Goal: Task Accomplishment & Management: Manage account settings

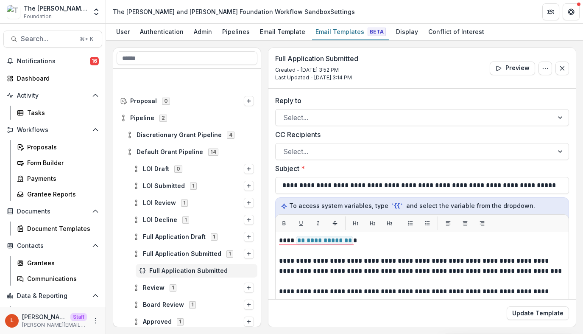
scroll to position [79, 0]
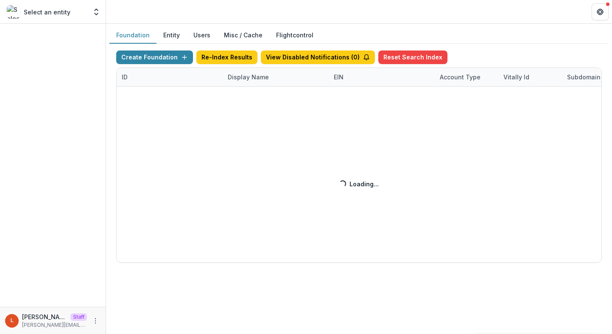
click at [253, 77] on div "Create Foundation Re-Index Results View Disabled Notifications ( 0 ) Reset Sear…" at bounding box center [359, 156] width 486 height 212
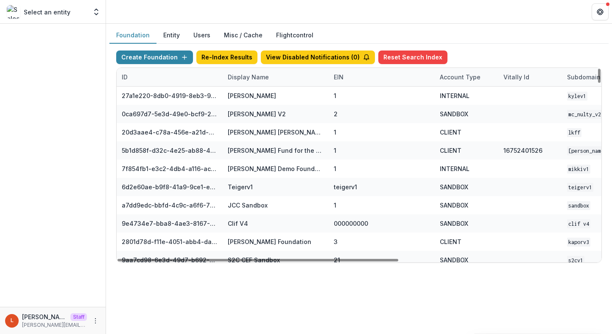
click at [252, 76] on div "Display Name" at bounding box center [248, 77] width 51 height 9
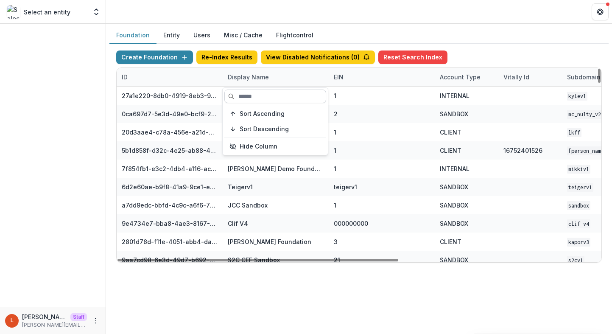
click at [253, 97] on input at bounding box center [275, 96] width 102 height 14
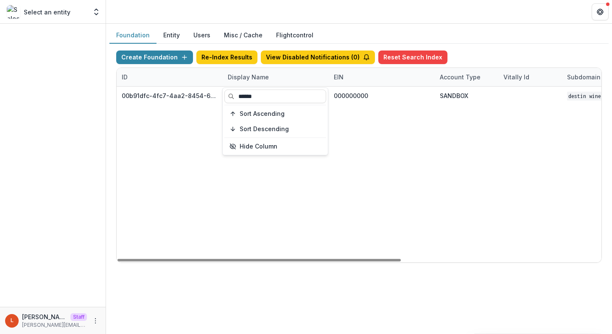
type input "******"
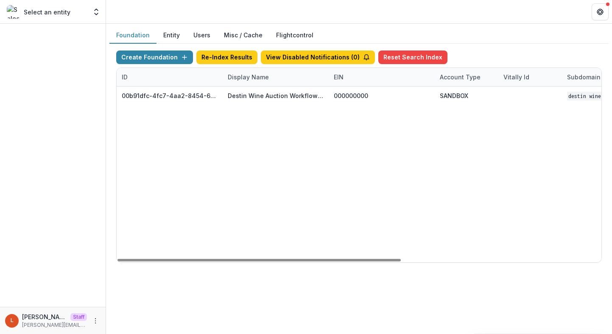
click at [406, 128] on div "00b91dfc-4fc7-4aa2-8454-6482452217a3 Destin Wine Auction Workflow Sandbox 00000…" at bounding box center [530, 175] width 827 height 176
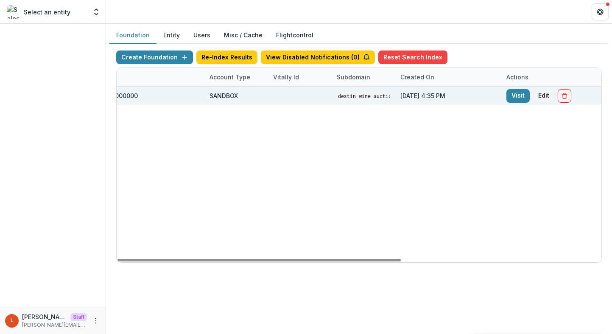
scroll to position [0, 342]
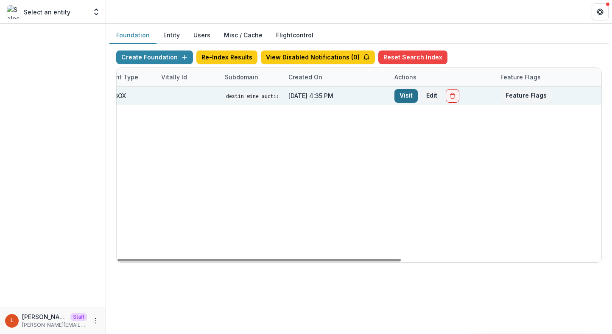
click at [415, 96] on link "Visit" at bounding box center [405, 96] width 23 height 14
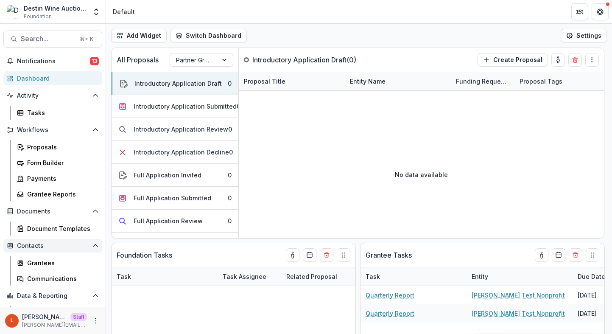
scroll to position [29, 0]
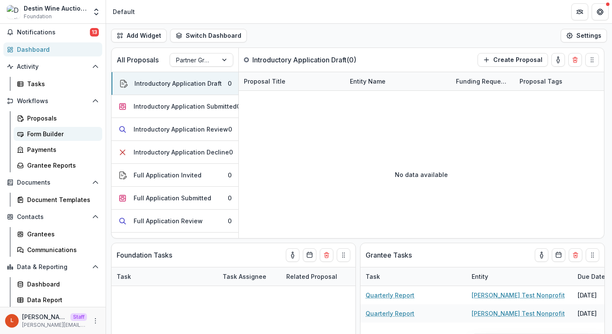
click at [49, 128] on link "Form Builder" at bounding box center [58, 134] width 89 height 14
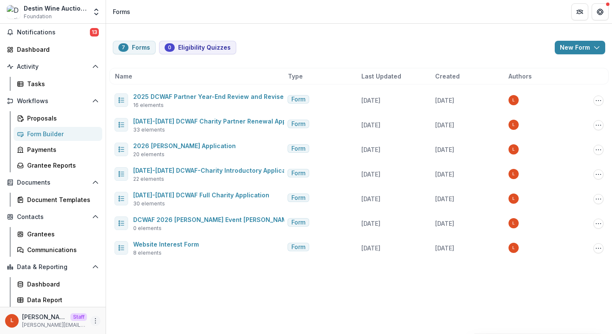
click at [92, 318] on icon "More" at bounding box center [95, 320] width 7 height 7
click at [121, 301] on link "User Settings" at bounding box center [148, 303] width 91 height 14
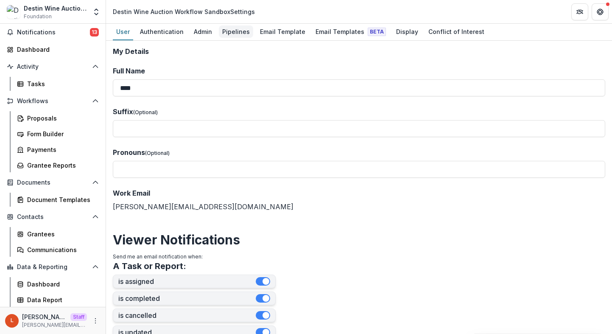
click at [226, 36] on div "Pipelines" at bounding box center [236, 31] width 34 height 12
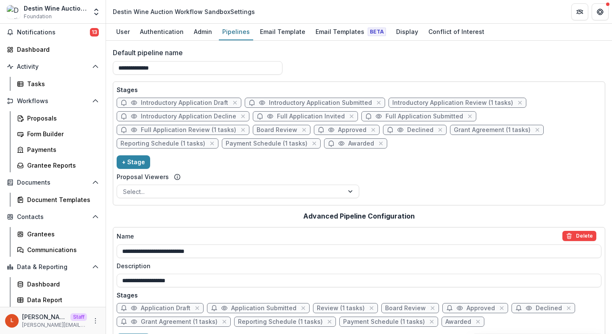
click at [202, 133] on span "Full Application Review (1 tasks)" at bounding box center [183, 130] width 133 height 10
click at [202, 130] on span "Full Application Review (1 tasks)" at bounding box center [188, 129] width 95 height 7
select select "******"
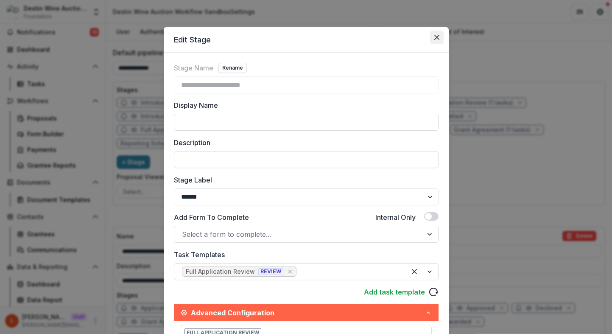
click at [436, 36] on icon "Close" at bounding box center [436, 37] width 5 height 5
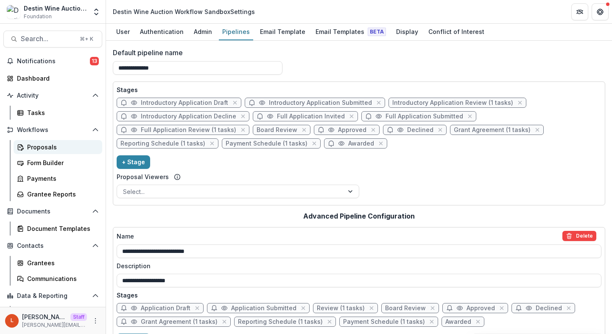
click at [39, 148] on div "Proposals" at bounding box center [61, 146] width 68 height 9
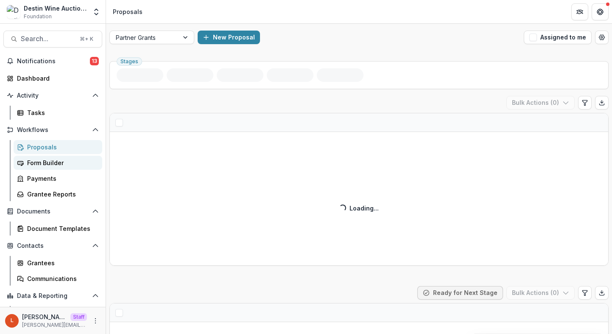
click at [58, 161] on div "Form Builder" at bounding box center [61, 162] width 68 height 9
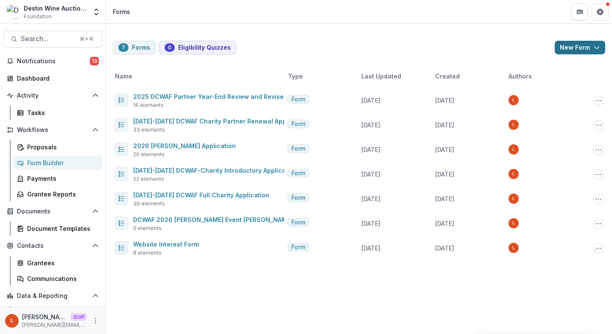
click at [576, 44] on button "New Form" at bounding box center [580, 48] width 50 height 14
click at [555, 79] on button "New Form" at bounding box center [557, 81] width 91 height 14
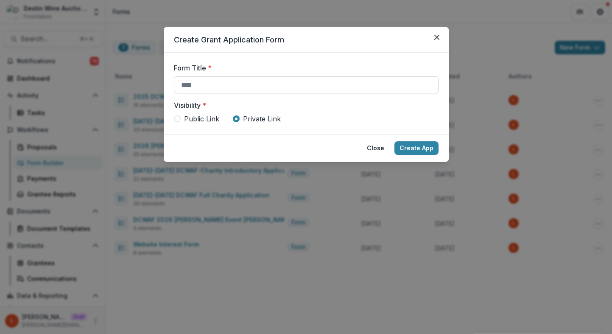
click at [306, 80] on input "Form Title *" at bounding box center [306, 84] width 265 height 17
type input "**********"
click at [423, 148] on button "Create App" at bounding box center [416, 148] width 44 height 14
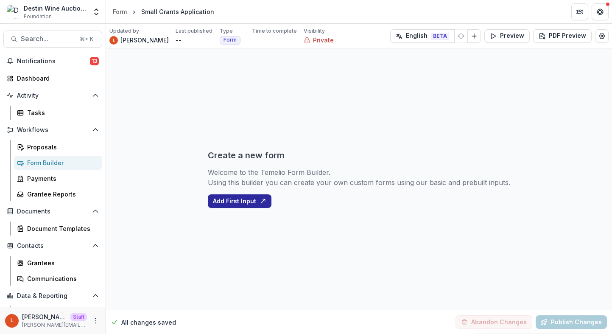
click at [255, 204] on button "Add First Input" at bounding box center [240, 201] width 64 height 14
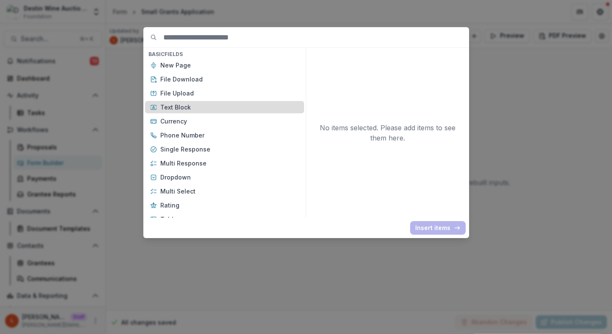
click at [228, 101] on div "Text Block" at bounding box center [224, 107] width 159 height 12
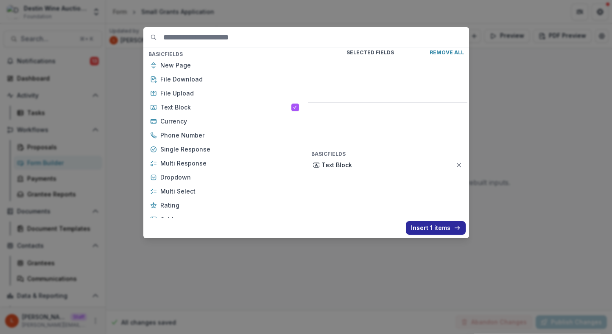
click at [431, 224] on button "Insert 1 items" at bounding box center [436, 228] width 60 height 14
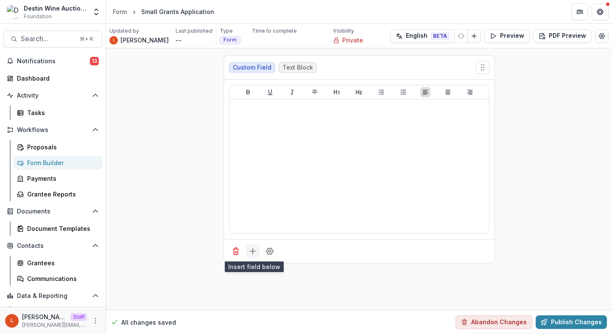
click at [256, 251] on icon "Add field" at bounding box center [252, 251] width 8 height 8
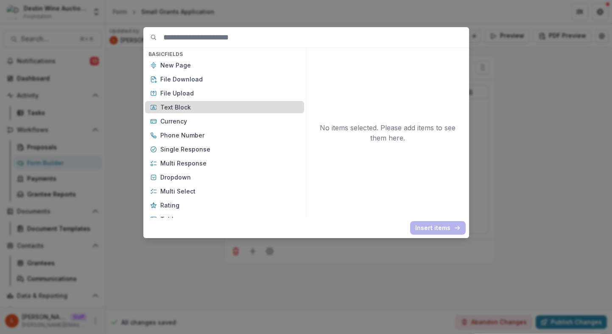
click at [219, 101] on div "Text Block" at bounding box center [224, 107] width 159 height 12
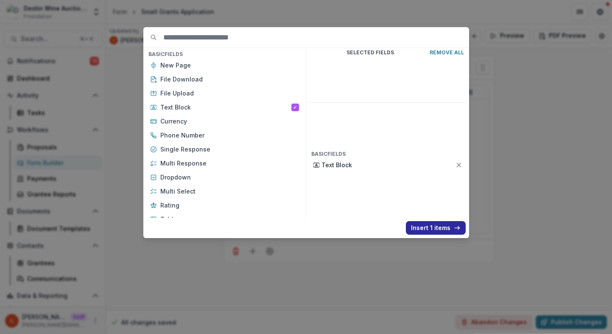
click at [435, 229] on button "Insert 1 items" at bounding box center [436, 228] width 60 height 14
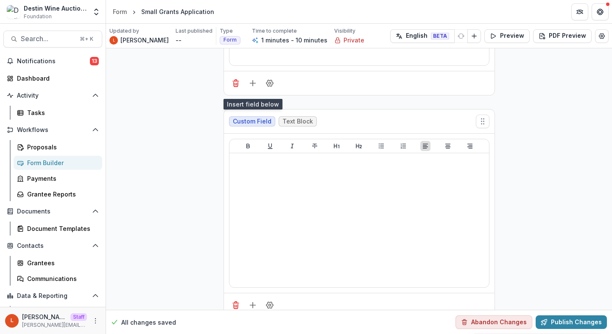
scroll to position [182, 0]
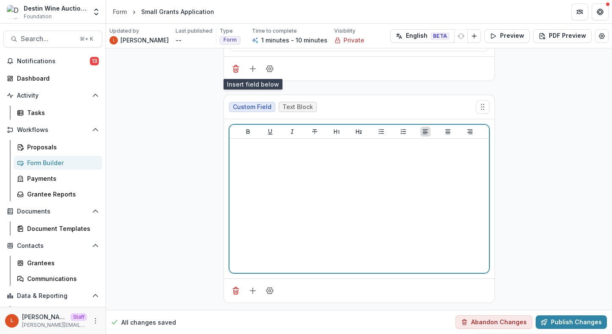
click at [364, 195] on div at bounding box center [359, 205] width 253 height 127
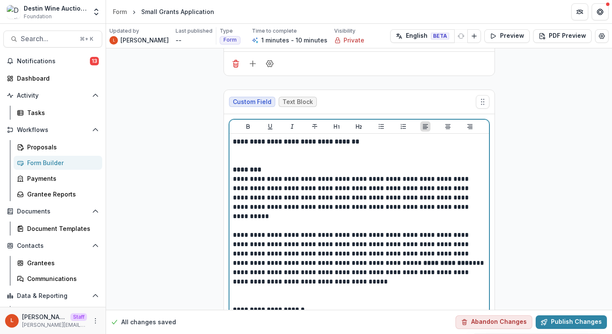
scroll to position [218, 0]
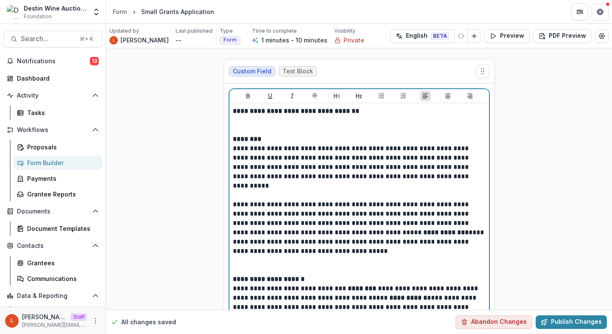
click at [238, 123] on p "To enrich screen reader interactions, please activate Accessibility in Grammarl…" at bounding box center [359, 125] width 253 height 19
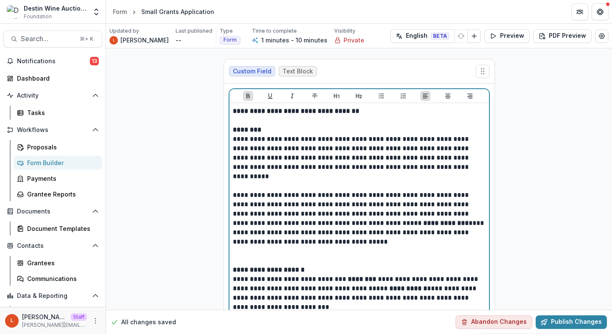
click at [243, 187] on p "To enrich screen reader interactions, please activate Accessibility in Grammarl…" at bounding box center [359, 181] width 253 height 19
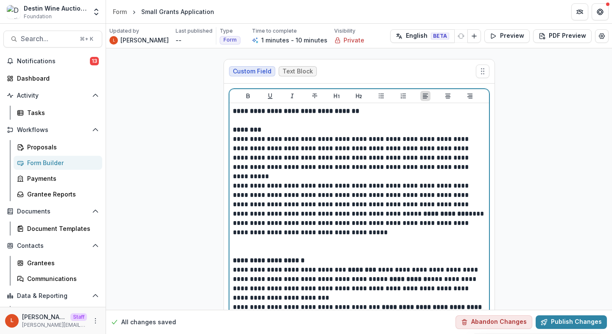
click at [238, 247] on p "To enrich screen reader interactions, please activate Accessibility in Grammarl…" at bounding box center [359, 246] width 253 height 19
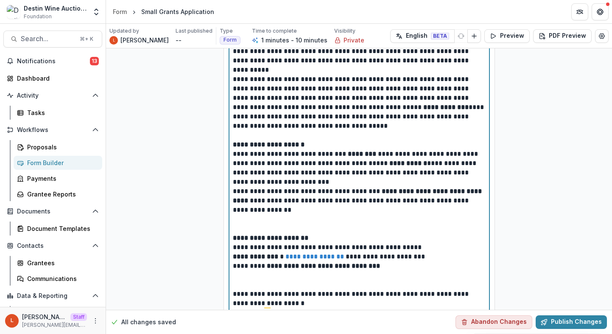
scroll to position [325, 0]
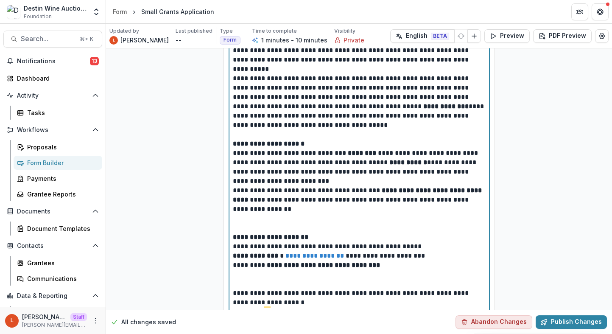
click at [238, 223] on p "To enrich screen reader interactions, please activate Accessibility in Grammarl…" at bounding box center [359, 223] width 253 height 19
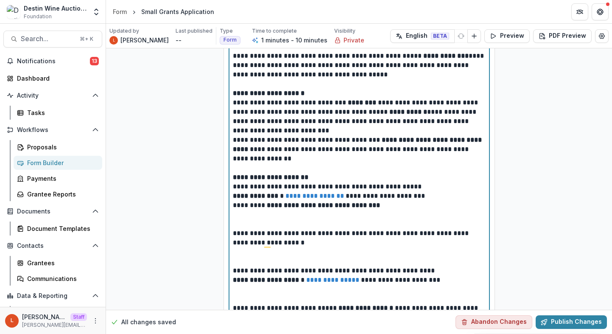
scroll to position [377, 0]
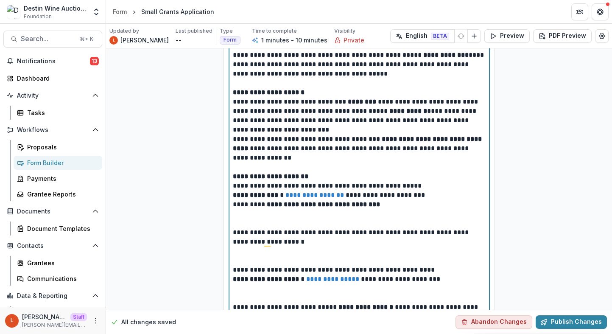
click at [240, 226] on p "To enrich screen reader interactions, please activate Accessibility in Grammarl…" at bounding box center [359, 218] width 253 height 19
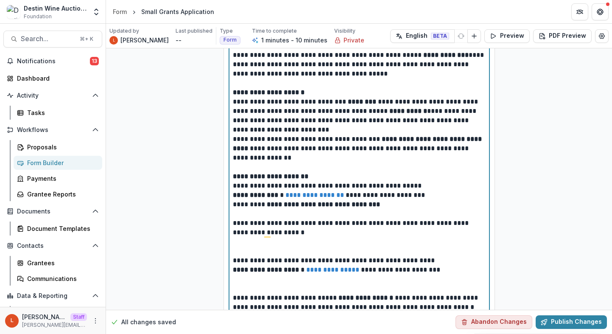
click at [239, 252] on p "**********" at bounding box center [359, 236] width 253 height 37
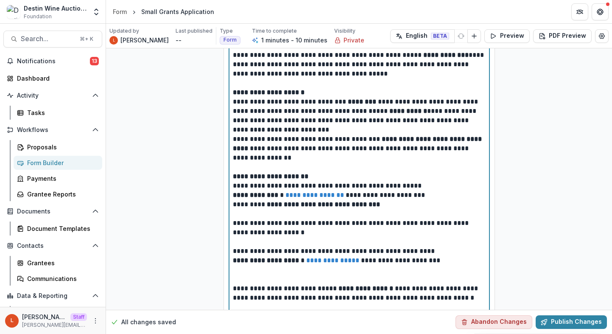
click at [251, 280] on p "To enrich screen reader interactions, please activate Accessibility in Grammarl…" at bounding box center [359, 274] width 253 height 19
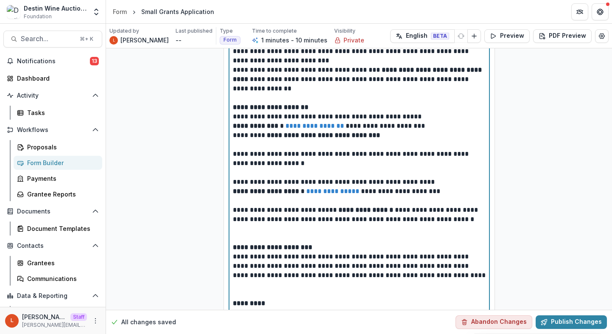
scroll to position [450, 0]
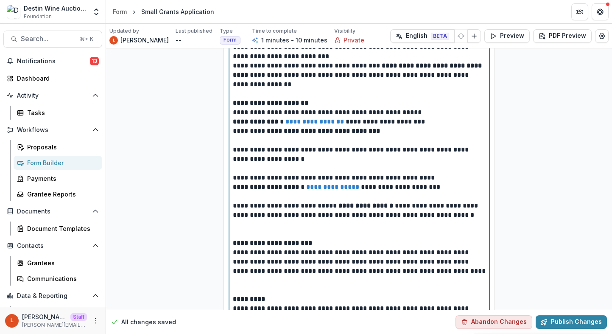
click at [248, 237] on p "To enrich screen reader interactions, please activate Accessibility in Grammarl…" at bounding box center [359, 229] width 253 height 19
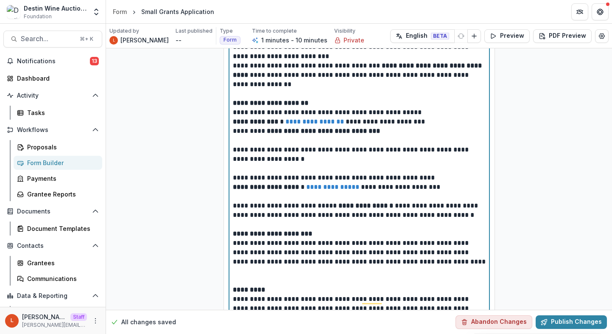
click at [242, 279] on p "To enrich screen reader interactions, please activate Accessibility in Grammarl…" at bounding box center [359, 275] width 253 height 19
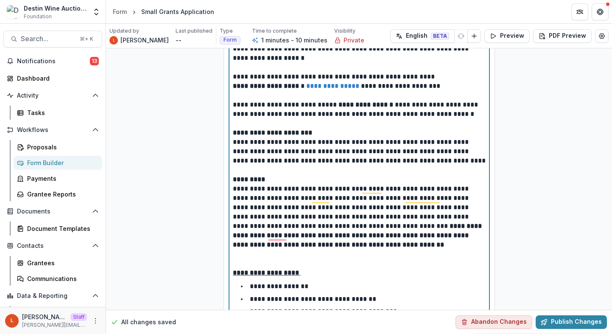
scroll to position [571, 0]
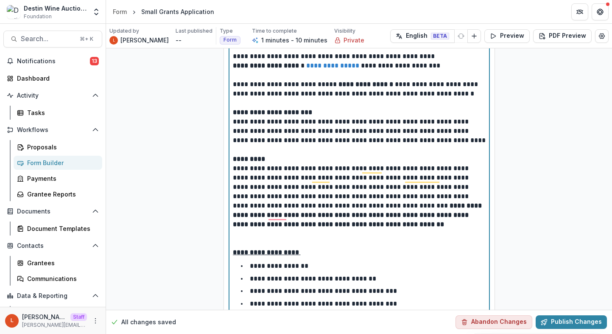
click at [236, 240] on p "To enrich screen reader interactions, please activate Accessibility in Grammarl…" at bounding box center [359, 238] width 253 height 19
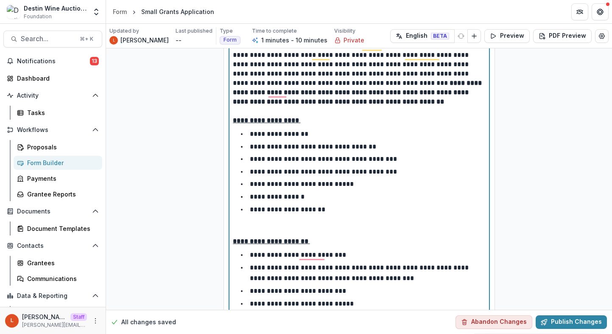
scroll to position [707, 0]
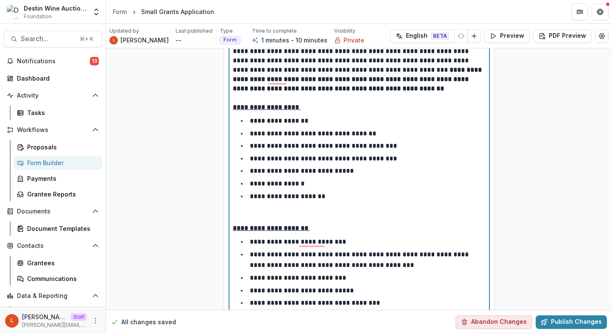
click at [245, 211] on p "To enrich screen reader interactions, please activate Accessibility in Grammarl…" at bounding box center [359, 214] width 253 height 19
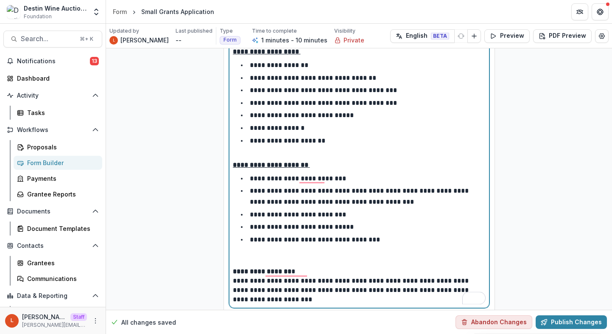
scroll to position [787, 0]
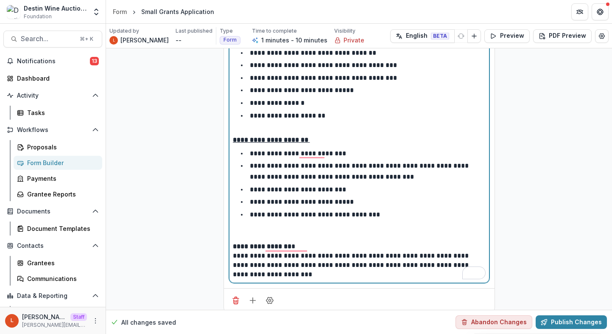
click at [251, 231] on p "To enrich screen reader interactions, please activate Accessibility in Grammarl…" at bounding box center [359, 232] width 253 height 19
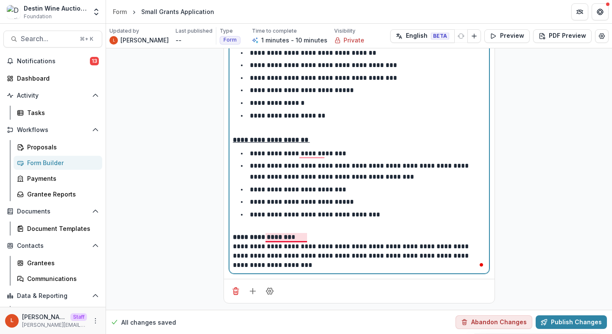
scroll to position [788, 0]
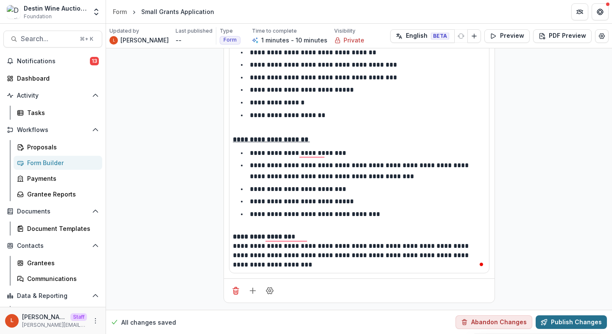
click at [558, 319] on button "Publish Changes" at bounding box center [571, 322] width 71 height 14
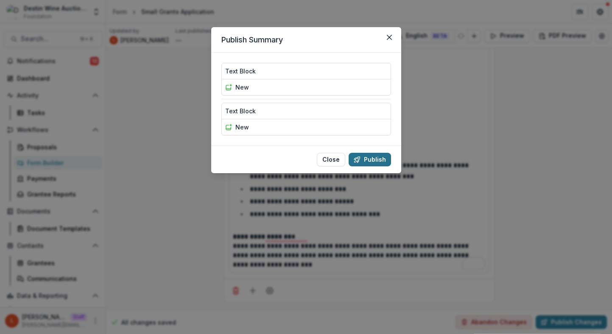
click at [382, 159] on button "Publish" at bounding box center [370, 160] width 42 height 14
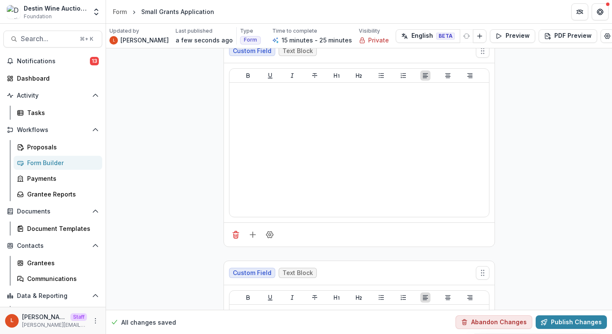
scroll to position [0, 0]
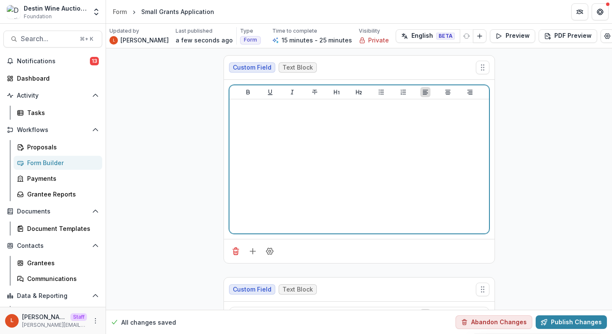
click at [323, 128] on div at bounding box center [359, 166] width 253 height 127
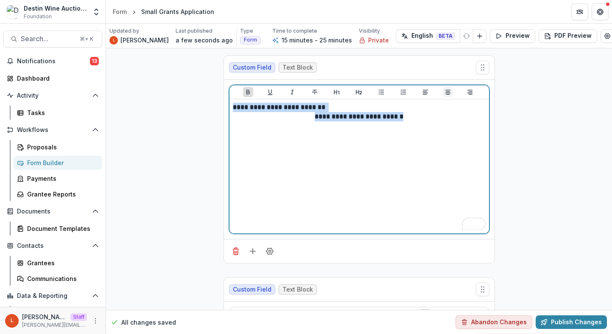
click at [446, 92] on icon "Align Center" at bounding box center [447, 92] width 7 height 7
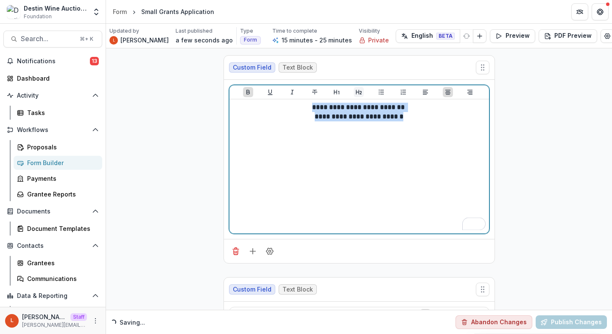
click at [358, 89] on icon "Heading 2" at bounding box center [358, 92] width 7 height 7
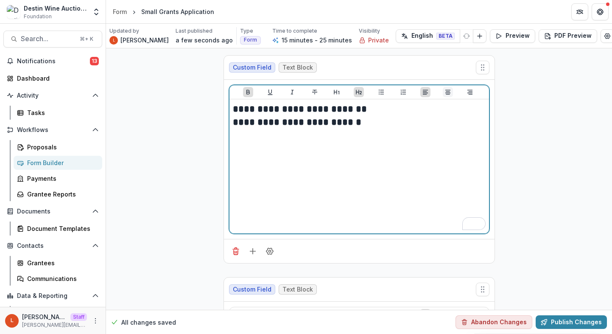
click at [450, 94] on button "Align Center" at bounding box center [448, 92] width 10 height 10
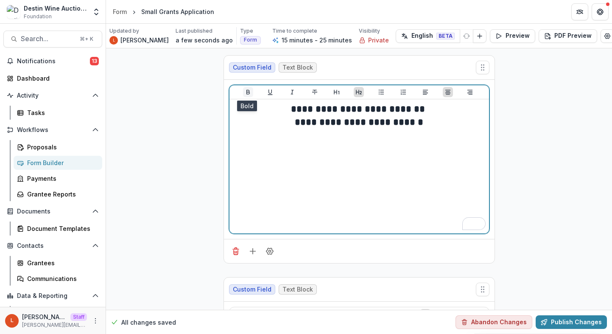
click at [246, 92] on icon "Bold" at bounding box center [248, 92] width 7 height 7
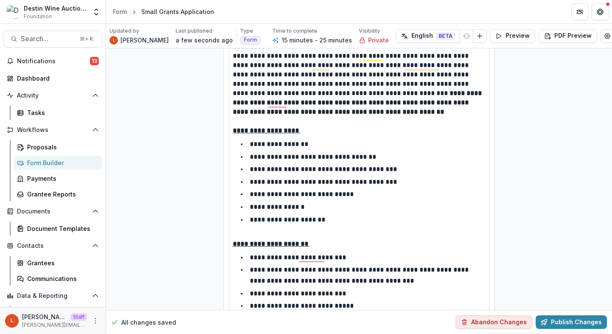
scroll to position [788, 0]
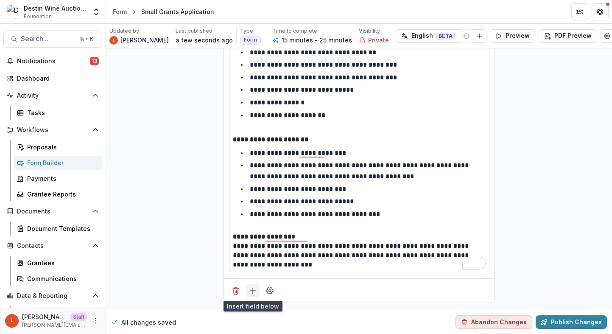
click at [254, 285] on button "Add field" at bounding box center [253, 291] width 14 height 14
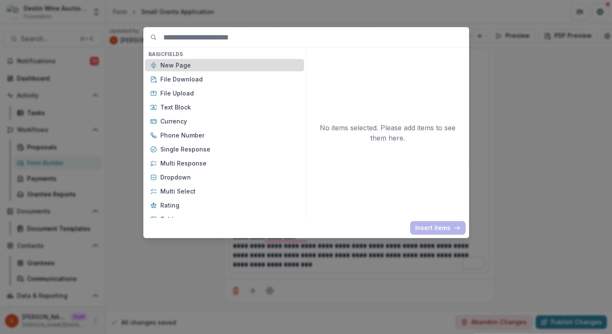
click at [227, 68] on p "New Page" at bounding box center [229, 65] width 139 height 9
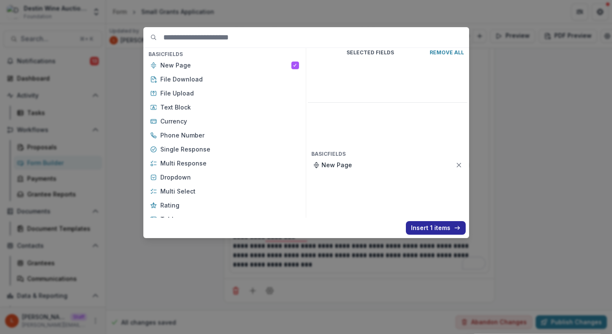
click at [426, 230] on button "Insert 1 items" at bounding box center [436, 228] width 60 height 14
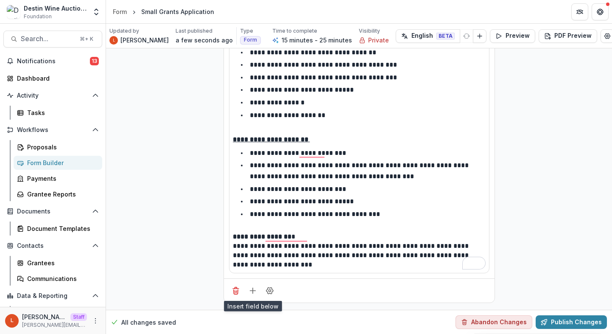
scroll to position [903, 0]
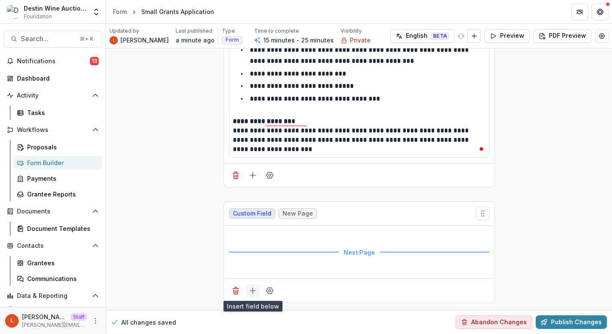
click at [254, 290] on line "Add field" at bounding box center [253, 290] width 6 height 0
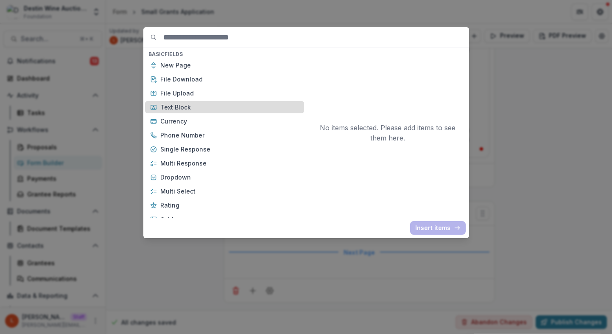
click at [238, 113] on div "Text Block" at bounding box center [224, 107] width 159 height 12
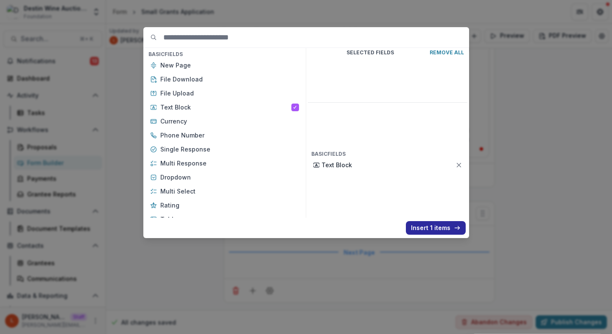
click at [438, 229] on button "Insert 1 items" at bounding box center [436, 228] width 60 height 14
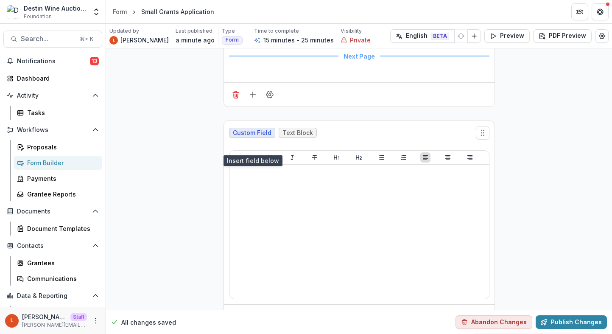
scroll to position [1113, 0]
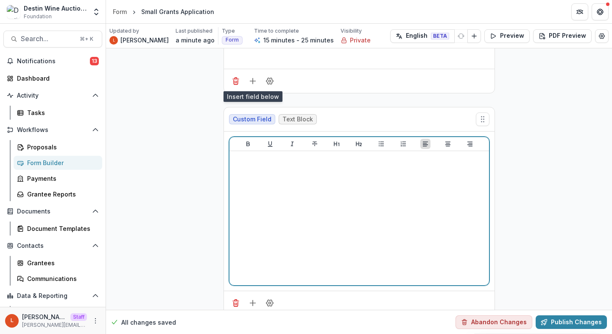
click at [402, 219] on div at bounding box center [359, 217] width 253 height 127
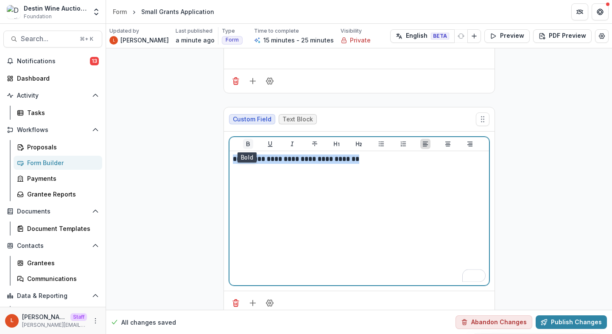
click at [246, 143] on icon "Bold" at bounding box center [247, 144] width 3 height 5
click at [355, 142] on icon "Heading 2" at bounding box center [358, 143] width 7 height 7
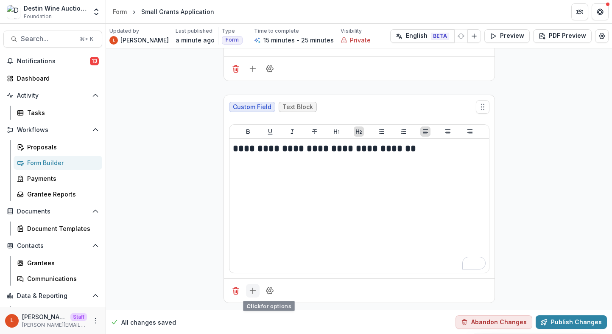
click at [250, 293] on icon "Add field" at bounding box center [252, 290] width 8 height 8
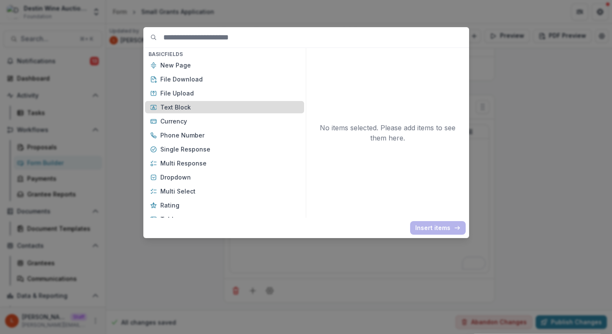
click at [230, 106] on p "Text Block" at bounding box center [229, 107] width 139 height 9
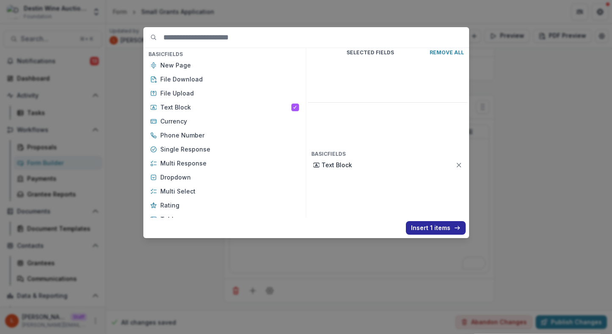
click at [441, 233] on button "Insert 1 items" at bounding box center [436, 228] width 60 height 14
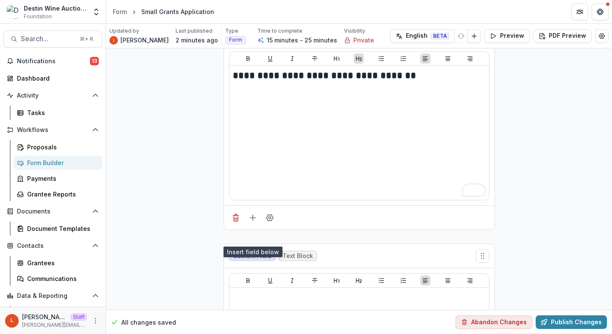
scroll to position [1234, 0]
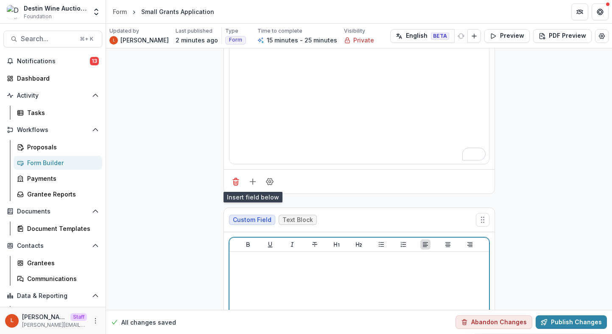
click at [303, 270] on div at bounding box center [359, 318] width 253 height 127
paste div "To enrich screen reader interactions, please activate Accessibility in Grammarl…"
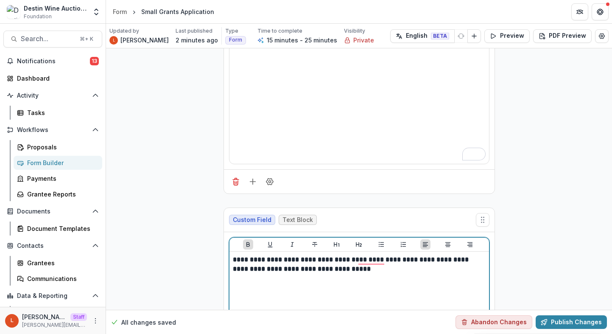
click at [233, 257] on strong "**********" at bounding box center [351, 264] width 237 height 16
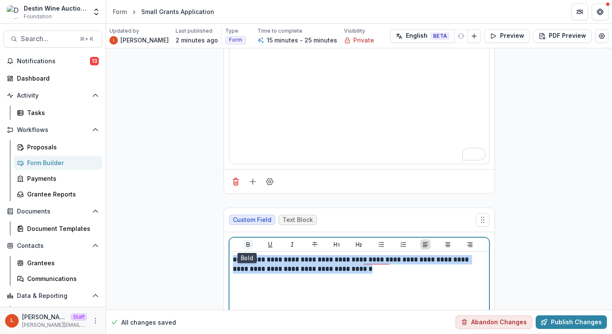
click at [250, 246] on icon "Bold" at bounding box center [248, 244] width 7 height 7
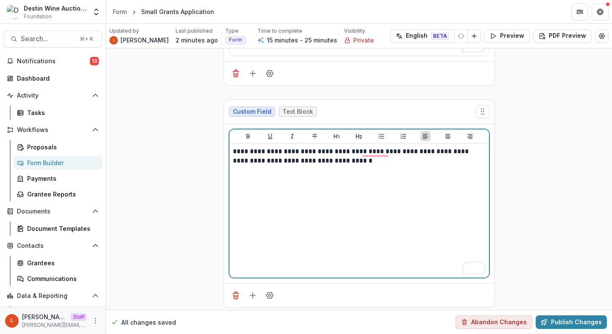
scroll to position [1347, 0]
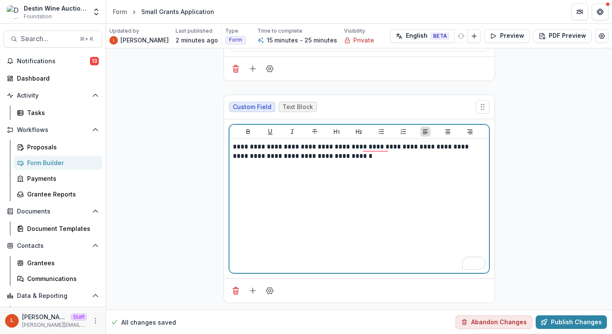
click at [387, 161] on div "**********" at bounding box center [359, 205] width 253 height 127
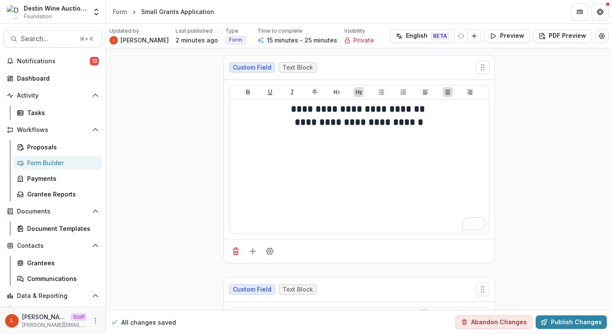
scroll to position [1347, 0]
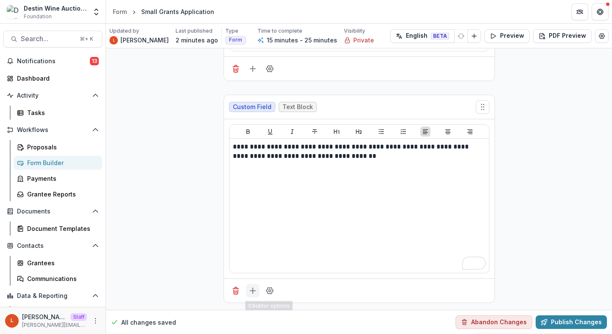
click at [251, 295] on button "Add field" at bounding box center [253, 291] width 14 height 14
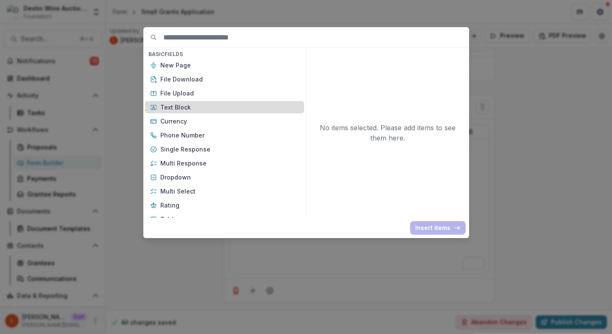
click at [223, 108] on p "Text Block" at bounding box center [229, 107] width 139 height 9
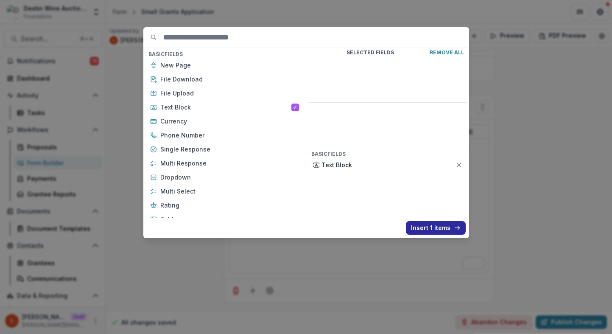
click at [435, 229] on button "Insert 1 items" at bounding box center [436, 228] width 60 height 14
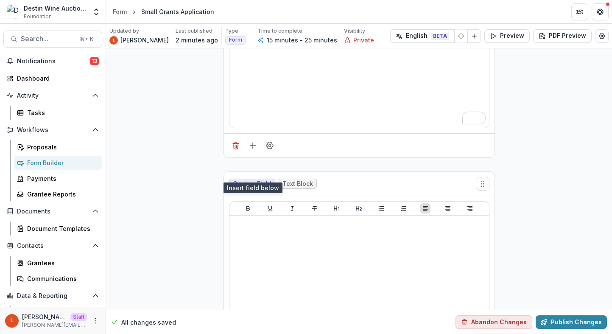
scroll to position [1502, 0]
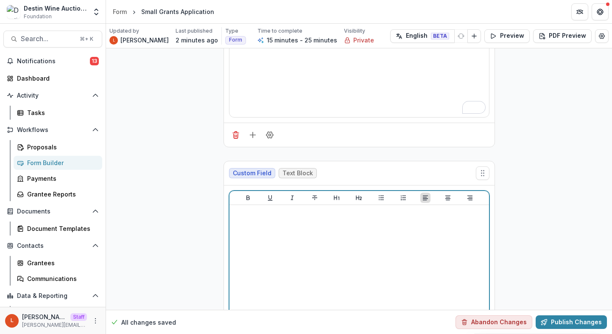
click at [425, 246] on div at bounding box center [359, 271] width 253 height 127
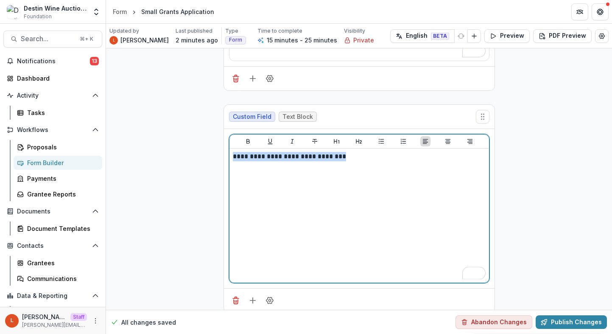
scroll to position [1569, 0]
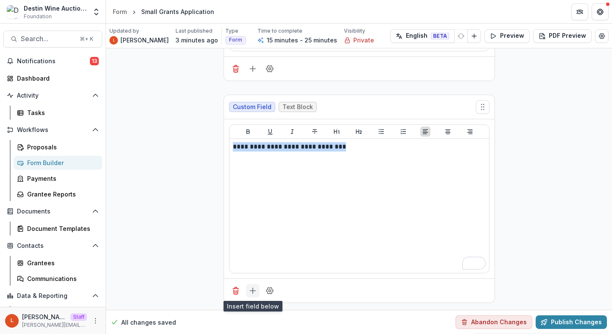
click at [249, 293] on icon "Add field" at bounding box center [252, 290] width 8 height 8
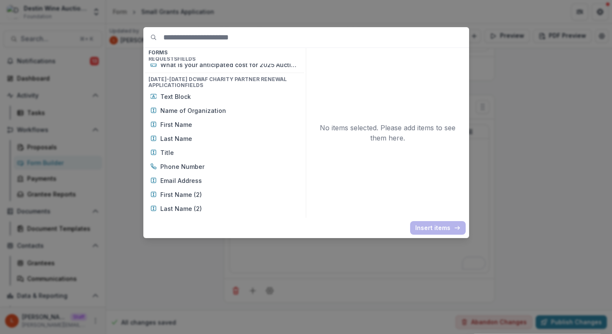
scroll to position [581, 0]
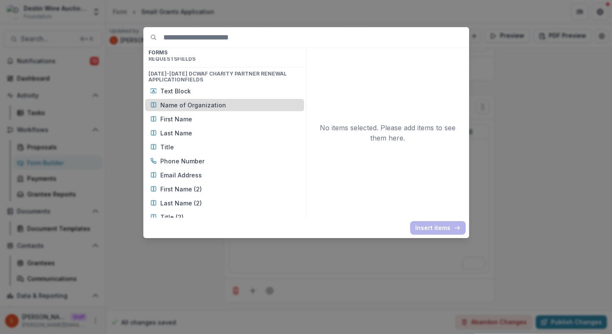
click at [209, 105] on p "Name of Organization" at bounding box center [229, 104] width 139 height 9
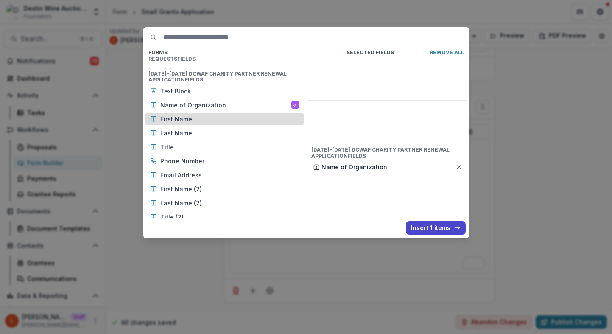
click at [209, 116] on p "First Name" at bounding box center [229, 118] width 139 height 9
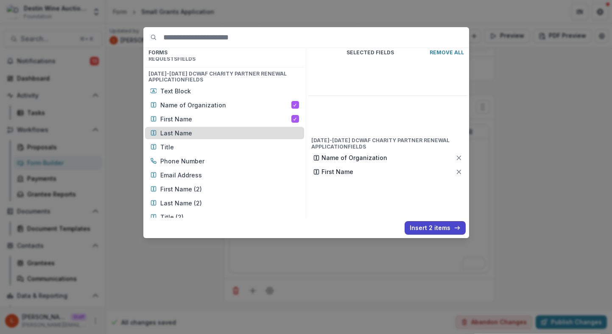
click at [209, 132] on p "Last Name" at bounding box center [229, 132] width 139 height 9
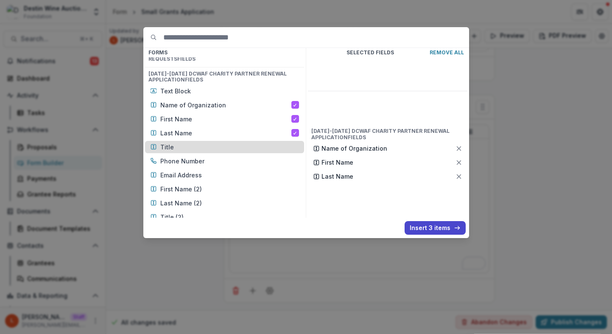
click at [209, 148] on p "Title" at bounding box center [229, 146] width 139 height 9
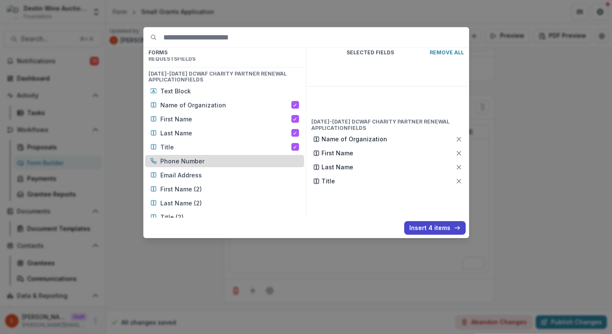
click at [209, 163] on p "Phone Number" at bounding box center [229, 160] width 139 height 9
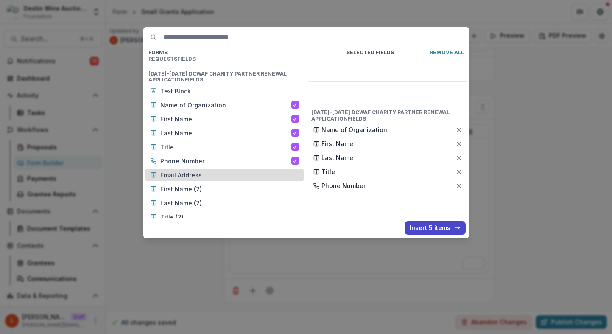
click at [209, 175] on p "Email Address" at bounding box center [229, 174] width 139 height 9
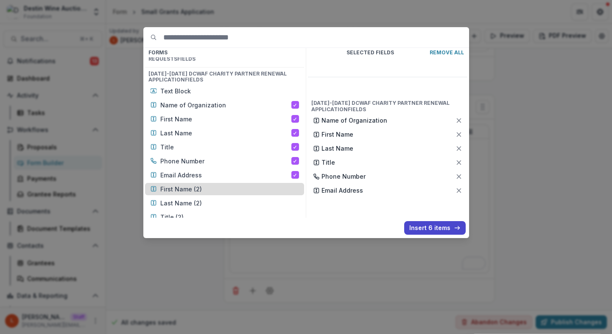
click at [210, 188] on p "First Name (2)" at bounding box center [229, 188] width 139 height 9
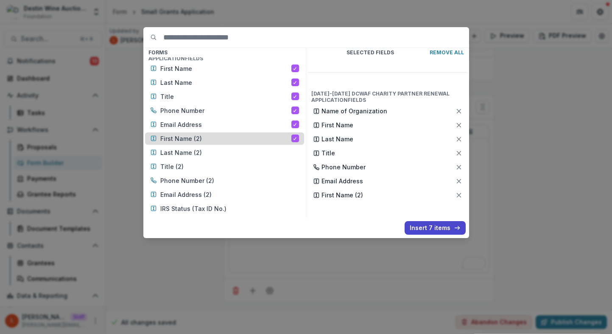
scroll to position [639, 0]
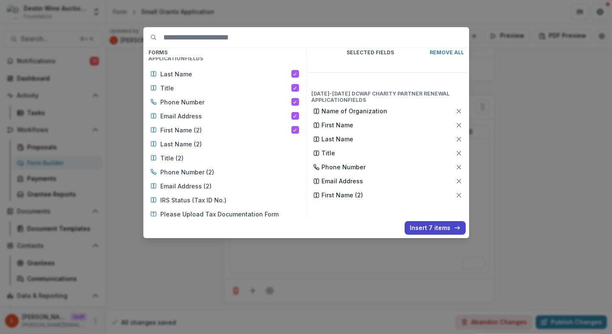
click at [204, 151] on div "Text Block Name of Organization First Name Last Name Title Phone Number Email A…" at bounding box center [224, 214] width 159 height 376
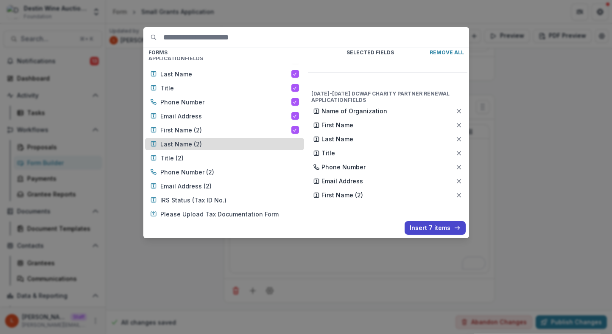
click at [204, 146] on p "Last Name (2)" at bounding box center [229, 144] width 139 height 9
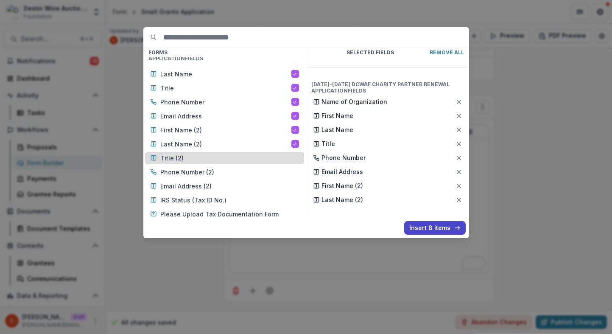
click at [204, 159] on p "Title (2)" at bounding box center [229, 158] width 139 height 9
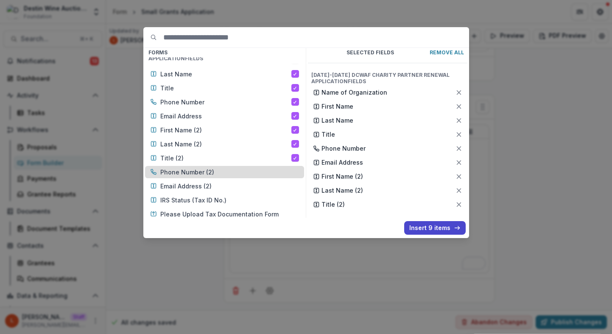
click at [204, 171] on p "Phone Number (2)" at bounding box center [229, 171] width 139 height 9
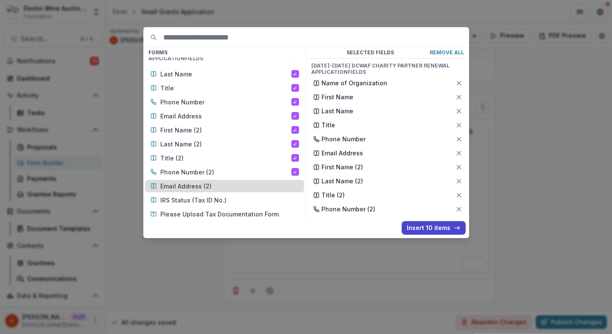
click at [206, 184] on p "Email Address (2)" at bounding box center [229, 185] width 139 height 9
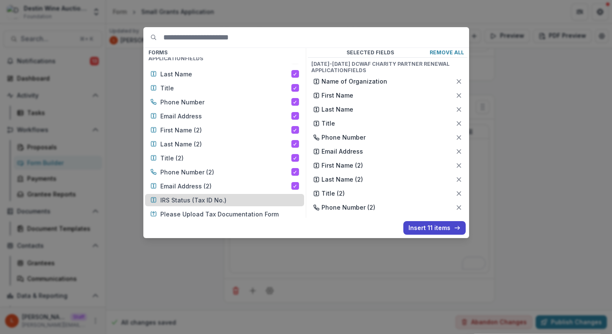
click at [210, 201] on p "IRS Status (Tax ID No.)" at bounding box center [229, 199] width 139 height 9
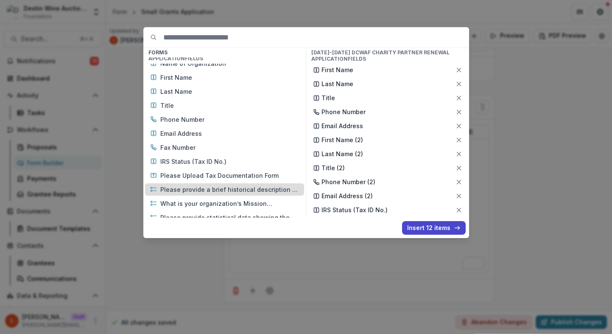
scroll to position [1500, 0]
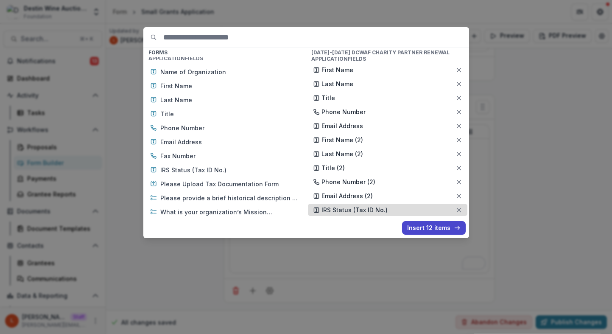
click at [458, 208] on line at bounding box center [459, 210] width 4 height 4
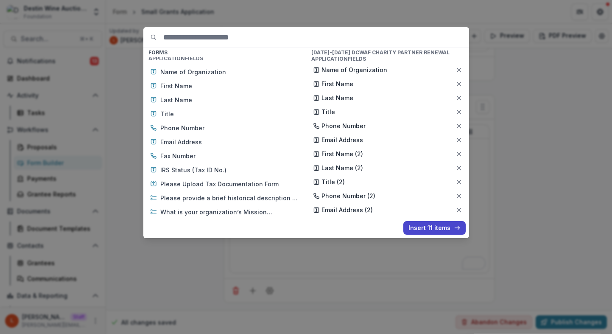
click at [458, 208] on line at bounding box center [459, 210] width 4 height 4
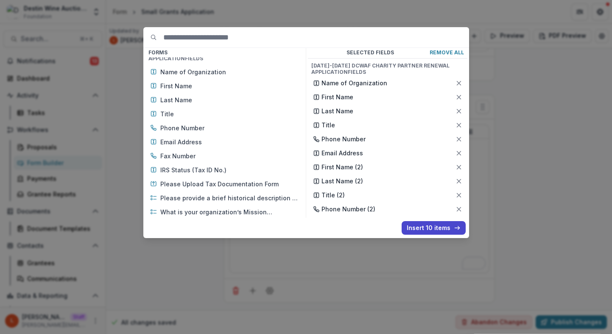
click at [458, 208] on line at bounding box center [459, 209] width 4 height 4
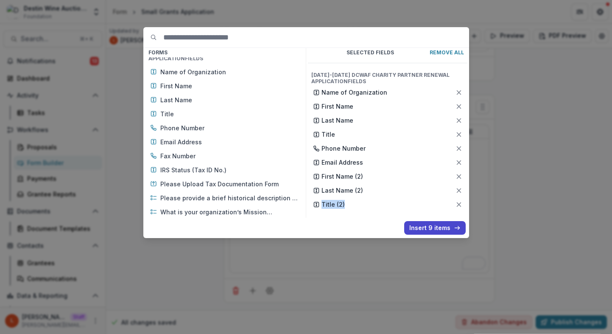
click at [458, 208] on div "Selected Fields Remove All 2025-2026 DCWAF Charity Partner Renewal Application …" at bounding box center [387, 133] width 163 height 170
click at [457, 201] on div "Selected Fields Remove All 2025-2026 DCWAF Charity Partner Renewal Application …" at bounding box center [387, 133] width 163 height 170
click at [456, 201] on icon at bounding box center [458, 204] width 7 height 7
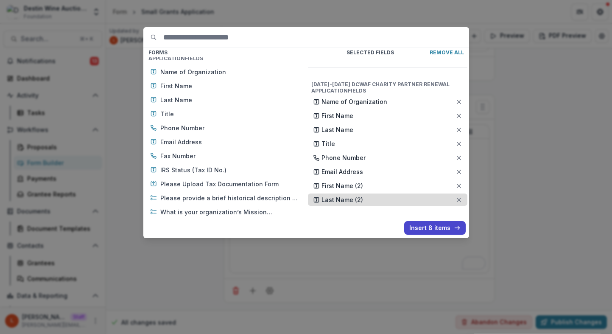
click at [456, 196] on icon at bounding box center [458, 199] width 7 height 7
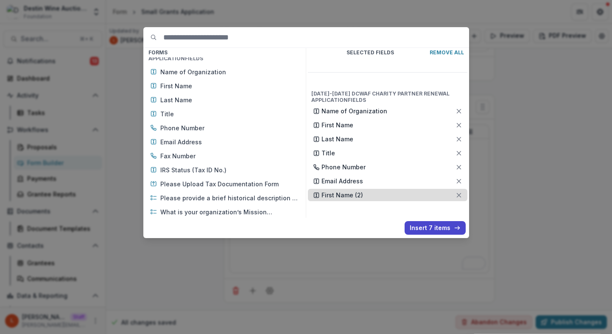
click at [457, 192] on icon at bounding box center [458, 195] width 7 height 7
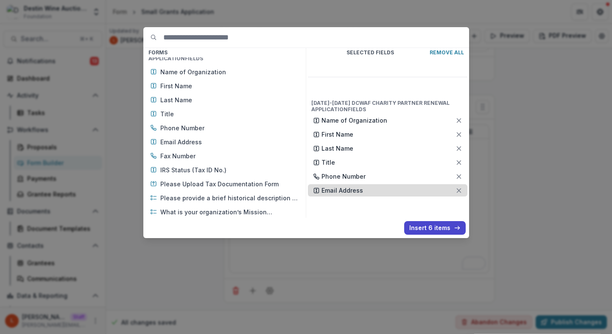
click at [459, 184] on div "Email Address" at bounding box center [387, 190] width 159 height 12
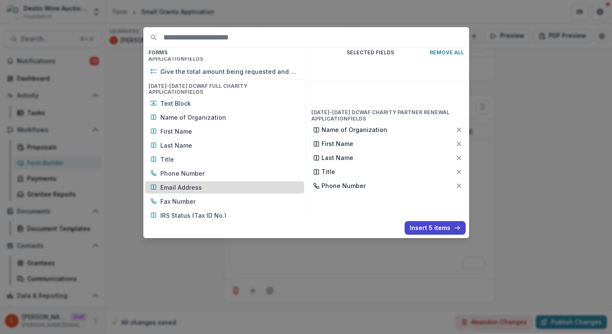
scroll to position [1451, 0]
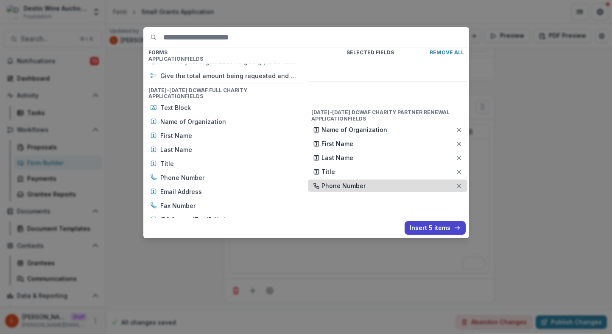
click at [457, 182] on icon at bounding box center [458, 185] width 7 height 7
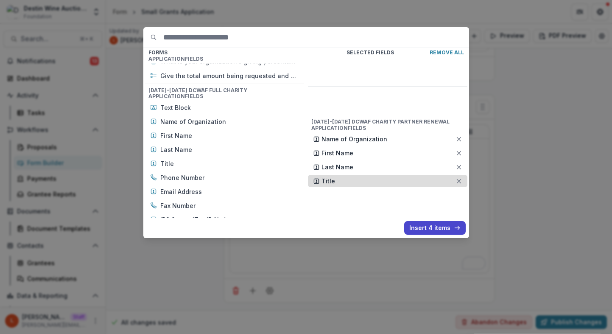
click at [457, 175] on div "Title" at bounding box center [387, 181] width 159 height 12
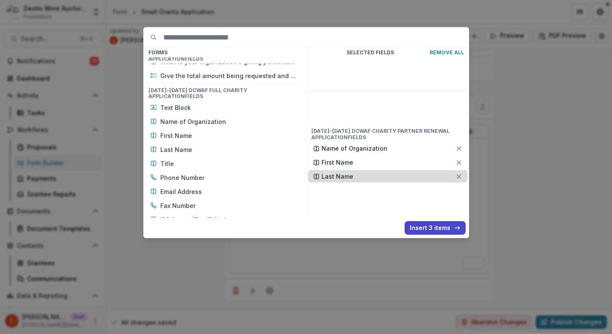
click at [458, 170] on div "Last Name" at bounding box center [387, 176] width 159 height 12
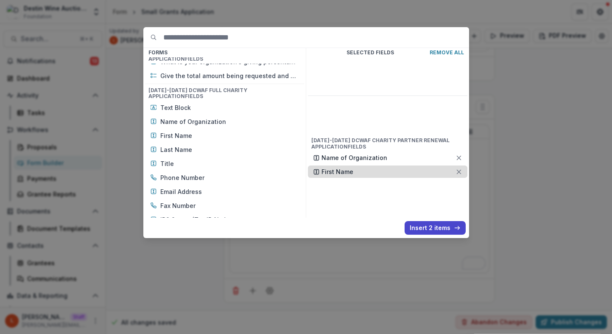
click at [461, 165] on div "First Name" at bounding box center [387, 171] width 159 height 12
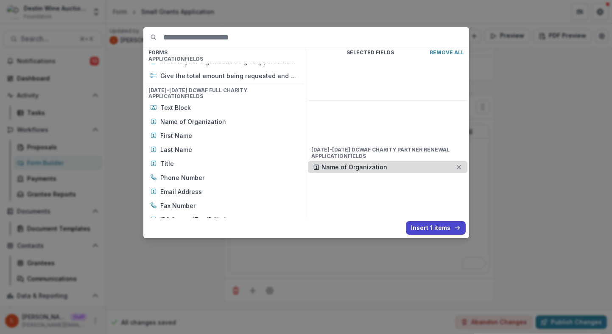
click at [462, 164] on icon at bounding box center [458, 167] width 7 height 7
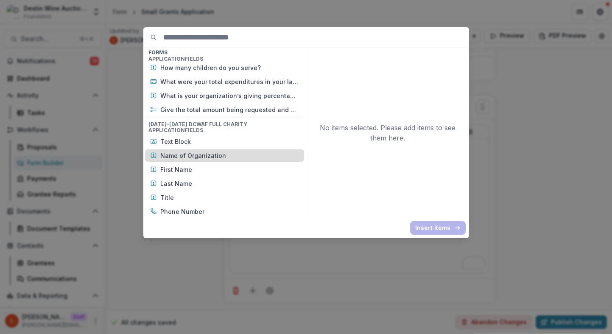
scroll to position [1417, 0]
click at [212, 151] on p "Name of Organization" at bounding box center [229, 155] width 139 height 9
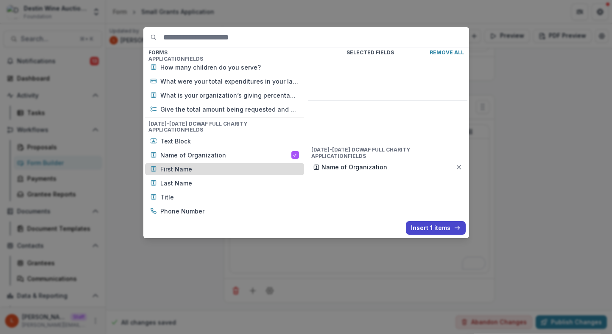
click at [208, 163] on div "First Name" at bounding box center [224, 169] width 159 height 12
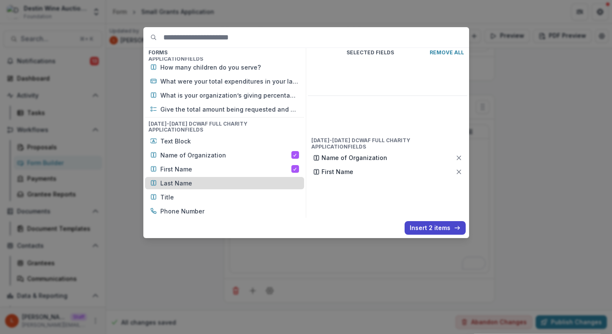
click at [208, 179] on p "Last Name" at bounding box center [229, 183] width 139 height 9
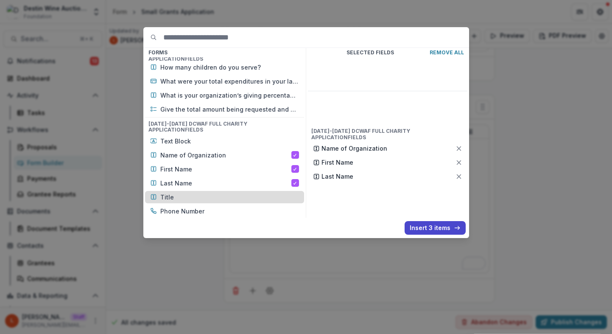
click at [207, 193] on p "Title" at bounding box center [229, 197] width 139 height 9
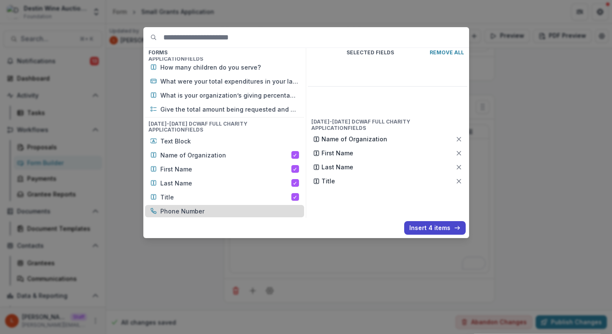
click at [207, 207] on p "Phone Number" at bounding box center [229, 211] width 139 height 9
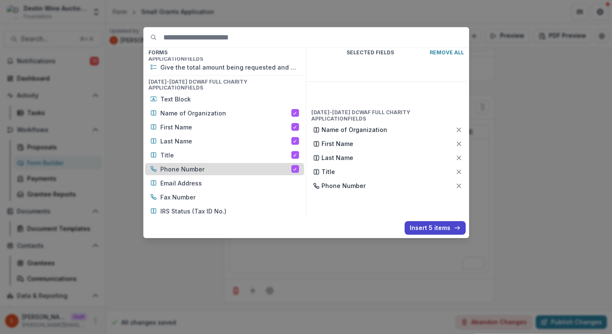
scroll to position [1462, 0]
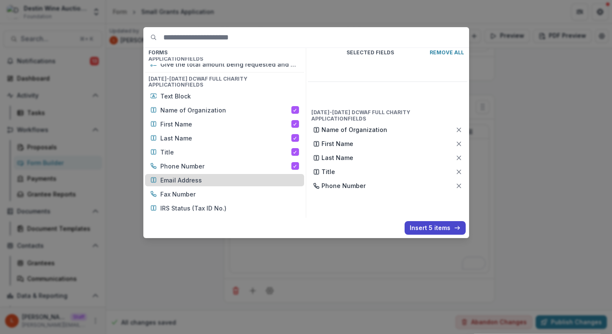
click at [207, 177] on p "Email Address" at bounding box center [229, 180] width 139 height 9
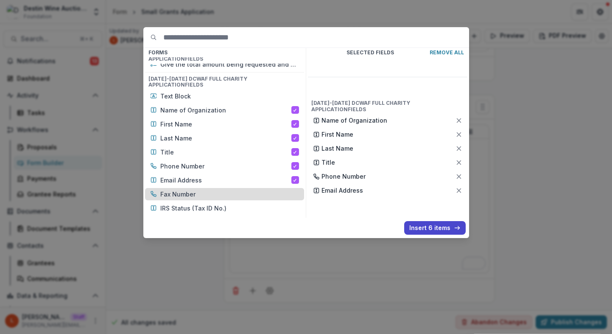
click at [207, 190] on p "Fax Number" at bounding box center [229, 194] width 139 height 9
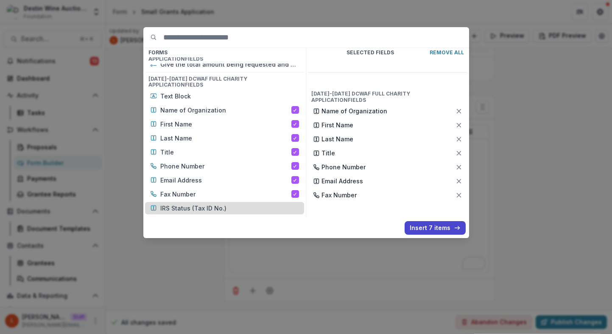
click at [208, 204] on p "IRS Status (Tax ID No.)" at bounding box center [229, 208] width 139 height 9
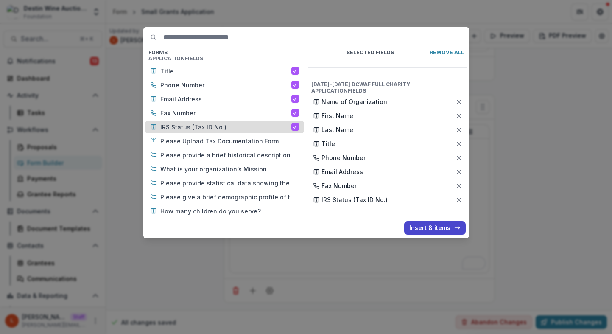
scroll to position [1561, 0]
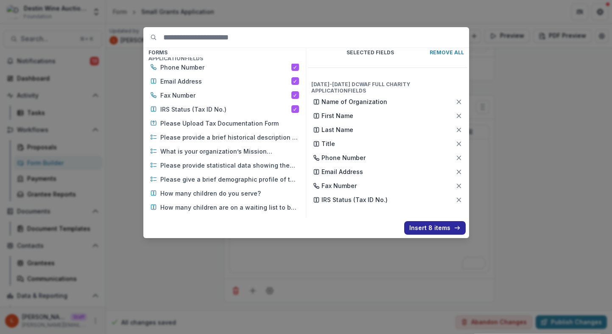
click at [426, 226] on button "Insert 8 items" at bounding box center [434, 228] width 61 height 14
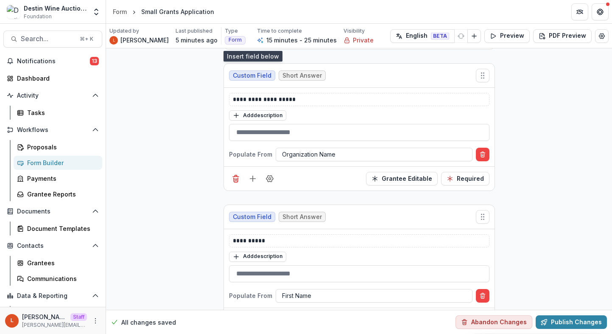
scroll to position [1830, 0]
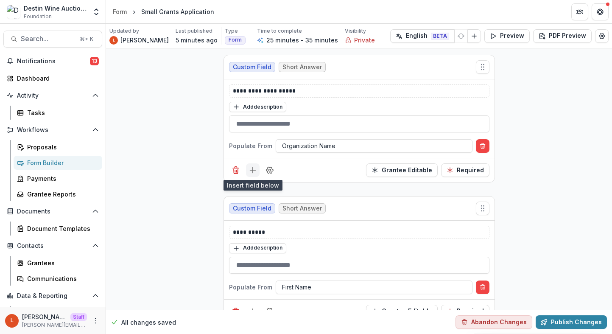
click at [252, 167] on icon "Add field" at bounding box center [252, 170] width 8 height 8
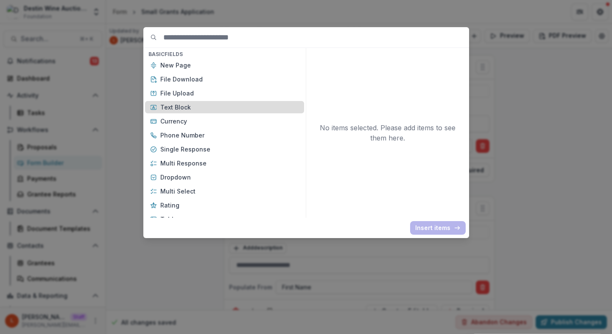
click at [233, 110] on p "Text Block" at bounding box center [229, 107] width 139 height 9
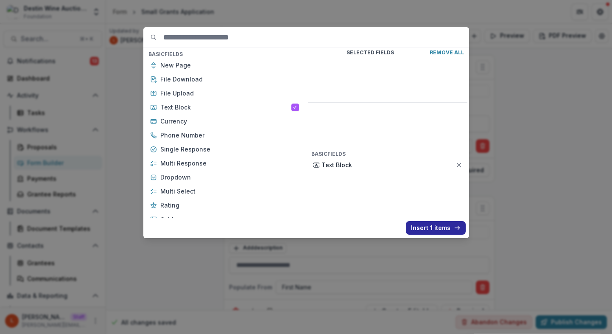
click at [446, 230] on button "Insert 1 items" at bounding box center [436, 228] width 60 height 14
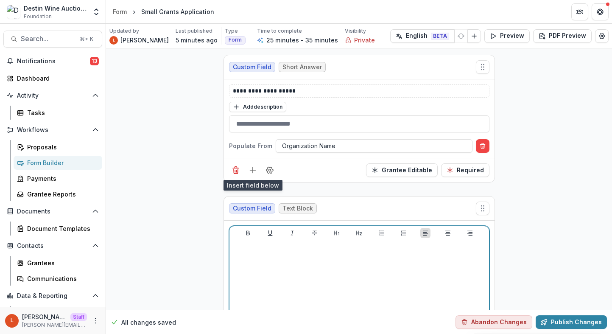
click at [334, 255] on div at bounding box center [359, 306] width 253 height 127
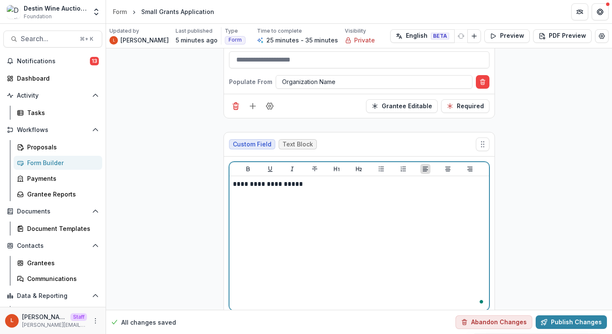
scroll to position [1910, 0]
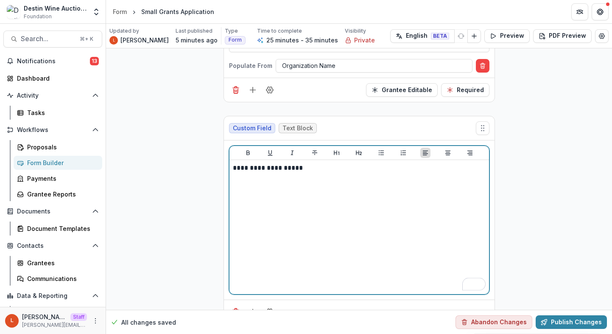
click at [342, 274] on div "**********" at bounding box center [359, 226] width 253 height 127
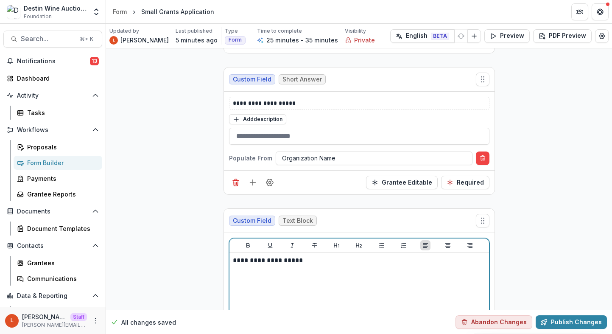
scroll to position [1825, 0]
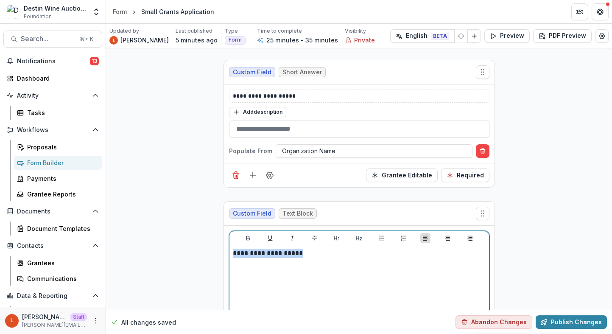
drag, startPoint x: 308, startPoint y: 254, endPoint x: 185, endPoint y: 254, distance: 122.5
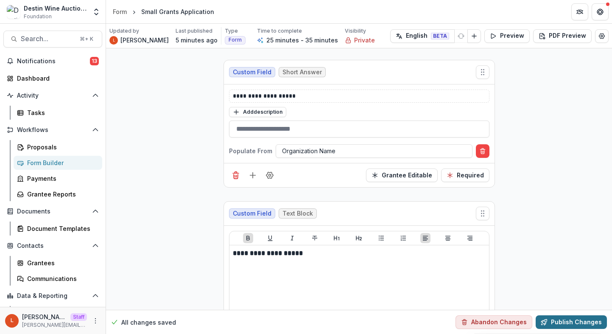
click at [591, 322] on button "Publish Changes" at bounding box center [571, 322] width 71 height 14
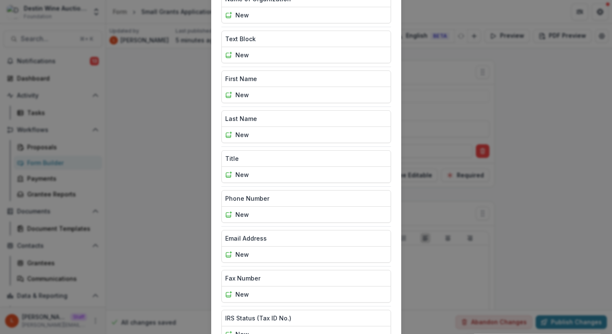
scroll to position [354, 0]
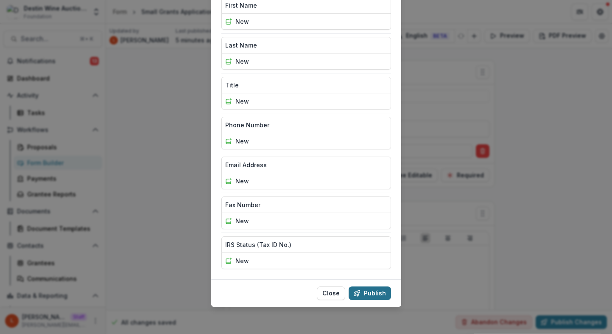
click at [359, 295] on icon "button" at bounding box center [357, 293] width 7 height 7
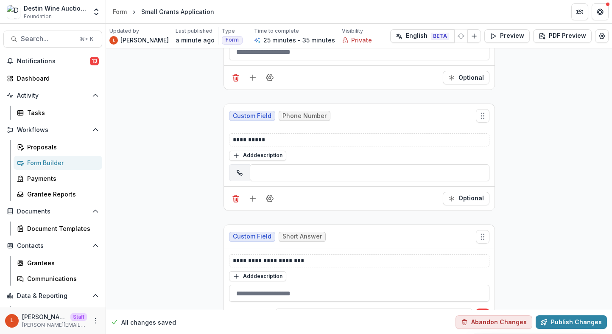
scroll to position [2820, 0]
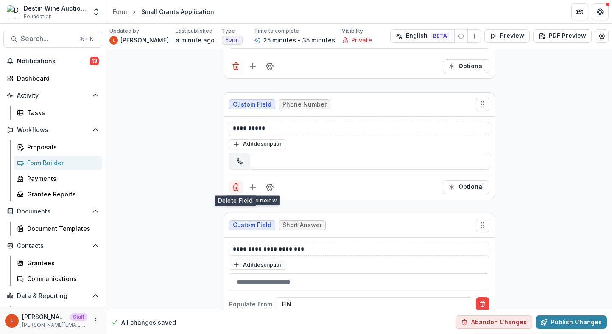
click at [236, 187] on line "Delete field" at bounding box center [236, 188] width 0 height 2
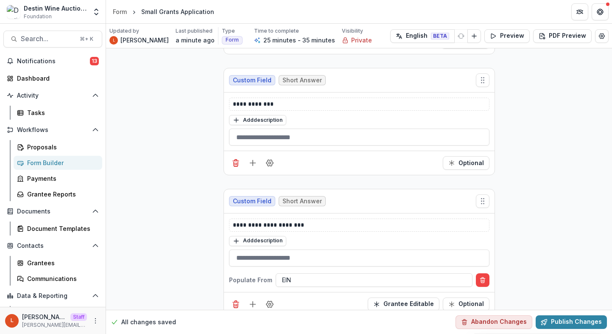
scroll to position [2733, 0]
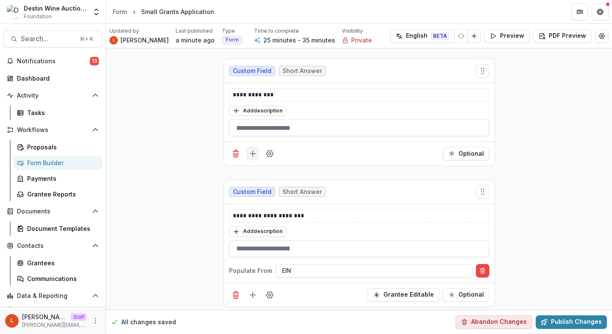
click at [252, 151] on icon "Add field" at bounding box center [252, 153] width 8 height 8
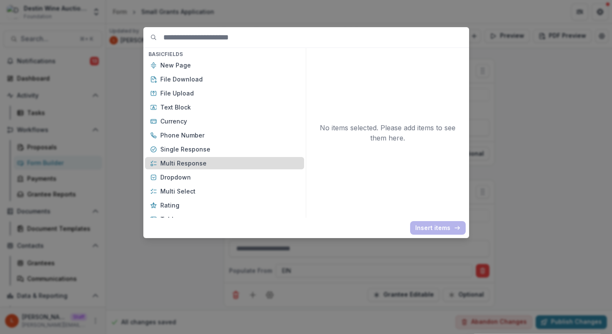
scroll to position [51, 0]
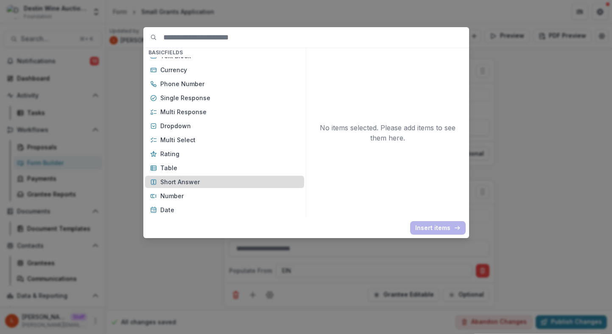
click at [228, 178] on p "Short Answer" at bounding box center [229, 181] width 139 height 9
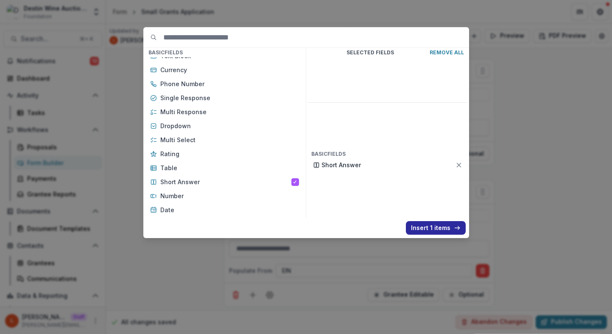
click at [433, 226] on button "Insert 1 items" at bounding box center [436, 228] width 60 height 14
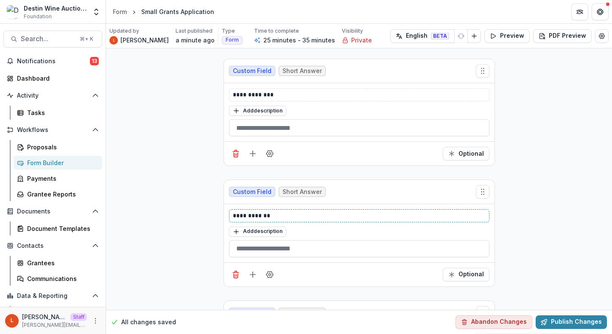
click at [301, 211] on p "**********" at bounding box center [359, 215] width 253 height 9
click at [457, 273] on button "Optional" at bounding box center [466, 275] width 47 height 14
click at [268, 268] on button "Field Settings" at bounding box center [270, 275] width 14 height 14
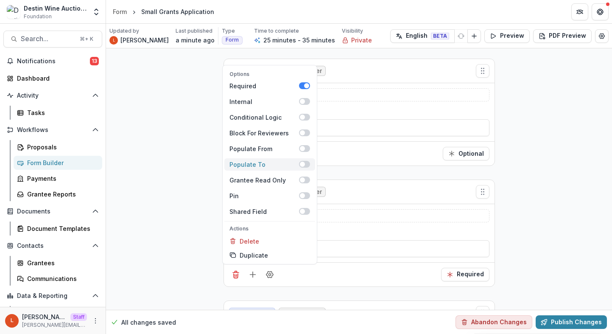
click at [301, 162] on span at bounding box center [302, 164] width 5 height 5
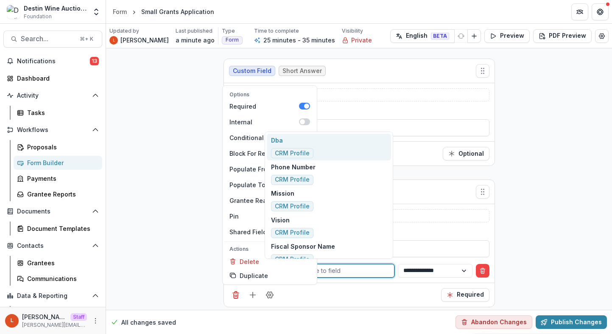
click at [348, 265] on div at bounding box center [331, 270] width 113 height 11
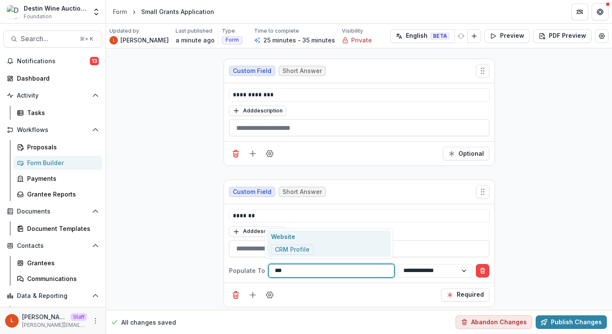
type input "****"
click at [357, 247] on div "Website CRM Profile" at bounding box center [329, 243] width 124 height 27
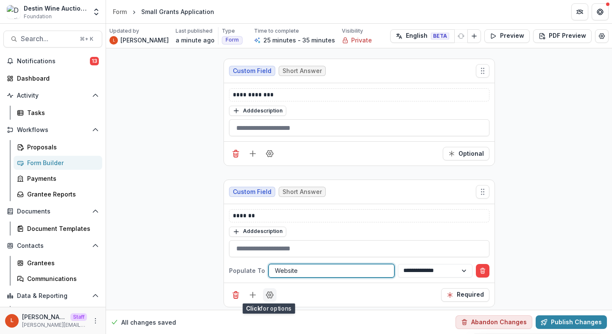
click at [271, 290] on icon "Field Settings" at bounding box center [269, 294] width 8 height 8
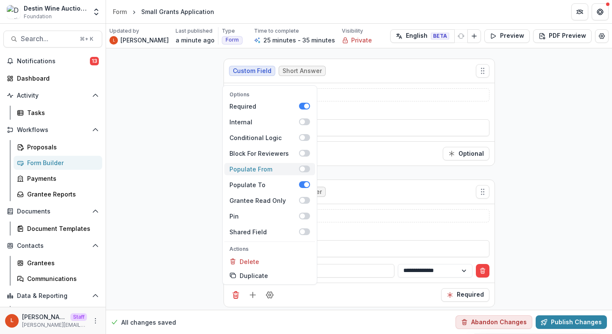
click at [304, 167] on span at bounding box center [304, 168] width 11 height 7
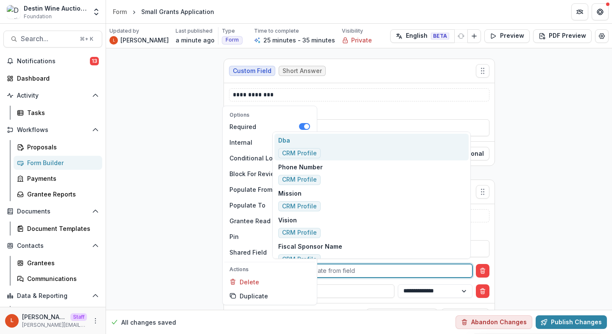
click at [360, 265] on div at bounding box center [374, 270] width 184 height 11
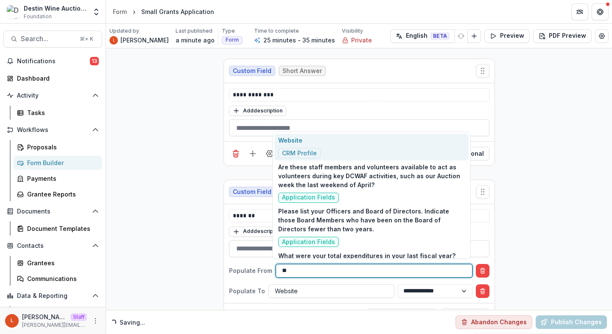
type input "***"
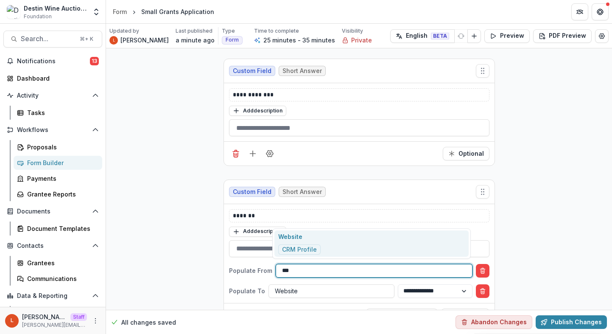
click at [365, 243] on div "Website CRM Profile" at bounding box center [371, 243] width 195 height 27
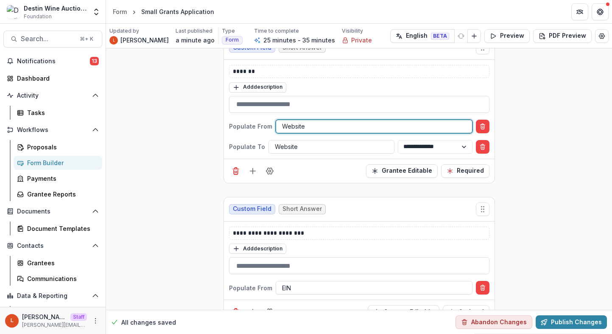
scroll to position [2893, 0]
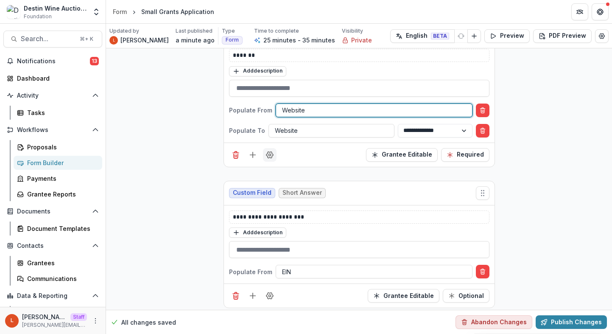
click at [268, 154] on circle "Field Settings" at bounding box center [269, 155] width 2 height 2
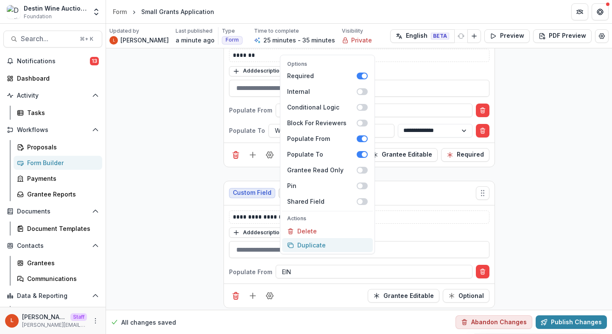
click at [307, 248] on button "Duplicate" at bounding box center [327, 245] width 91 height 14
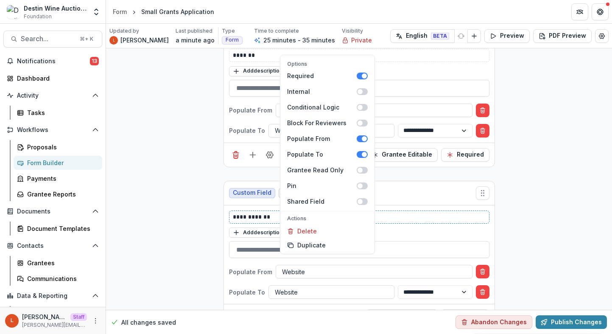
click at [439, 218] on p "**********" at bounding box center [359, 216] width 253 height 9
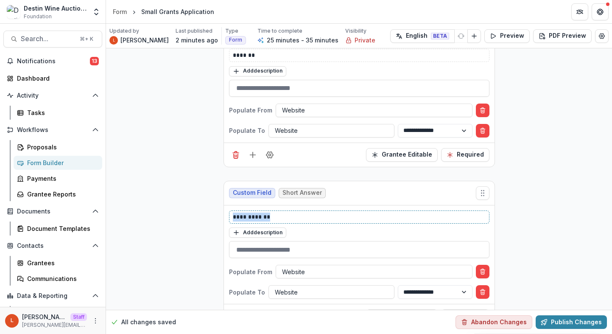
drag, startPoint x: 279, startPoint y: 214, endPoint x: 122, endPoint y: 213, distance: 156.9
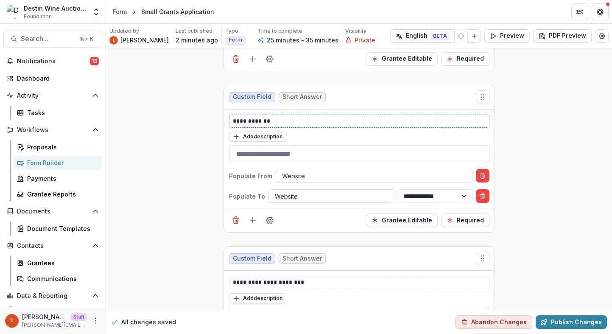
scroll to position [2993, 0]
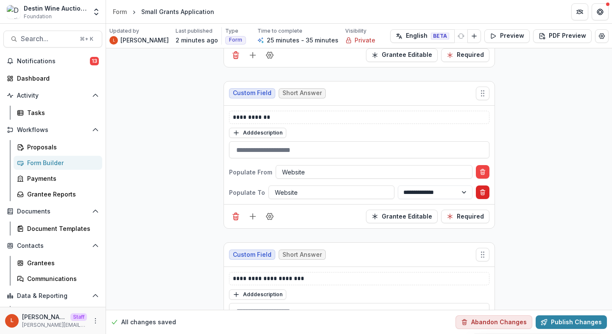
click at [482, 192] on line "Delete condition" at bounding box center [482, 193] width 0 height 2
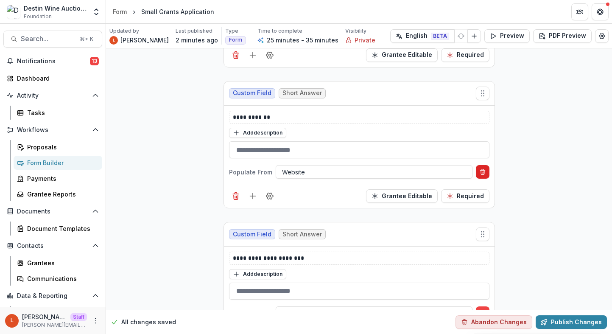
click at [486, 173] on button "Delete condition" at bounding box center [483, 172] width 14 height 14
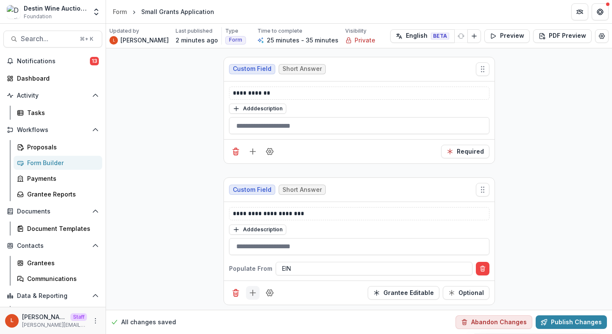
click at [253, 293] on line "Add field" at bounding box center [253, 293] width 6 height 0
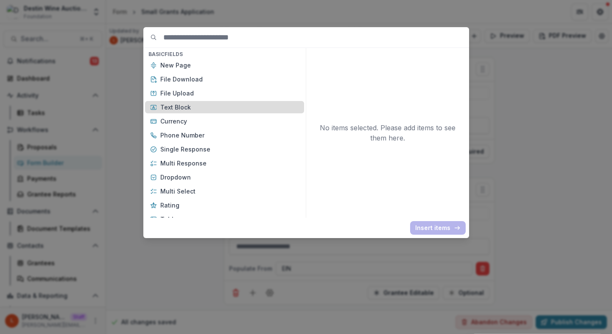
click at [205, 108] on p "Text Block" at bounding box center [229, 107] width 139 height 9
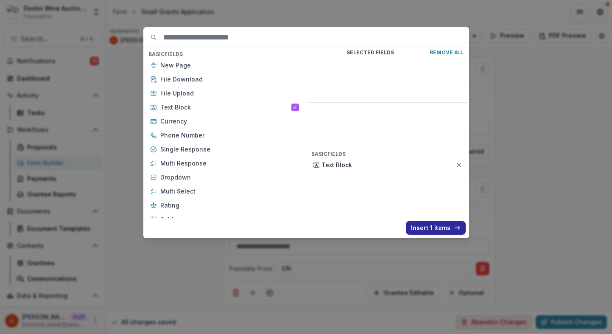
click at [422, 229] on button "Insert 1 items" at bounding box center [436, 228] width 60 height 14
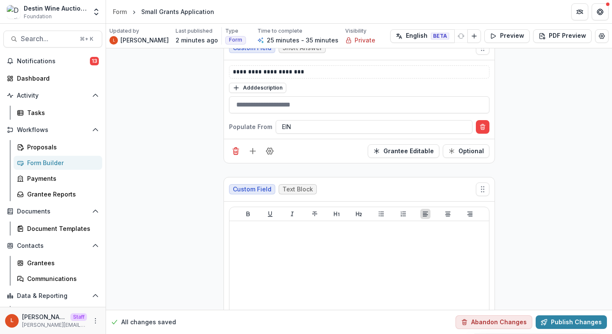
scroll to position [3239, 0]
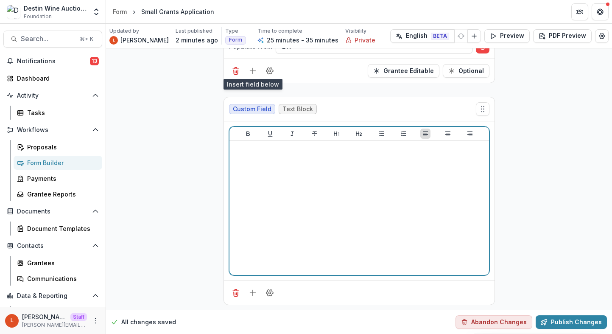
click at [326, 174] on div at bounding box center [359, 207] width 253 height 127
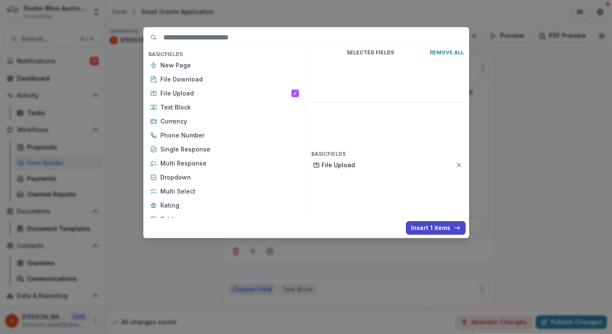
scroll to position [3239, 0]
click at [438, 232] on button "Insert 1 items" at bounding box center [436, 228] width 60 height 14
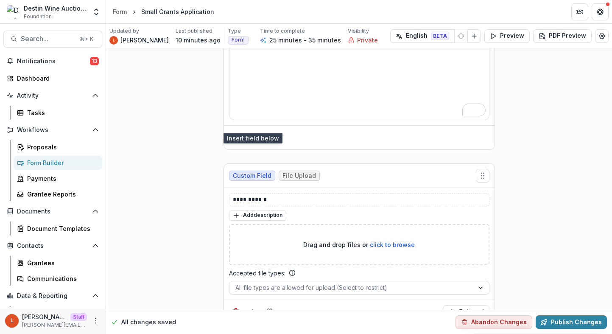
scroll to position [3413, 0]
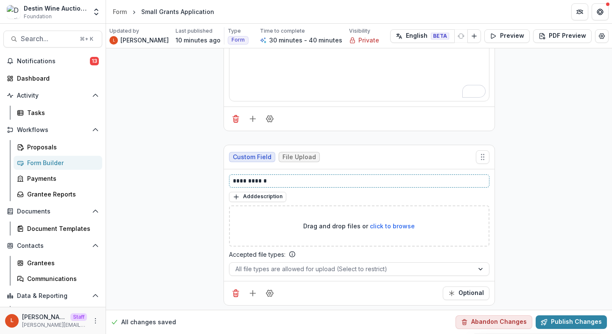
click at [269, 181] on p "**********" at bounding box center [359, 180] width 253 height 9
click at [480, 289] on button "Optional" at bounding box center [466, 293] width 47 height 14
click at [269, 295] on button "Field Settings" at bounding box center [270, 293] width 14 height 14
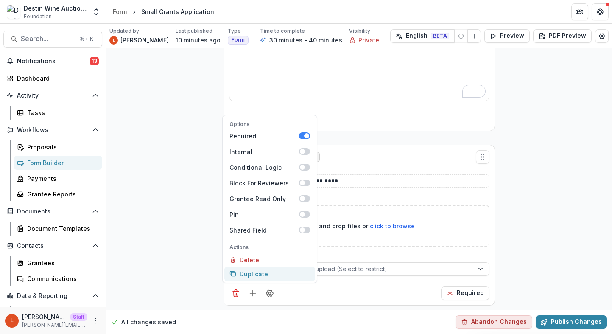
click at [276, 269] on button "Duplicate" at bounding box center [269, 274] width 91 height 14
click at [330, 230] on div "Drag and drop files or click to browse" at bounding box center [359, 225] width 260 height 41
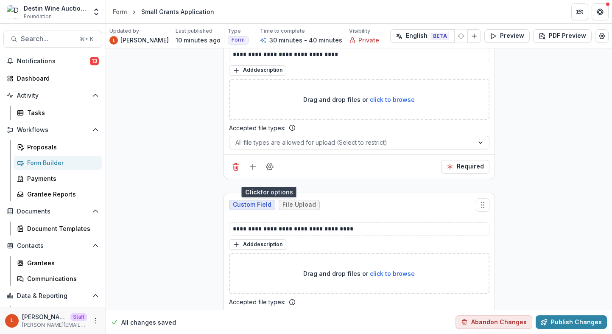
scroll to position [3586, 0]
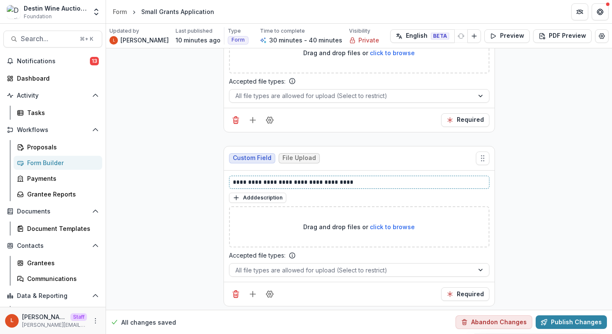
click at [295, 179] on p "**********" at bounding box center [359, 182] width 253 height 9
click at [266, 292] on icon "Field Settings" at bounding box center [269, 294] width 8 height 8
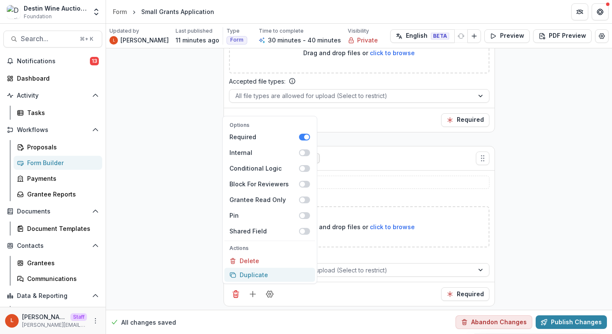
click at [248, 276] on button "Duplicate" at bounding box center [269, 275] width 91 height 14
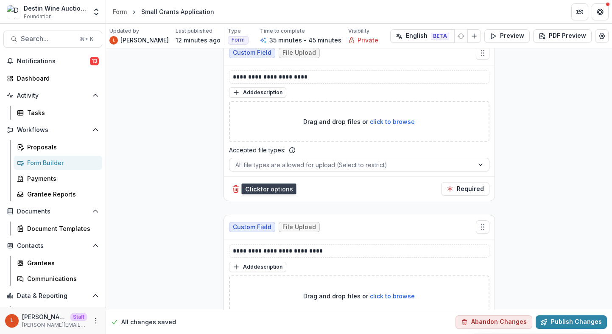
scroll to position [3704, 0]
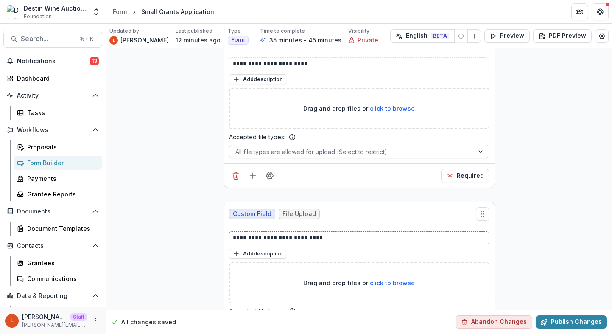
click at [316, 236] on p "**********" at bounding box center [359, 237] width 253 height 9
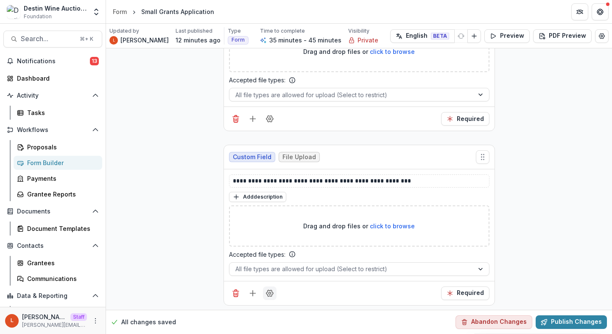
click at [268, 289] on icon "Field Settings" at bounding box center [269, 293] width 8 height 8
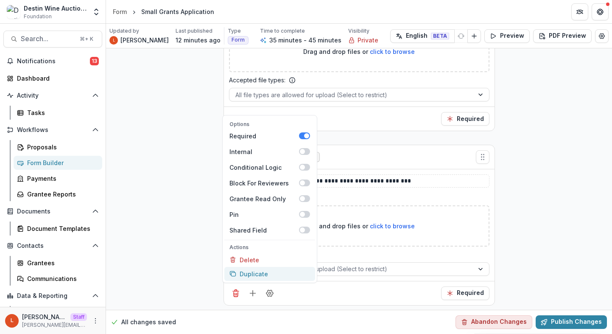
click at [262, 271] on button "Duplicate" at bounding box center [269, 274] width 91 height 14
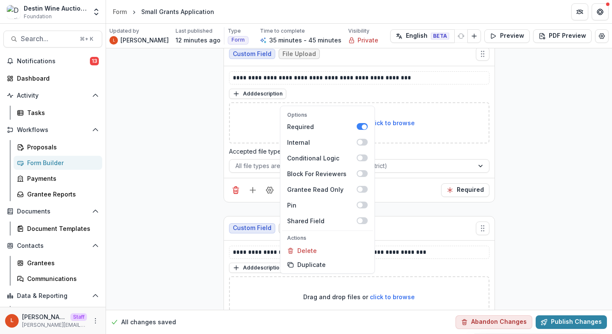
scroll to position [3904, 0]
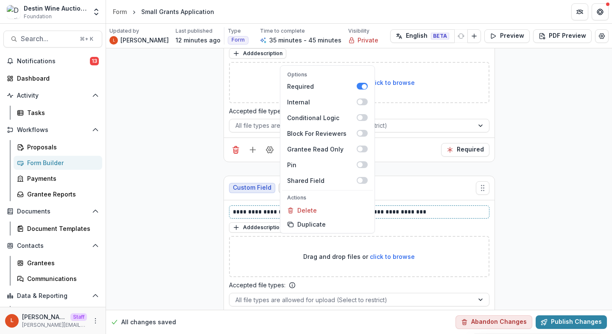
click at [261, 210] on p "**********" at bounding box center [359, 211] width 253 height 9
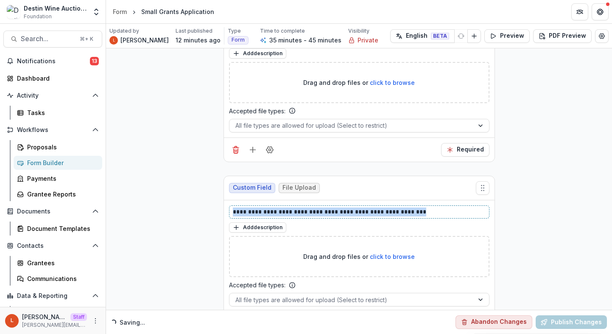
click at [261, 210] on p "**********" at bounding box center [359, 211] width 253 height 9
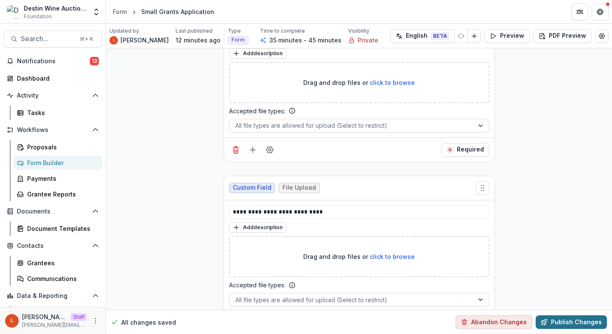
click at [567, 321] on button "Publish Changes" at bounding box center [571, 322] width 71 height 14
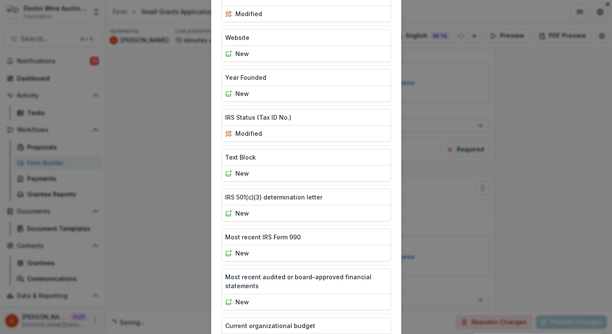
scroll to position [642, 0]
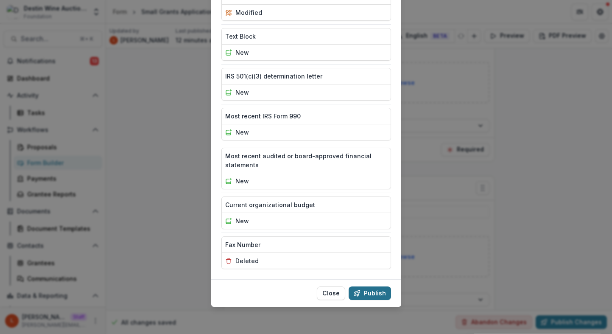
click at [365, 290] on button "Publish" at bounding box center [370, 293] width 42 height 14
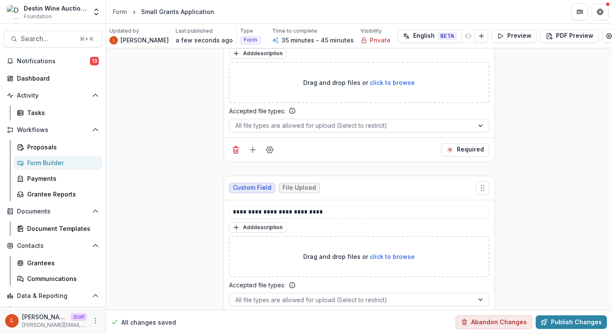
scroll to position [3935, 0]
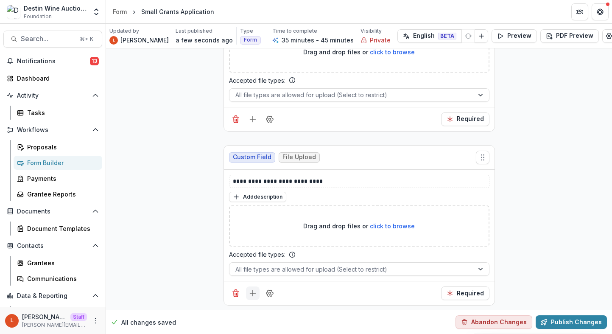
click at [254, 292] on icon "Add field" at bounding box center [252, 293] width 8 height 8
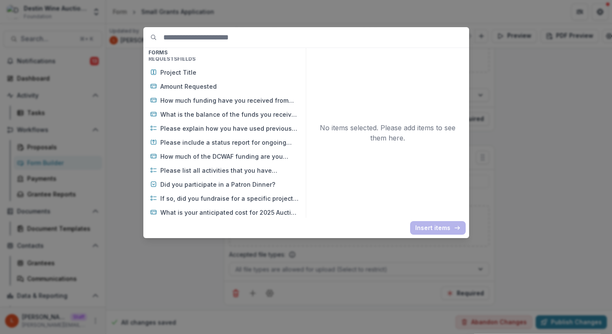
scroll to position [427, 0]
click at [226, 38] on input at bounding box center [316, 37] width 306 height 20
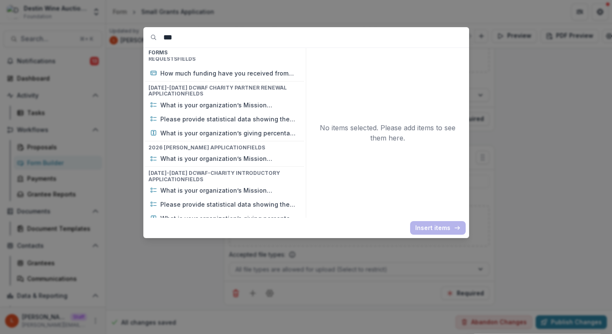
scroll to position [6, 0]
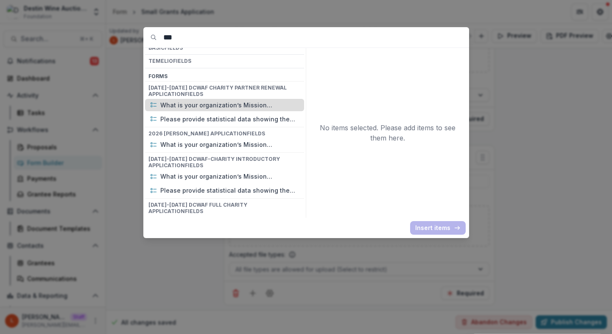
type input "***"
click at [243, 103] on p "What is your organization’s Mission Statement?" at bounding box center [229, 104] width 139 height 9
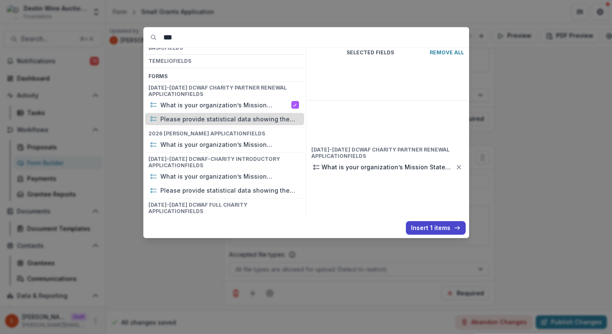
click at [254, 116] on p "Please provide statistical data showing the successful implementation of your M…" at bounding box center [229, 118] width 139 height 9
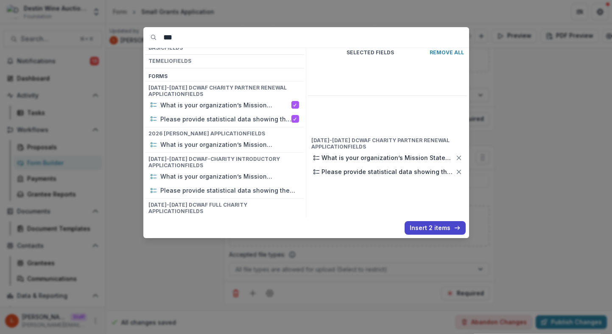
click at [244, 45] on input "***" at bounding box center [316, 37] width 306 height 20
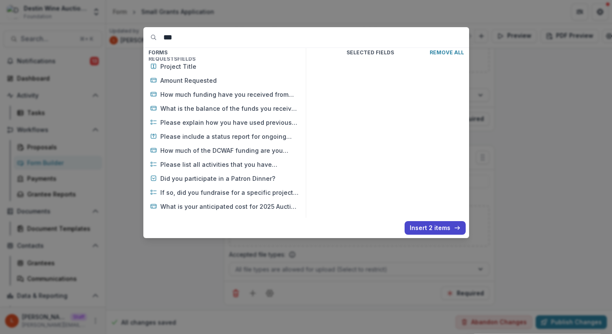
scroll to position [0, 0]
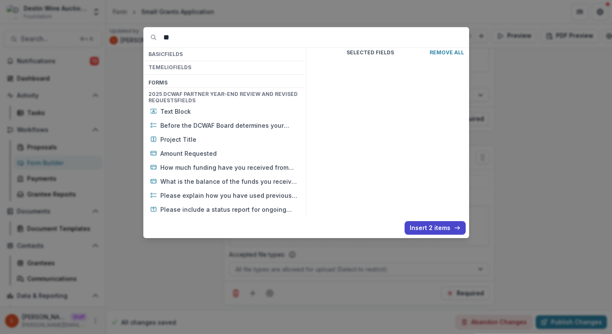
type input "*"
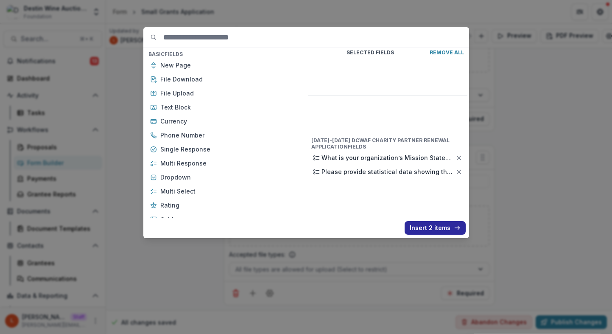
click at [430, 224] on button "Insert 2 items" at bounding box center [435, 228] width 61 height 14
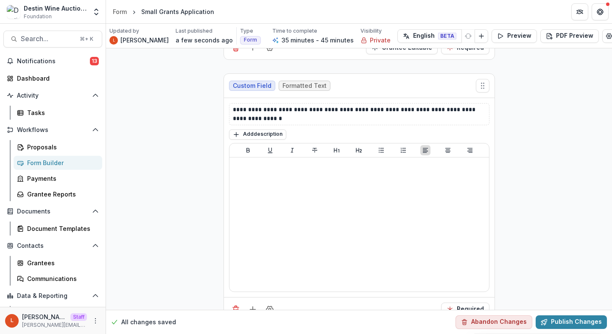
scroll to position [4469, 0]
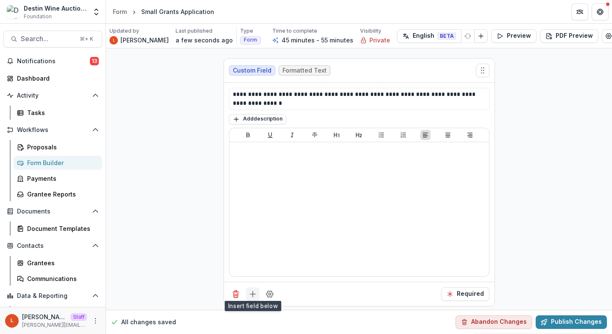
click at [253, 290] on icon "Add field" at bounding box center [252, 294] width 8 height 8
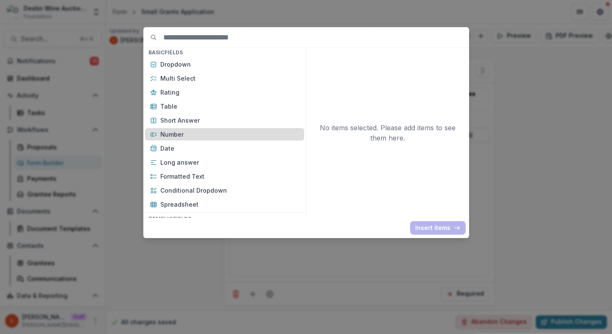
scroll to position [155, 0]
click at [238, 136] on p "Formatted Text" at bounding box center [229, 133] width 139 height 9
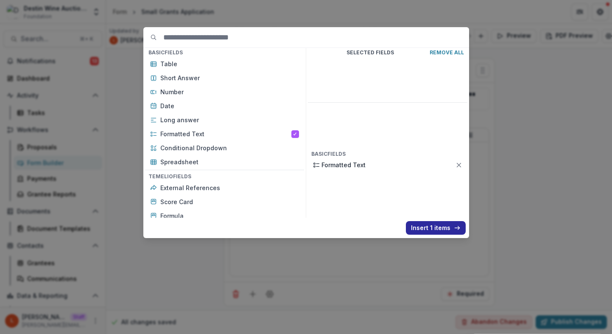
click at [426, 222] on button "Insert 1 items" at bounding box center [436, 228] width 60 height 14
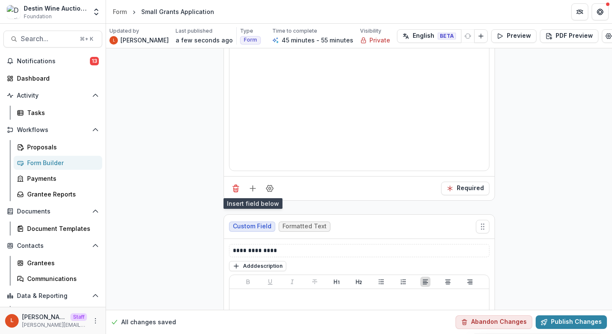
scroll to position [4596, 0]
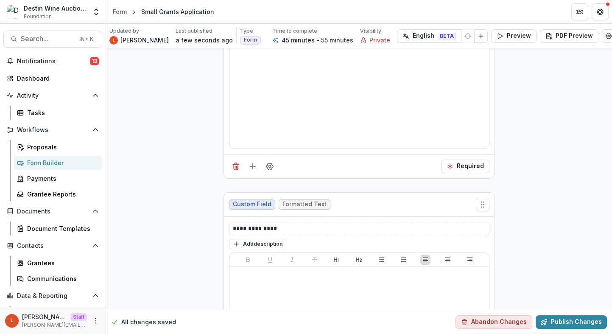
click at [391, 217] on div "**********" at bounding box center [359, 312] width 271 height 190
click at [391, 224] on p "**********" at bounding box center [359, 228] width 253 height 9
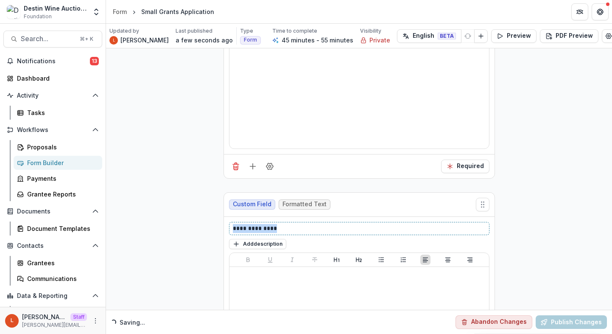
click at [391, 224] on p "**********" at bounding box center [359, 228] width 253 height 9
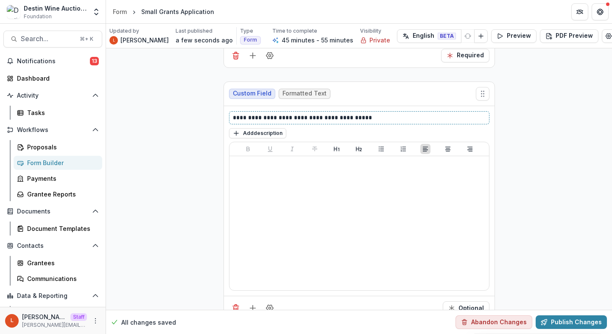
scroll to position [4721, 0]
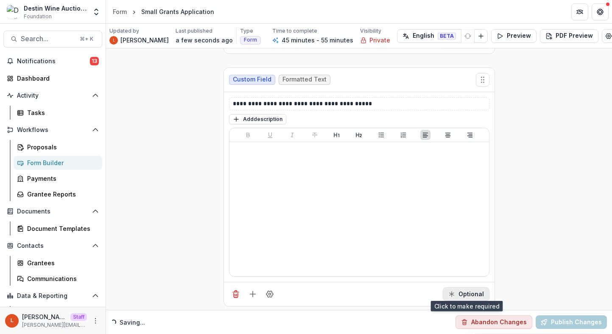
click at [479, 294] on button "Optional" at bounding box center [466, 294] width 47 height 14
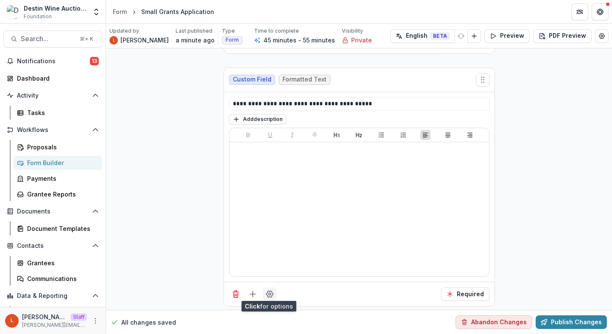
click at [272, 291] on button "Field Settings" at bounding box center [270, 294] width 14 height 14
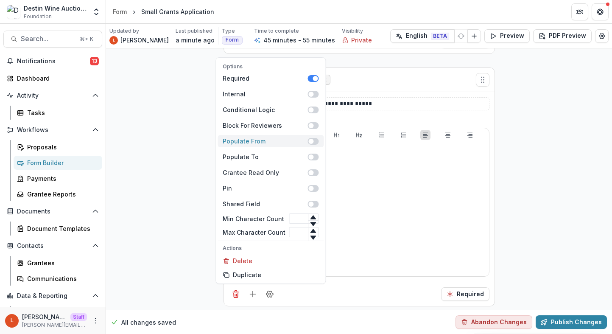
click at [309, 139] on span at bounding box center [310, 141] width 5 height 5
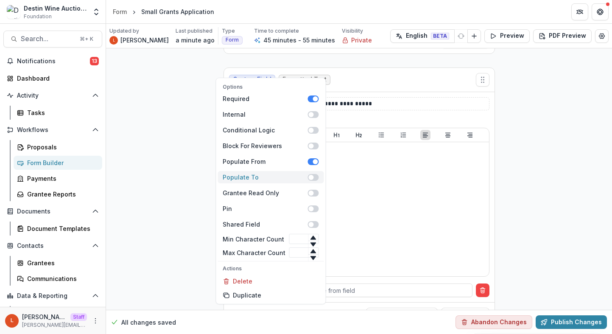
click at [309, 175] on span at bounding box center [310, 177] width 5 height 5
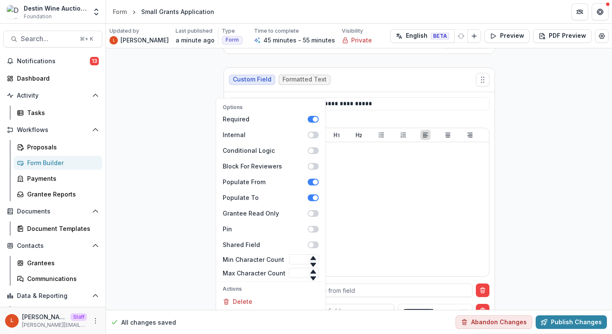
scroll to position [4762, 0]
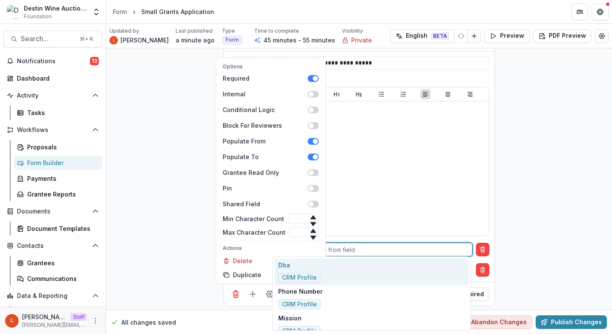
click at [338, 250] on div at bounding box center [374, 249] width 184 height 11
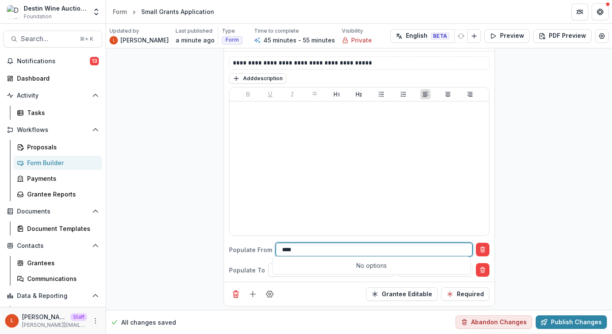
type input "***"
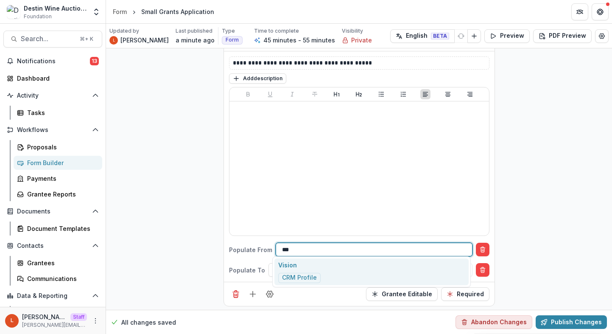
click at [341, 276] on div "Vision CRM Profile" at bounding box center [371, 271] width 195 height 27
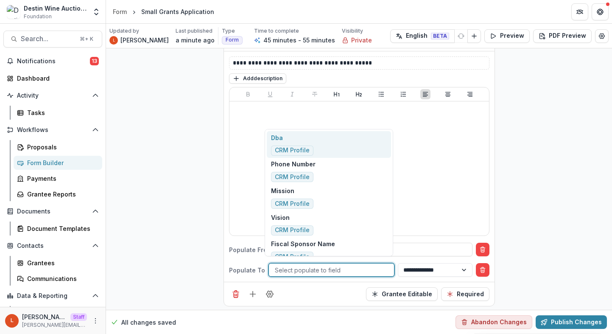
click at [322, 266] on div at bounding box center [331, 270] width 113 height 11
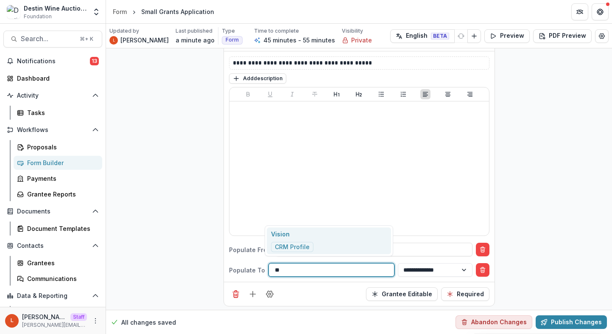
type input "***"
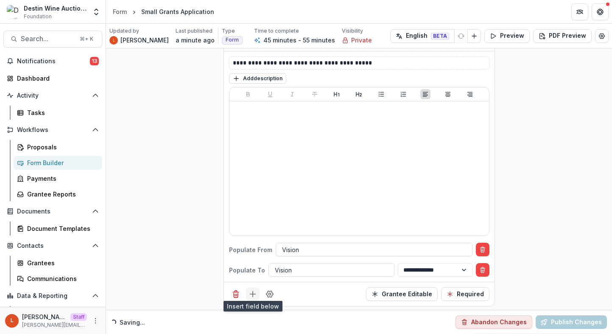
click at [252, 290] on icon "Add field" at bounding box center [252, 294] width 8 height 8
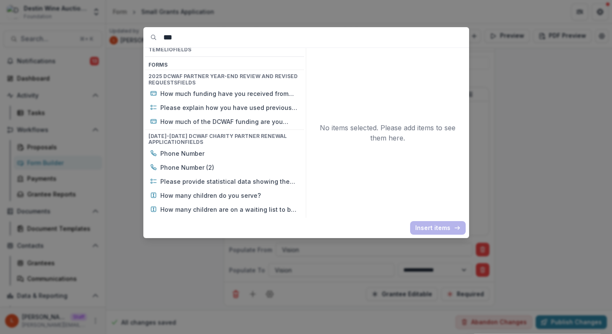
scroll to position [18, 0]
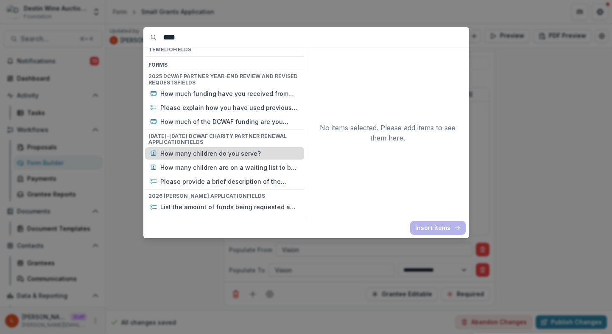
type input "***"
click at [211, 154] on p "How many children do you serve?" at bounding box center [229, 153] width 139 height 9
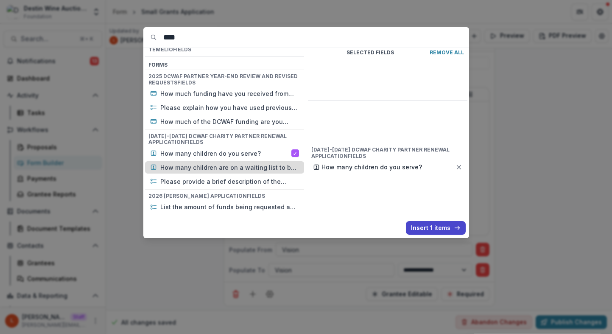
click at [237, 167] on p "How many children are on a waiting list to be served by your organization?" at bounding box center [229, 167] width 139 height 9
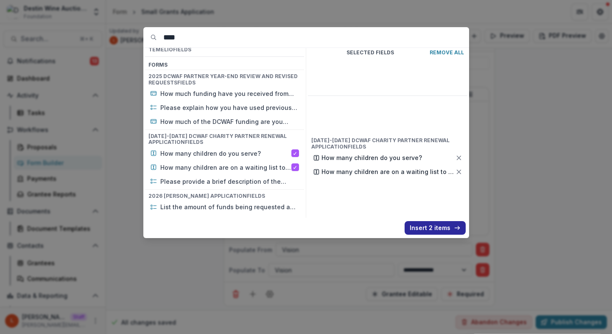
click at [432, 227] on button "Insert 2 items" at bounding box center [435, 228] width 61 height 14
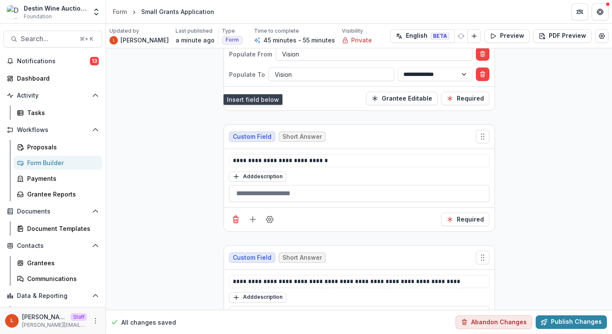
scroll to position [4968, 0]
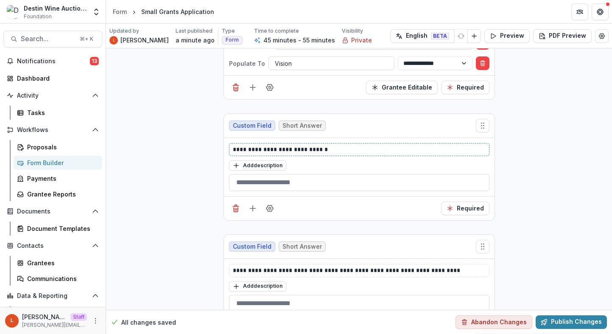
click at [327, 146] on p "**********" at bounding box center [359, 149] width 253 height 9
click at [324, 145] on p "**********" at bounding box center [359, 149] width 253 height 9
click at [357, 208] on div "Required" at bounding box center [359, 208] width 271 height 24
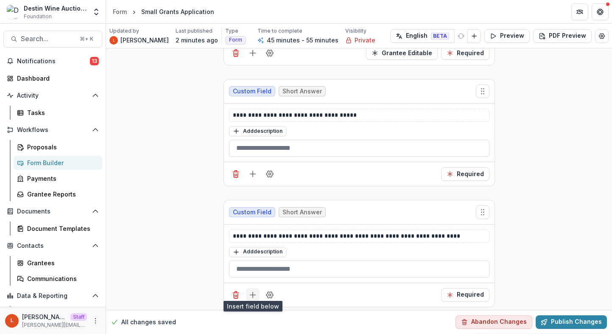
click at [253, 292] on line "Add field" at bounding box center [253, 295] width 0 height 6
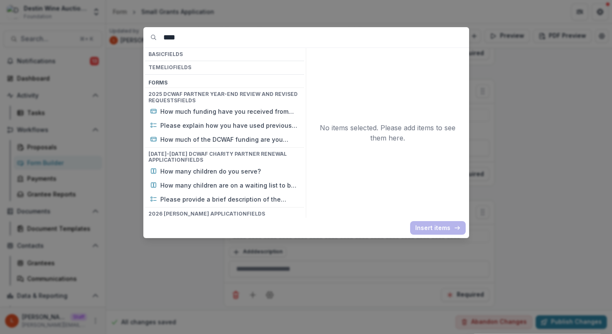
drag, startPoint x: 190, startPoint y: 38, endPoint x: 112, endPoint y: 31, distance: 77.9
click at [112, 31] on div "*** Basic Fields Temelio Fields Form s 2025 DCWAF Partner Year-End Review and R…" at bounding box center [306, 167] width 612 height 334
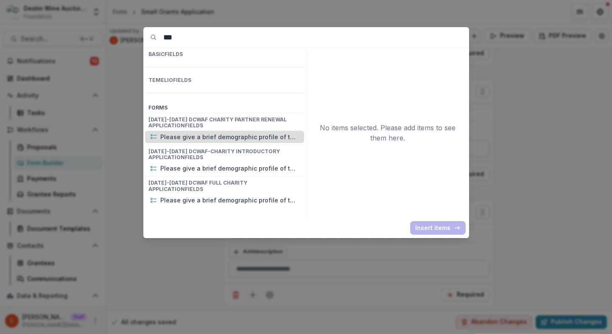
type input "***"
click at [204, 132] on p "Please give a brief demographic profile of the children you serve." at bounding box center [229, 136] width 139 height 9
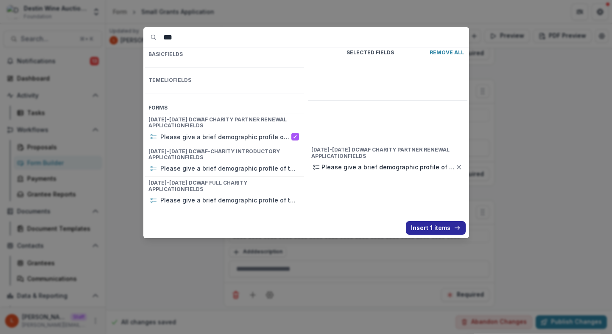
click at [422, 224] on button "Insert 1 items" at bounding box center [436, 228] width 60 height 14
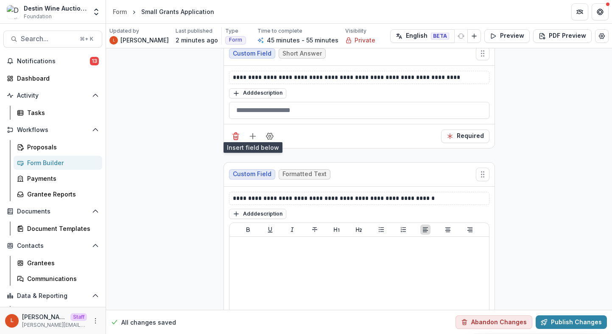
scroll to position [5255, 0]
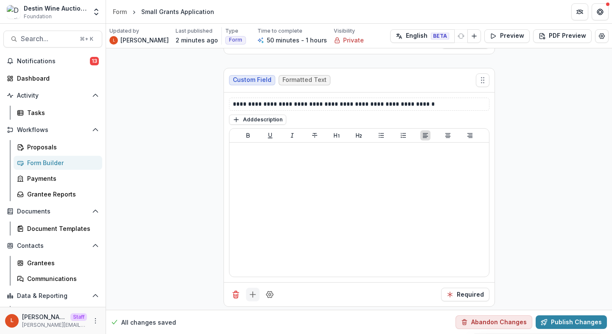
click at [253, 292] on line "Add field" at bounding box center [253, 295] width 0 height 6
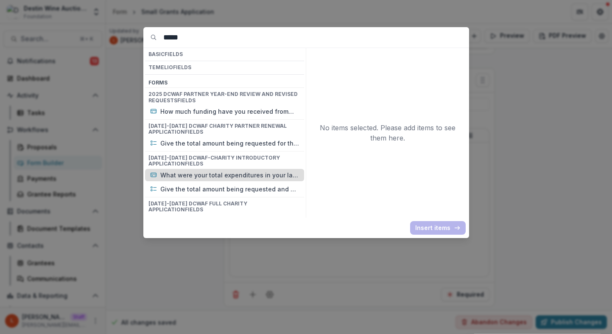
type input "*****"
click at [232, 176] on p "What were your total expenditures in your last fiscal year?" at bounding box center [229, 174] width 139 height 9
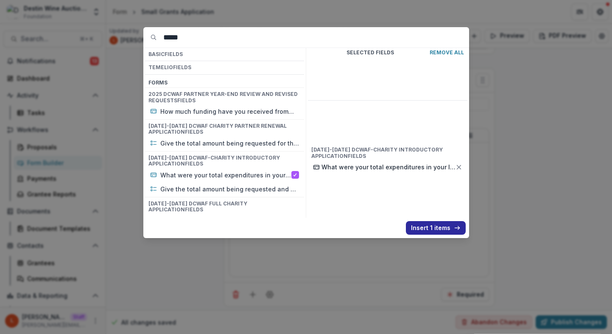
click at [426, 231] on button "Insert 1 items" at bounding box center [436, 228] width 60 height 14
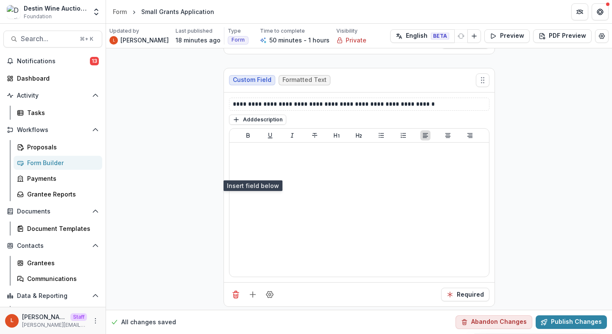
scroll to position [5376, 0]
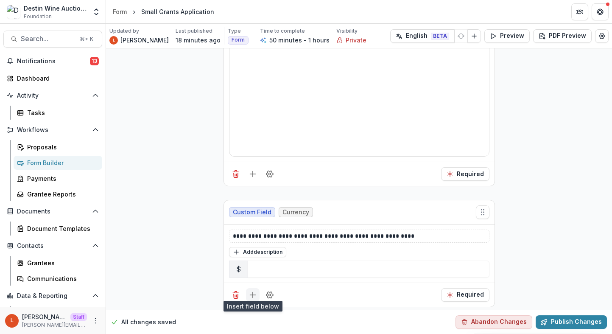
click at [251, 290] on icon "Add field" at bounding box center [252, 294] width 8 height 8
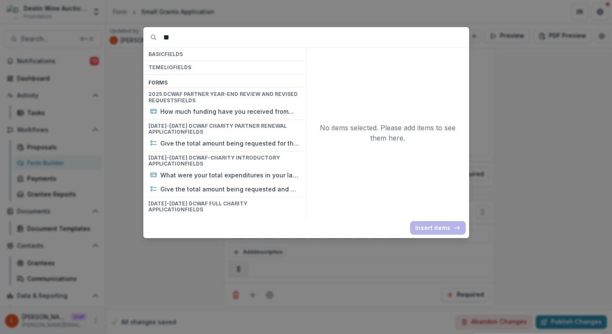
type input "*"
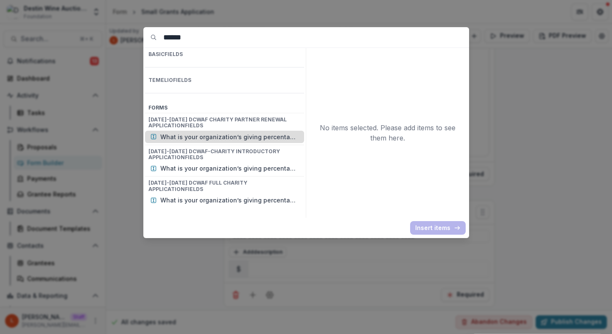
type input "******"
click at [260, 132] on p "What is your organization’s giving percentage or programming percentage for the…" at bounding box center [229, 136] width 139 height 9
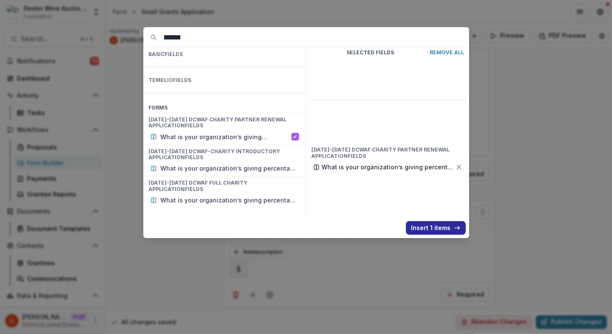
click at [430, 221] on button "Insert 1 items" at bounding box center [436, 228] width 60 height 14
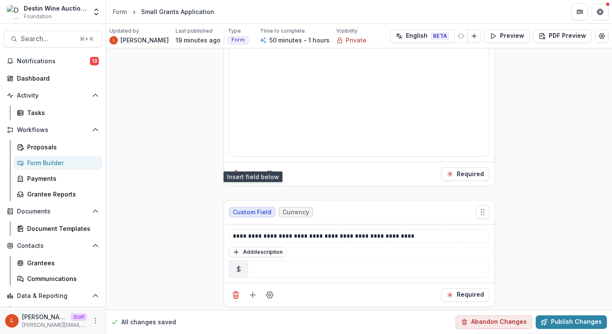
scroll to position [5505, 0]
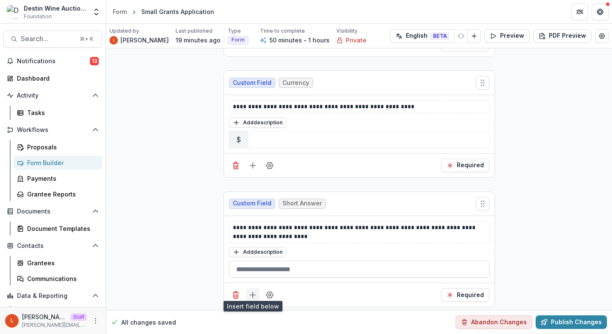
click at [253, 293] on icon "Add field" at bounding box center [252, 294] width 8 height 8
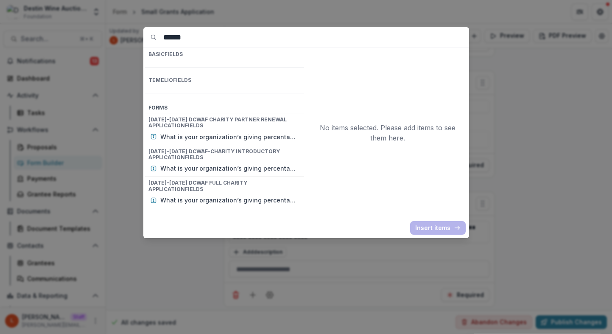
click at [236, 33] on input "******" at bounding box center [316, 37] width 306 height 20
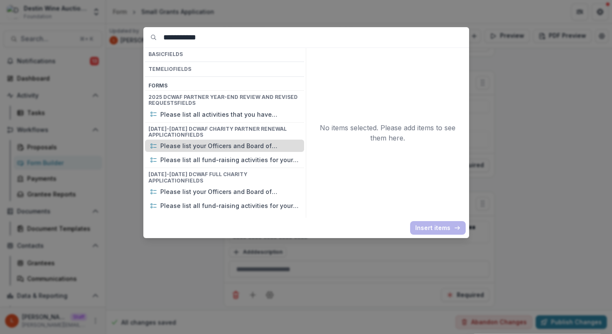
type input "**********"
click at [224, 146] on p "Please list your Officers and Board of Directors. Indicate those Board Members …" at bounding box center [229, 145] width 139 height 9
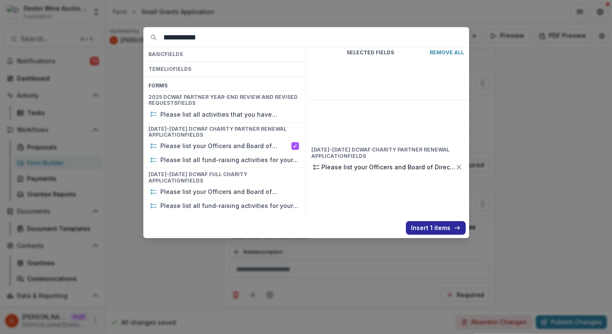
click at [429, 223] on button "Insert 1 items" at bounding box center [436, 228] width 60 height 14
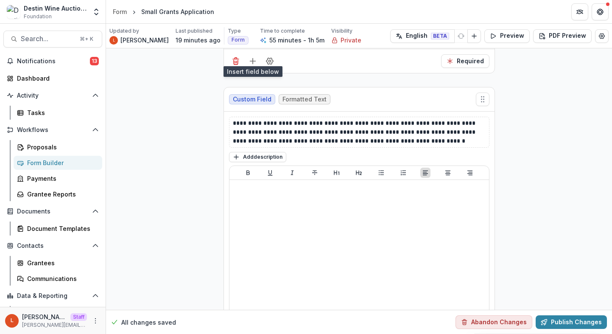
scroll to position [5739, 0]
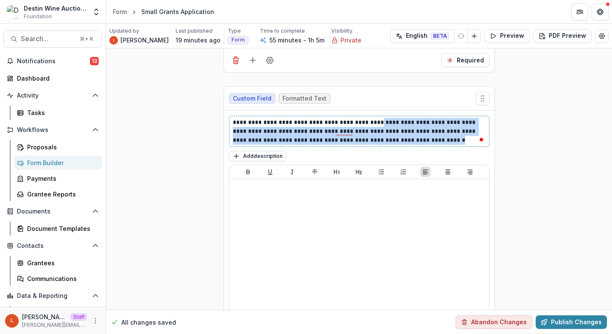
drag, startPoint x: 429, startPoint y: 139, endPoint x: 365, endPoint y: 119, distance: 67.1
click at [365, 119] on p "**********" at bounding box center [359, 131] width 253 height 27
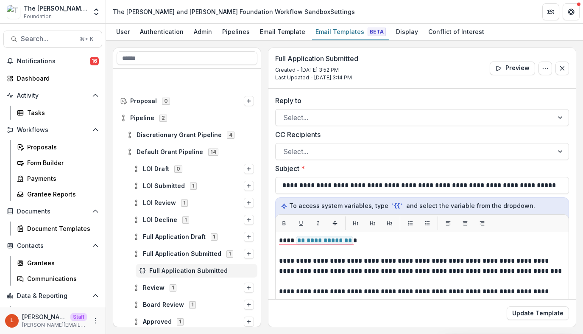
scroll to position [79, 0]
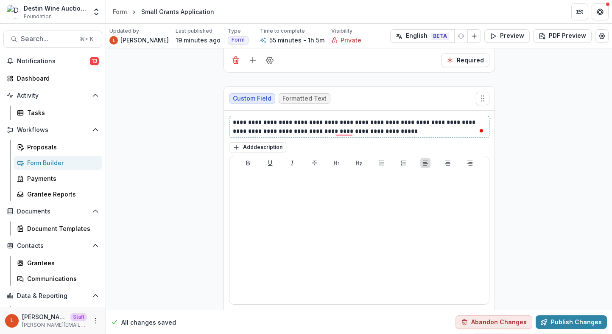
scroll to position [5766, 0]
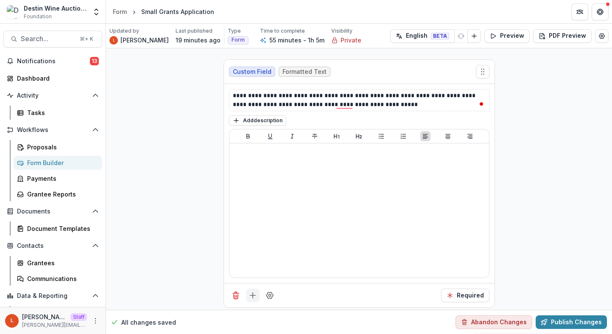
click at [254, 293] on icon "Add field" at bounding box center [252, 295] width 8 height 8
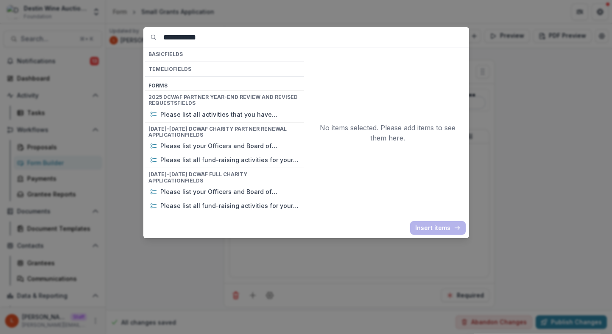
click at [209, 41] on input "**********" at bounding box center [316, 37] width 306 height 20
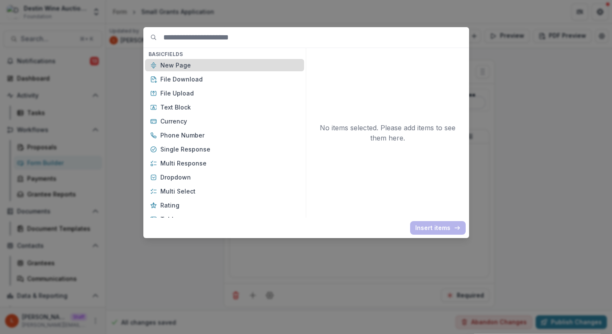
click at [201, 66] on p "New Page" at bounding box center [229, 65] width 139 height 9
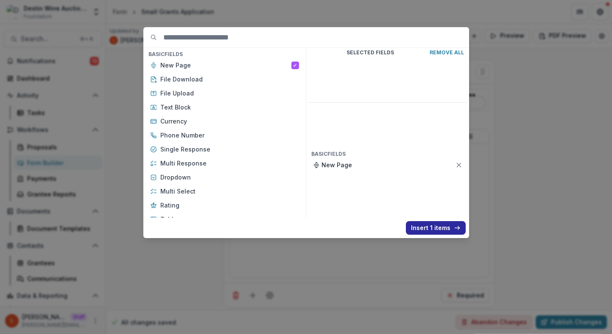
click at [438, 229] on button "Insert 1 items" at bounding box center [436, 228] width 60 height 14
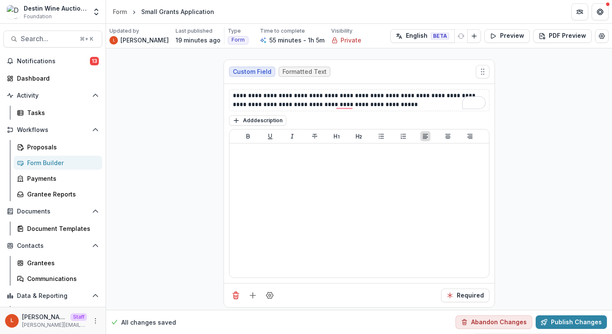
scroll to position [5881, 0]
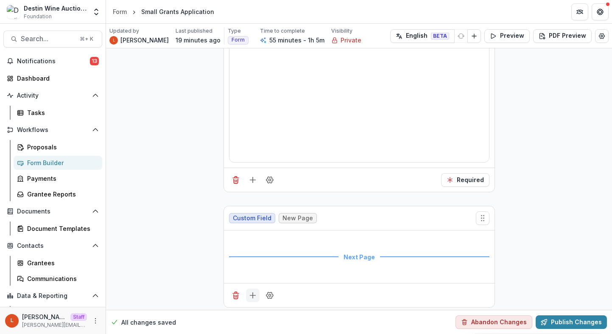
click at [254, 291] on icon "Add field" at bounding box center [252, 295] width 8 height 8
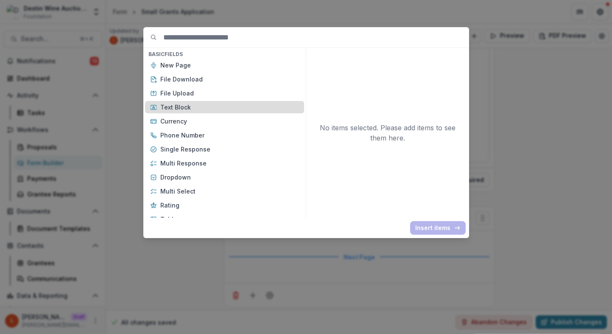
click at [221, 107] on p "Text Block" at bounding box center [229, 107] width 139 height 9
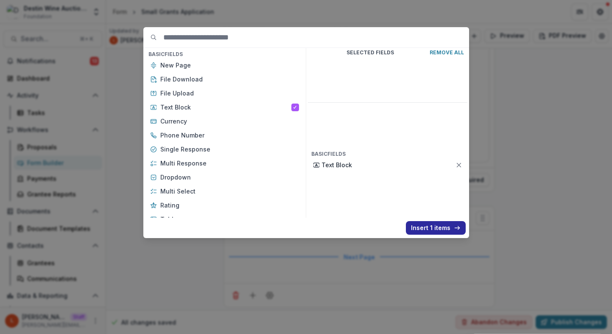
click at [435, 228] on button "Insert 1 items" at bounding box center [436, 228] width 60 height 14
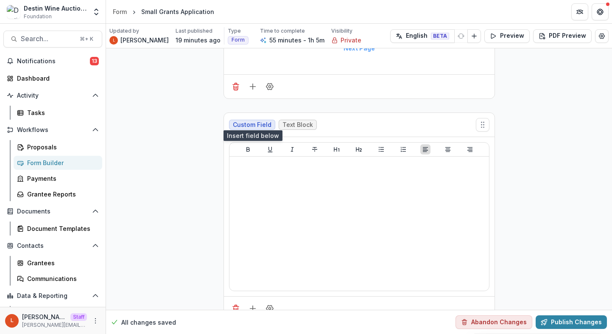
scroll to position [6103, 0]
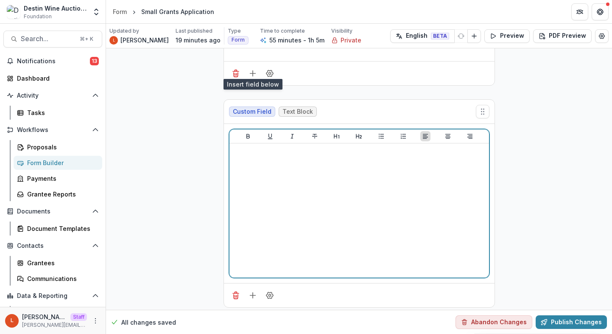
click at [352, 209] on div at bounding box center [359, 210] width 253 height 127
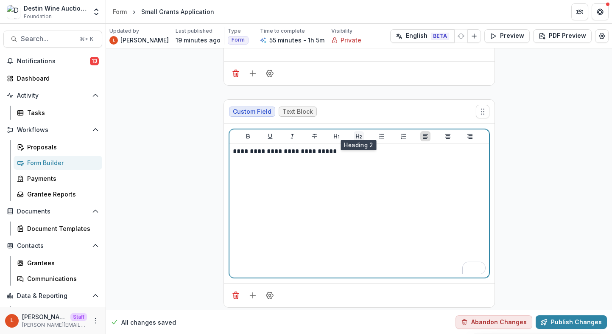
click at [357, 133] on icon "Heading 2" at bounding box center [358, 136] width 7 height 7
click at [452, 184] on div "**********" at bounding box center [359, 210] width 253 height 127
click at [357, 134] on icon "Heading 2" at bounding box center [359, 136] width 6 height 5
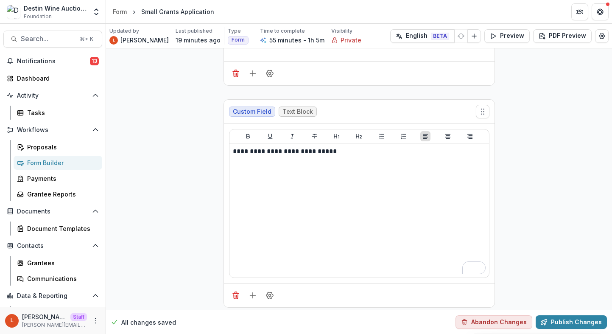
click at [246, 138] on div at bounding box center [359, 136] width 260 height 14
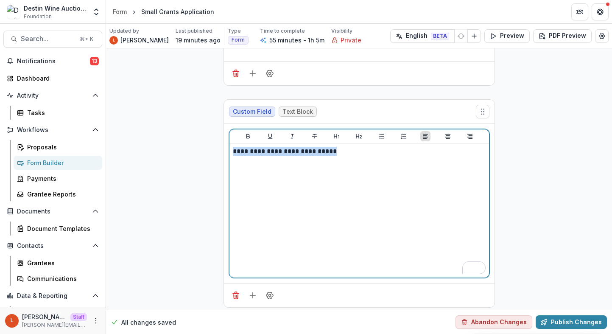
click at [246, 137] on div at bounding box center [359, 136] width 260 height 14
click at [245, 133] on icon "Bold" at bounding box center [248, 136] width 7 height 7
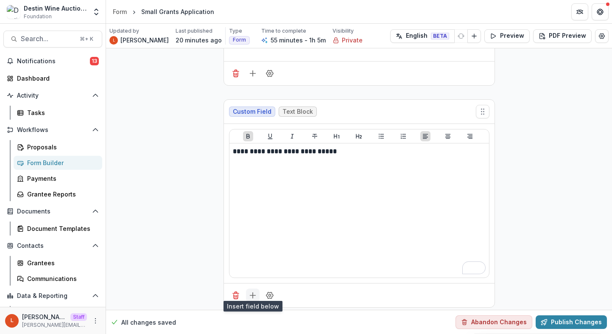
click at [248, 291] on icon "Add field" at bounding box center [252, 295] width 8 height 8
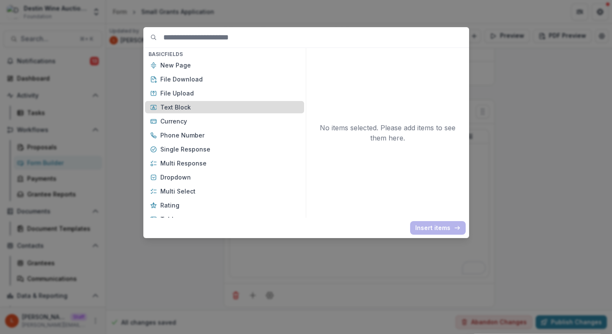
click at [193, 106] on p "Text Block" at bounding box center [229, 107] width 139 height 9
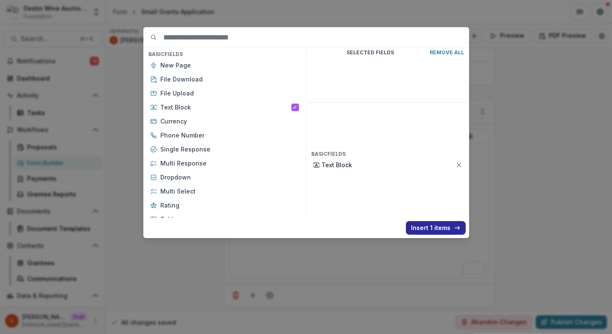
click at [426, 223] on button "Insert 1 items" at bounding box center [436, 228] width 60 height 14
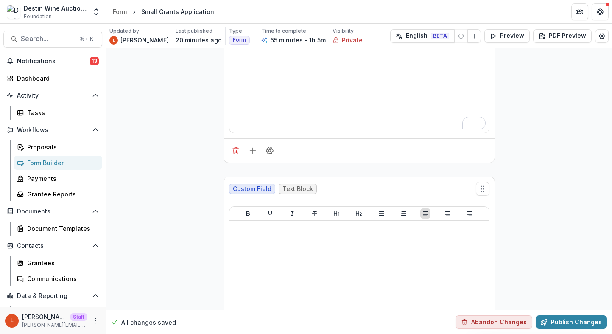
scroll to position [6265, 0]
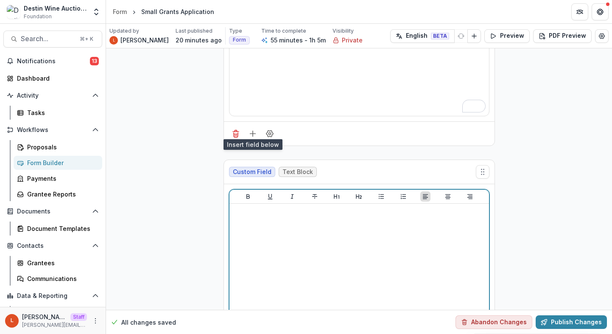
click at [397, 249] on div "To enrich screen reader interactions, please activate Accessibility in Grammarl…" at bounding box center [359, 270] width 253 height 127
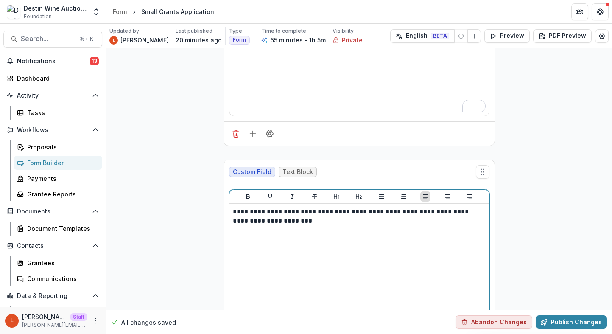
scroll to position [6325, 0]
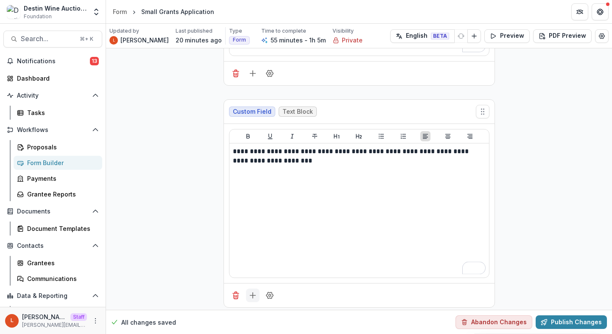
click at [254, 291] on icon "Add field" at bounding box center [252, 295] width 8 height 8
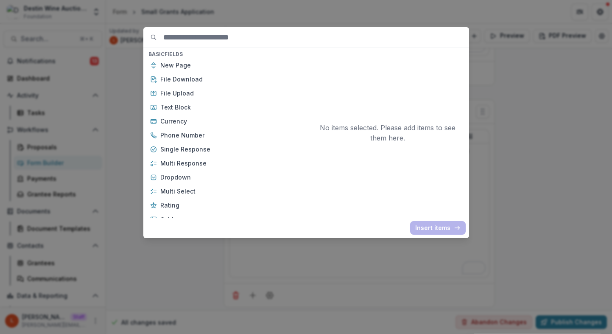
click at [258, 47] on input at bounding box center [316, 37] width 306 height 20
paste input "**********"
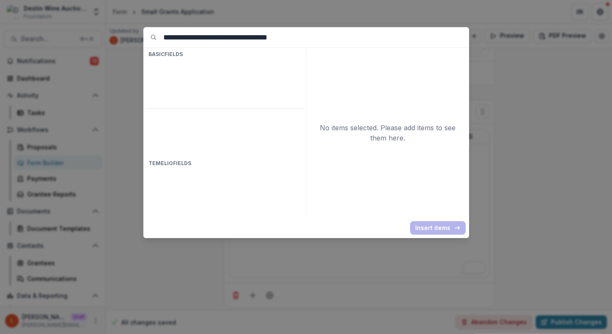
click at [301, 39] on input "**********" at bounding box center [316, 37] width 306 height 20
type input "**********"
click at [315, 33] on input "**********" at bounding box center [316, 37] width 306 height 20
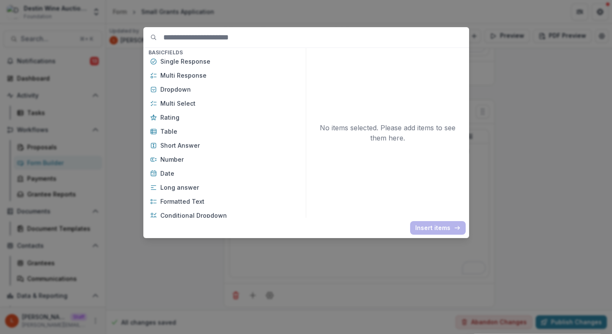
scroll to position [89, 0]
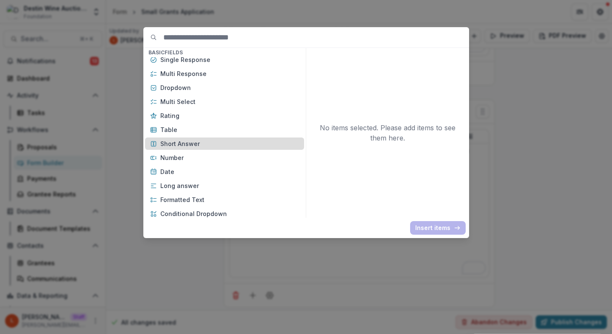
click at [181, 149] on div "Short Answer" at bounding box center [224, 143] width 159 height 12
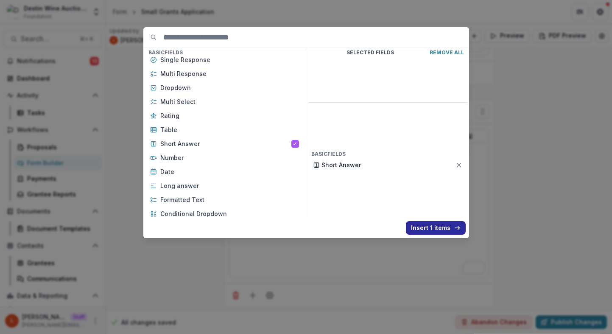
click at [428, 231] on button "Insert 1 items" at bounding box center [436, 228] width 60 height 14
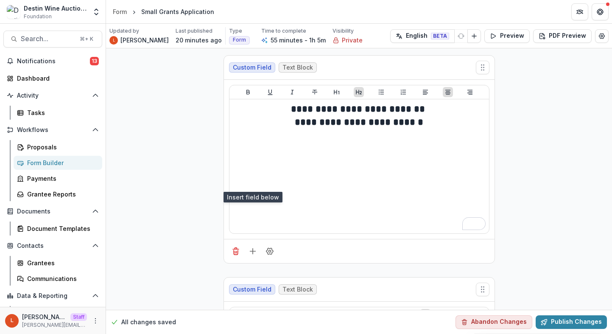
scroll to position [6445, 0]
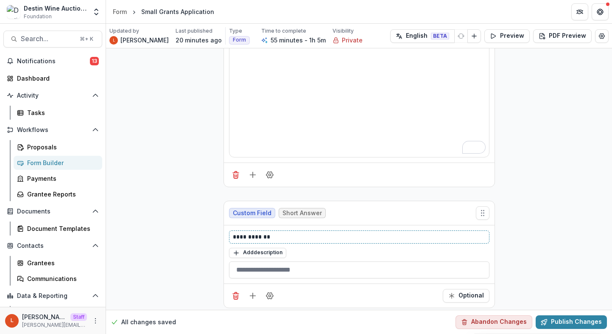
click at [289, 232] on p "**********" at bounding box center [359, 236] width 253 height 9
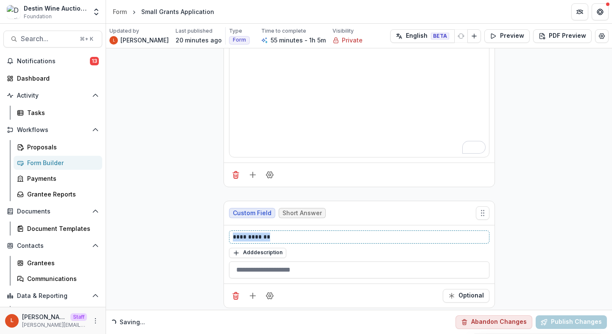
click at [289, 232] on p "**********" at bounding box center [359, 236] width 253 height 9
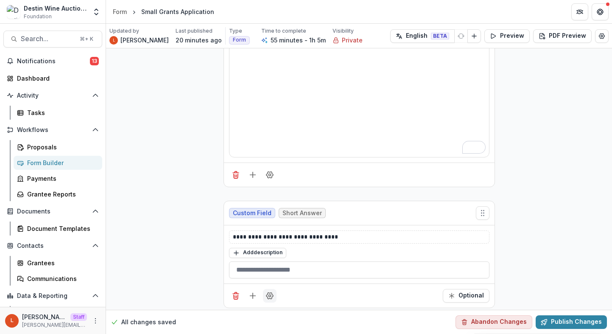
click at [271, 293] on icon "Field Settings" at bounding box center [269, 295] width 8 height 8
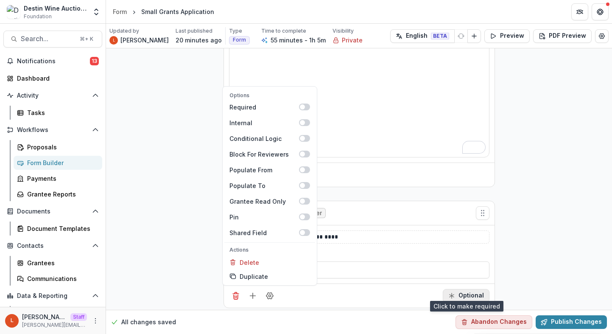
click at [485, 289] on button "Optional" at bounding box center [466, 296] width 47 height 14
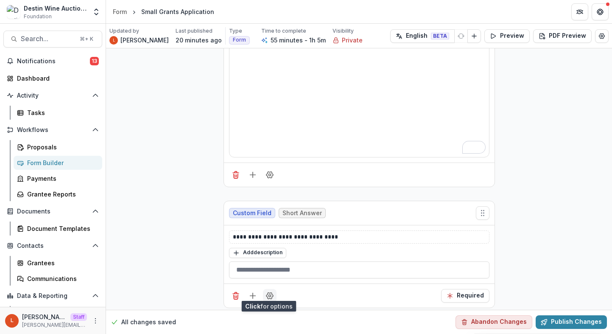
click at [272, 292] on icon "Field Settings" at bounding box center [269, 295] width 7 height 6
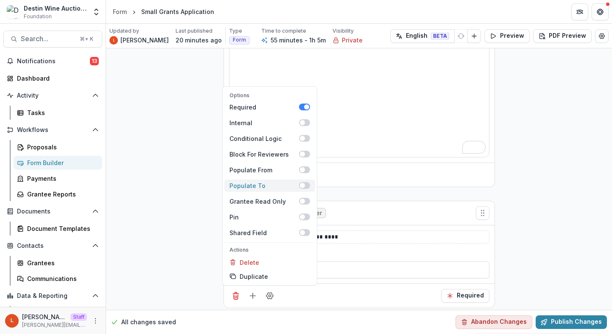
click at [303, 182] on span at bounding box center [304, 185] width 11 height 7
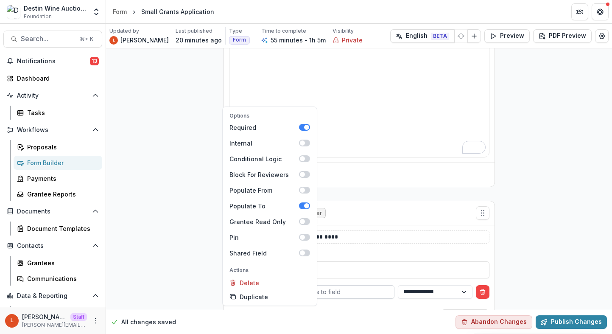
click at [348, 286] on div at bounding box center [331, 291] width 113 height 11
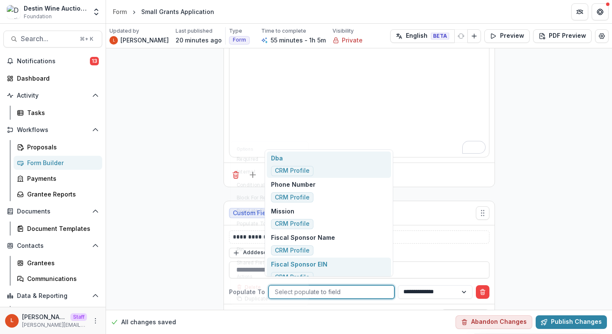
scroll to position [16, 0]
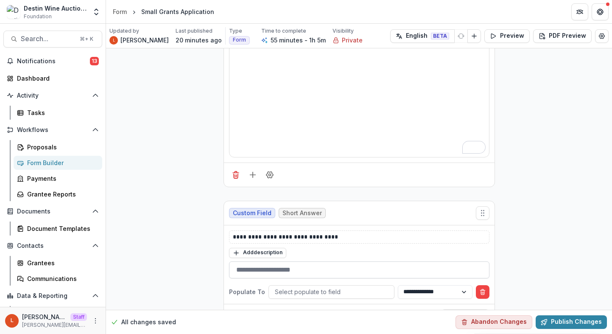
click at [426, 262] on input "text" at bounding box center [359, 269] width 260 height 17
click at [373, 288] on div at bounding box center [331, 291] width 113 height 11
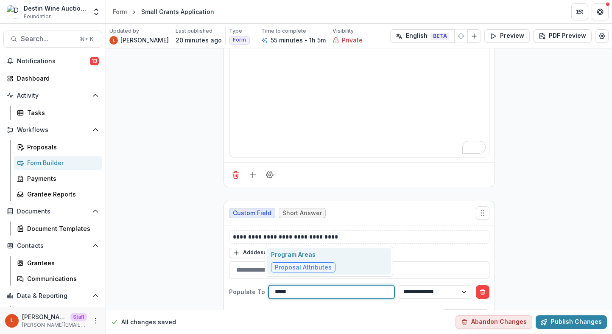
type input "******"
click at [366, 264] on div "Program Areas Proposal Attributes" at bounding box center [329, 261] width 124 height 27
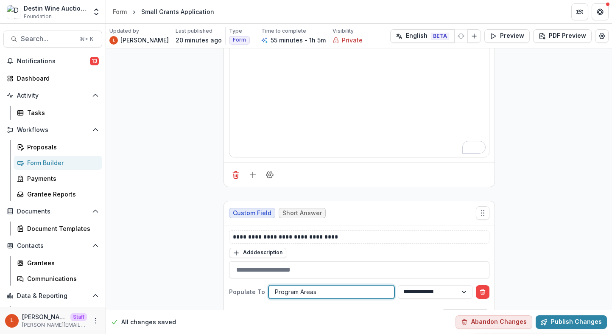
click at [348, 288] on div at bounding box center [331, 291] width 113 height 11
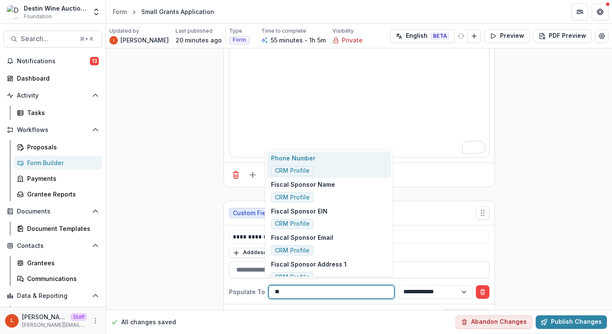
type input "***"
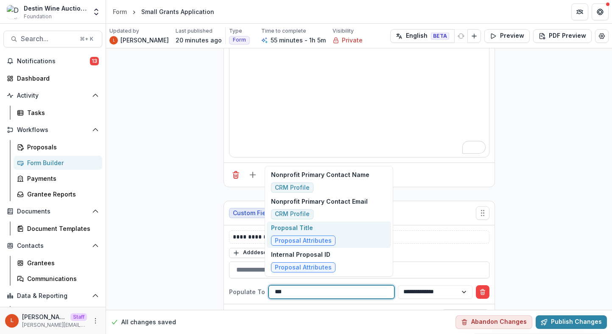
click at [333, 236] on div "Proposal Title Proposal Attributes" at bounding box center [329, 234] width 124 height 27
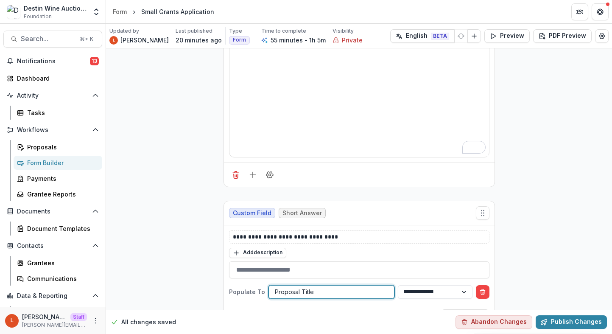
scroll to position [6466, 0]
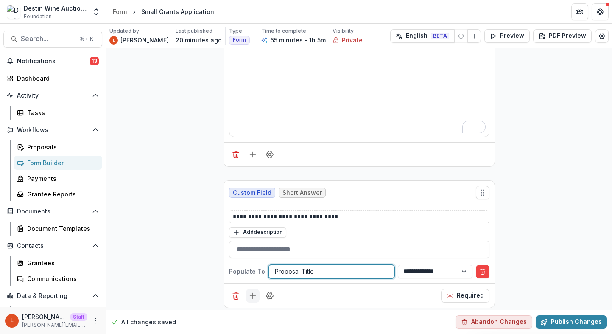
click at [246, 291] on button "Add field" at bounding box center [253, 296] width 14 height 14
click at [250, 289] on button "Add field" at bounding box center [253, 296] width 14 height 14
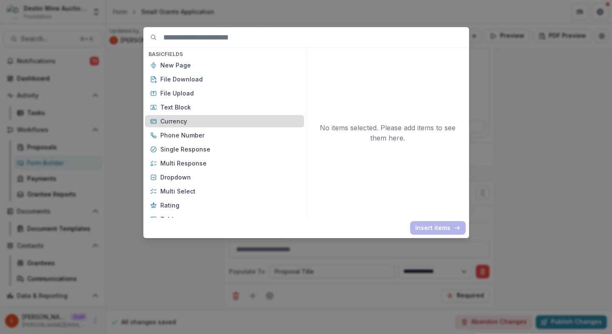
click at [187, 118] on p "Currency" at bounding box center [229, 121] width 139 height 9
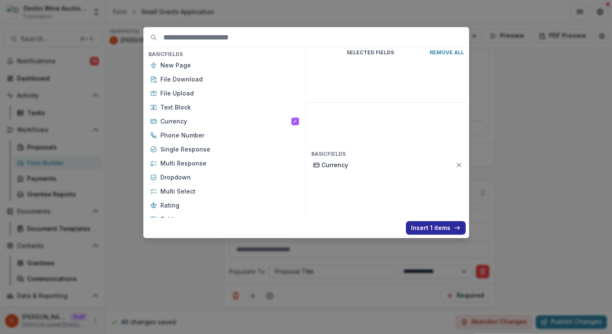
click at [422, 225] on button "Insert 1 items" at bounding box center [436, 228] width 60 height 14
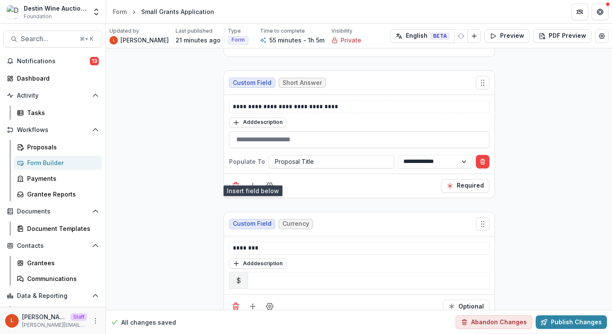
scroll to position [6586, 0]
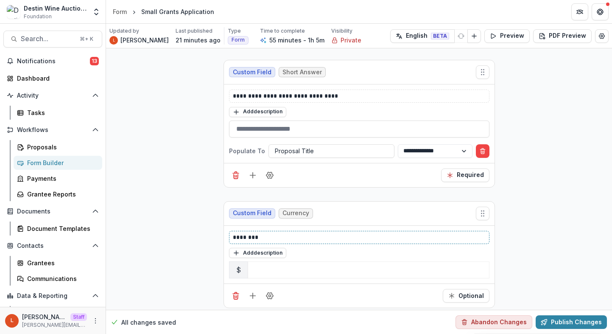
click at [338, 233] on p "********" at bounding box center [359, 237] width 253 height 9
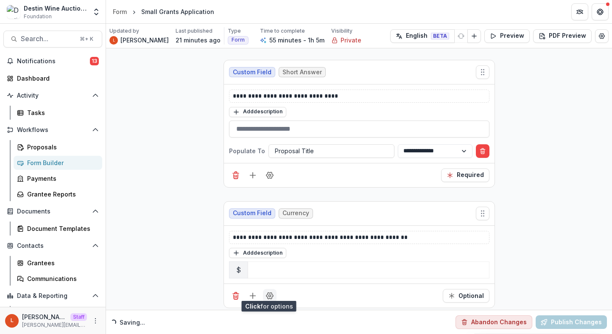
click at [268, 294] on icon "Field Settings" at bounding box center [269, 295] width 8 height 8
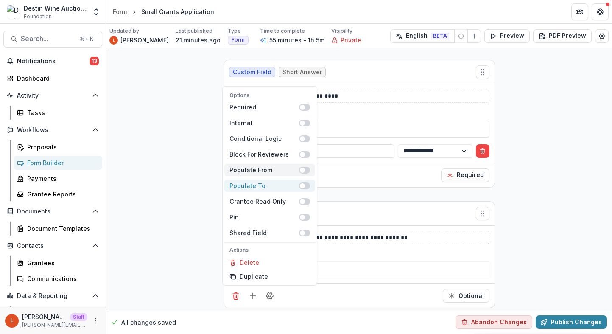
click at [304, 182] on span at bounding box center [304, 185] width 11 height 7
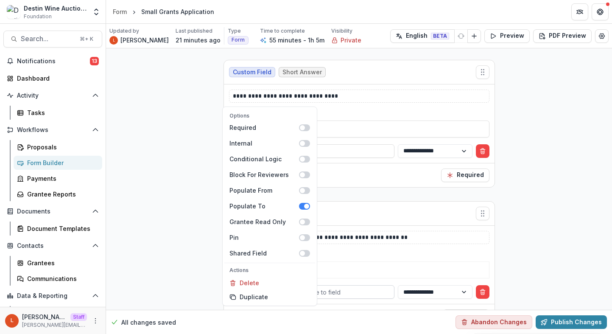
click at [341, 288] on div at bounding box center [331, 292] width 113 height 11
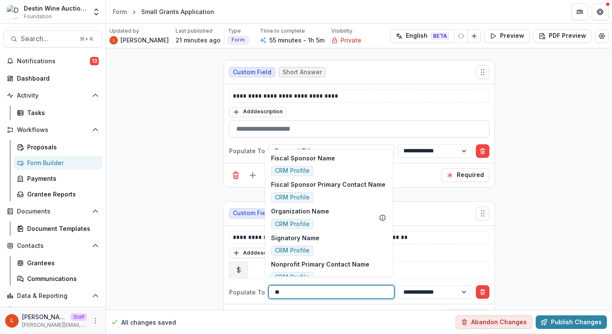
type input "*"
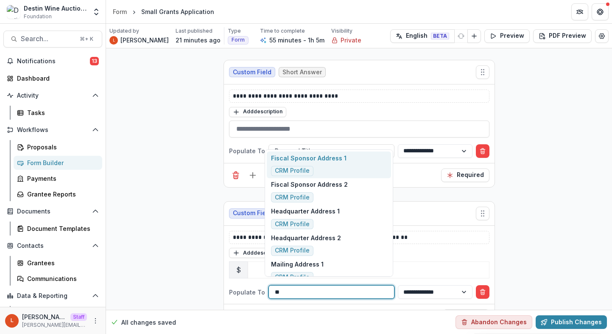
type input "***"
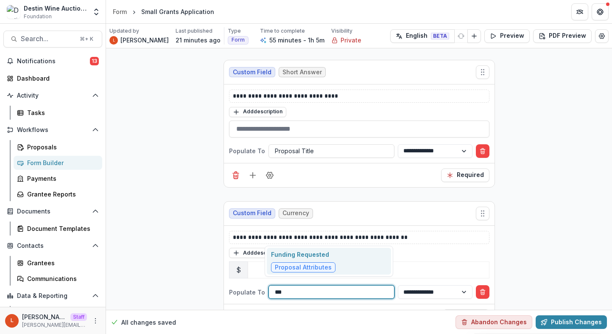
click at [358, 263] on div "Funding Requested Proposal Attributes" at bounding box center [329, 261] width 124 height 27
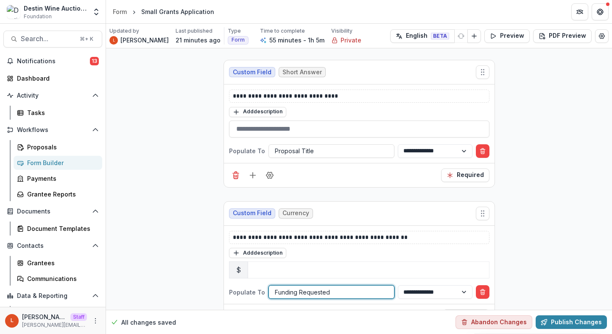
scroll to position [6607, 0]
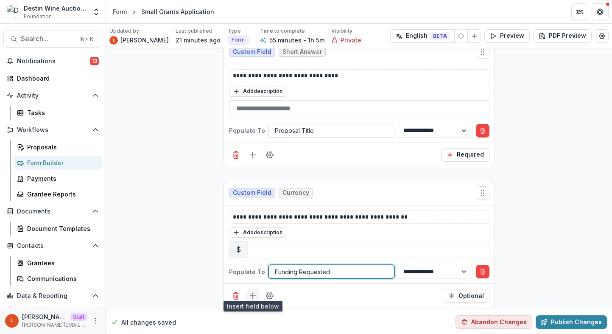
click at [250, 296] on line "Add field" at bounding box center [253, 296] width 6 height 0
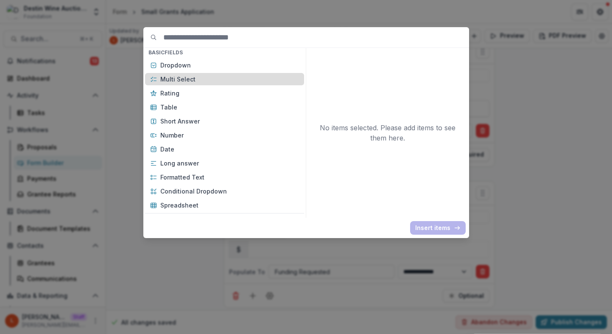
scroll to position [117, 0]
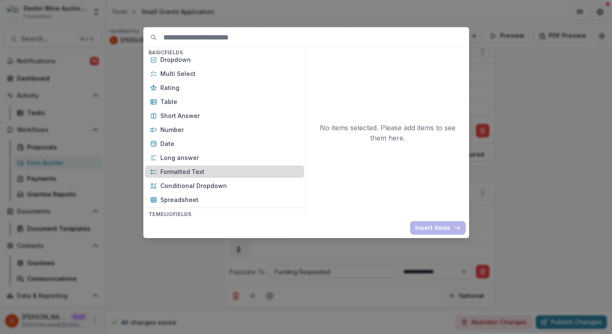
click at [240, 168] on p "Formatted Text" at bounding box center [229, 171] width 139 height 9
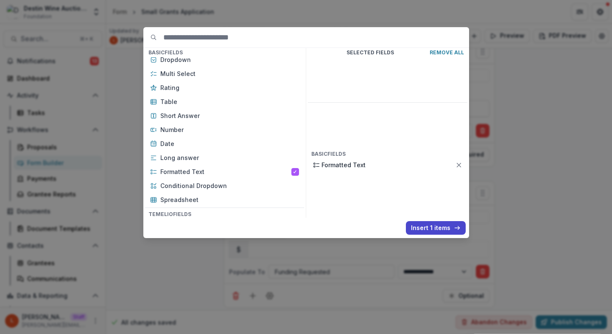
drag, startPoint x: 419, startPoint y: 226, endPoint x: 413, endPoint y: 267, distance: 41.4
click at [419, 226] on button "Insert 1 items" at bounding box center [436, 228] width 60 height 14
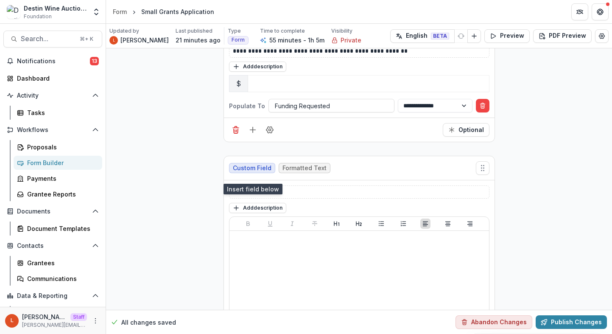
scroll to position [6814, 0]
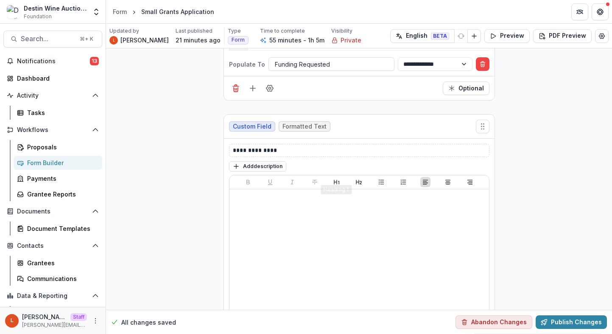
click at [315, 151] on div "**********" at bounding box center [359, 150] width 260 height 13
click at [315, 146] on p "**********" at bounding box center [359, 150] width 253 height 9
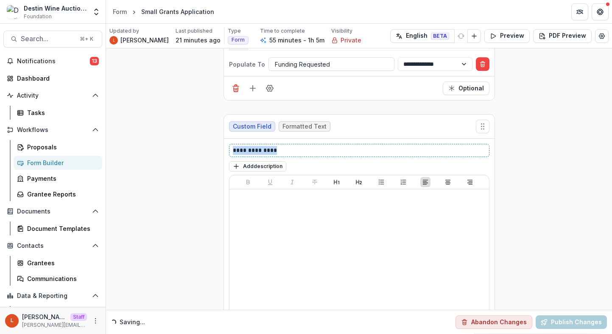
click at [315, 146] on p "**********" at bounding box center [359, 150] width 253 height 9
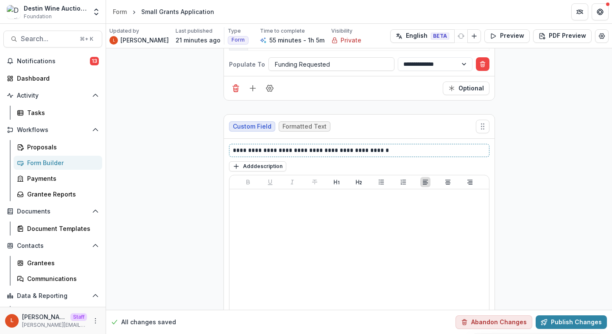
scroll to position [6859, 0]
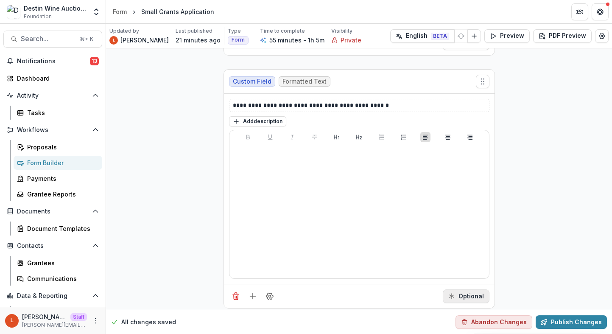
click at [452, 293] on icon "Required" at bounding box center [451, 296] width 7 height 7
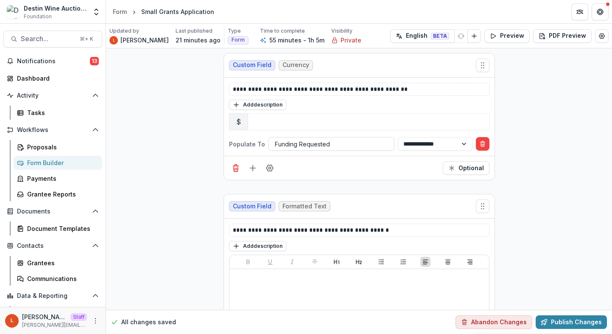
scroll to position [6735, 0]
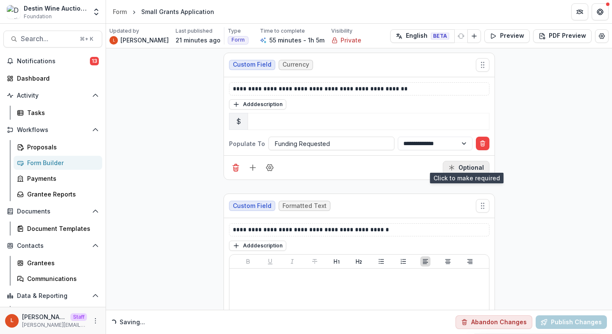
click at [475, 164] on button "Optional" at bounding box center [466, 168] width 47 height 14
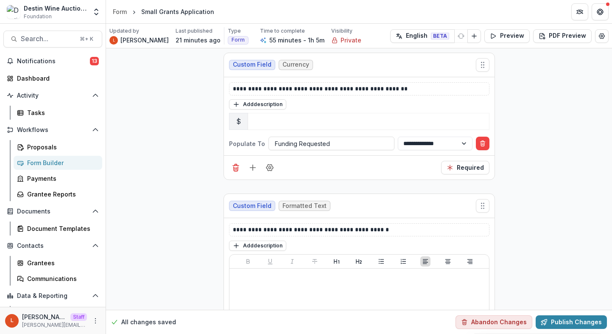
scroll to position [6859, 0]
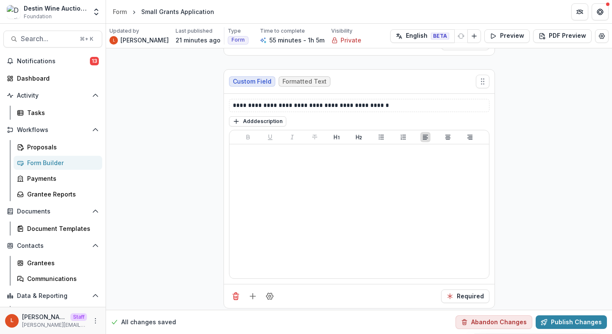
click at [241, 289] on div at bounding box center [252, 296] width 47 height 14
click at [251, 292] on icon "Add field" at bounding box center [252, 296] width 8 height 8
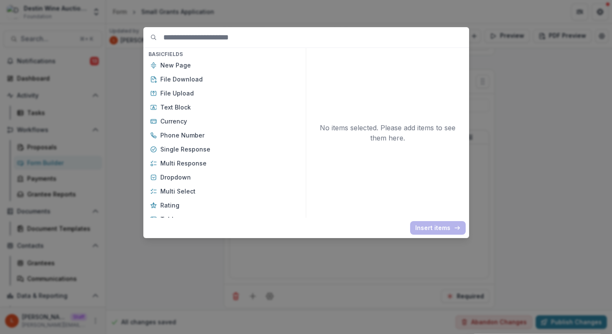
click at [307, 310] on div "Basic Fields New Page File Download File Upload Text Block Currency Phone Numbe…" at bounding box center [306, 167] width 612 height 334
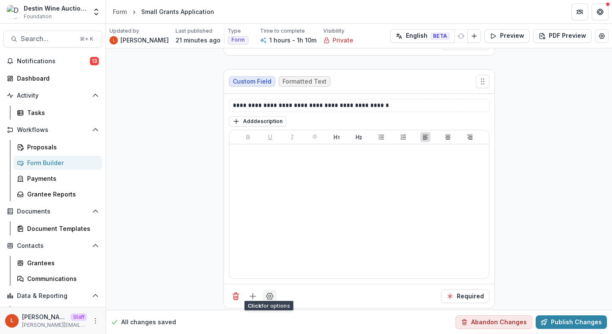
click at [272, 294] on button "Field Settings" at bounding box center [270, 296] width 14 height 14
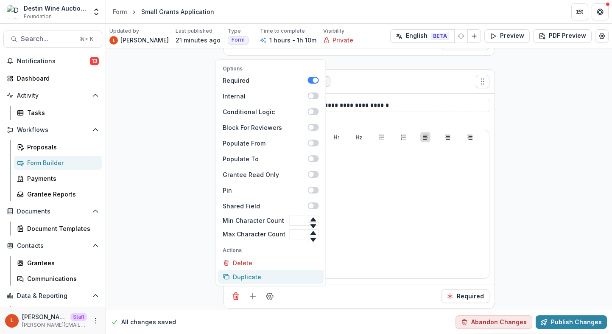
click at [267, 270] on button "Duplicate" at bounding box center [271, 277] width 106 height 14
click at [353, 296] on div "Options Required Internal Conditional Logic Block For Reviewers Populate From P…" at bounding box center [359, 296] width 271 height 24
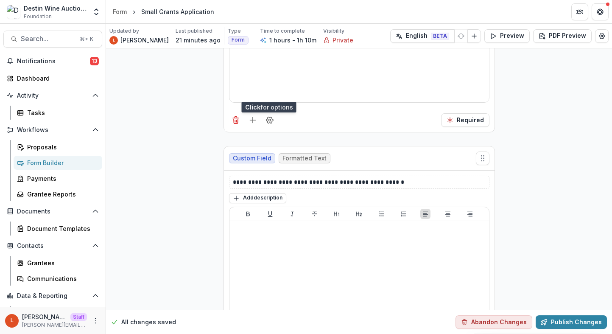
scroll to position [7091, 0]
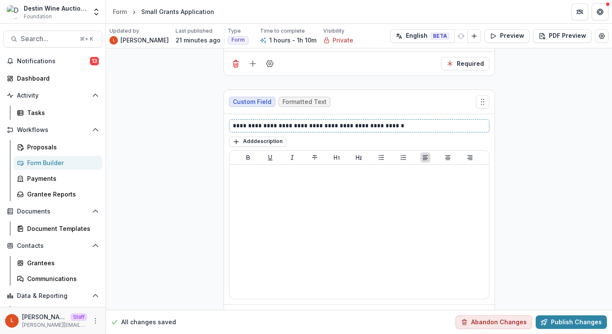
click at [296, 121] on p "**********" at bounding box center [359, 125] width 253 height 9
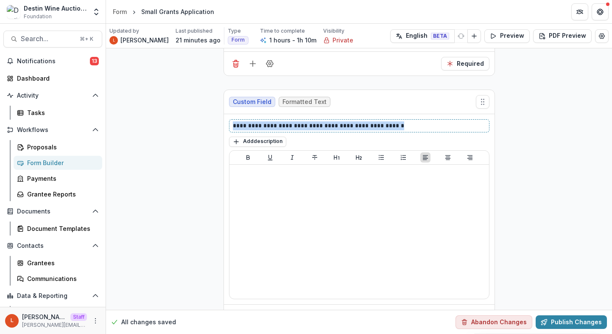
click at [296, 121] on p "**********" at bounding box center [359, 125] width 253 height 9
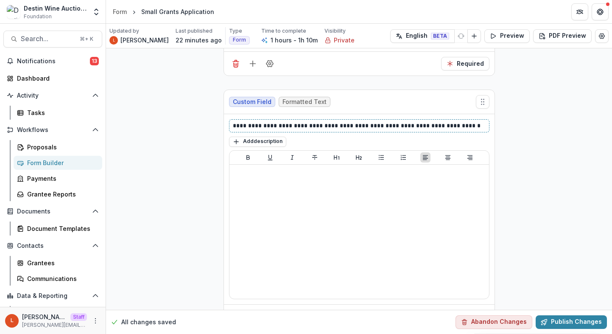
scroll to position [7112, 0]
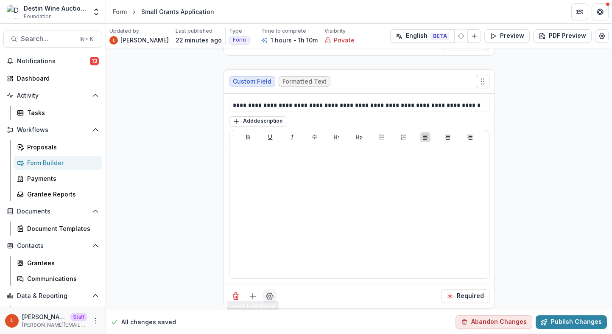
click at [267, 292] on icon "Field Settings" at bounding box center [269, 296] width 8 height 8
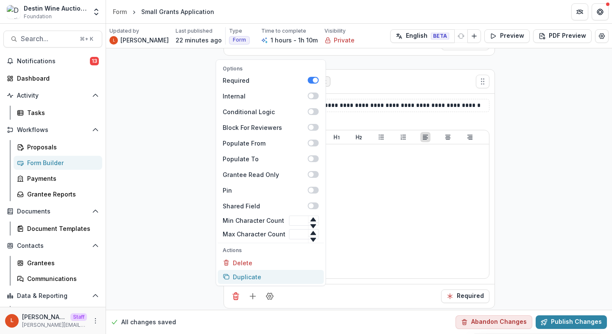
click at [262, 270] on button "Duplicate" at bounding box center [271, 277] width 106 height 14
click at [326, 289] on div "Options Required Internal Conditional Logic Block For Reviewers Populate From P…" at bounding box center [359, 296] width 271 height 24
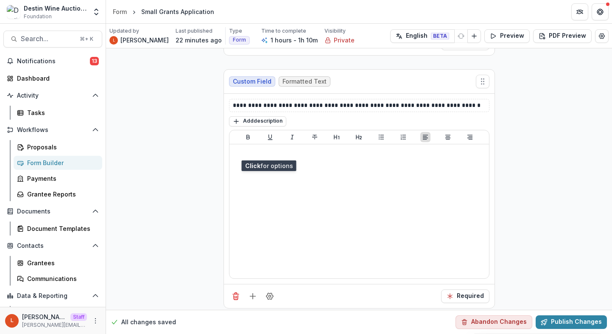
scroll to position [7364, 0]
click at [311, 99] on div "**********" at bounding box center [359, 105] width 260 height 13
click at [312, 101] on p "**********" at bounding box center [359, 105] width 253 height 9
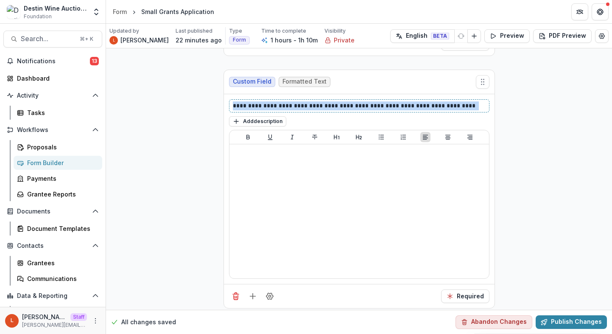
click at [312, 101] on p "**********" at bounding box center [359, 105] width 253 height 9
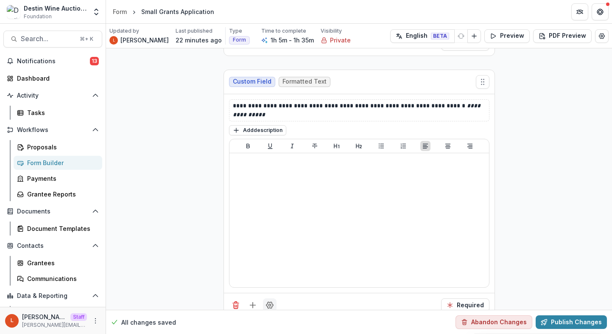
click at [266, 301] on icon "Field Settings" at bounding box center [269, 305] width 8 height 8
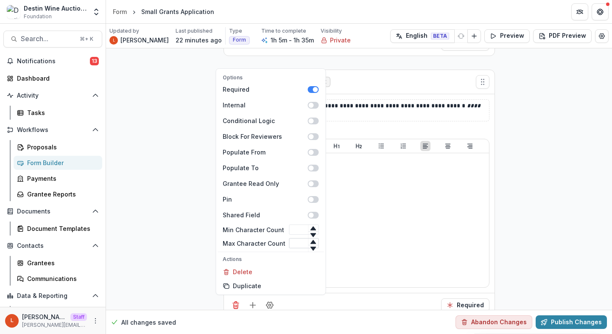
click at [301, 238] on input "Max Character Count" at bounding box center [304, 243] width 30 height 10
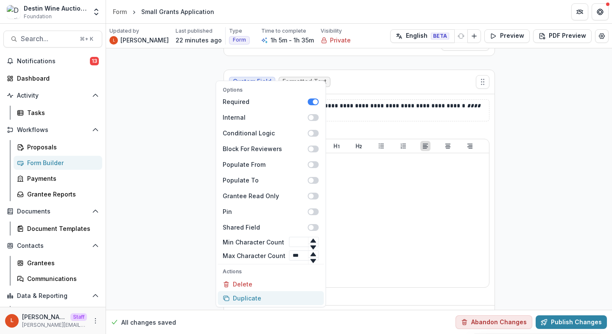
type input "***"
click at [362, 291] on div "Max Character Count: 100" at bounding box center [359, 295] width 260 height 9
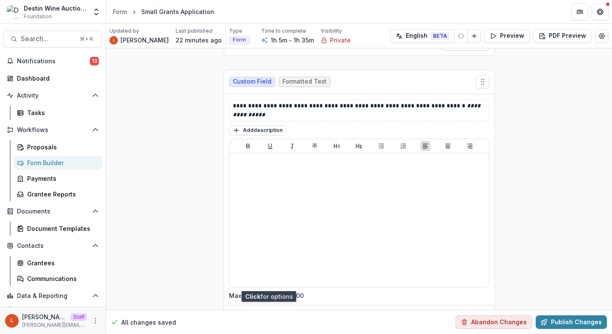
scroll to position [7385, 0]
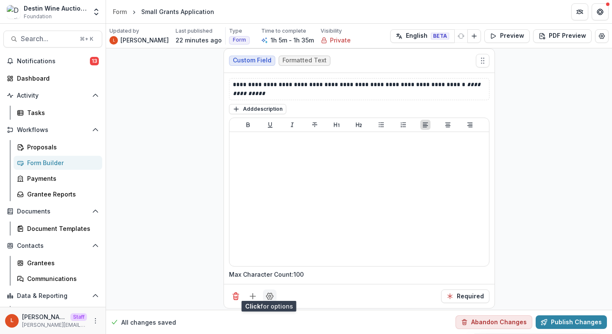
click at [269, 295] on circle "Field Settings" at bounding box center [269, 296] width 2 height 2
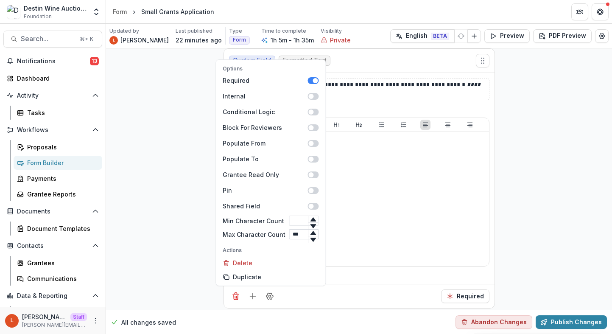
click at [296, 229] on input "***" at bounding box center [304, 234] width 30 height 10
type input "***"
click at [371, 272] on div "Max Character Count: 750" at bounding box center [359, 274] width 260 height 9
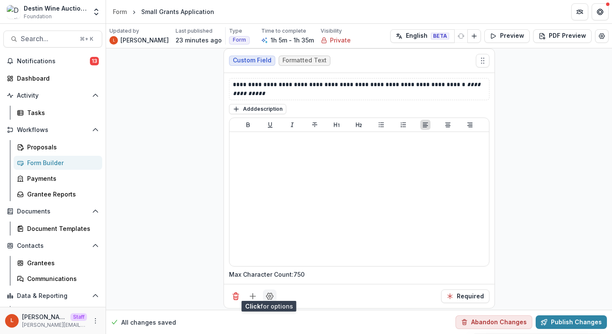
click at [268, 292] on icon "Field Settings" at bounding box center [269, 296] width 8 height 8
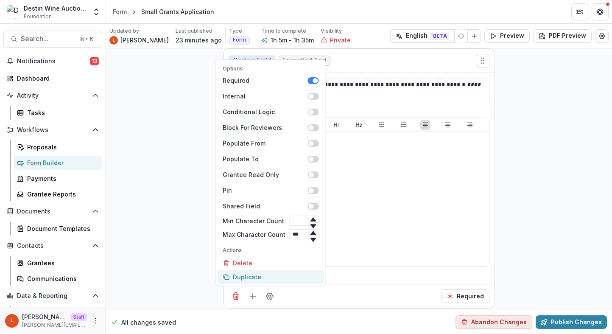
click at [274, 270] on button "Duplicate" at bounding box center [271, 277] width 106 height 14
click at [293, 286] on div "Options Required Internal Conditional Logic Block For Reviewers Populate From P…" at bounding box center [359, 296] width 271 height 24
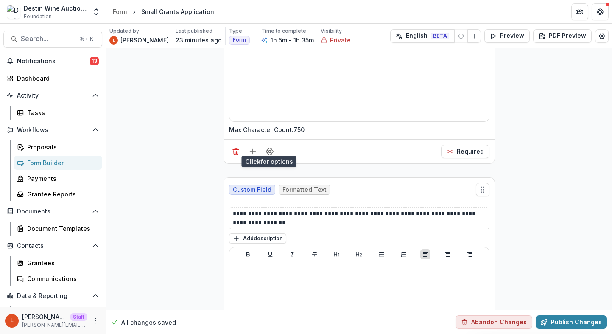
scroll to position [7659, 0]
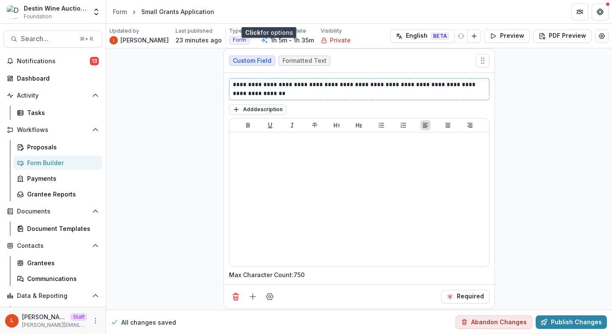
click at [282, 83] on p "**********" at bounding box center [359, 89] width 253 height 18
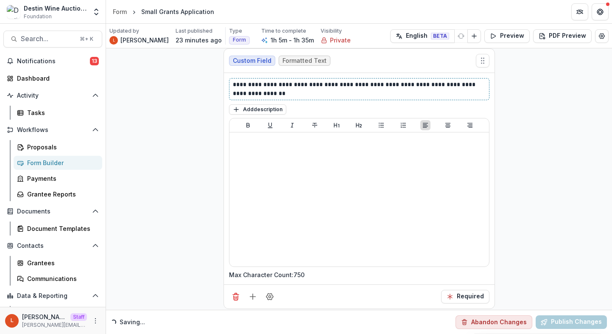
click at [282, 83] on p "**********" at bounding box center [359, 89] width 253 height 18
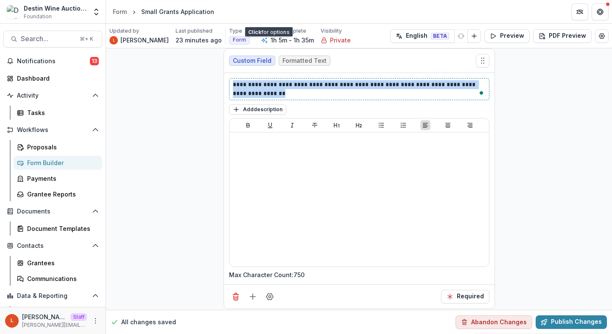
click at [282, 83] on p "**********" at bounding box center [359, 89] width 253 height 18
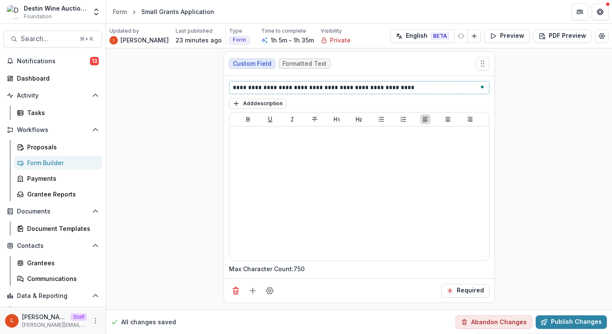
scroll to position [7650, 0]
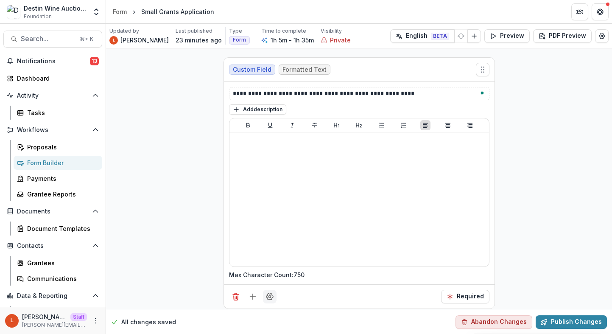
click at [268, 295] on circle "Field Settings" at bounding box center [269, 296] width 2 height 2
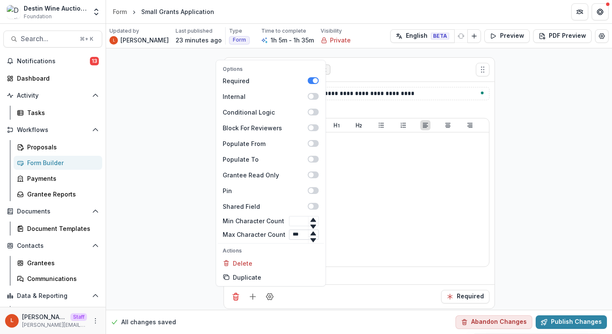
click at [295, 229] on input "***" at bounding box center [304, 234] width 30 height 10
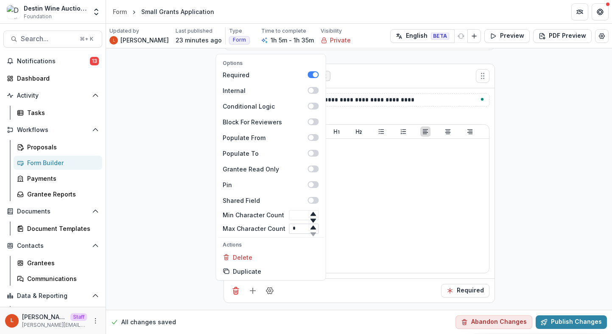
scroll to position [7637, 0]
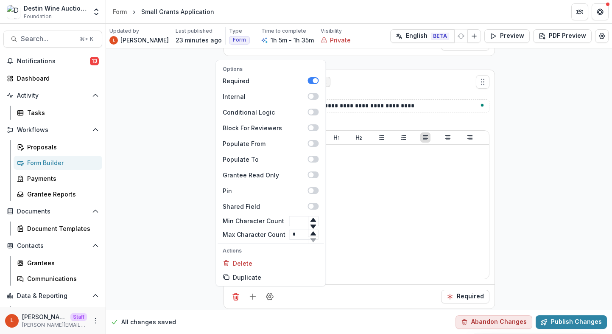
type input "*"
click at [394, 289] on div "Options Required Internal Conditional Logic Block For Reviewers Populate From P…" at bounding box center [359, 296] width 271 height 24
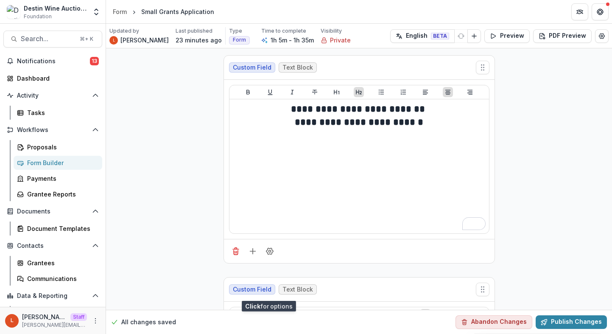
scroll to position [7637, 0]
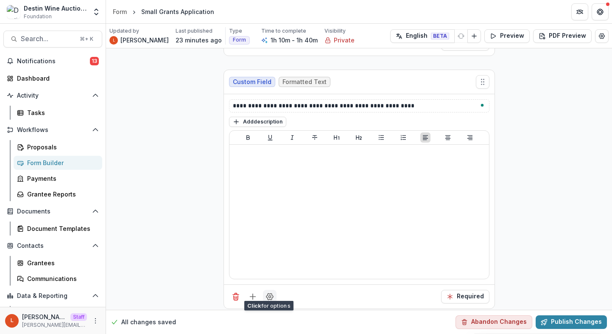
click at [267, 293] on icon "Field Settings" at bounding box center [269, 296] width 7 height 6
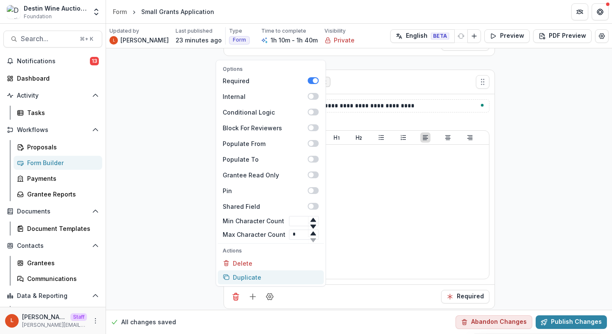
click at [263, 271] on button "Duplicate" at bounding box center [271, 277] width 106 height 14
click at [314, 296] on div "Options Required Internal Conditional Logic Block For Reviewers Populate From P…" at bounding box center [359, 296] width 271 height 24
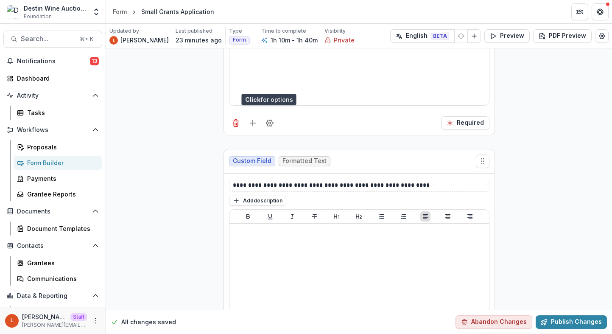
scroll to position [7864, 0]
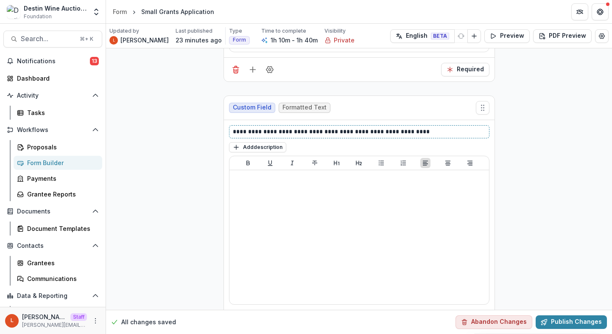
click at [290, 127] on p "**********" at bounding box center [359, 131] width 253 height 9
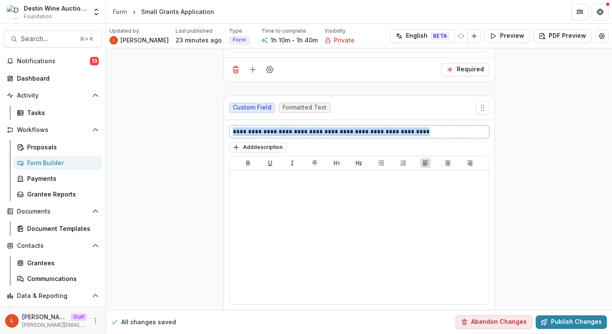
click at [290, 127] on p "**********" at bounding box center [359, 131] width 253 height 9
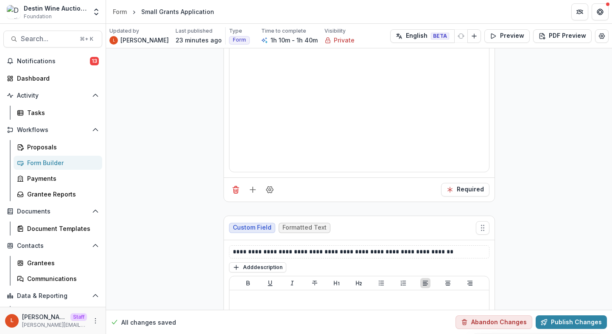
scroll to position [7890, 0]
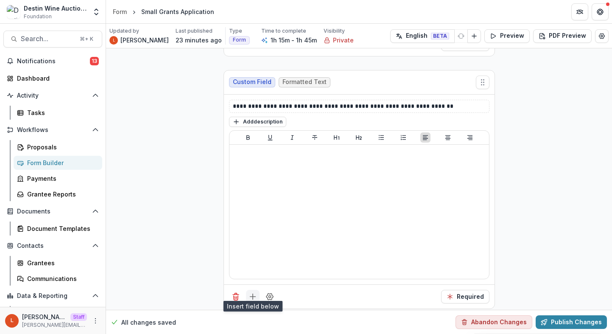
click at [250, 292] on icon "Add field" at bounding box center [252, 296] width 8 height 8
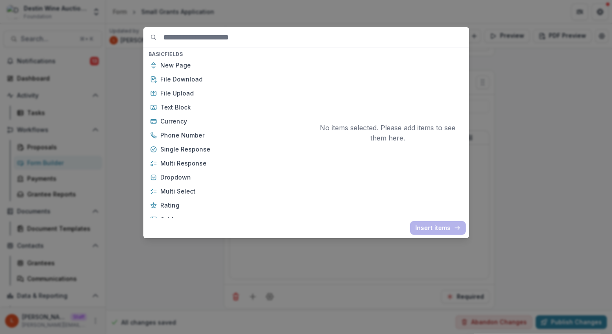
click at [306, 301] on div "Basic Fields New Page File Download File Upload Text Block Currency Phone Numbe…" at bounding box center [306, 167] width 612 height 334
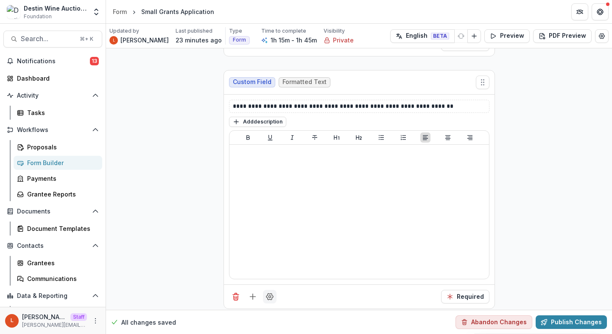
click at [271, 293] on icon "Field Settings" at bounding box center [269, 296] width 7 height 6
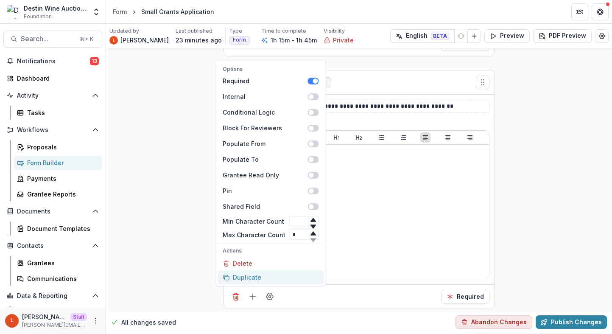
click at [274, 270] on button "Duplicate" at bounding box center [271, 277] width 106 height 14
click at [308, 302] on div "Options Required Internal Conditional Logic Block For Reviewers Populate From P…" at bounding box center [359, 296] width 271 height 24
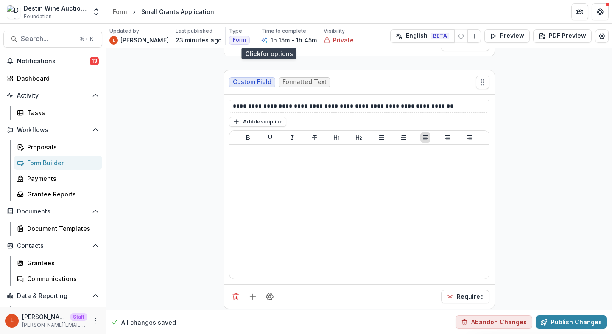
scroll to position [8142, 0]
click at [300, 102] on p "**********" at bounding box center [359, 106] width 253 height 9
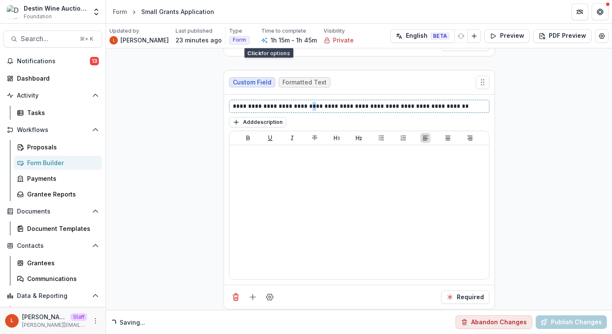
click at [300, 102] on p "**********" at bounding box center [359, 106] width 253 height 9
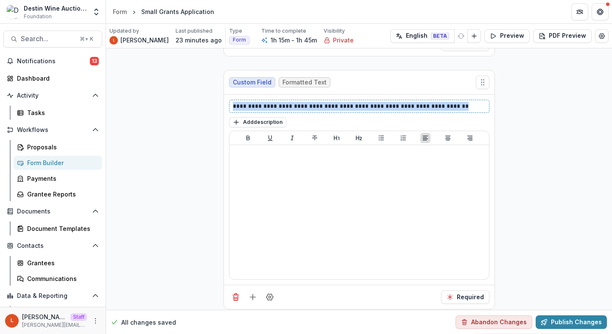
click at [300, 102] on p "**********" at bounding box center [359, 106] width 253 height 9
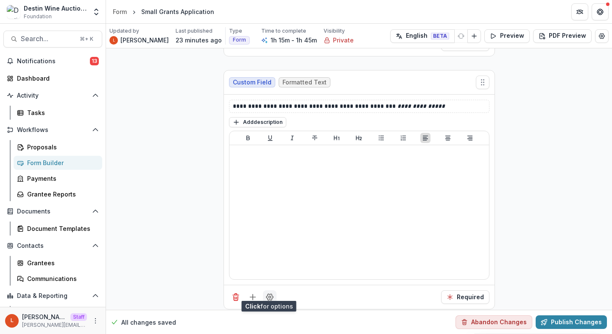
click at [268, 293] on icon "Field Settings" at bounding box center [269, 297] width 8 height 8
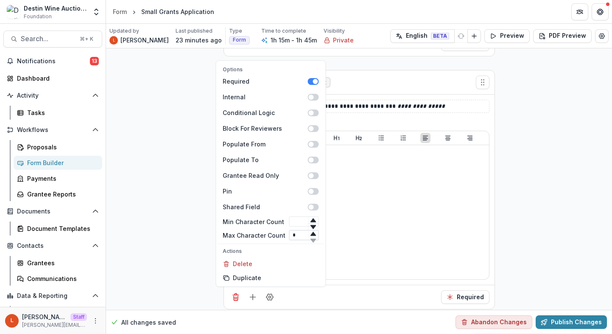
click at [291, 231] on input "*" at bounding box center [304, 235] width 30 height 10
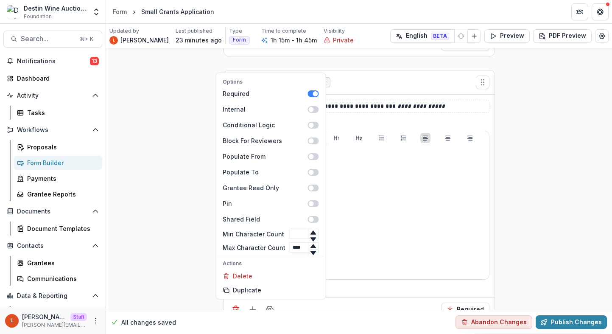
type input "****"
click at [355, 276] on div "**********" at bounding box center [359, 196] width 260 height 192
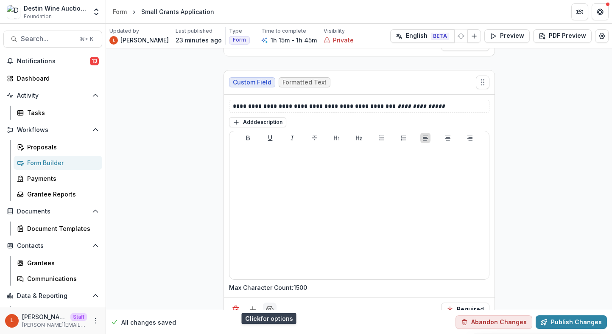
click at [266, 306] on icon "Field Settings" at bounding box center [269, 309] width 7 height 6
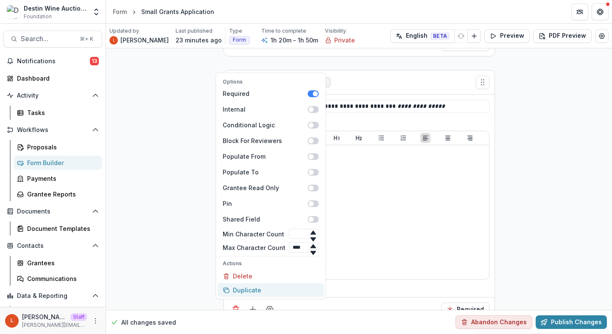
click at [271, 283] on button "Duplicate" at bounding box center [271, 290] width 106 height 14
click at [369, 306] on div "Options Required Internal Conditional Logic Block For Reviewers Populate From P…" at bounding box center [359, 309] width 271 height 24
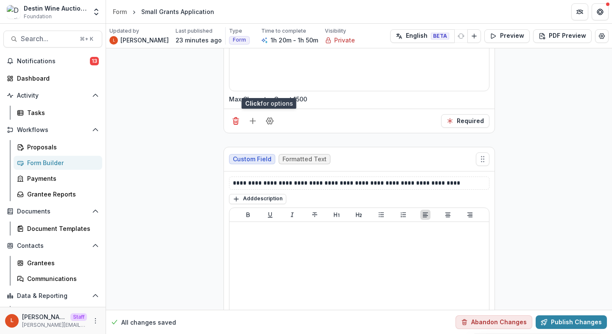
scroll to position [8418, 0]
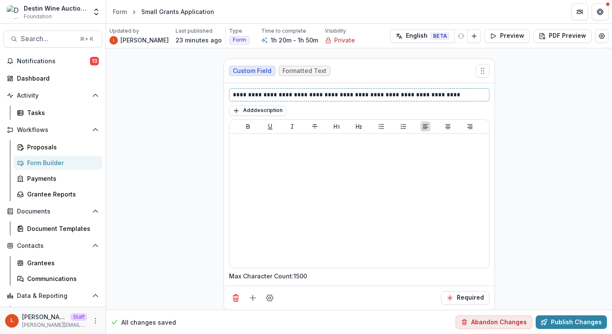
click at [284, 91] on p "**********" at bounding box center [359, 94] width 253 height 9
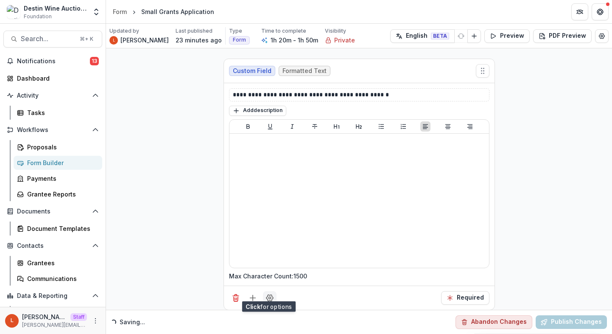
click at [265, 293] on icon "Field Settings" at bounding box center [269, 297] width 8 height 8
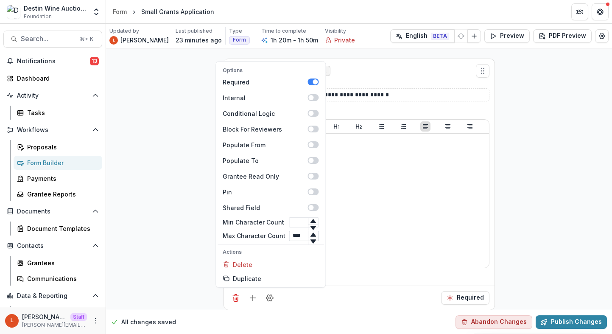
click at [296, 231] on input "****" at bounding box center [304, 236] width 30 height 10
type input "*"
click at [370, 285] on div "Options Required Internal Conditional Logic Block For Reviewers Populate From P…" at bounding box center [359, 297] width 271 height 24
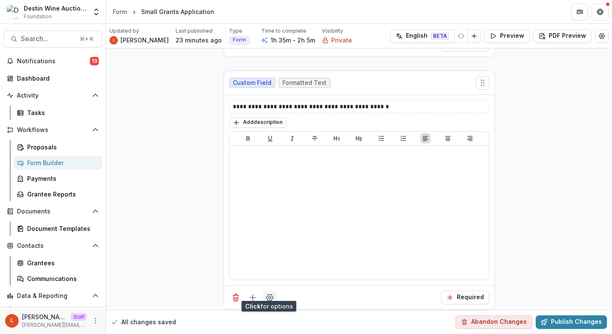
click at [271, 294] on icon "Field Settings" at bounding box center [269, 297] width 7 height 6
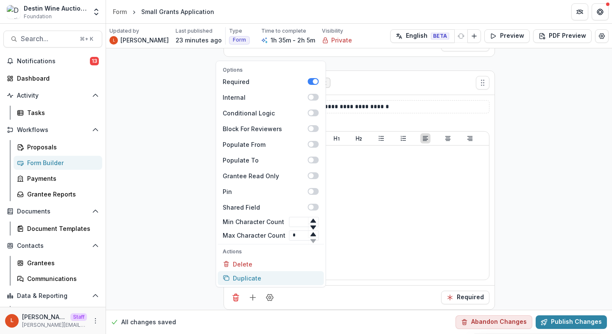
click at [261, 271] on button "Duplicate" at bounding box center [271, 278] width 106 height 14
click at [322, 298] on div "Options Required Internal Conditional Logic Block For Reviewers Populate From P…" at bounding box center [359, 297] width 271 height 24
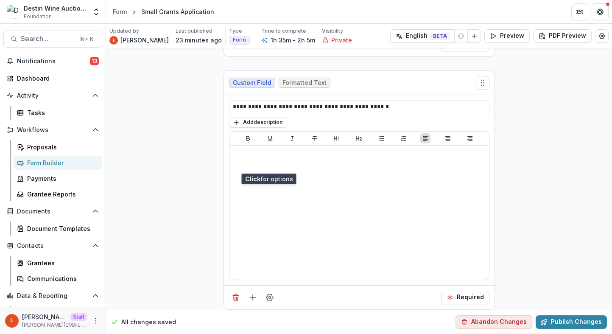
scroll to position [8631, 0]
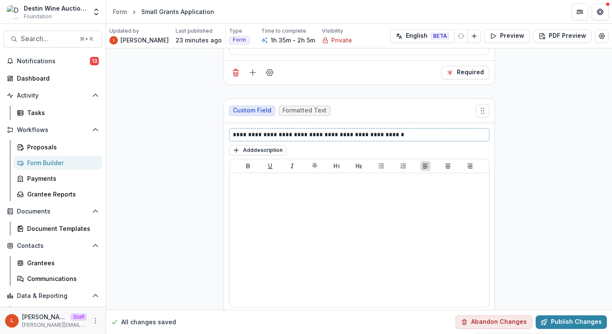
click at [285, 130] on p "**********" at bounding box center [359, 134] width 253 height 9
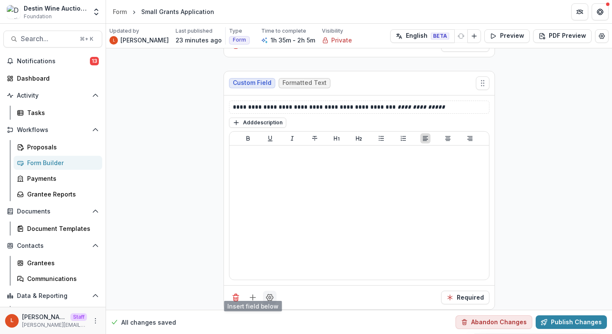
click at [265, 293] on icon "Field Settings" at bounding box center [269, 297] width 8 height 8
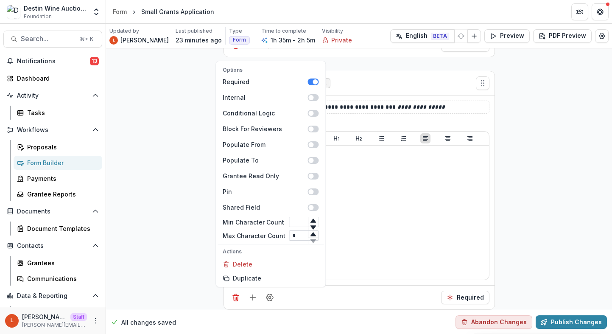
click at [292, 230] on input "*" at bounding box center [304, 235] width 30 height 10
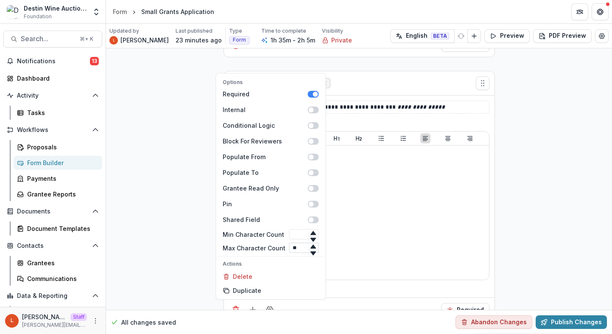
type input "***"
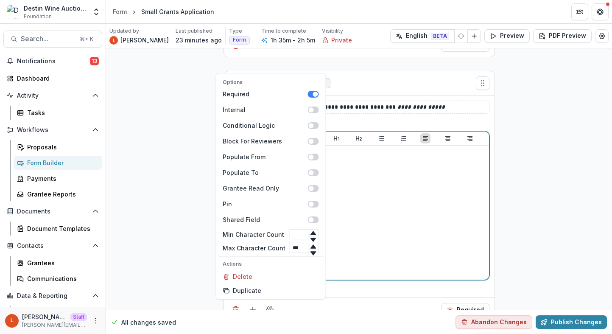
click at [377, 262] on div at bounding box center [359, 212] width 253 height 127
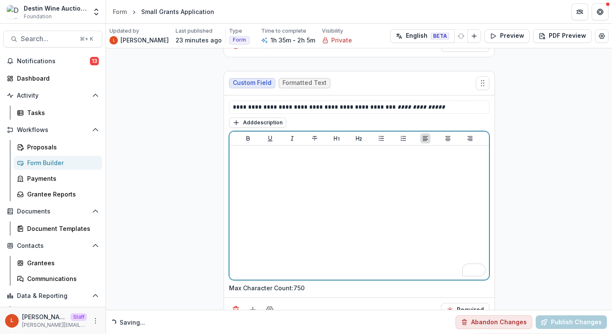
scroll to position [8671, 0]
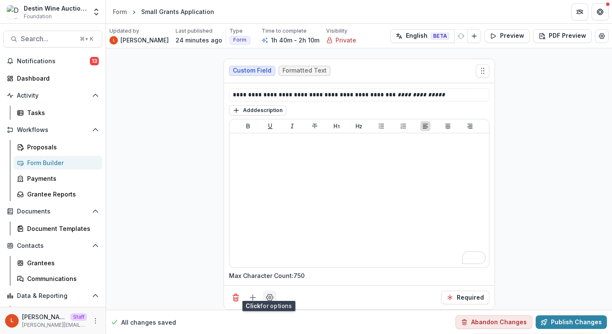
click at [268, 293] on icon "Field Settings" at bounding box center [269, 297] width 8 height 8
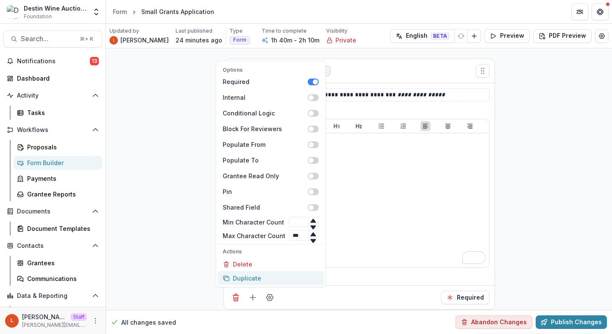
click at [263, 275] on button "Duplicate" at bounding box center [271, 278] width 106 height 14
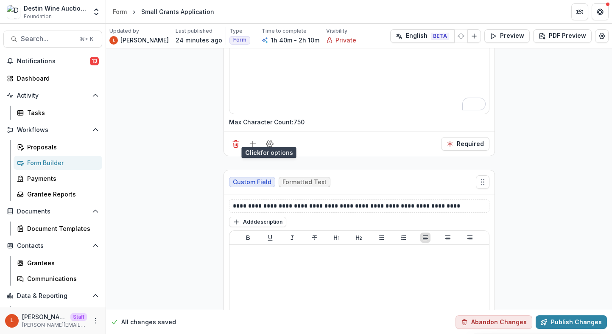
scroll to position [8858, 0]
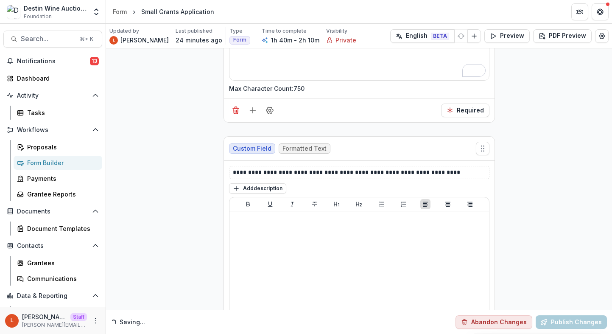
click at [290, 161] on div "**********" at bounding box center [359, 262] width 271 height 202
click at [290, 166] on div "**********" at bounding box center [359, 172] width 260 height 13
click at [291, 168] on p "**********" at bounding box center [359, 172] width 253 height 9
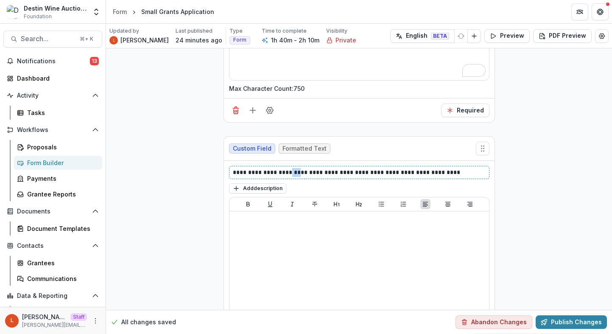
click at [291, 168] on p "**********" at bounding box center [359, 172] width 253 height 9
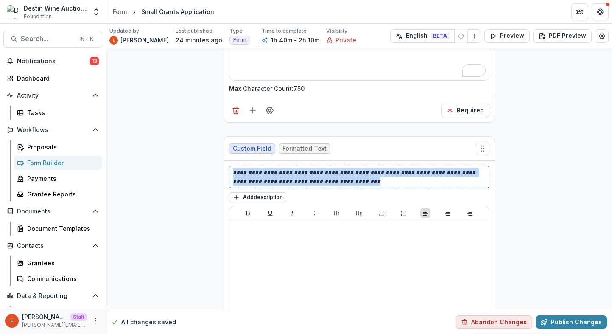
drag, startPoint x: 352, startPoint y: 174, endPoint x: 195, endPoint y: 158, distance: 158.6
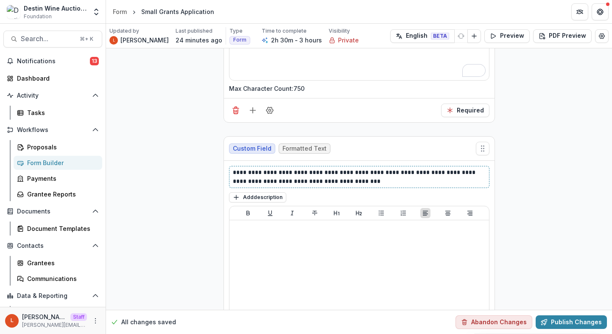
scroll to position [8945, 0]
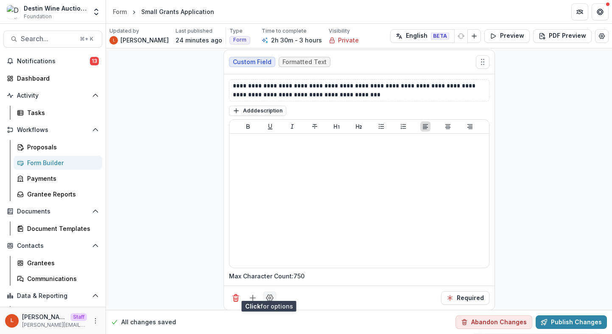
click at [265, 293] on icon "Field Settings" at bounding box center [269, 297] width 8 height 8
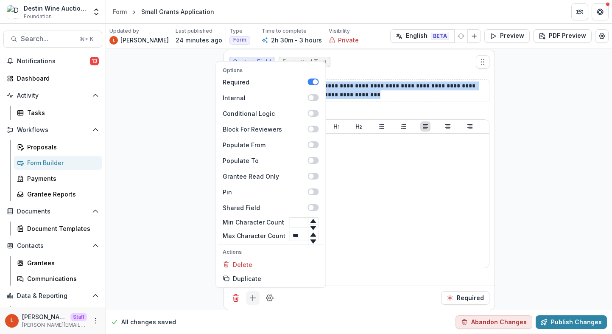
click at [251, 293] on icon "Add field" at bounding box center [252, 297] width 8 height 8
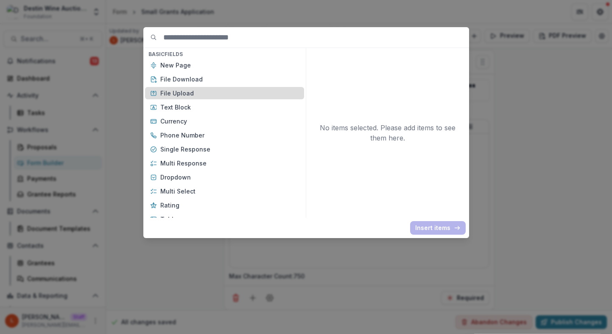
click at [225, 91] on p "File Upload" at bounding box center [229, 93] width 139 height 9
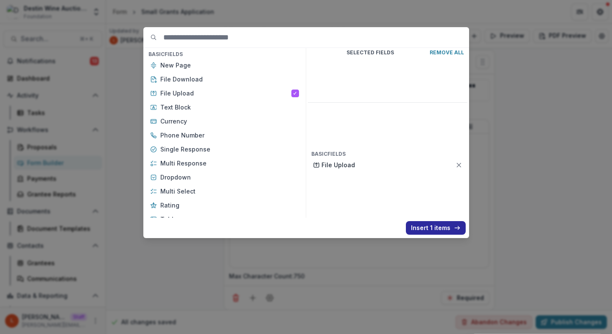
click at [429, 226] on button "Insert 1 items" at bounding box center [436, 228] width 60 height 14
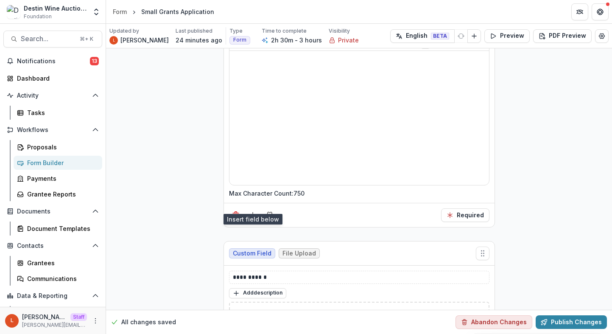
scroll to position [9043, 0]
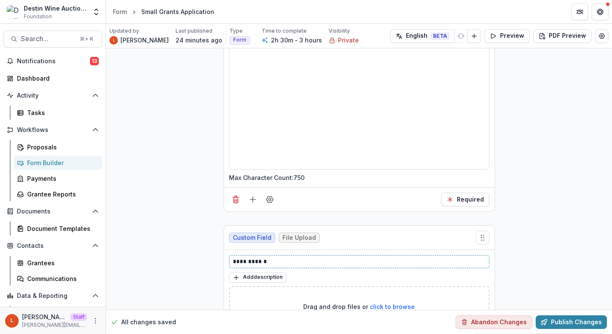
click at [343, 258] on p "**********" at bounding box center [359, 261] width 253 height 9
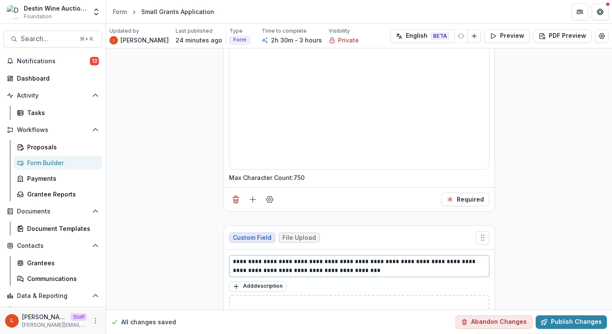
click at [346, 257] on p "**********" at bounding box center [359, 266] width 253 height 18
click at [363, 263] on p "**********" at bounding box center [359, 266] width 253 height 18
click at [268, 198] on circle "Field Settings" at bounding box center [269, 199] width 2 height 2
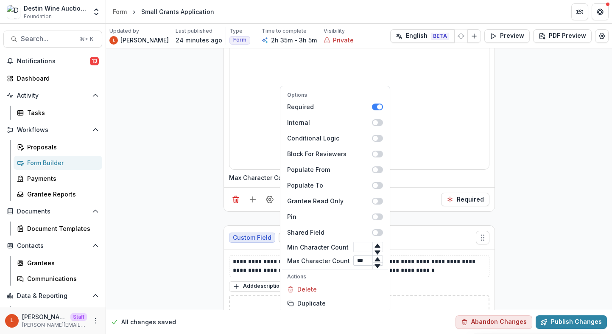
click at [363, 255] on input "***" at bounding box center [368, 260] width 30 height 10
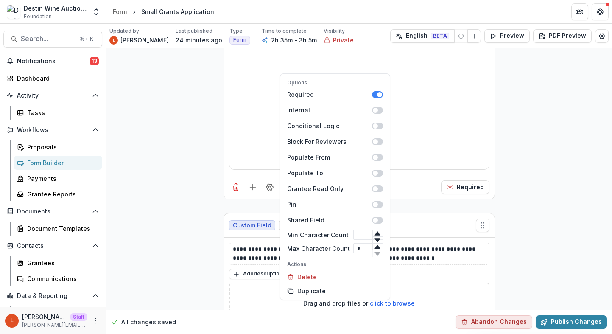
type input "*"
click at [408, 222] on div "Custom Field File Upload" at bounding box center [359, 225] width 271 height 24
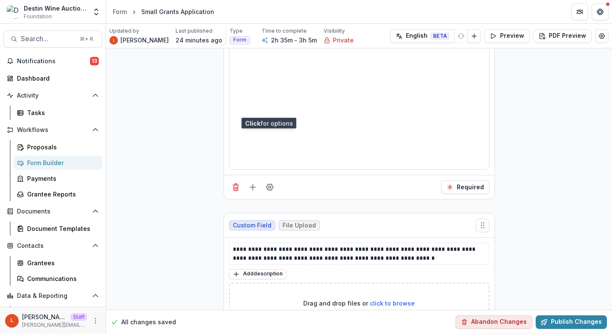
scroll to position [9116, 0]
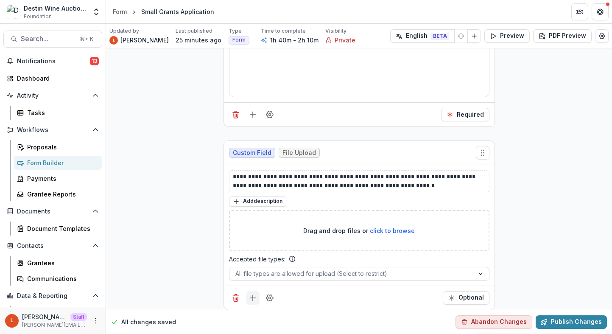
click at [253, 295] on line "Add field" at bounding box center [253, 298] width 0 height 6
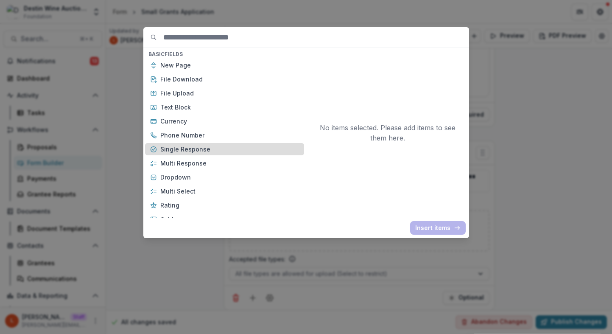
scroll to position [8, 0]
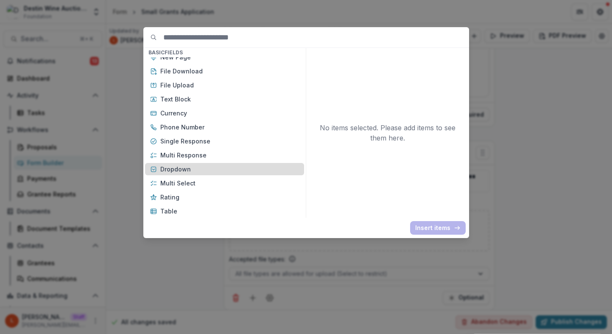
click at [202, 167] on p "Dropdown" at bounding box center [229, 169] width 139 height 9
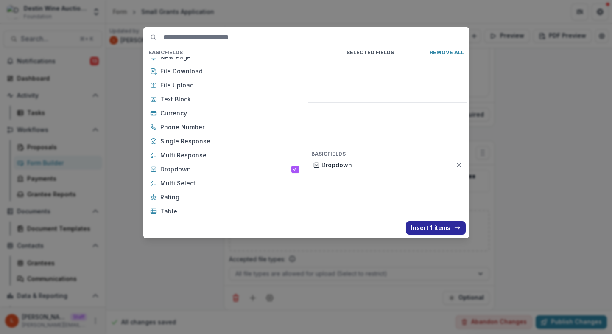
click at [447, 226] on button "Insert 1 items" at bounding box center [436, 228] width 60 height 14
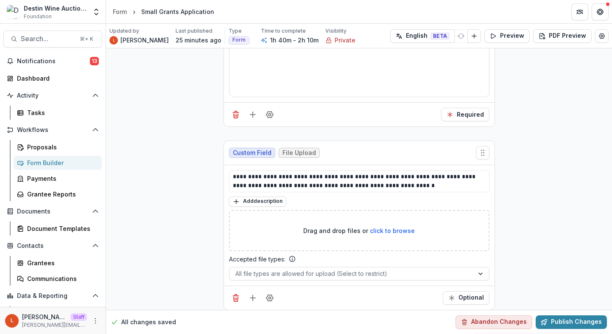
scroll to position [9246, 0]
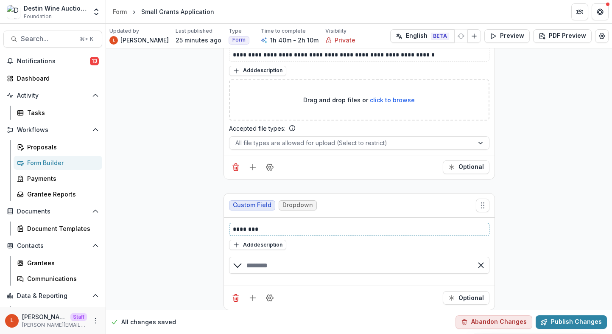
click at [320, 225] on p "********" at bounding box center [359, 229] width 253 height 9
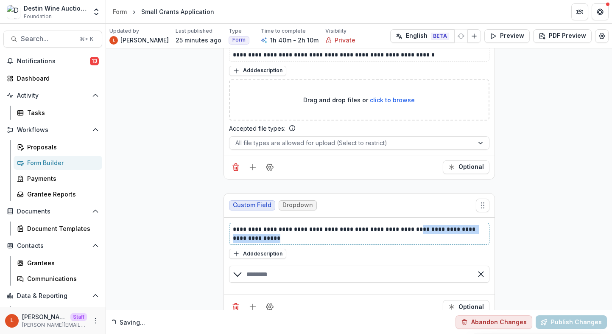
drag, startPoint x: 416, startPoint y: 222, endPoint x: 419, endPoint y: 231, distance: 9.8
click at [419, 231] on p "**********" at bounding box center [359, 234] width 253 height 18
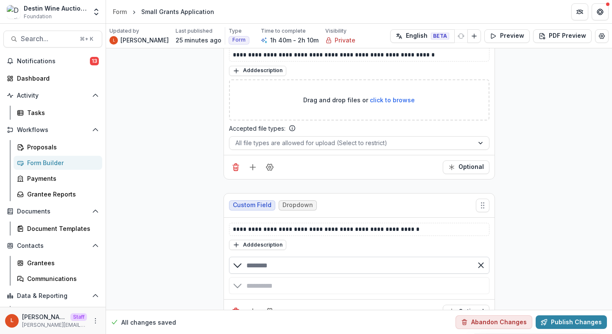
click at [320, 264] on input "text" at bounding box center [359, 265] width 260 height 17
click at [318, 280] on div "button" at bounding box center [359, 285] width 260 height 17
type input "***"
type input "**"
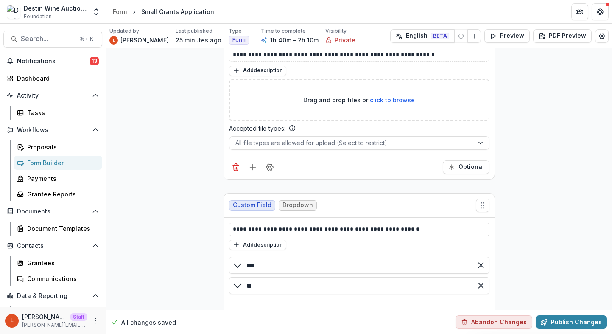
scroll to position [9267, 0]
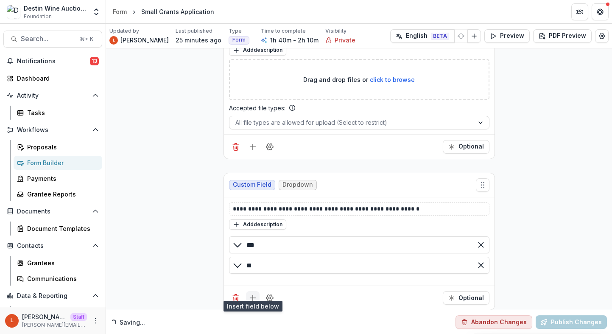
click at [246, 291] on button "Add field" at bounding box center [253, 298] width 14 height 14
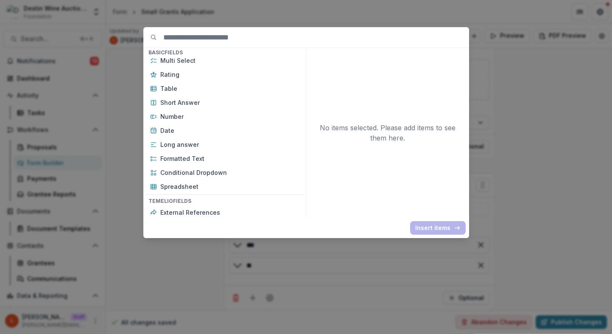
scroll to position [131, 0]
click at [205, 101] on p "Short Answer" at bounding box center [229, 102] width 139 height 9
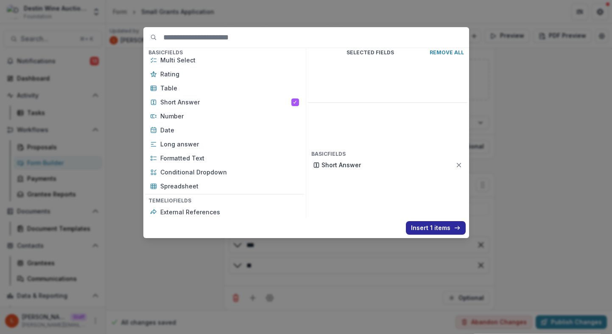
click at [438, 228] on button "Insert 1 items" at bounding box center [436, 228] width 60 height 14
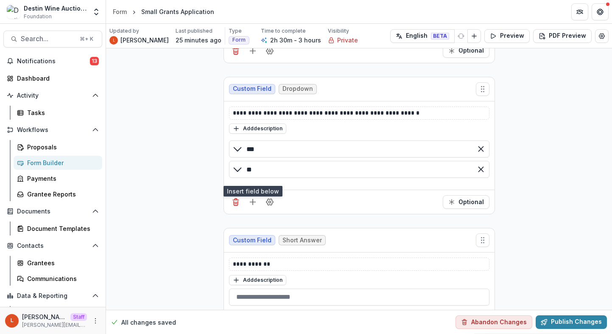
scroll to position [9387, 0]
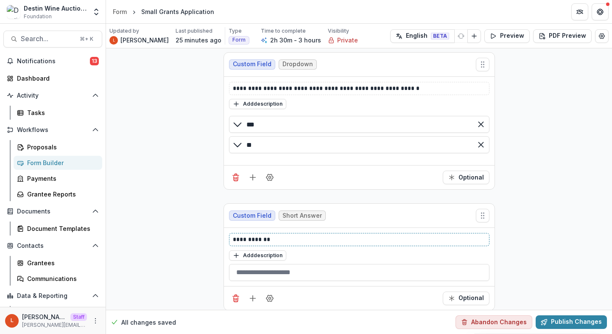
click at [313, 235] on p "**********" at bounding box center [359, 239] width 253 height 9
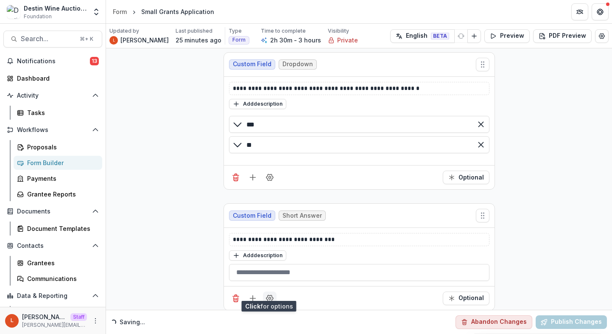
click at [270, 294] on icon "Field Settings" at bounding box center [269, 298] width 8 height 8
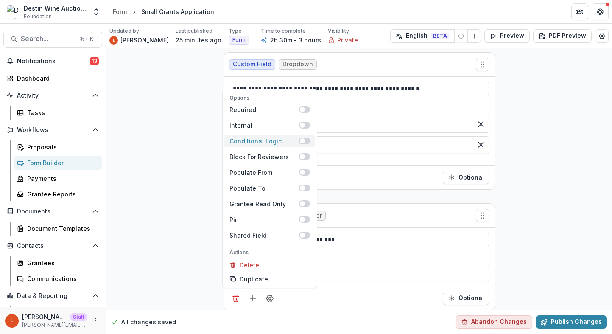
click at [304, 137] on span at bounding box center [304, 140] width 11 height 7
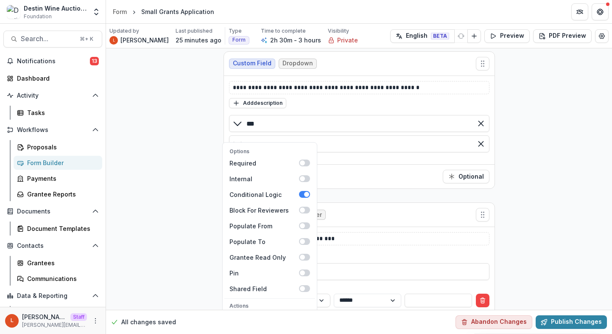
scroll to position [9471, 0]
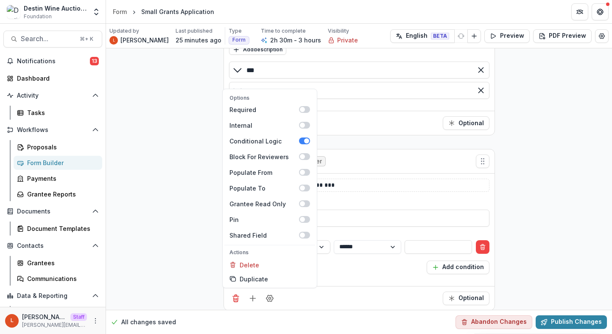
click at [367, 260] on div "Reveal this field Add condition" at bounding box center [359, 267] width 260 height 14
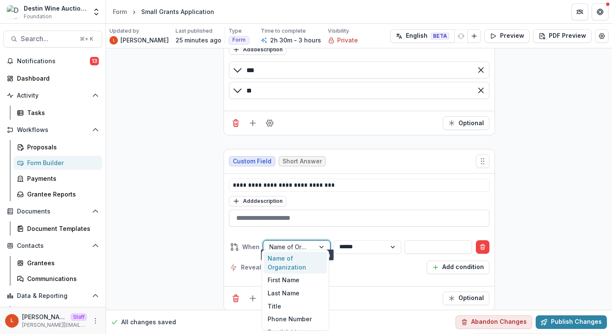
click at [312, 242] on div "Name of Organization" at bounding box center [288, 246] width 51 height 12
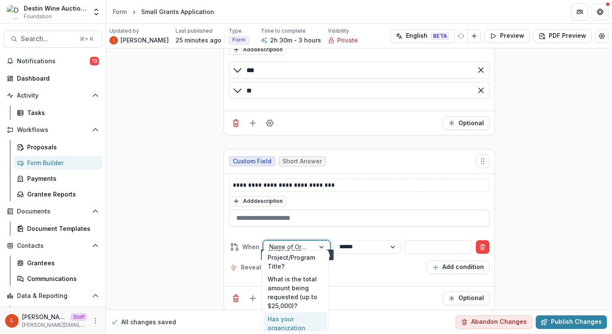
scroll to position [362, 0]
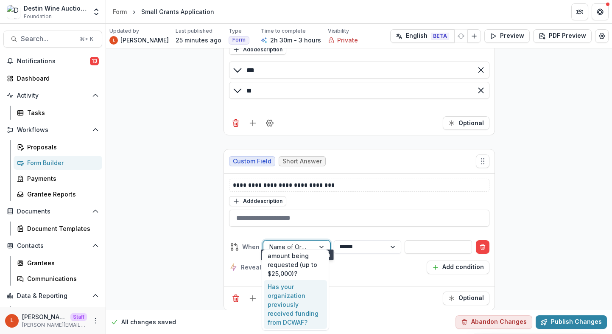
click at [308, 307] on div "Has your organization previously received funding from DCWAF?" at bounding box center [295, 304] width 63 height 49
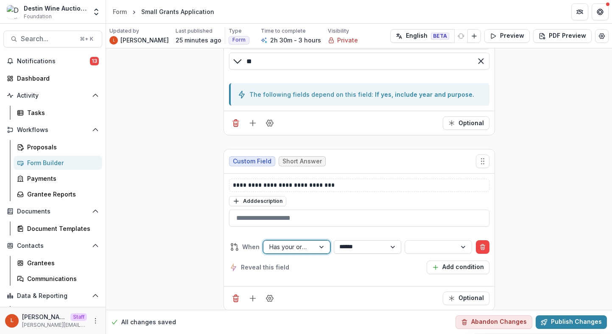
scroll to position [9441, 0]
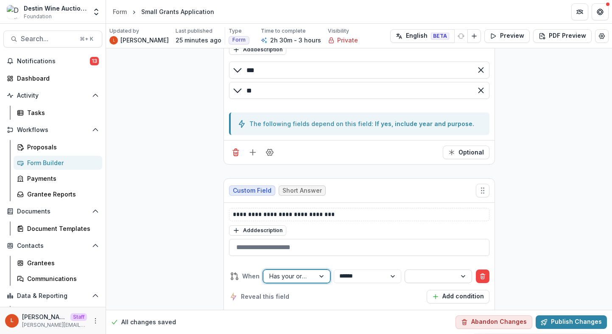
click at [414, 272] on div at bounding box center [430, 276] width 39 height 11
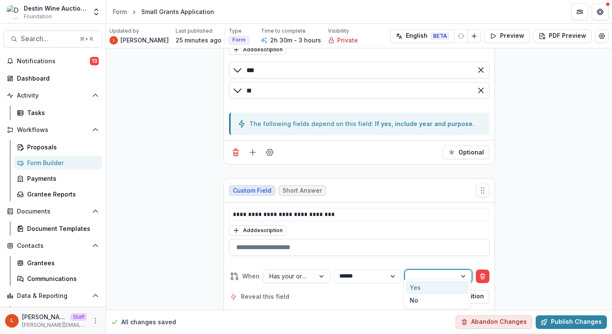
click at [417, 290] on div "Yes" at bounding box center [436, 287] width 63 height 13
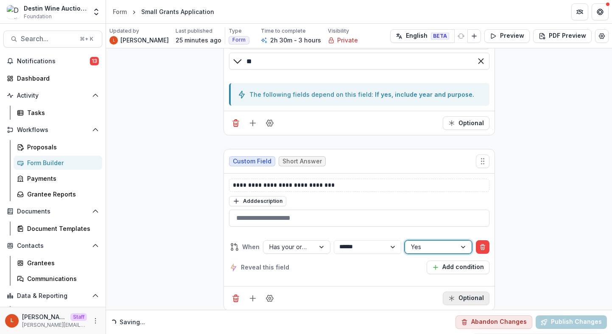
click at [483, 291] on button "Optional" at bounding box center [466, 298] width 47 height 14
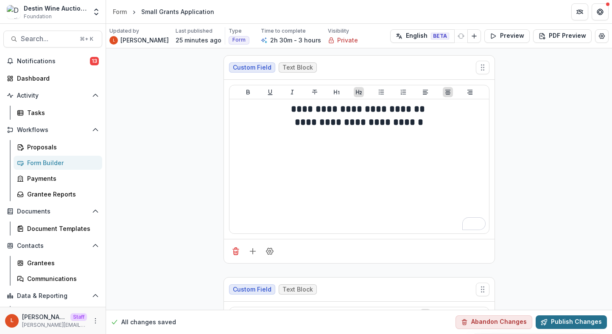
scroll to position [9471, 0]
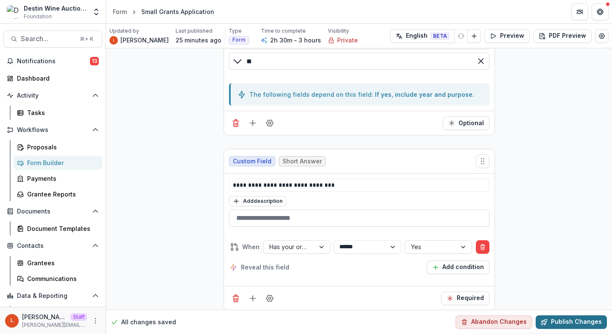
click at [556, 322] on button "Publish Changes" at bounding box center [571, 322] width 71 height 14
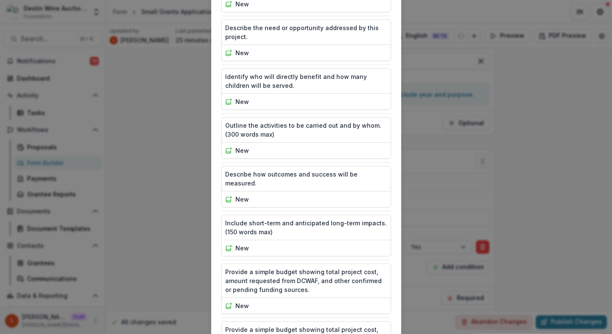
scroll to position [1776, 0]
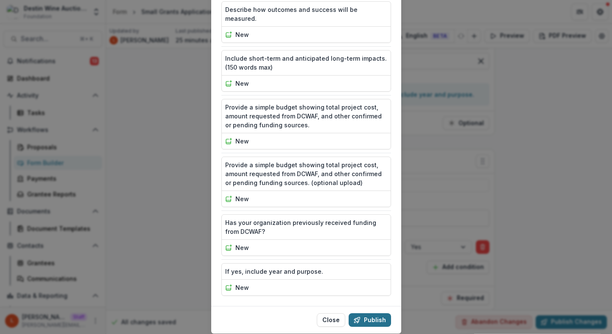
click at [363, 313] on button "Publish" at bounding box center [370, 320] width 42 height 14
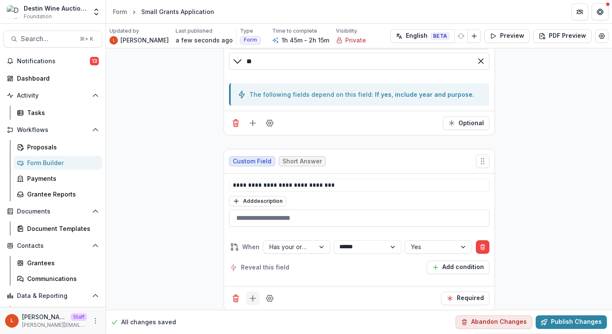
click at [253, 298] on line "Add field" at bounding box center [253, 298] width 6 height 0
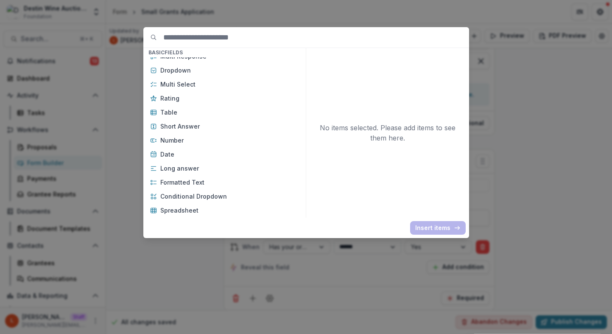
scroll to position [116, 0]
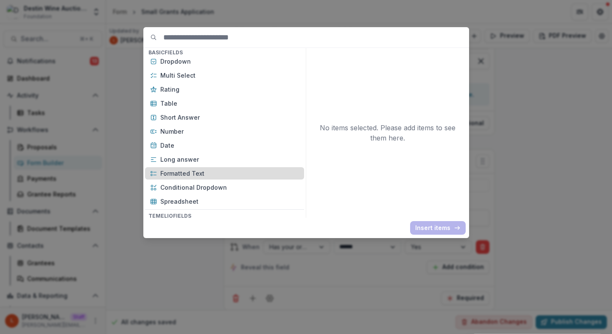
click at [209, 172] on p "Formatted Text" at bounding box center [229, 173] width 139 height 9
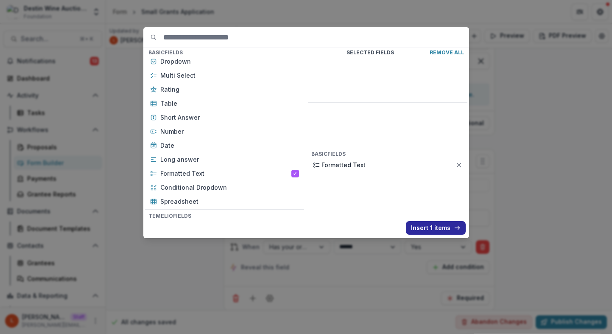
click at [430, 227] on button "Insert 1 items" at bounding box center [436, 228] width 60 height 14
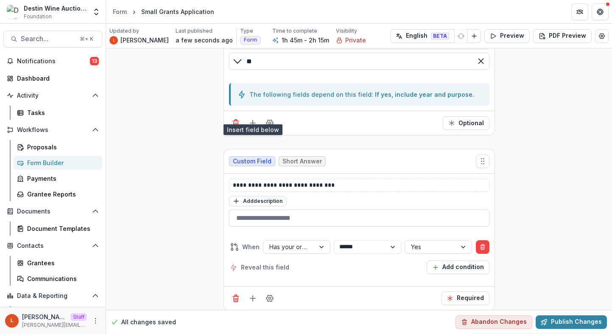
scroll to position [9723, 0]
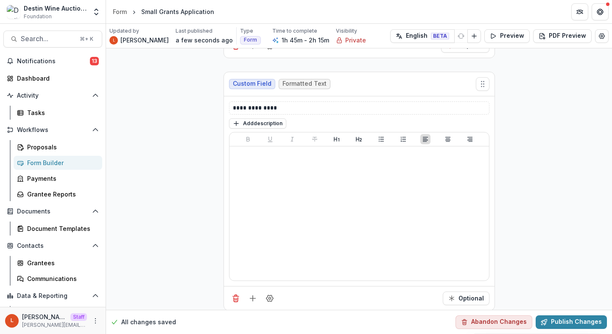
click at [301, 96] on div "**********" at bounding box center [359, 191] width 271 height 190
click at [303, 103] on p "**********" at bounding box center [359, 107] width 253 height 9
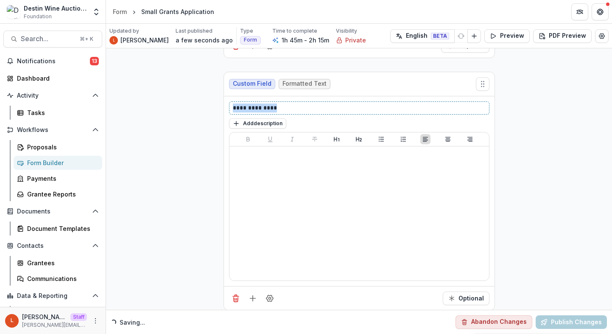
click at [303, 103] on p "**********" at bounding box center [359, 107] width 253 height 9
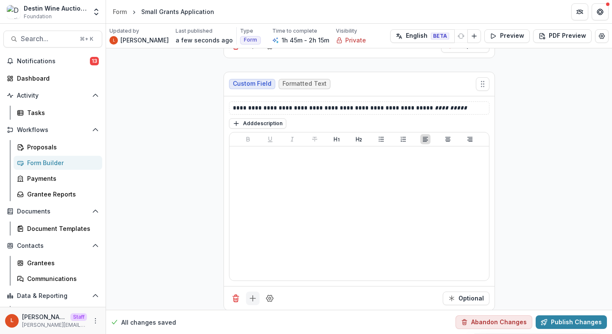
click at [249, 294] on icon "Add field" at bounding box center [252, 298] width 8 height 8
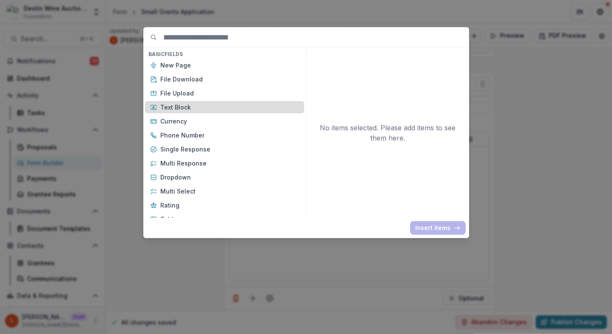
click at [201, 108] on p "Text Block" at bounding box center [229, 107] width 139 height 9
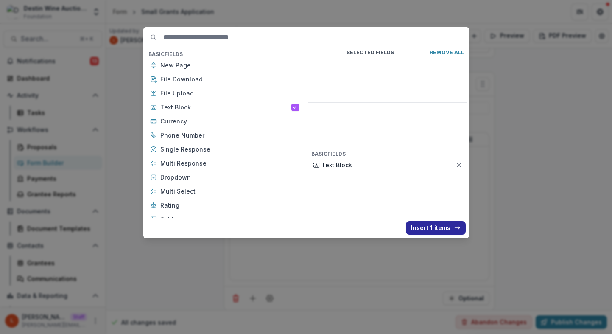
click at [435, 223] on button "Insert 1 items" at bounding box center [436, 228] width 60 height 14
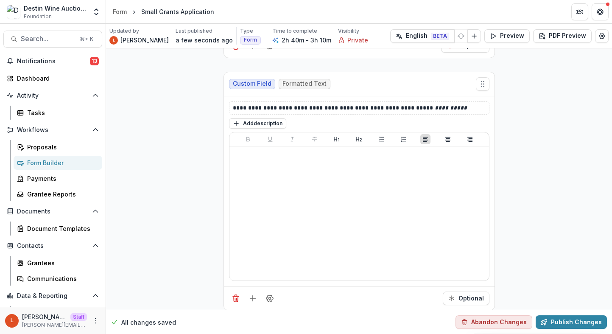
scroll to position [9945, 0]
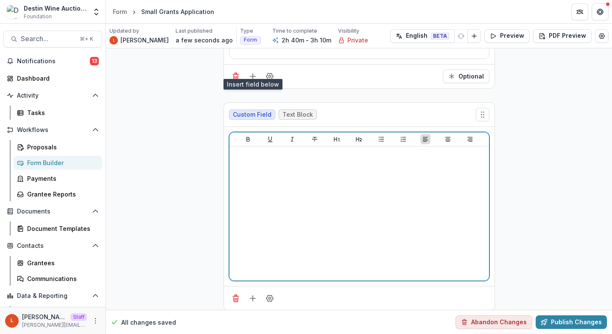
click at [381, 240] on div at bounding box center [359, 213] width 253 height 127
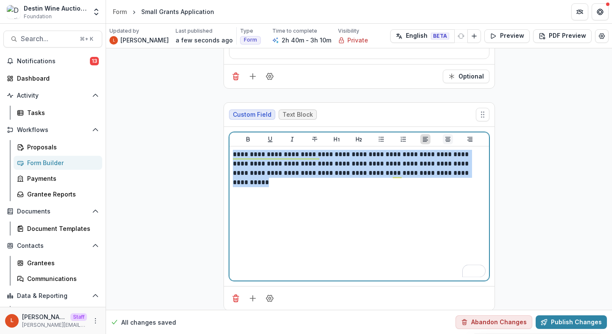
click at [445, 137] on icon "Align Center" at bounding box center [447, 139] width 5 height 5
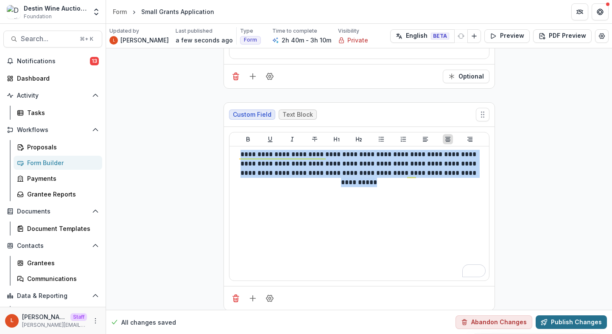
click at [555, 323] on button "Publish Changes" at bounding box center [571, 322] width 71 height 14
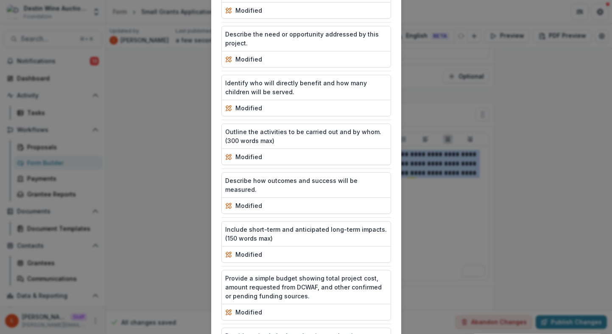
scroll to position [1865, 0]
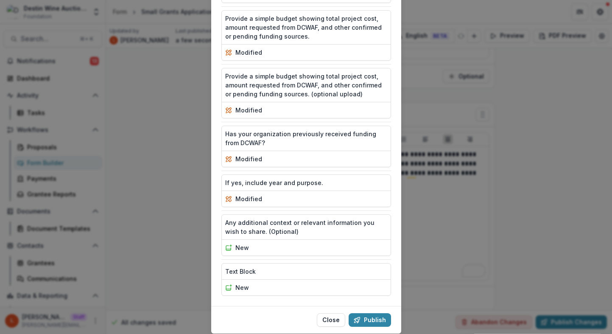
click at [357, 306] on footer "Close Publish" at bounding box center [306, 320] width 190 height 28
click at [363, 313] on button "Publish" at bounding box center [370, 320] width 42 height 14
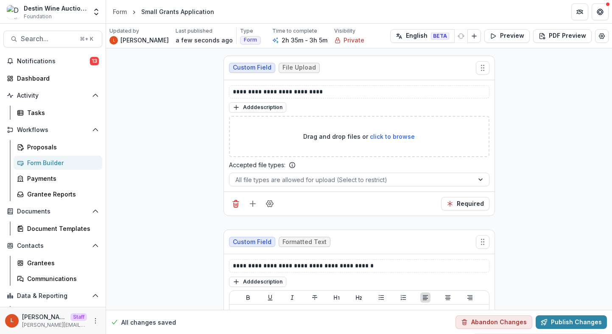
scroll to position [3591, 0]
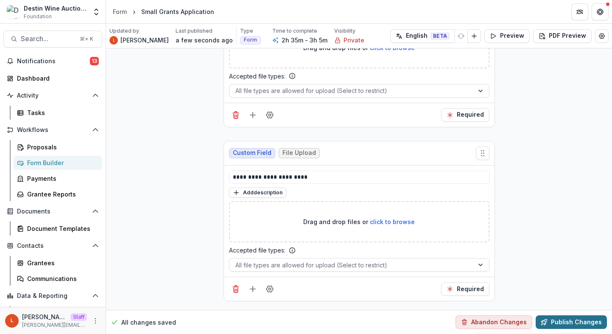
click at [563, 327] on button "Publish Changes" at bounding box center [571, 322] width 71 height 14
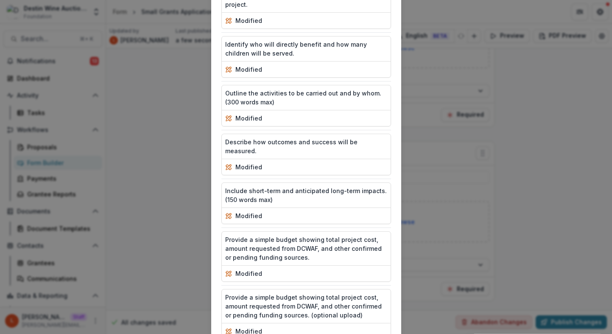
scroll to position [1865, 0]
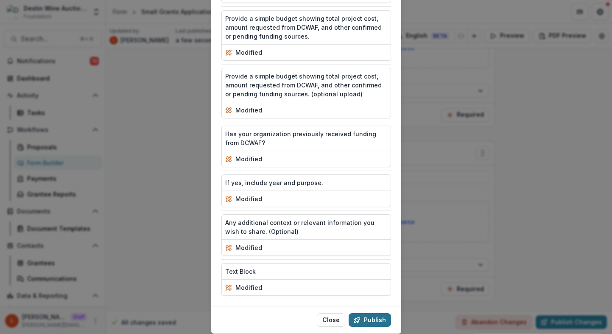
click at [375, 313] on button "Publish" at bounding box center [370, 320] width 42 height 14
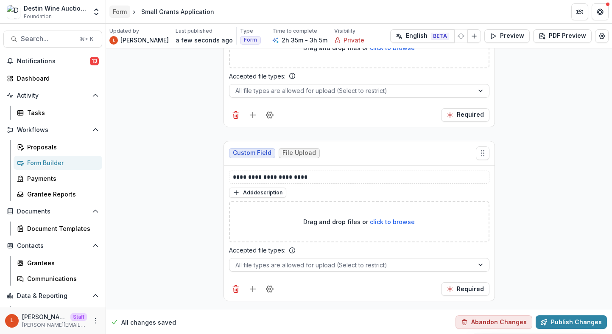
click at [126, 14] on div "Form" at bounding box center [120, 11] width 14 height 9
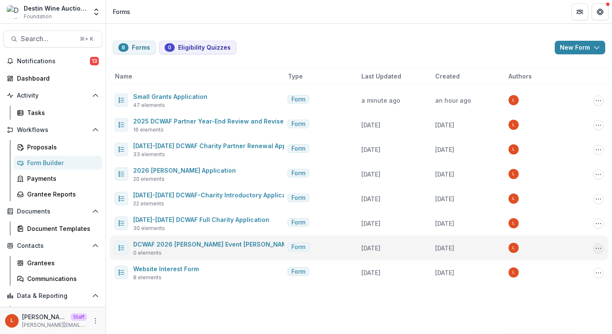
click at [598, 248] on circle "Options" at bounding box center [598, 248] width 0 height 0
click at [565, 307] on button "Delete" at bounding box center [556, 308] width 91 height 14
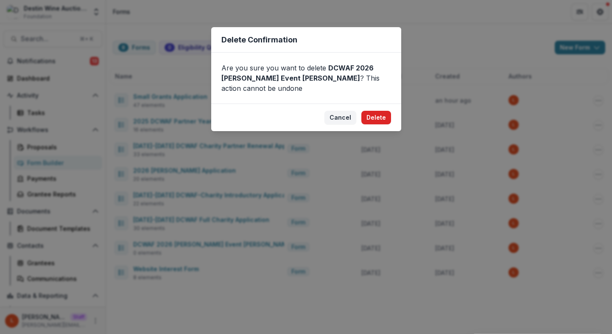
click at [384, 115] on button "Delete" at bounding box center [376, 118] width 30 height 14
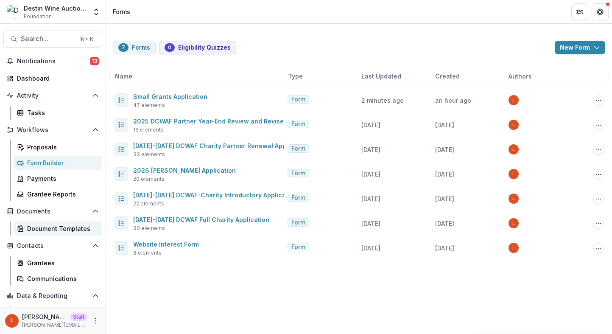
click at [66, 226] on div "Document Templates" at bounding box center [61, 228] width 68 height 9
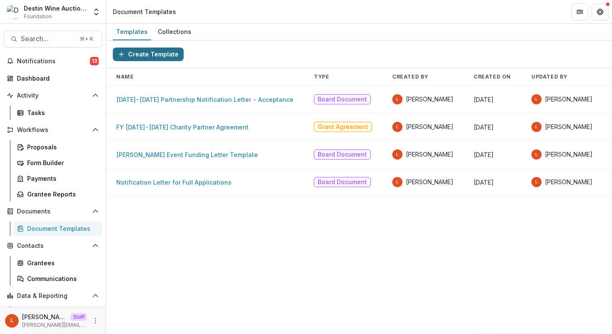
click at [150, 51] on button "Create Template" at bounding box center [148, 54] width 71 height 14
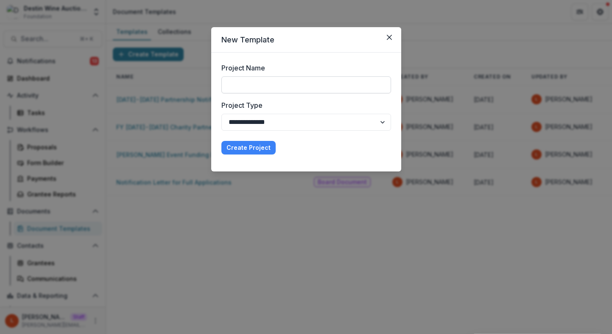
click at [286, 85] on input "Project Name" at bounding box center [306, 84] width 170 height 17
paste input "**********"
type input "**********"
click at [252, 128] on select "**********" at bounding box center [306, 122] width 170 height 17
select select "**********"
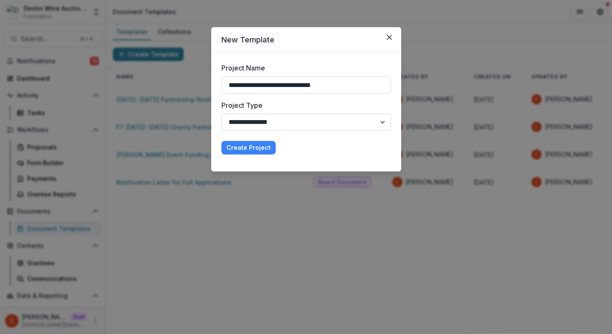
click at [221, 114] on select "**********" at bounding box center [306, 122] width 170 height 17
click at [253, 151] on button "Create Project" at bounding box center [248, 148] width 54 height 14
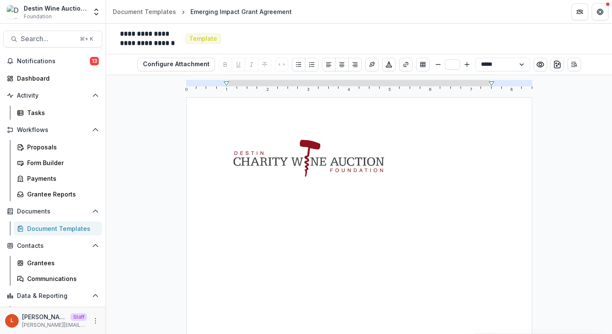
click at [270, 188] on div "To enrich screen reader interactions, please activate Accessibility in Grammarl…" at bounding box center [359, 321] width 264 height 366
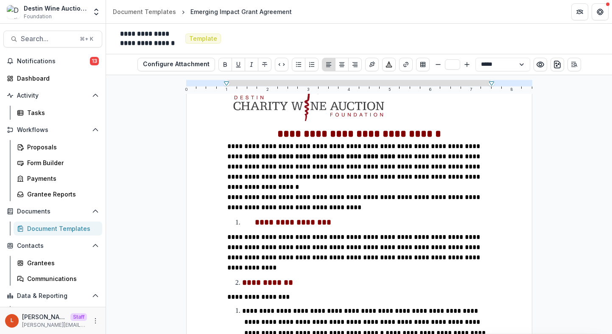
scroll to position [99, 0]
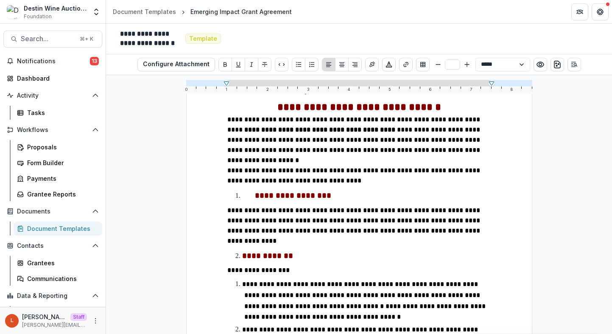
type input "**"
drag, startPoint x: 383, startPoint y: 141, endPoint x: 240, endPoint y: 142, distance: 143.8
click at [240, 142] on span "**********" at bounding box center [354, 139] width 254 height 47
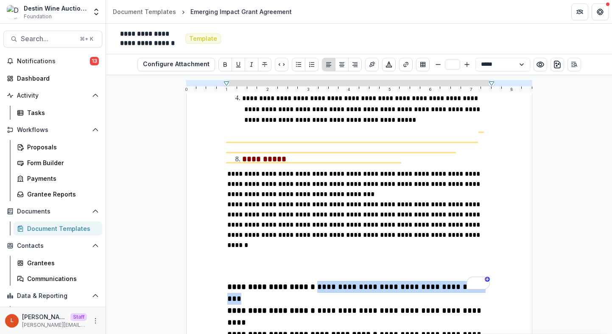
drag, startPoint x: 421, startPoint y: 213, endPoint x: 223, endPoint y: 210, distance: 198.0
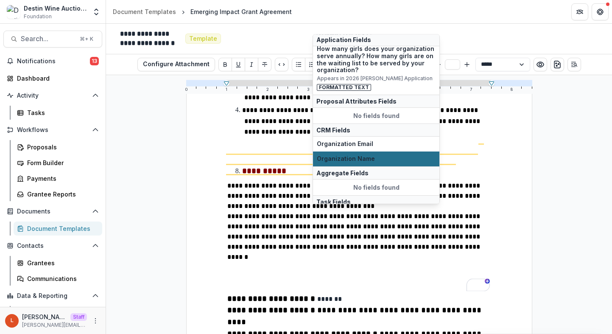
click at [377, 155] on span "Organization Name" at bounding box center [376, 158] width 119 height 7
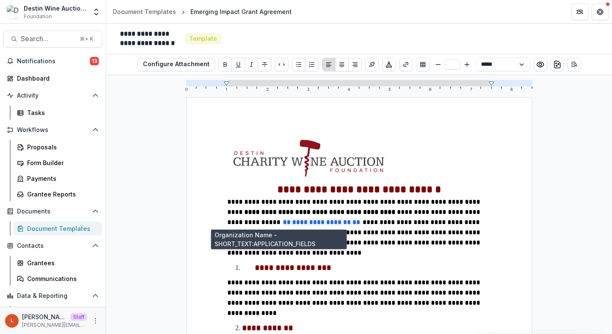
click at [301, 224] on span "**********" at bounding box center [321, 222] width 79 height 8
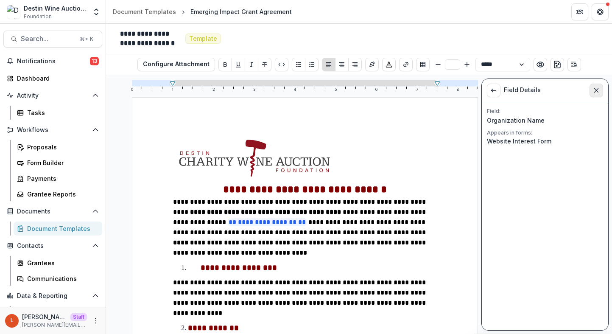
click at [596, 94] on button "Close sidebar" at bounding box center [596, 91] width 14 height 14
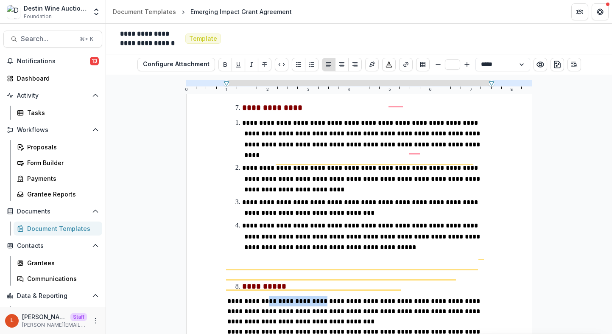
drag, startPoint x: 319, startPoint y: 220, endPoint x: 259, endPoint y: 221, distance: 59.8
click at [259, 298] on span "**********" at bounding box center [354, 311] width 254 height 27
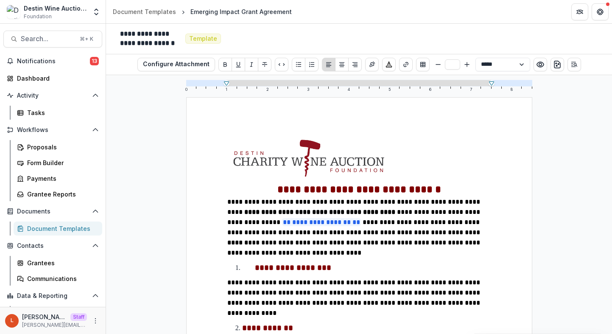
click at [321, 219] on span "**********" at bounding box center [354, 232] width 254 height 27
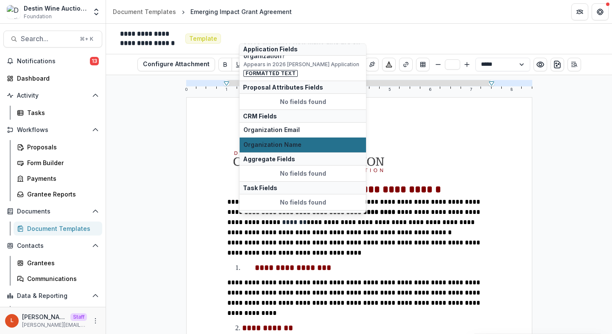
click at [308, 141] on span "Organization Name" at bounding box center [302, 144] width 119 height 7
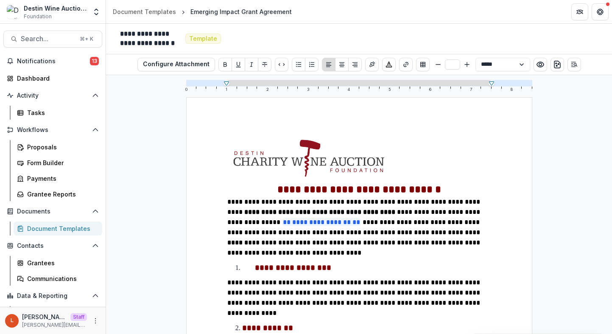
click at [374, 255] on p "**********" at bounding box center [359, 247] width 264 height 20
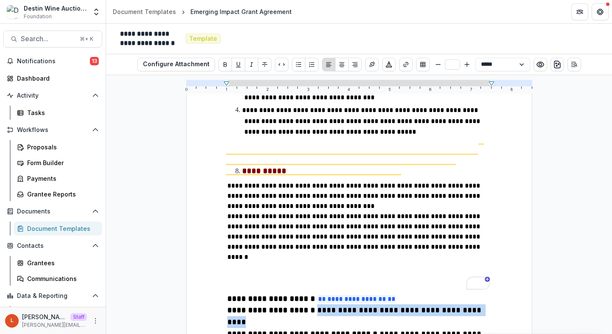
drag, startPoint x: 425, startPoint y: 238, endPoint x: 224, endPoint y: 240, distance: 201.0
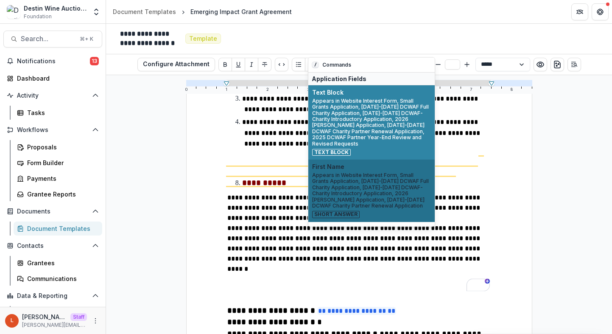
click at [385, 165] on div "First Name Appears in Website Interest Form, Small Grants Application, 2025-202…" at bounding box center [371, 190] width 119 height 55
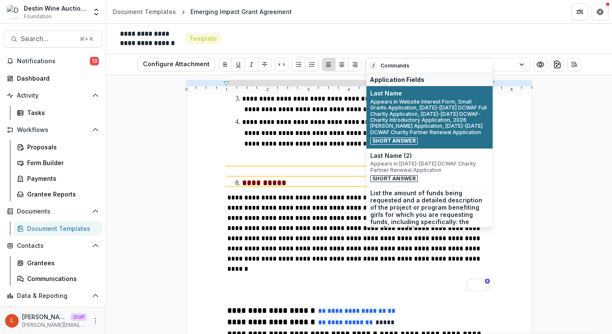
click at [443, 106] on span "Appears in Website Interest Form, Small Grants Application, 2025-2026 DCWAF Ful…" at bounding box center [429, 116] width 119 height 36
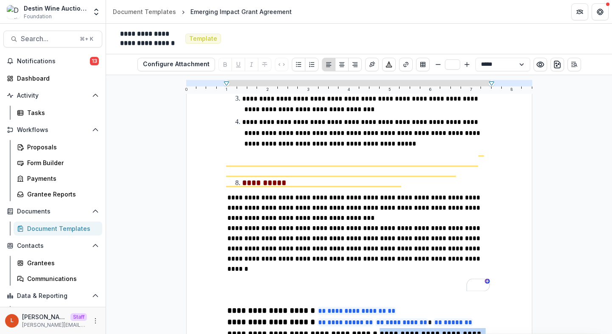
drag, startPoint x: 370, startPoint y: 259, endPoint x: 220, endPoint y: 265, distance: 149.8
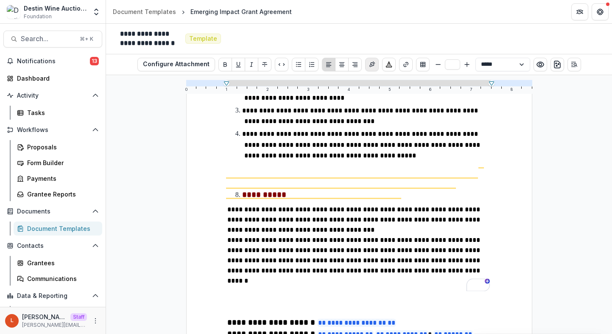
click at [370, 66] on icon "Insert Signature" at bounding box center [372, 64] width 6 height 6
drag, startPoint x: 382, startPoint y: 298, endPoint x: 222, endPoint y: 297, distance: 160.7
click at [374, 64] on button "Insert Signature" at bounding box center [372, 65] width 14 height 14
type input "**"
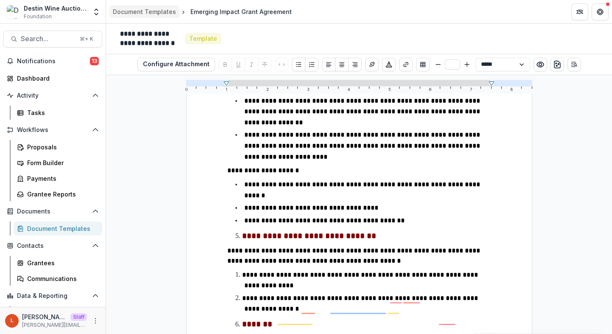
click at [128, 6] on link "Document Templates" at bounding box center [144, 12] width 70 height 12
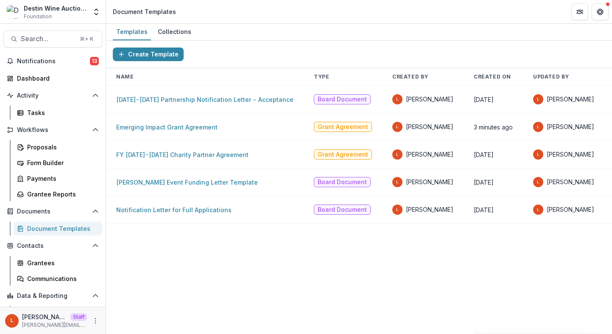
click at [88, 324] on div "L Lucy Staff lucy@trytemelio.com" at bounding box center [52, 320] width 95 height 17
click at [92, 321] on icon "More" at bounding box center [95, 320] width 7 height 7
click at [130, 307] on link "User Settings" at bounding box center [148, 303] width 91 height 14
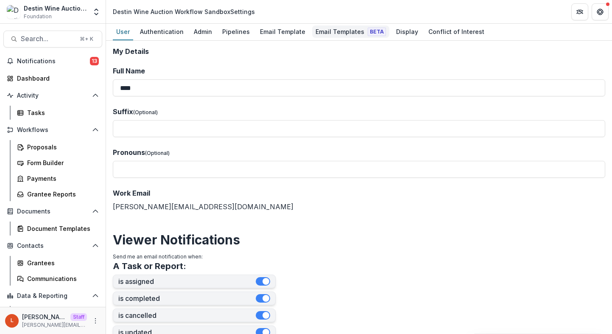
click at [312, 32] on div "Email Templates Beta" at bounding box center [350, 31] width 77 height 12
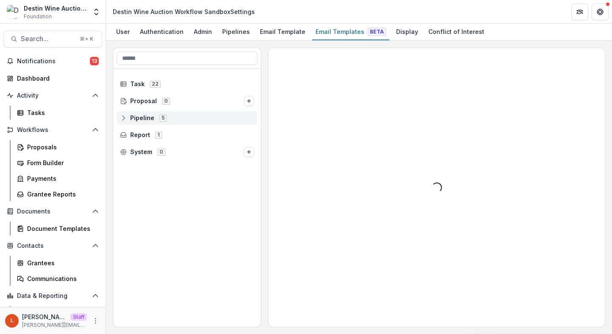
click at [129, 115] on span "Pipeline 5" at bounding box center [187, 117] width 134 height 7
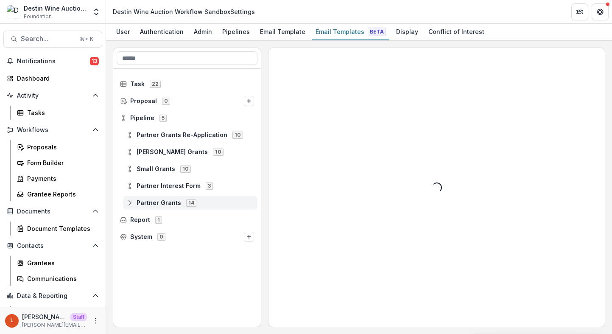
click at [130, 200] on icon at bounding box center [129, 202] width 7 height 7
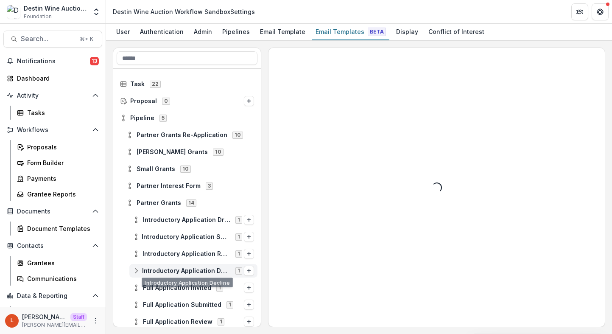
click at [139, 270] on icon at bounding box center [136, 270] width 7 height 7
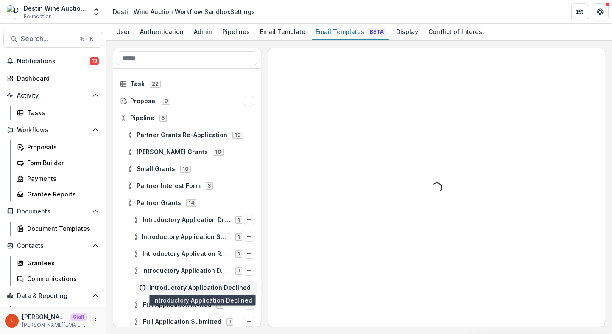
click at [174, 288] on span "Introductory Application Declined" at bounding box center [201, 287] width 105 height 7
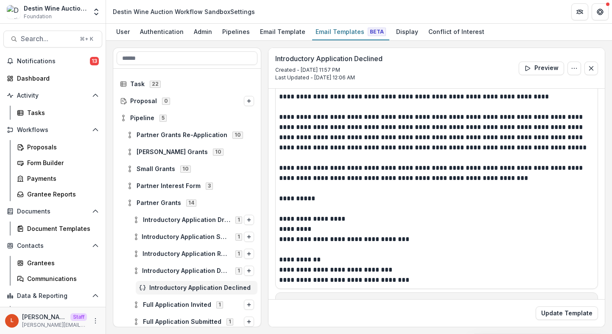
scroll to position [157, 0]
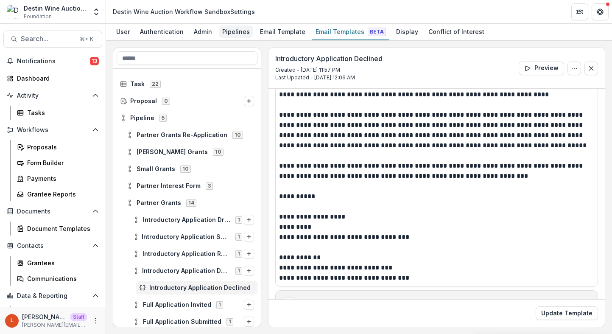
click at [226, 36] on div "Pipelines" at bounding box center [236, 31] width 34 height 12
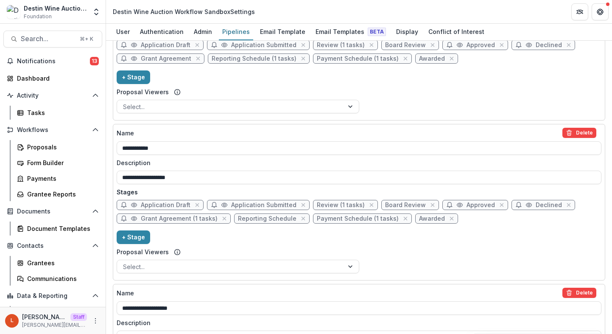
scroll to position [429, 0]
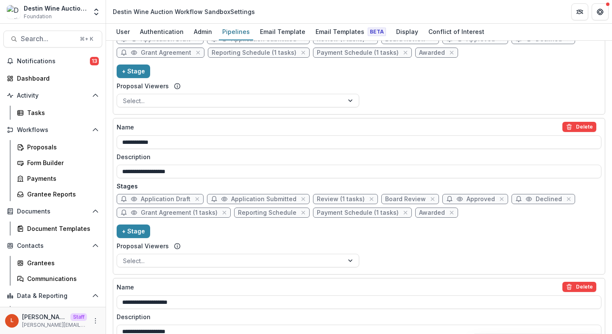
click at [166, 198] on span "Application Draft" at bounding box center [166, 198] width 50 height 7
select select "*****"
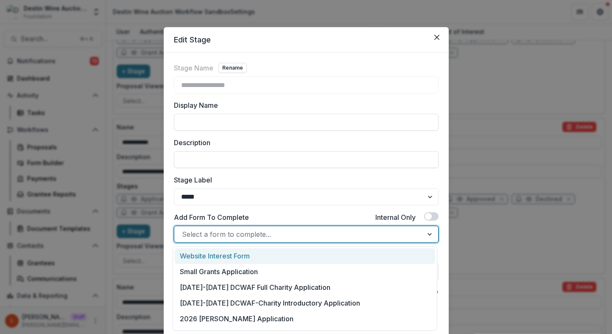
click at [237, 228] on div "Select a form to complete..." at bounding box center [298, 234] width 248 height 14
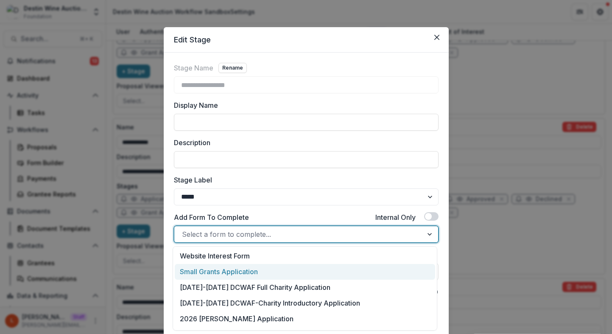
click at [246, 272] on div "Small Grants Application" at bounding box center [305, 272] width 260 height 16
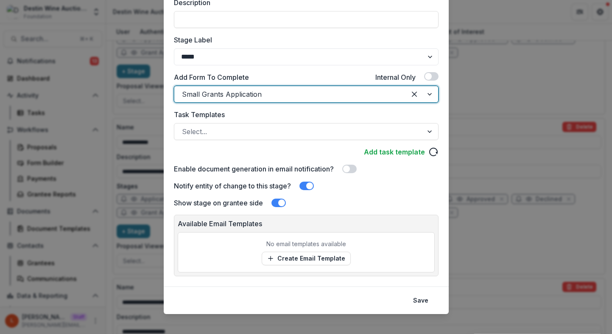
scroll to position [147, 0]
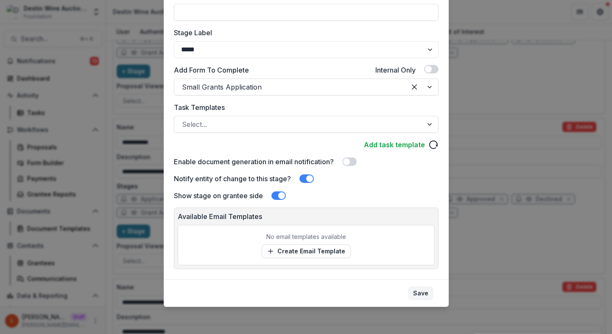
click at [422, 290] on button "Save" at bounding box center [420, 293] width 25 height 14
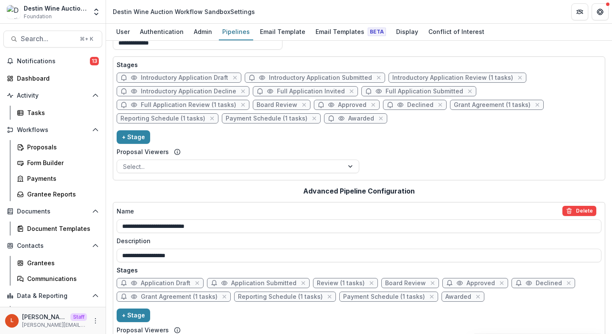
scroll to position [0, 0]
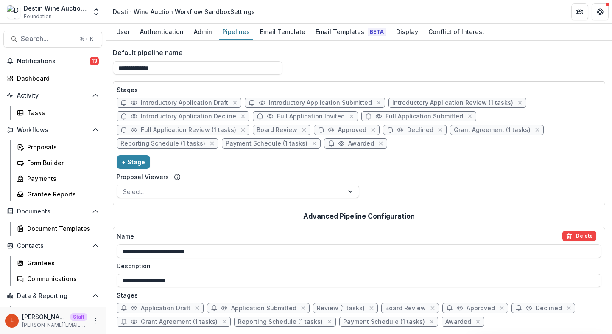
click at [179, 103] on span "Introductory Application Draft" at bounding box center [184, 102] width 87 height 7
select select "*****"
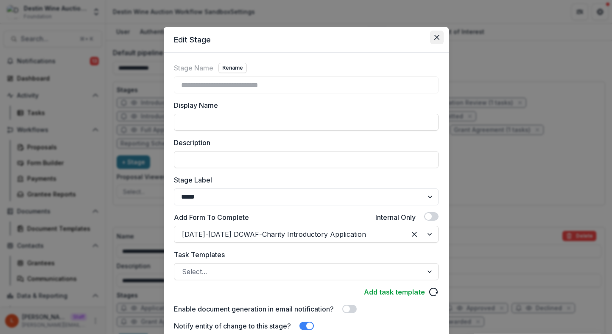
click at [434, 35] on icon "Close" at bounding box center [436, 37] width 5 height 5
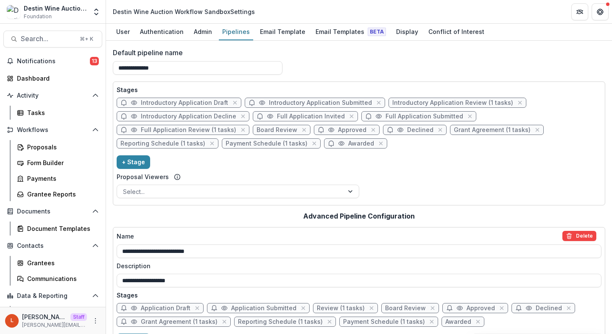
click at [301, 118] on span "Full Application Invited" at bounding box center [311, 116] width 68 height 7
select select "*****"
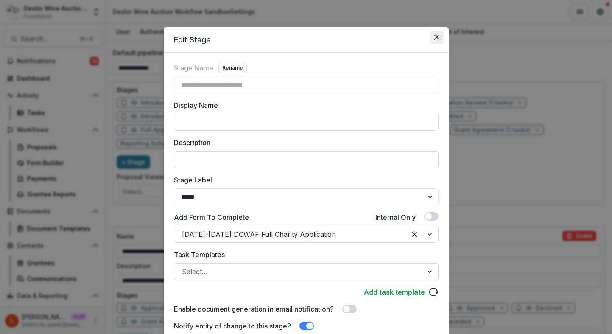
click at [435, 39] on icon "Close" at bounding box center [436, 37] width 5 height 5
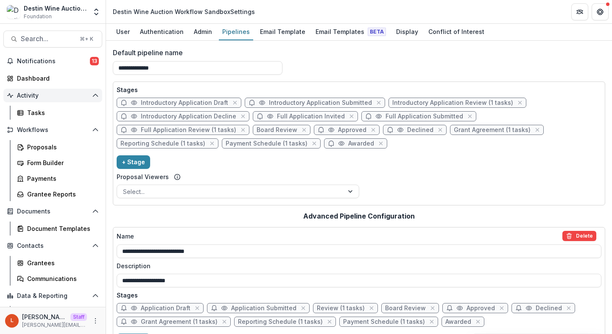
click at [62, 94] on span "Activity" at bounding box center [53, 95] width 72 height 7
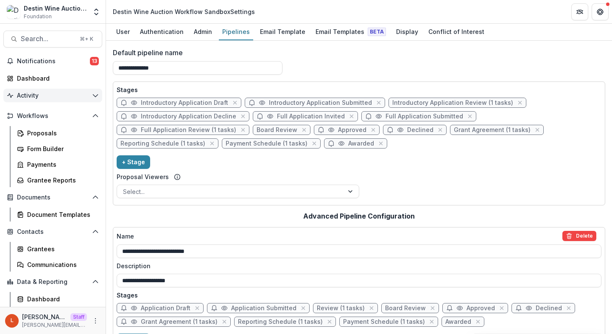
click at [66, 92] on button "Activity" at bounding box center [52, 96] width 99 height 14
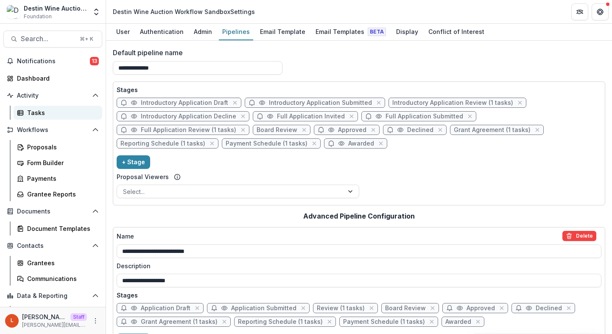
click at [67, 109] on div "Tasks" at bounding box center [61, 112] width 68 height 9
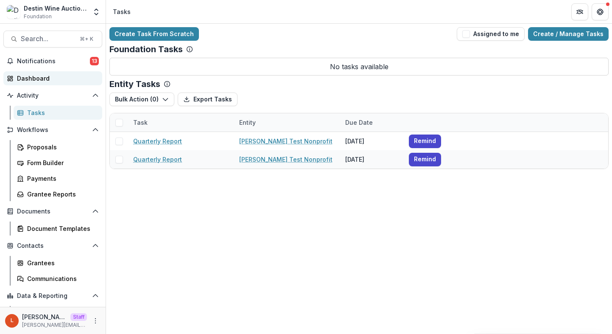
click at [61, 78] on div "Dashboard" at bounding box center [56, 78] width 78 height 9
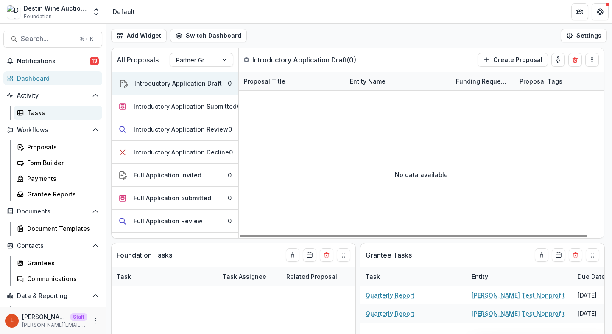
click at [50, 113] on div "Tasks" at bounding box center [61, 112] width 68 height 9
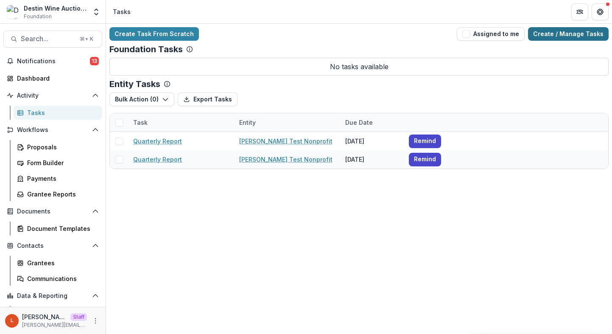
click at [594, 31] on link "Create / Manage Tasks" at bounding box center [568, 34] width 81 height 14
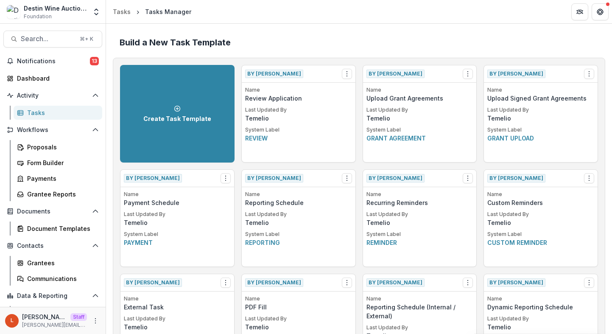
click at [352, 69] on div "By Temelio View Make a Copy Create Task From Template" at bounding box center [299, 73] width 114 height 17
click at [348, 70] on button "Options" at bounding box center [347, 74] width 10 height 10
click at [364, 105] on button "Make a Copy" at bounding box center [395, 105] width 104 height 14
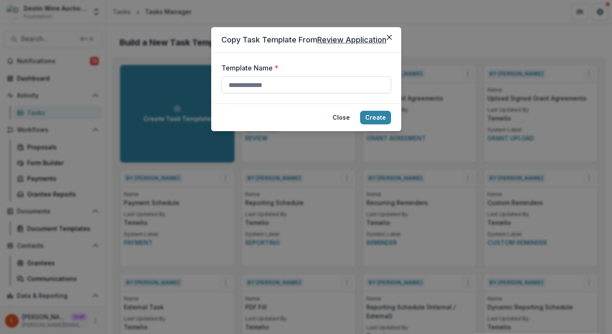
click at [293, 89] on input "Template Name *" at bounding box center [306, 84] width 170 height 17
click at [301, 82] on input "**********" at bounding box center [306, 84] width 170 height 17
click at [300, 84] on input "**********" at bounding box center [306, 84] width 170 height 17
type input "**********"
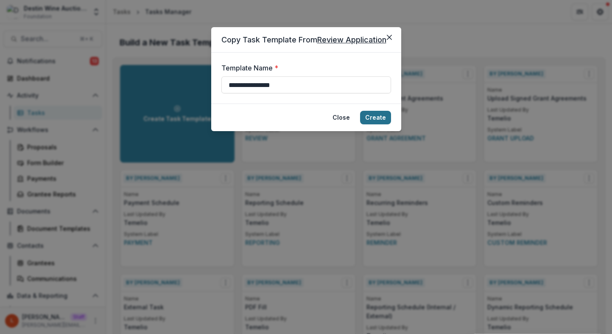
click at [382, 117] on button "Create" at bounding box center [375, 118] width 31 height 14
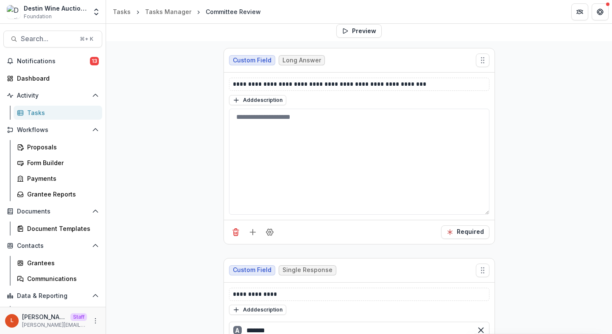
scroll to position [90, 0]
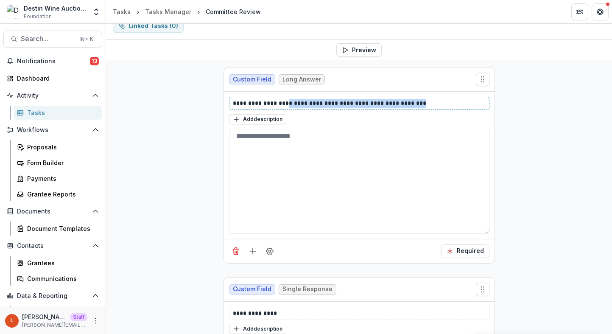
drag, startPoint x: 424, startPoint y: 102, endPoint x: 283, endPoint y: 103, distance: 141.2
click at [283, 103] on p "**********" at bounding box center [359, 103] width 253 height 9
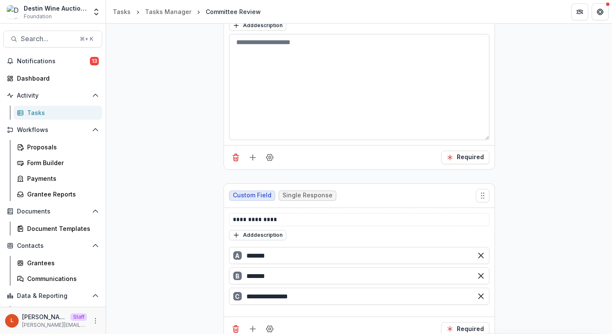
scroll to position [197, 0]
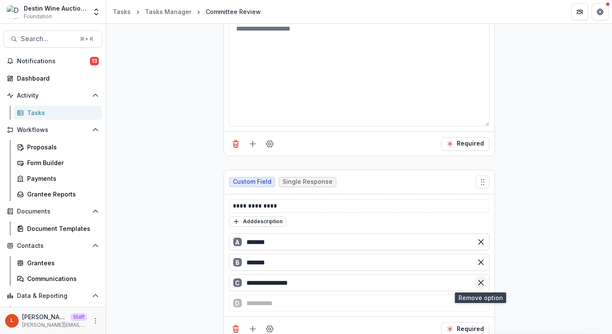
click at [477, 282] on icon "Remove option" at bounding box center [481, 282] width 8 height 8
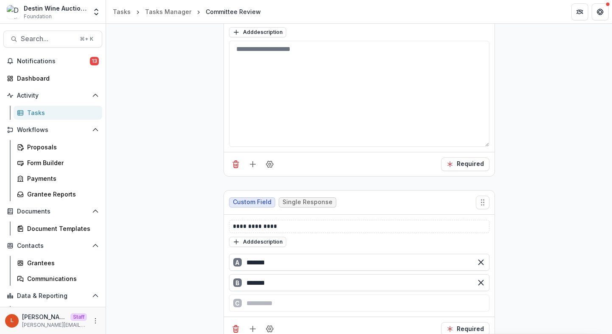
click at [516, 272] on div "**********" at bounding box center [359, 160] width 506 height 374
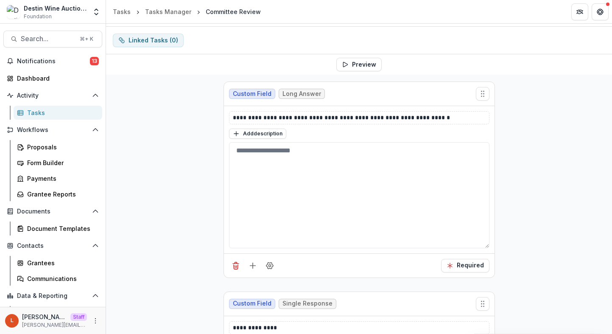
scroll to position [0, 0]
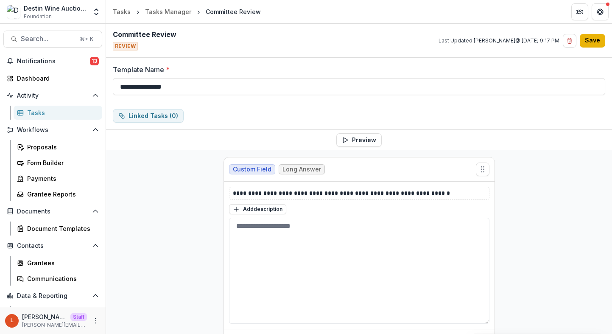
click at [598, 34] on button "Save" at bounding box center [592, 41] width 25 height 14
click at [590, 40] on button "Save" at bounding box center [592, 41] width 25 height 14
click at [589, 39] on button "Save" at bounding box center [592, 41] width 25 height 14
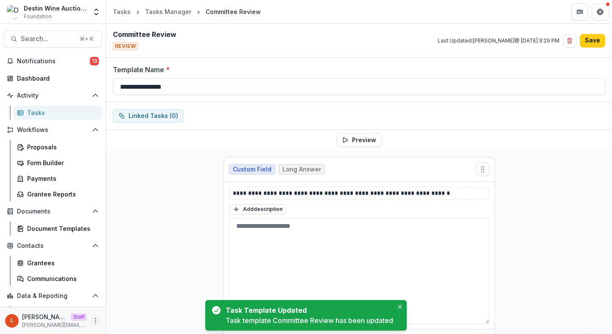
click at [95, 320] on circle "More" at bounding box center [95, 320] width 0 height 0
click at [131, 306] on link "User Settings" at bounding box center [148, 303] width 91 height 14
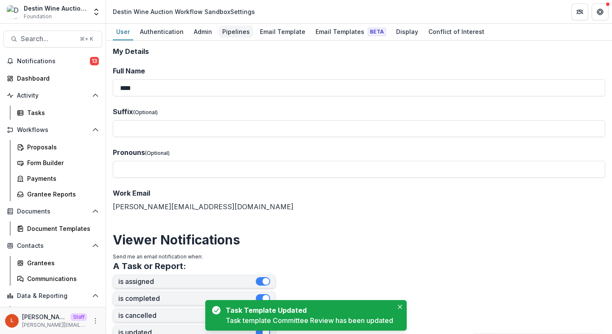
click at [237, 25] on link "Pipelines" at bounding box center [236, 32] width 34 height 17
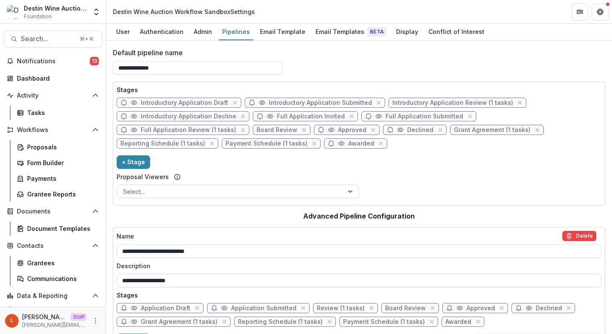
click at [460, 102] on span "Introductory Application Review (1 tasks)" at bounding box center [452, 102] width 121 height 7
select select "******"
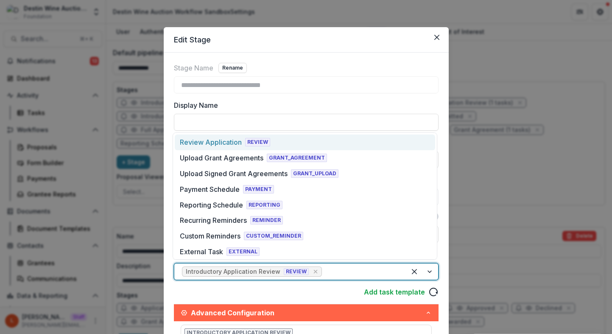
click at [360, 275] on div at bounding box center [361, 271] width 75 height 12
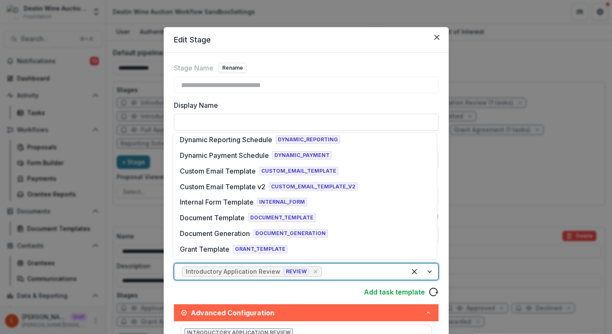
scroll to position [220, 0]
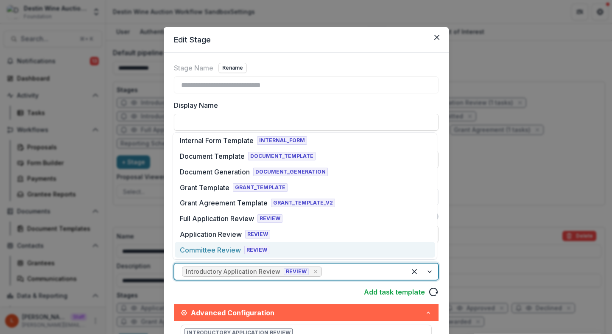
click at [364, 245] on div "Committee Review REVIEW" at bounding box center [305, 250] width 260 height 16
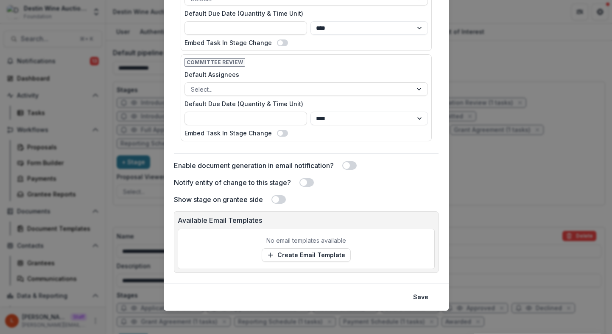
scroll to position [374, 0]
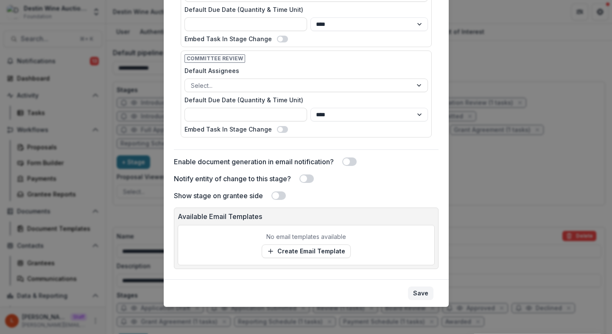
click at [419, 292] on button "Save" at bounding box center [420, 293] width 25 height 14
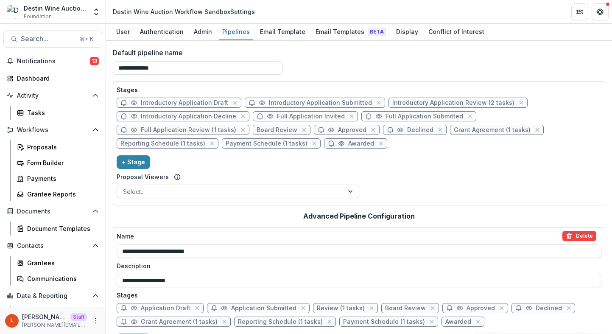
click at [204, 126] on span "Full Application Review (1 tasks)" at bounding box center [188, 129] width 95 height 7
select select "******"
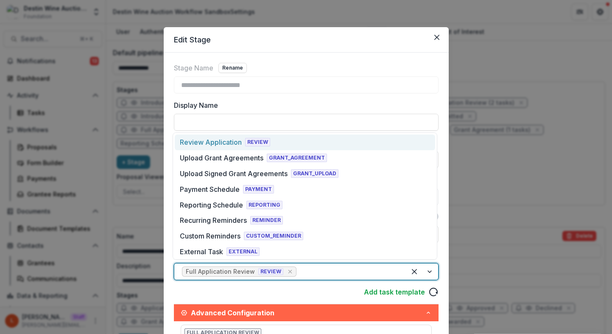
click at [311, 274] on div at bounding box center [348, 271] width 100 height 12
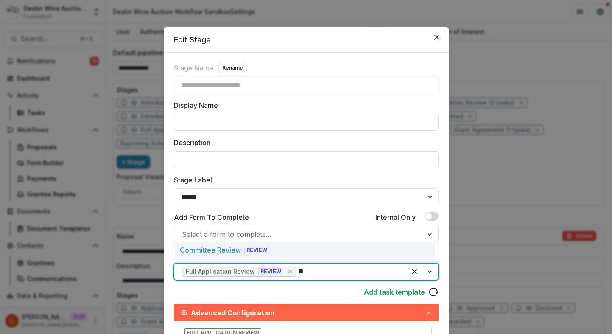
type input "***"
click at [296, 249] on div "Committee Review REVIEW" at bounding box center [305, 250] width 260 height 16
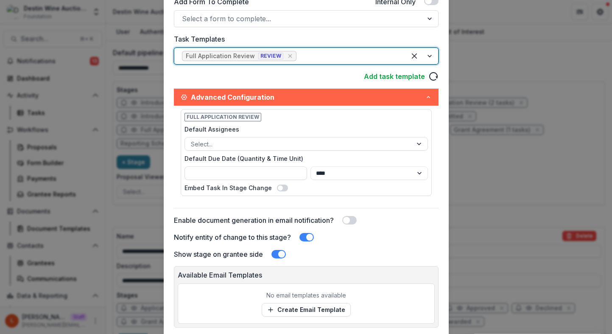
scroll to position [274, 0]
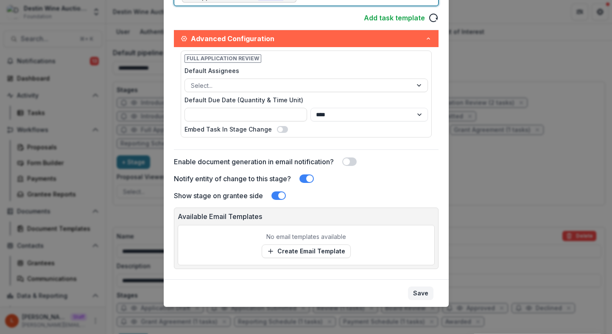
click at [423, 294] on button "Save" at bounding box center [420, 293] width 25 height 14
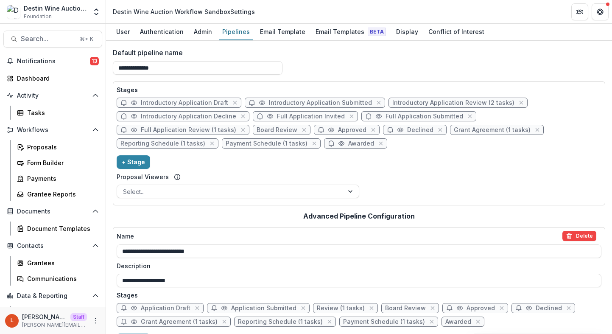
click at [279, 131] on span "Board Review" at bounding box center [277, 129] width 41 height 7
select select "******"
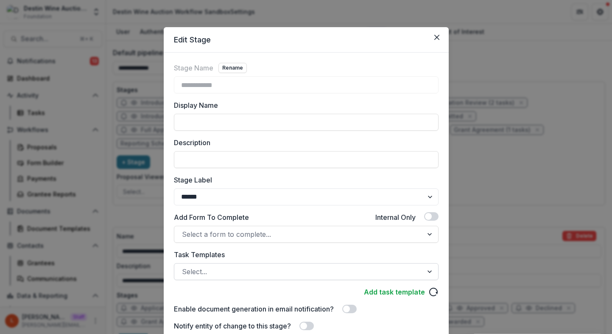
click at [292, 271] on div at bounding box center [298, 271] width 233 height 12
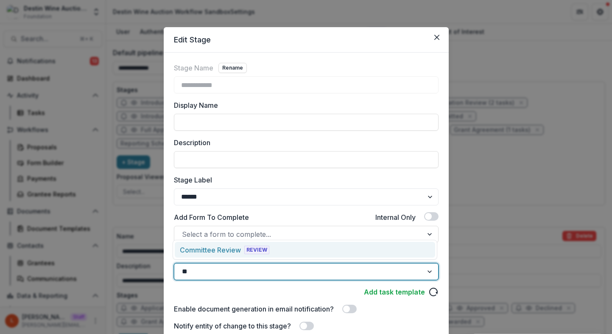
type input "***"
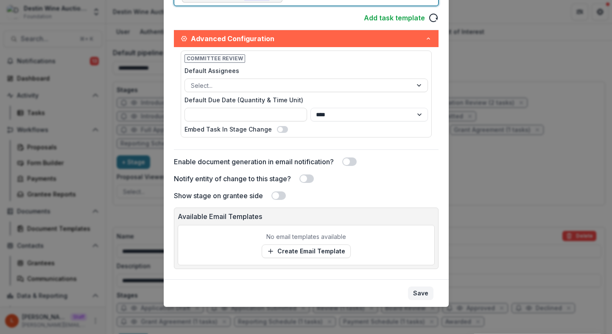
click at [419, 290] on button "Save" at bounding box center [420, 293] width 25 height 14
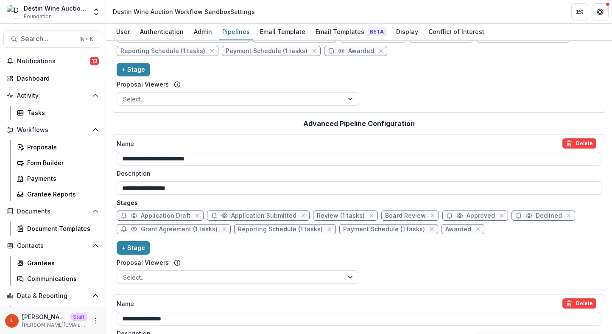
scroll to position [96, 0]
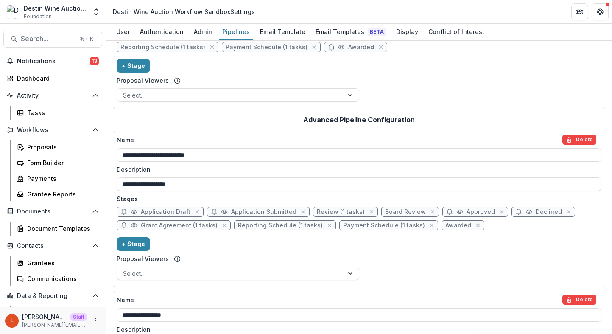
click at [402, 212] on span "Board Review" at bounding box center [405, 211] width 41 height 7
select select "******"
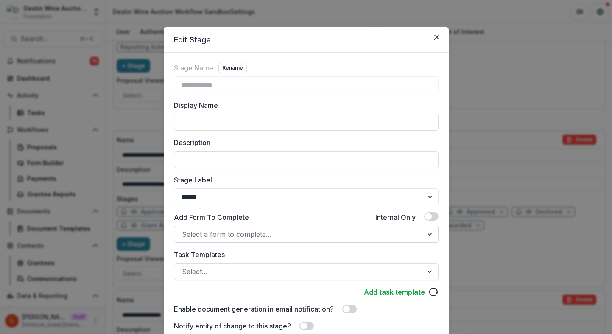
click at [310, 237] on div at bounding box center [298, 234] width 233 height 12
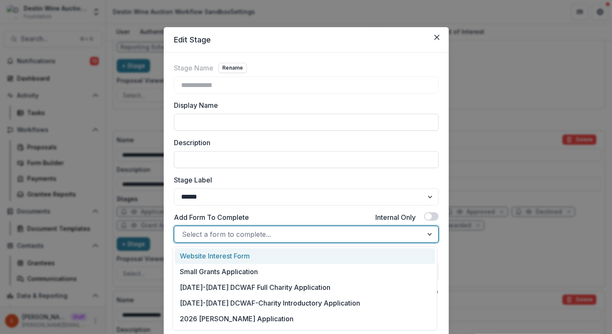
type input "*"
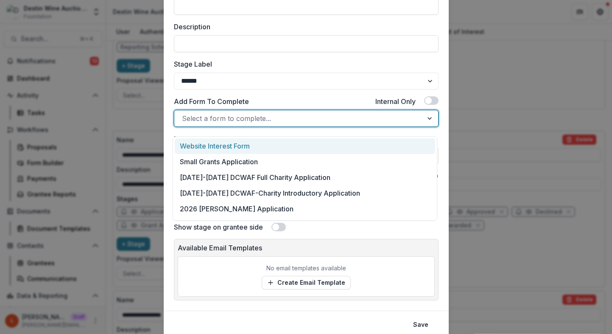
scroll to position [147, 0]
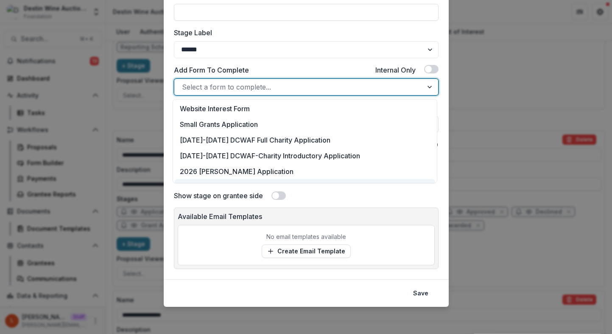
click at [232, 199] on label "Show stage on grantee side" at bounding box center [218, 195] width 89 height 10
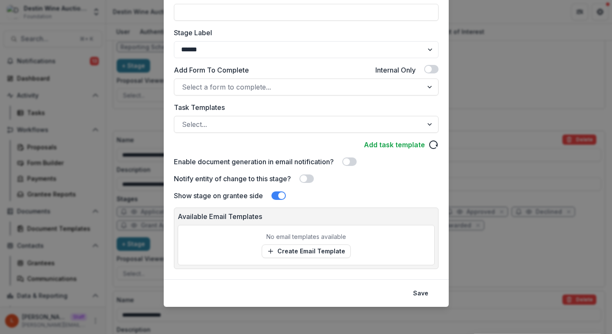
click at [268, 192] on div "Show stage on grantee side" at bounding box center [306, 195] width 265 height 10
click at [273, 193] on span at bounding box center [278, 195] width 14 height 8
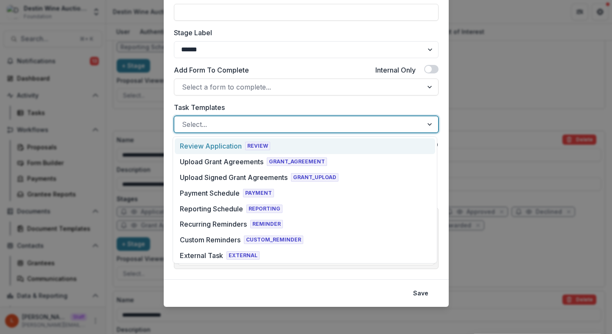
click at [259, 127] on div at bounding box center [298, 124] width 233 height 12
click at [258, 127] on div at bounding box center [298, 124] width 233 height 12
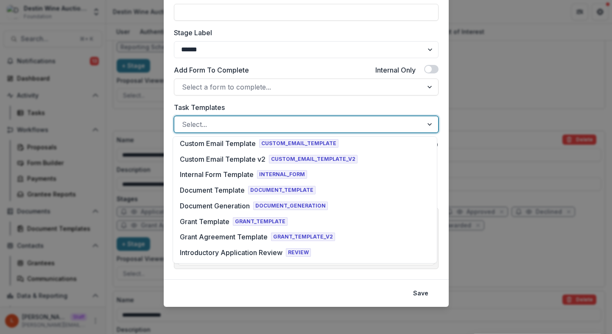
scroll to position [236, 0]
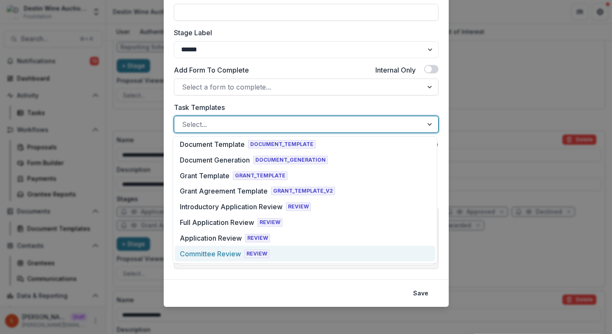
click at [255, 259] on div "Committee Review REVIEW" at bounding box center [305, 254] width 260 height 16
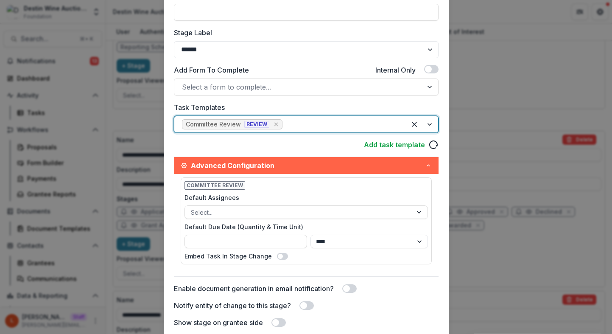
scroll to position [274, 0]
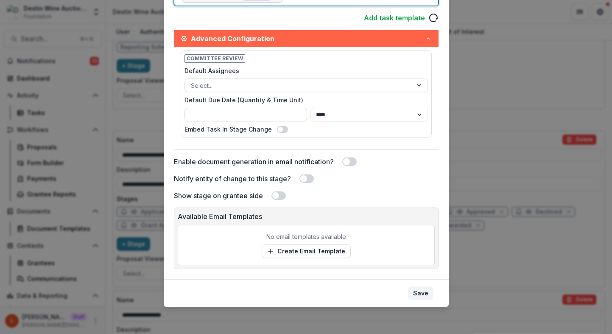
click at [417, 299] on button "Save" at bounding box center [420, 293] width 25 height 14
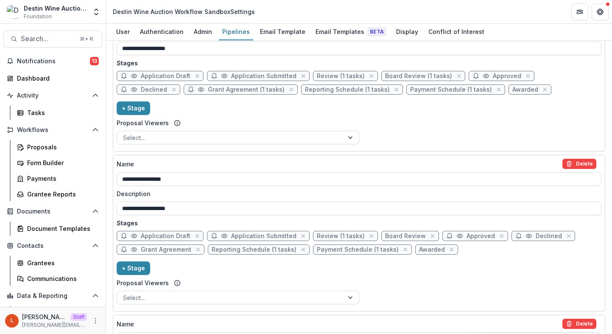
scroll to position [233, 0]
click at [401, 234] on span "Board Review" at bounding box center [405, 235] width 41 height 7
select select "******"
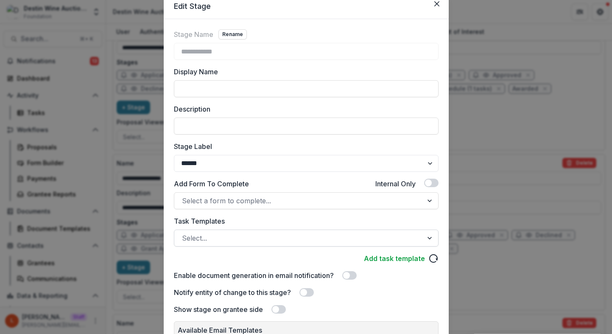
scroll to position [55, 0]
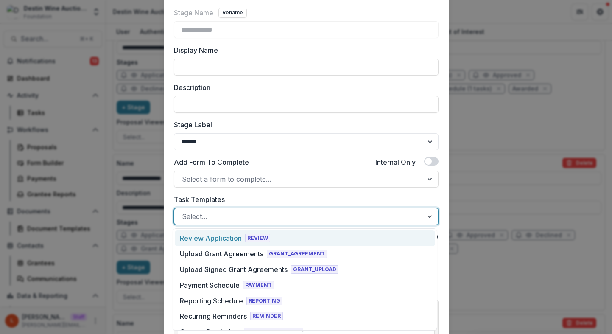
click at [215, 214] on div at bounding box center [298, 216] width 233 height 12
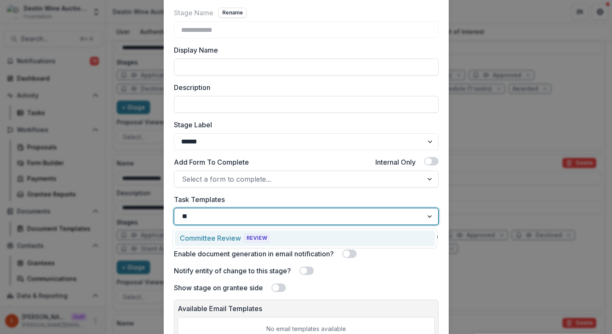
type input "***"
click at [237, 238] on div "Committee Review" at bounding box center [210, 238] width 61 height 10
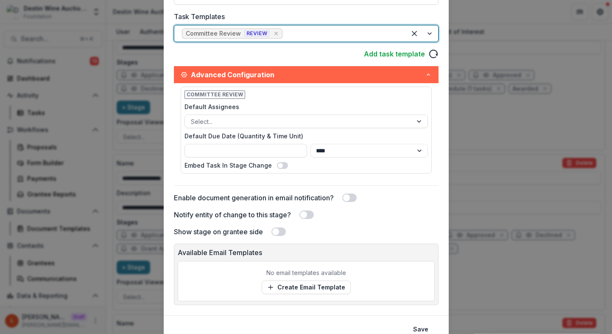
scroll to position [274, 0]
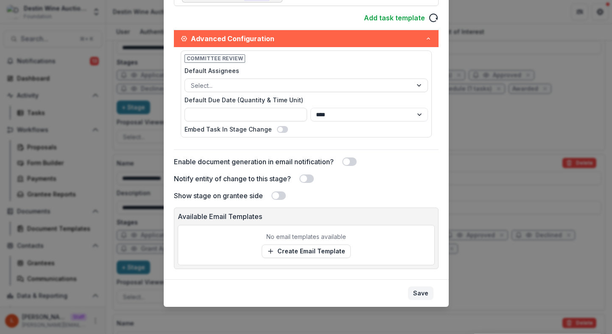
click at [421, 296] on button "Save" at bounding box center [420, 293] width 25 height 14
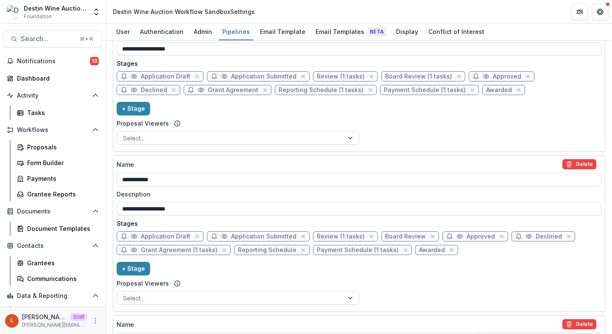
scroll to position [392, 0]
click at [394, 233] on span "Board Review" at bounding box center [405, 235] width 41 height 7
select select "******"
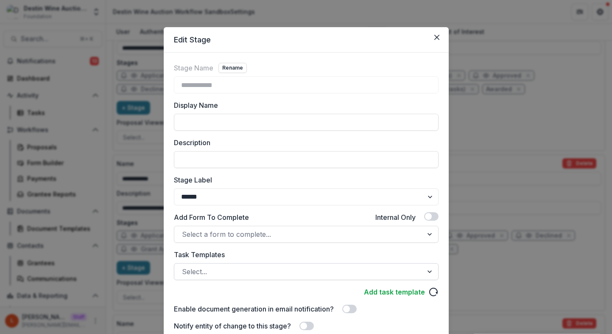
click at [292, 267] on div at bounding box center [298, 271] width 233 height 12
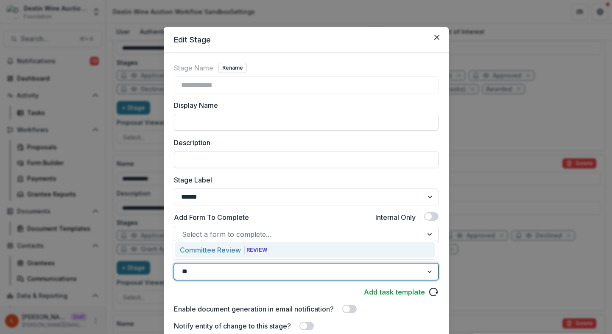
type input "***"
click at [295, 243] on div "Committee Review REVIEW" at bounding box center [305, 250] width 260 height 16
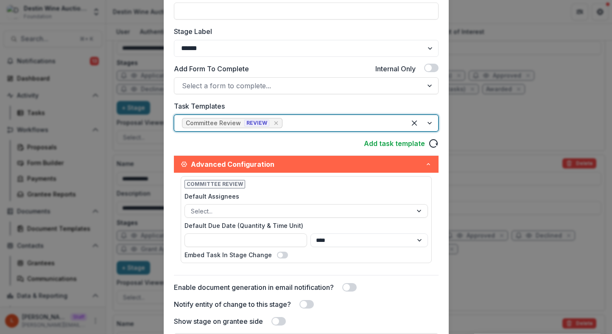
scroll to position [274, 0]
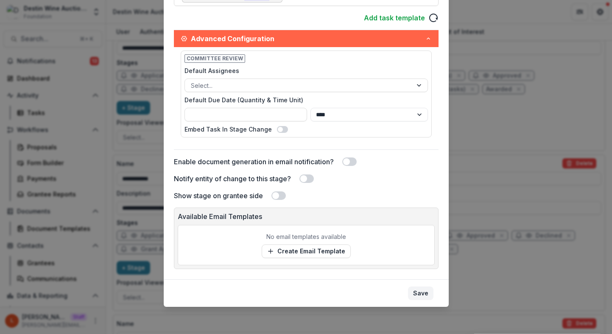
click at [413, 289] on button "Save" at bounding box center [420, 293] width 25 height 14
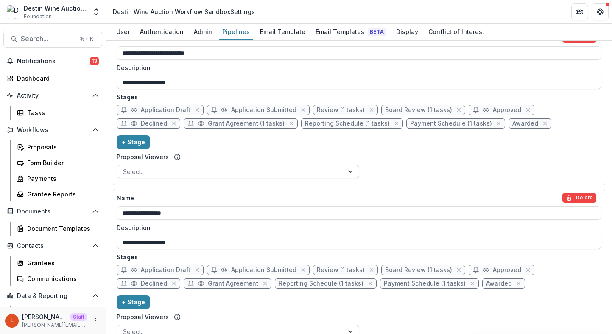
scroll to position [197, 0]
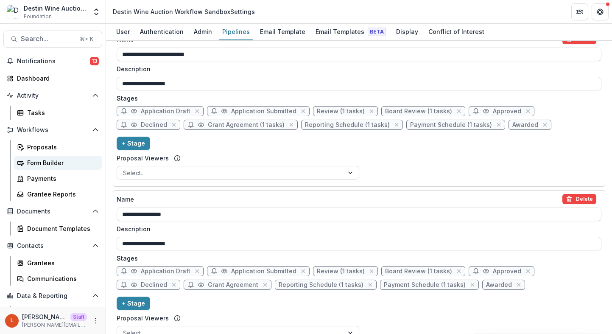
click at [57, 162] on div "Form Builder" at bounding box center [61, 162] width 68 height 9
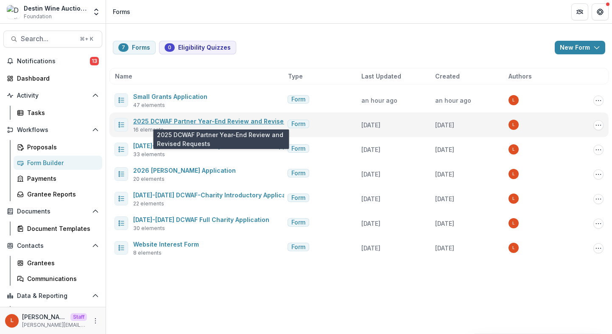
click at [183, 119] on link "2025 DCWAF Partner Year-End Review and Revised Requests" at bounding box center [225, 120] width 184 height 7
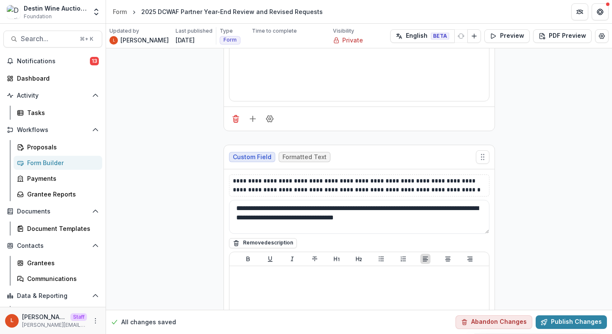
scroll to position [1543, 0]
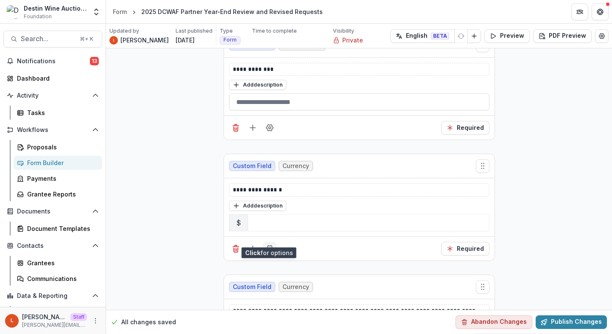
click at [269, 244] on icon "Field Settings" at bounding box center [269, 248] width 8 height 8
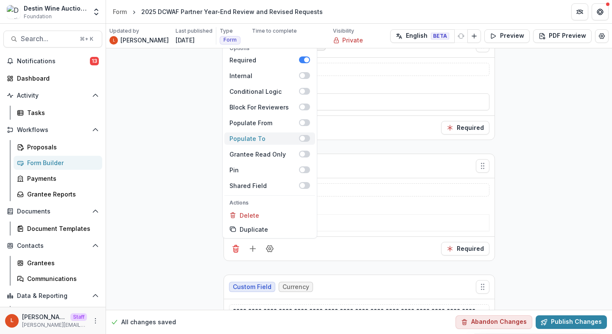
click at [305, 135] on span at bounding box center [304, 138] width 11 height 7
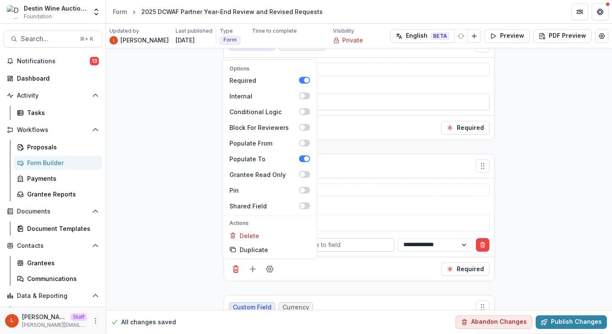
click at [350, 238] on div "Select populate to field" at bounding box center [331, 244] width 125 height 12
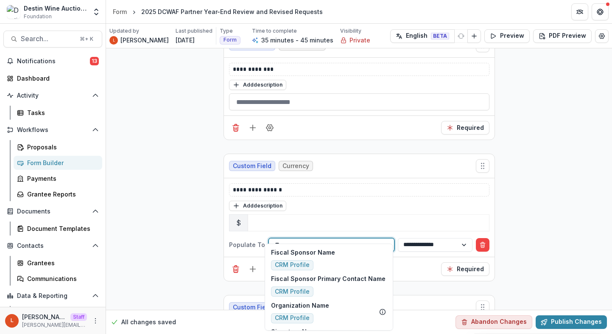
type input "*"
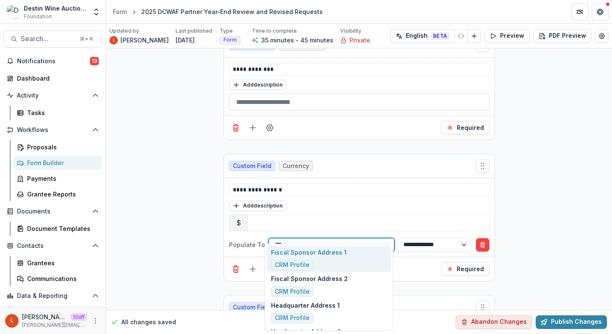
type input "****"
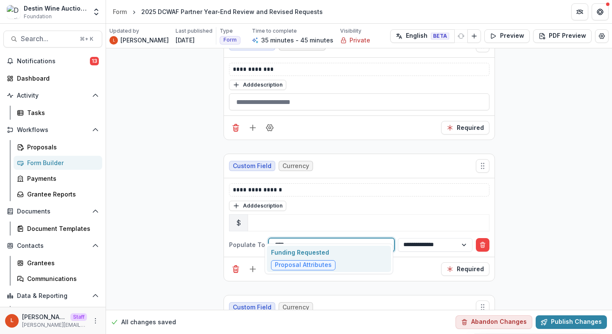
click at [371, 264] on div "Funding Requested Proposal Attributes" at bounding box center [329, 259] width 124 height 27
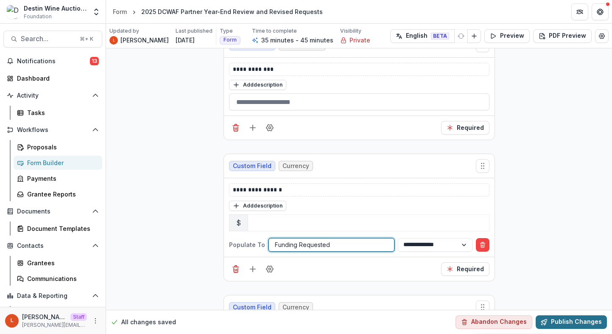
click at [560, 315] on button "Publish Changes" at bounding box center [571, 322] width 71 height 14
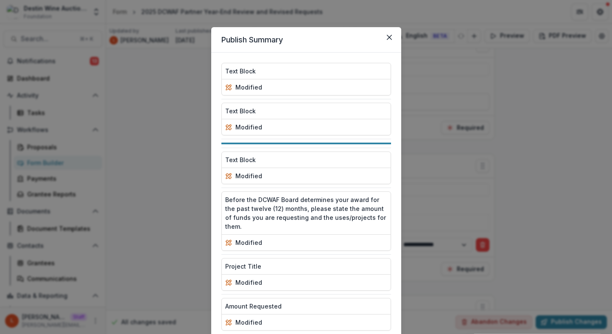
scroll to position [514, 0]
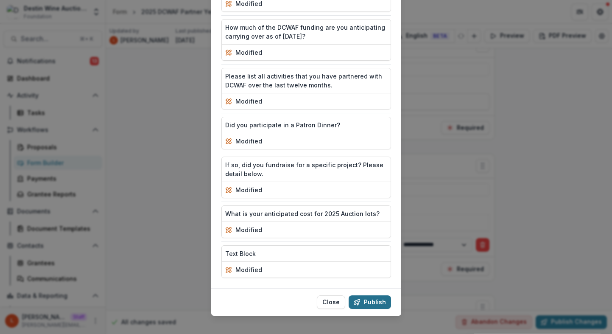
click at [372, 296] on button "Publish" at bounding box center [370, 302] width 42 height 14
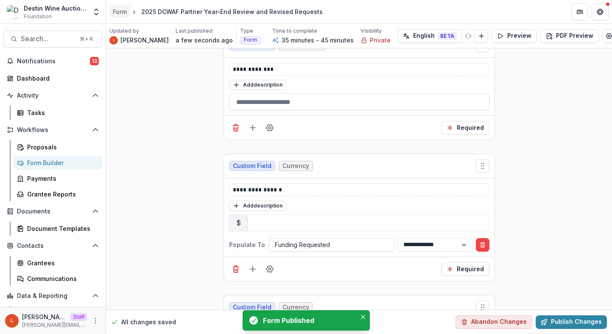
click at [121, 11] on div "Form" at bounding box center [120, 11] width 14 height 9
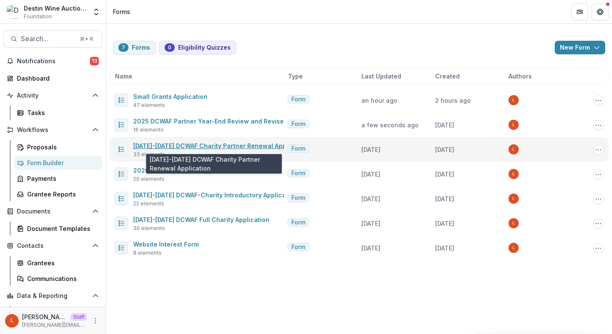
click at [190, 145] on link "2025-2026 DCWAF Charity Partner Renewal Application" at bounding box center [221, 145] width 176 height 7
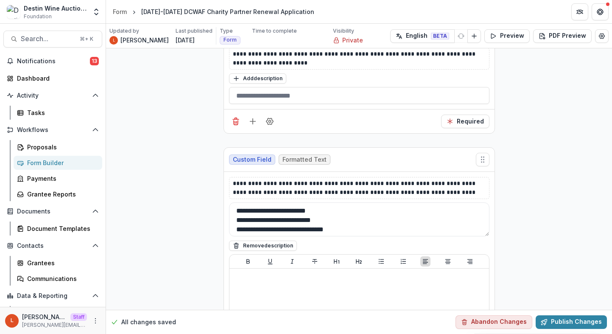
scroll to position [6064, 0]
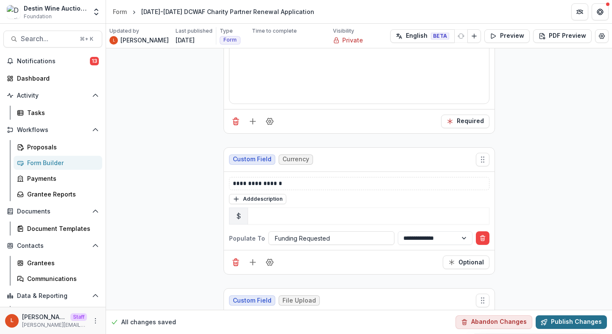
click at [573, 319] on button "Publish Changes" at bounding box center [571, 322] width 71 height 14
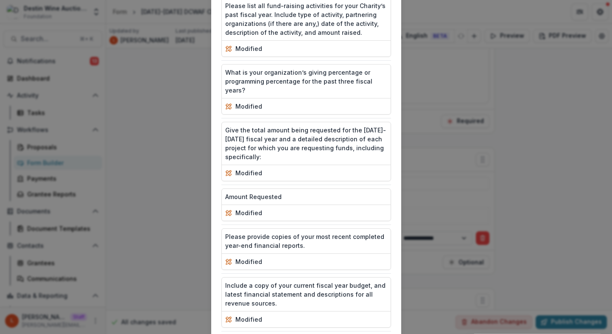
scroll to position [1289, 0]
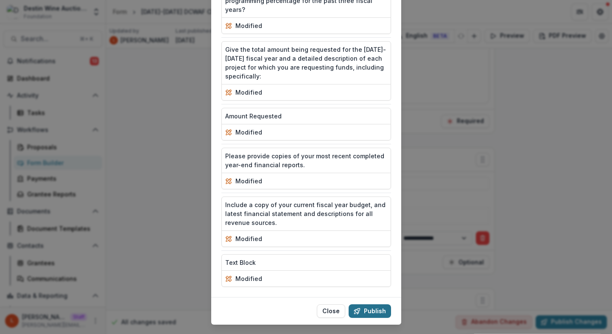
click at [383, 304] on button "Publish" at bounding box center [370, 311] width 42 height 14
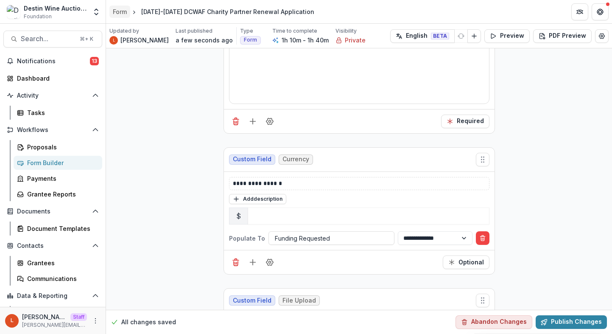
click at [120, 15] on div "Form" at bounding box center [120, 11] width 14 height 9
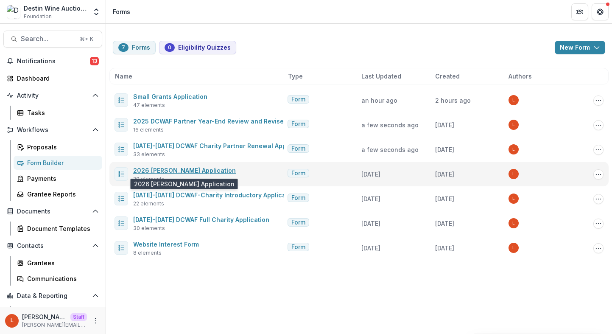
click at [180, 173] on link "2026 Galentine's Grant Application" at bounding box center [184, 170] width 103 height 7
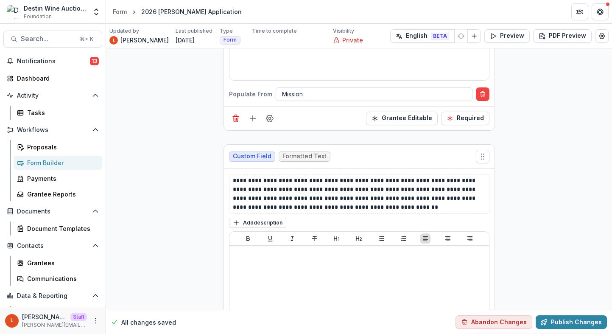
scroll to position [3045, 0]
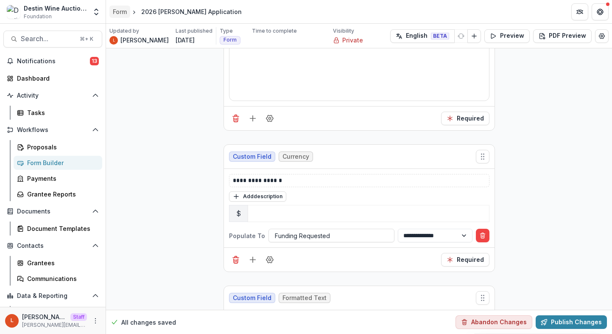
click at [121, 10] on div "Form" at bounding box center [120, 11] width 14 height 9
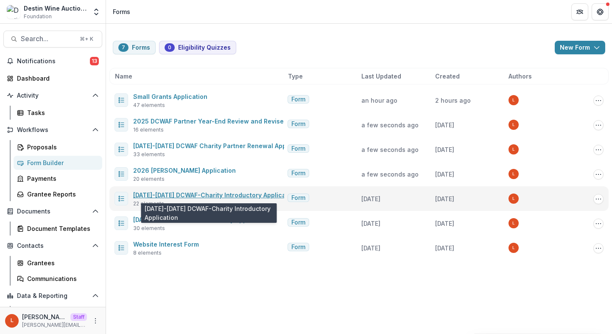
click at [224, 195] on link "2025-2026 DCWAF-Charity Introductory Application" at bounding box center [215, 194] width 164 height 7
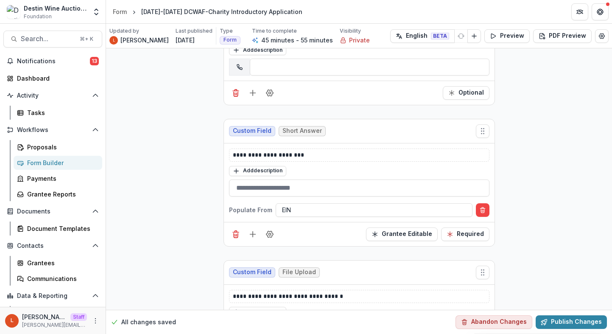
scroll to position [2825, 0]
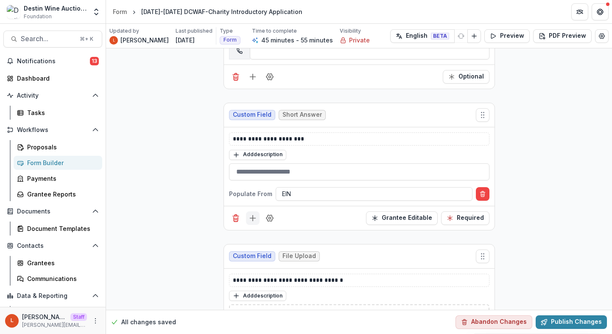
click at [254, 214] on icon "Add field" at bounding box center [252, 218] width 8 height 8
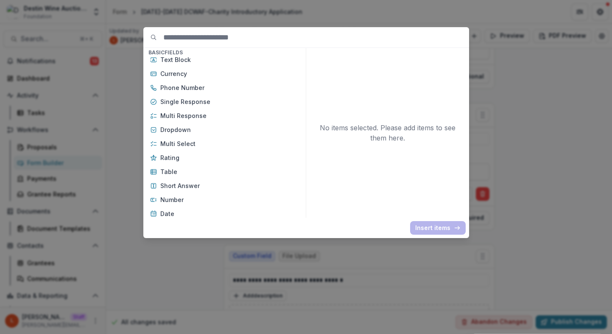
scroll to position [50, 0]
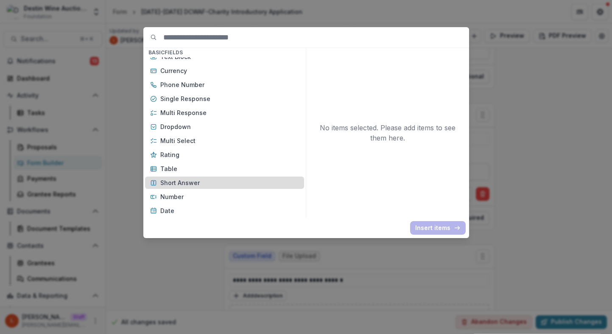
click at [226, 185] on p "Short Answer" at bounding box center [229, 182] width 139 height 9
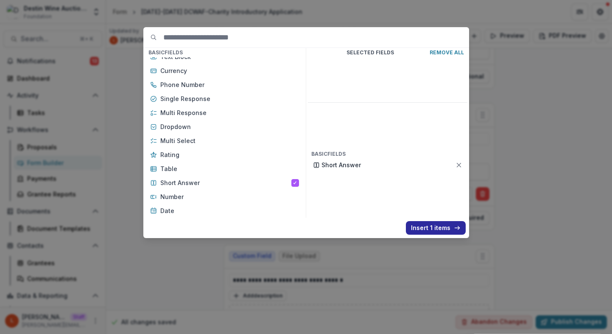
click at [421, 229] on button "Insert 1 items" at bounding box center [436, 228] width 60 height 14
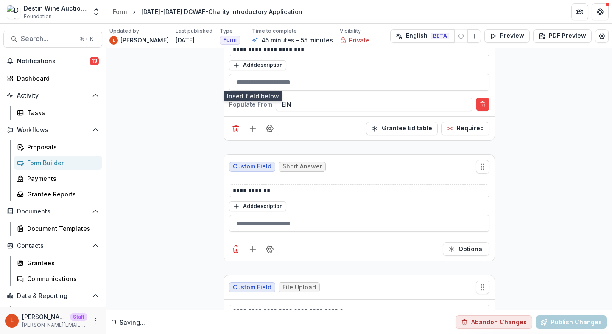
scroll to position [2964, 0]
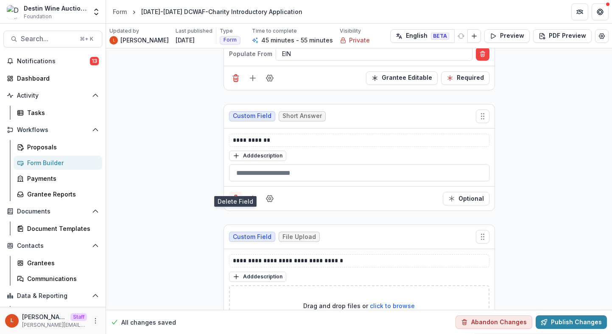
click at [235, 198] on line "Delete field" at bounding box center [235, 199] width 0 height 2
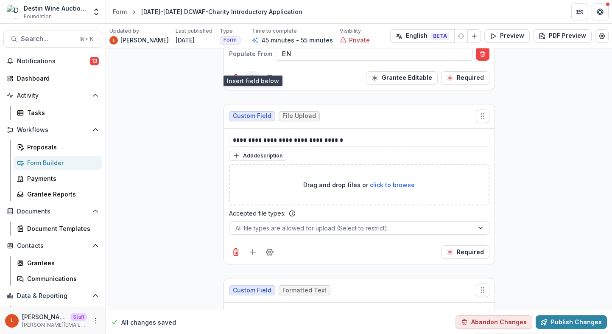
click at [252, 74] on icon "Add field" at bounding box center [252, 78] width 8 height 8
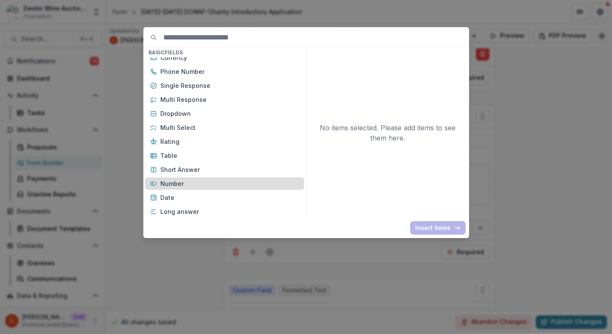
scroll to position [56, 0]
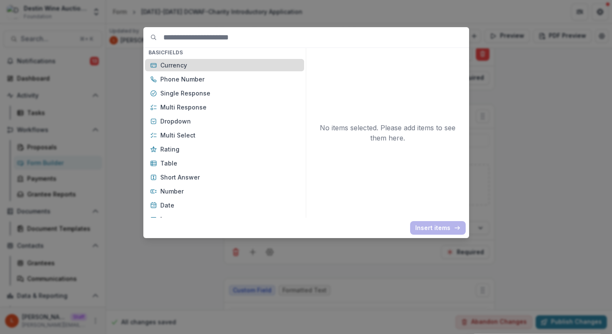
click at [189, 64] on p "Currency" at bounding box center [229, 65] width 139 height 9
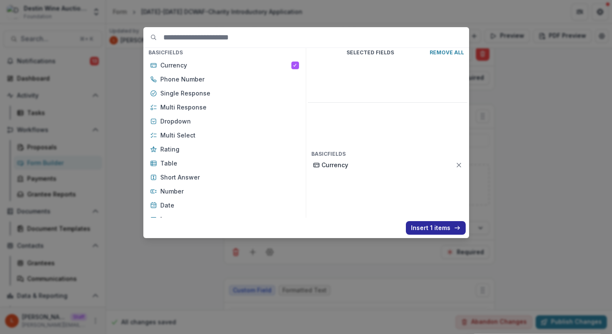
click at [430, 221] on button "Insert 1 items" at bounding box center [436, 228] width 60 height 14
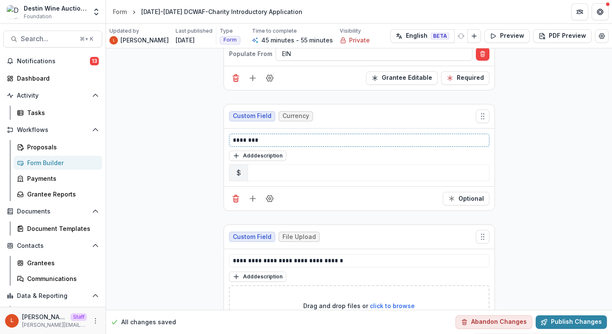
click at [313, 136] on p "********" at bounding box center [359, 140] width 253 height 9
click at [268, 194] on icon "Field Settings" at bounding box center [269, 198] width 8 height 8
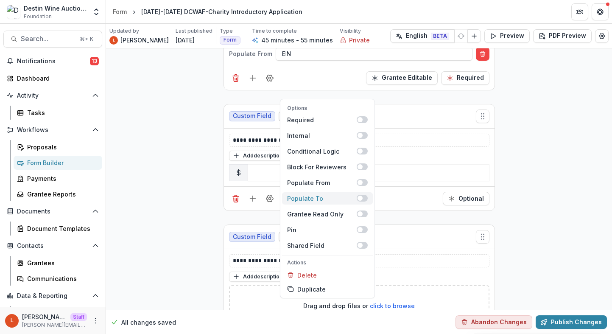
click at [361, 195] on span at bounding box center [362, 198] width 11 height 7
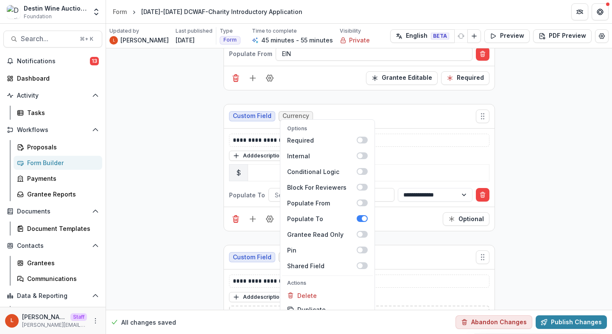
click at [390, 207] on div "Options Required Internal Conditional Logic Block For Reviewers Populate From P…" at bounding box center [359, 219] width 271 height 24
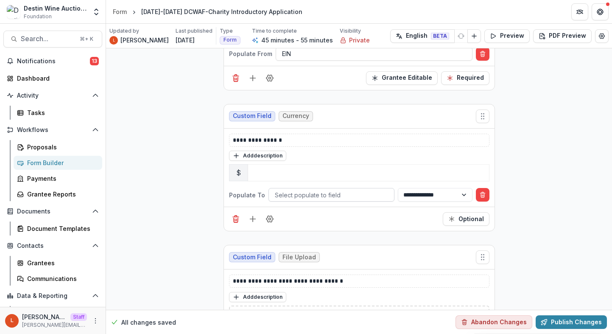
click at [368, 190] on div at bounding box center [331, 195] width 113 height 11
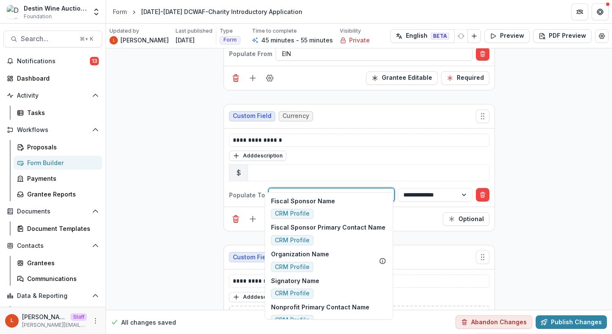
type input "*"
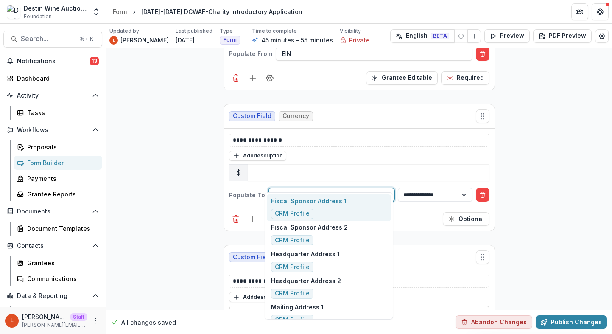
type input "***"
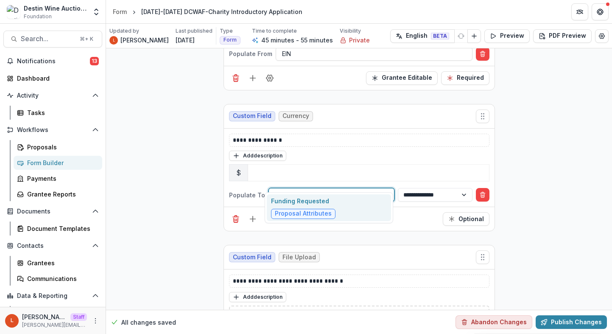
click at [372, 212] on div "Funding Requested Proposal Attributes" at bounding box center [329, 207] width 124 height 27
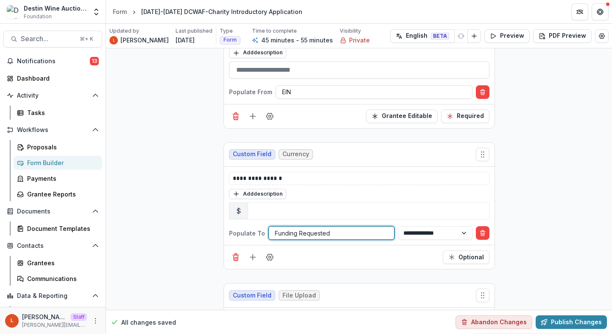
scroll to position [2972, 0]
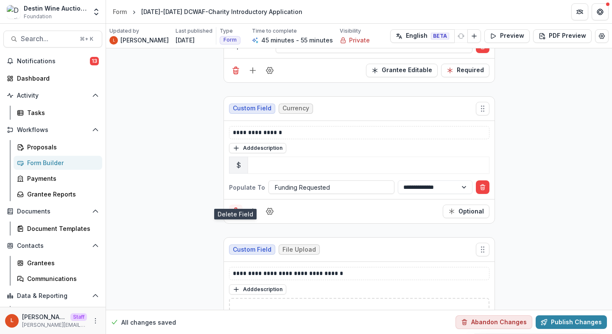
click at [237, 207] on icon "Delete field" at bounding box center [236, 211] width 8 height 8
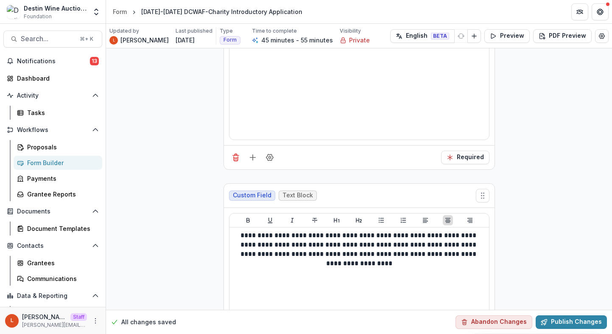
scroll to position [4497, 0]
click at [252, 153] on icon "Add field" at bounding box center [252, 157] width 8 height 8
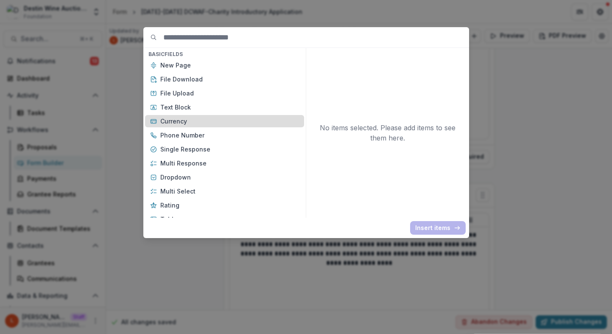
click at [247, 122] on p "Currency" at bounding box center [229, 121] width 139 height 9
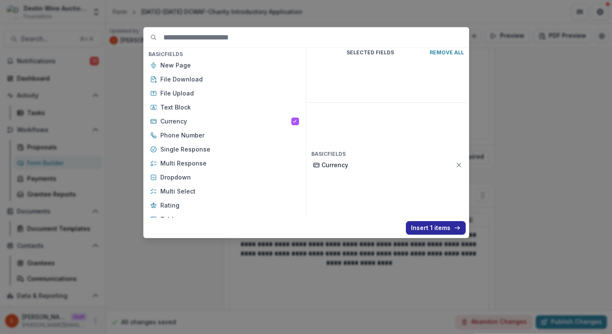
click at [446, 229] on button "Insert 1 items" at bounding box center [436, 228] width 60 height 14
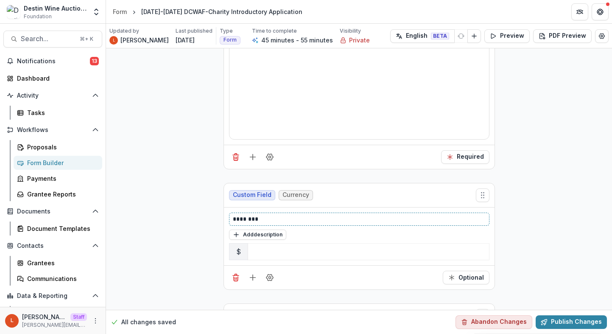
click at [335, 215] on p "********" at bounding box center [359, 219] width 253 height 9
click at [463, 271] on button "Optional" at bounding box center [466, 278] width 47 height 14
click at [266, 271] on button "Field Settings" at bounding box center [270, 278] width 14 height 14
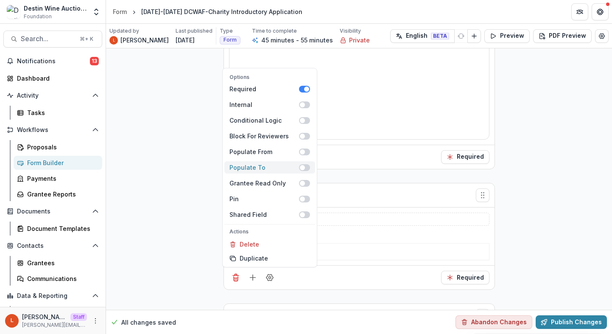
click at [305, 164] on span at bounding box center [304, 167] width 11 height 7
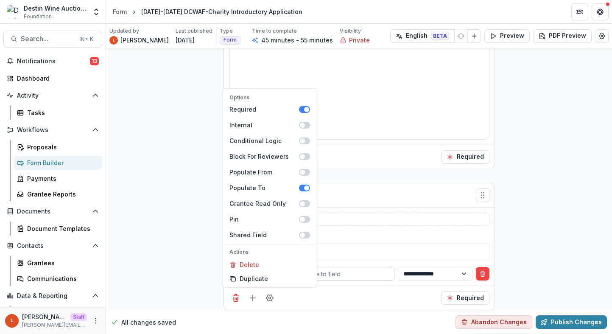
click at [354, 268] on div at bounding box center [331, 273] width 113 height 11
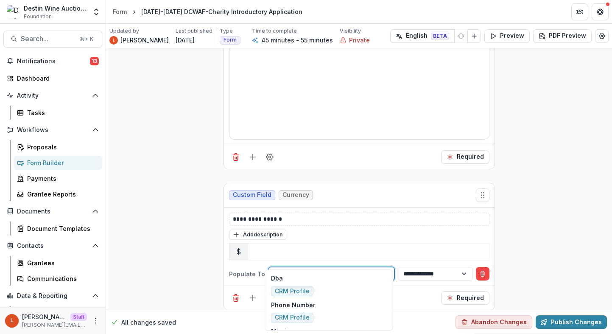
type input "*"
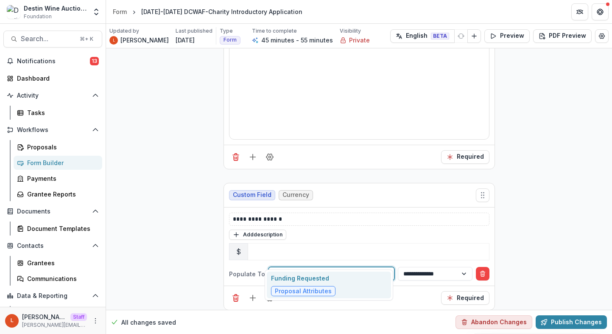
type input "****"
click at [359, 291] on div "Funding Requested Proposal Attributes" at bounding box center [329, 284] width 124 height 27
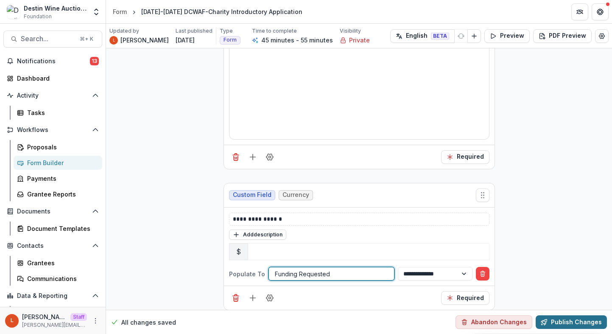
click at [554, 320] on button "Publish Changes" at bounding box center [571, 322] width 71 height 14
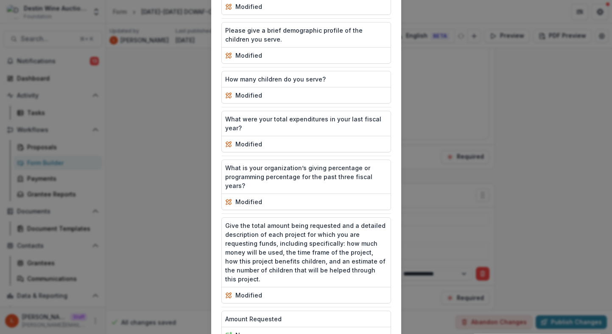
scroll to position [793, 0]
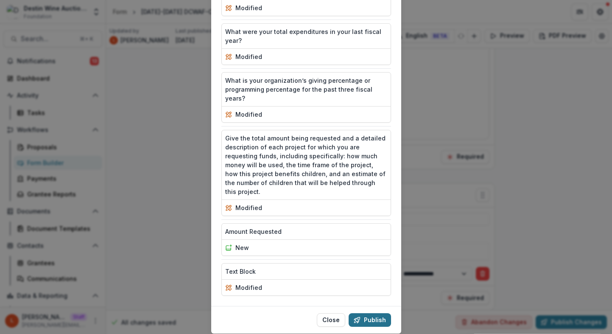
click at [371, 313] on button "Publish" at bounding box center [370, 320] width 42 height 14
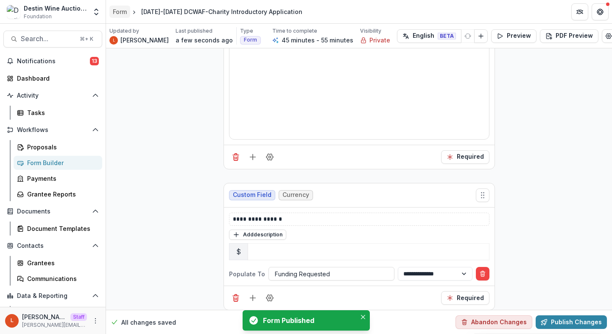
click at [121, 12] on div "Form" at bounding box center [120, 11] width 14 height 9
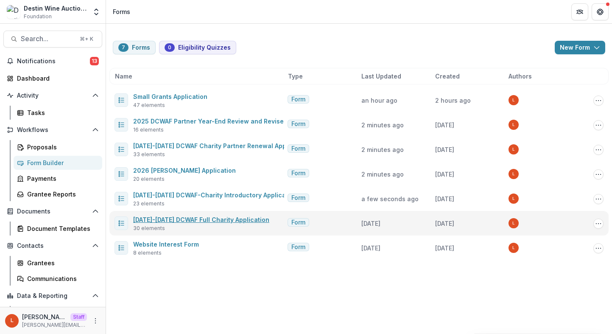
click at [215, 216] on link "2025-2026 DCWAF Full Charity Application" at bounding box center [201, 219] width 136 height 7
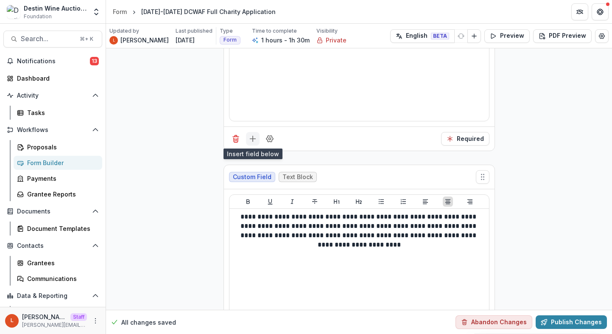
scroll to position [5961, 0]
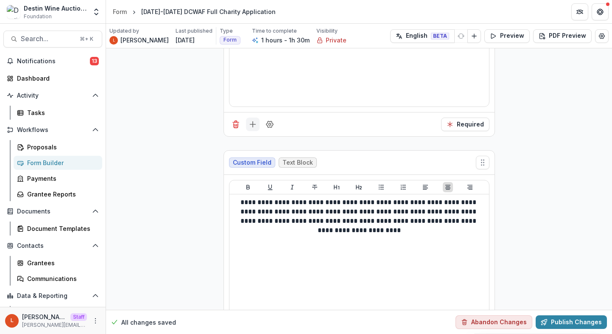
click at [249, 120] on icon "Add field" at bounding box center [252, 124] width 8 height 8
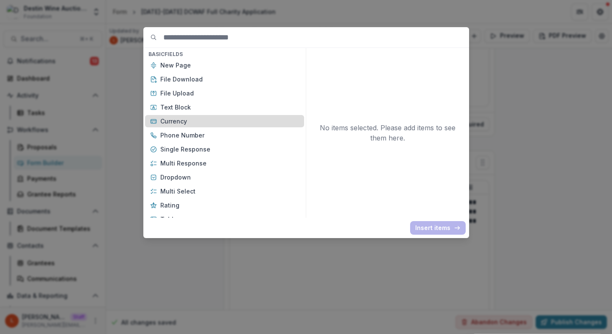
click at [254, 127] on div "Currency" at bounding box center [224, 121] width 159 height 12
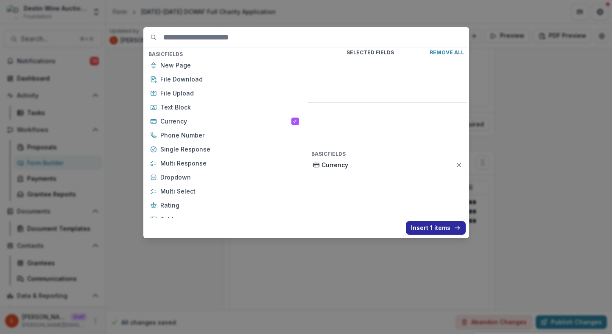
click at [442, 230] on button "Insert 1 items" at bounding box center [436, 228] width 60 height 14
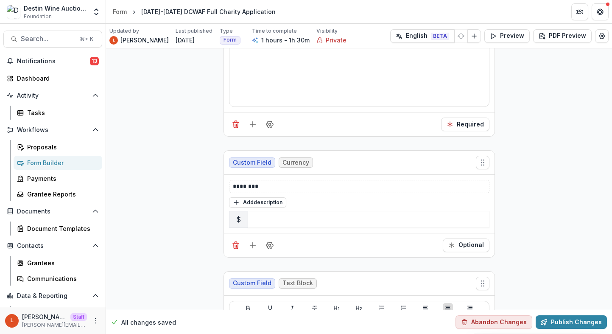
click at [319, 196] on div "Add description" at bounding box center [359, 201] width 260 height 11
click at [462, 233] on div "Optional" at bounding box center [359, 245] width 271 height 24
click at [471, 238] on button "Optional" at bounding box center [466, 245] width 47 height 14
click at [439, 180] on div "********" at bounding box center [359, 186] width 260 height 13
click at [439, 182] on p "********" at bounding box center [359, 186] width 253 height 9
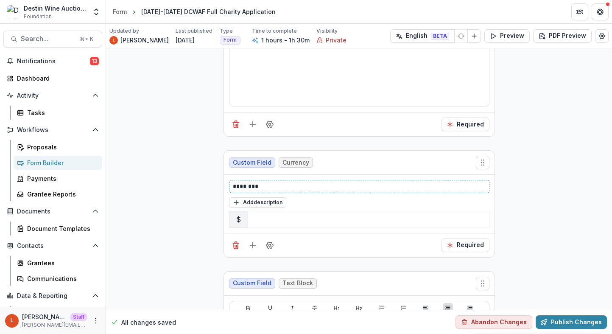
click at [439, 182] on p "********" at bounding box center [359, 186] width 253 height 9
click at [269, 238] on button "Field Settings" at bounding box center [270, 245] width 14 height 14
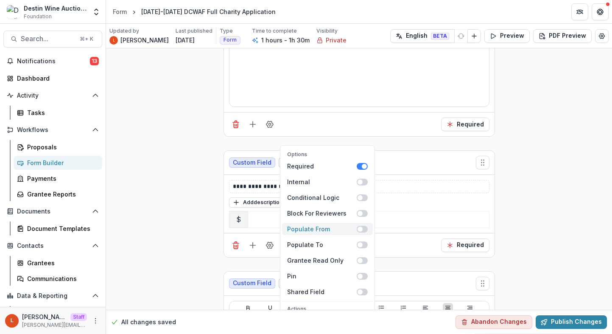
click at [361, 226] on span at bounding box center [362, 229] width 11 height 7
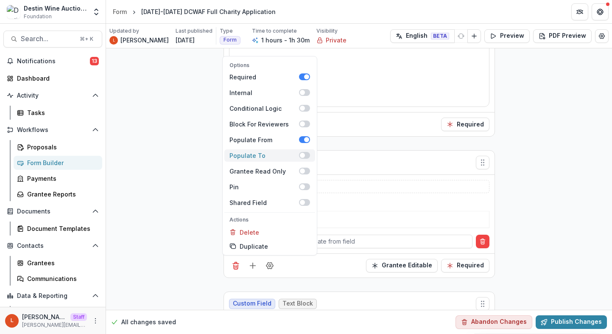
click at [303, 152] on span at bounding box center [304, 155] width 11 height 7
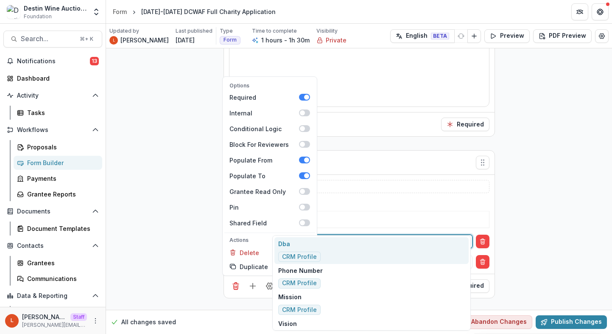
click at [353, 236] on div at bounding box center [374, 241] width 184 height 11
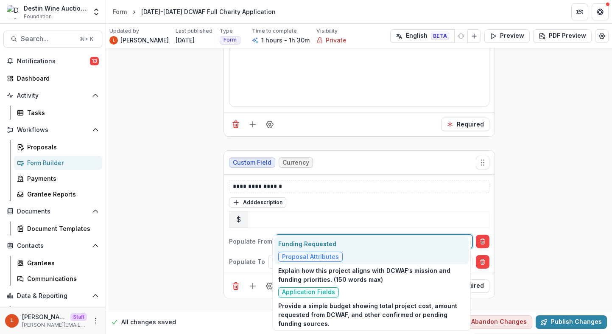
type input "****"
click at [350, 240] on div "Funding Requested Proposal Attributes" at bounding box center [371, 250] width 195 height 27
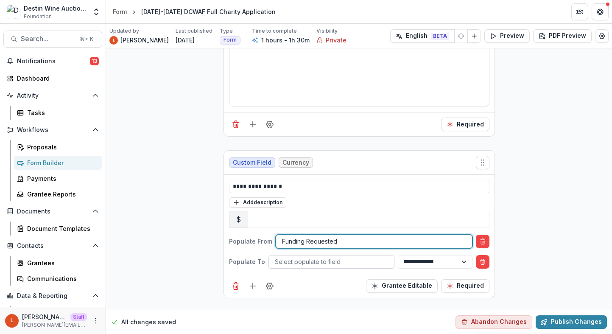
click at [332, 256] on div at bounding box center [331, 261] width 113 height 11
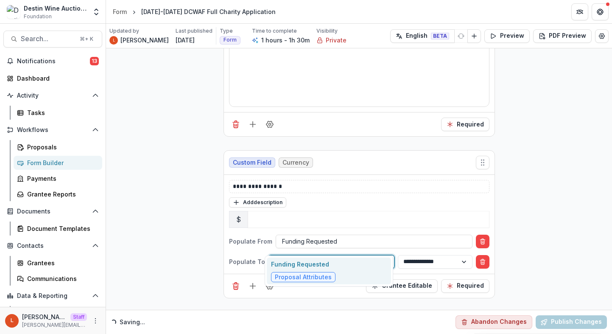
type input "****"
click at [331, 275] on span "Proposal Attributes" at bounding box center [303, 277] width 64 height 10
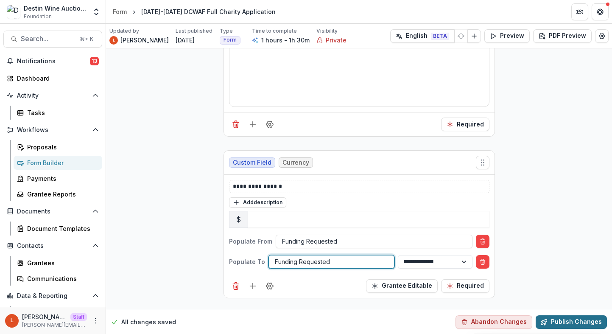
click at [586, 322] on button "Publish Changes" at bounding box center [571, 322] width 71 height 14
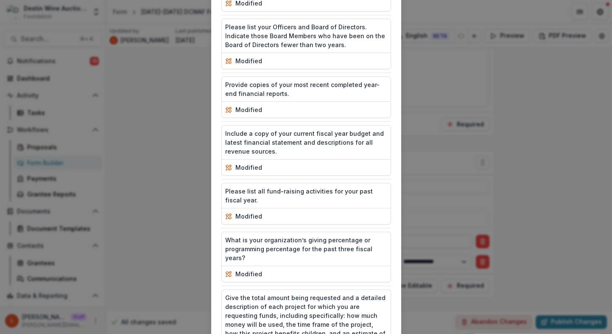
scroll to position [1218, 0]
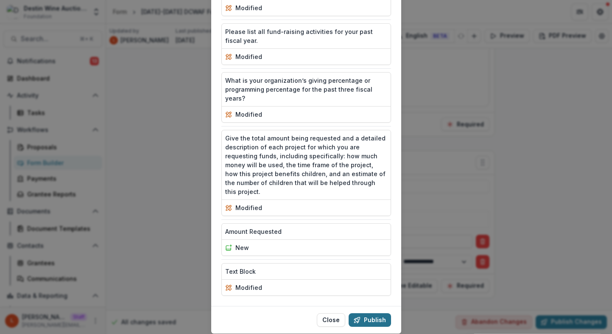
click at [383, 313] on button "Publish" at bounding box center [370, 320] width 42 height 14
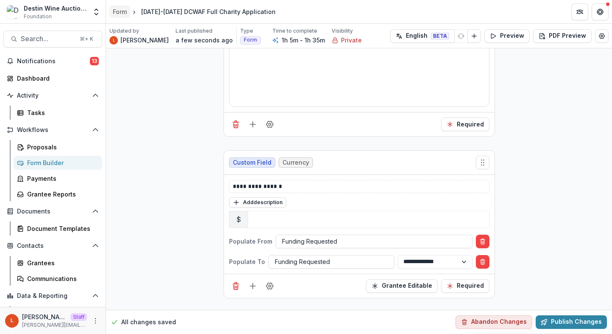
click at [127, 15] on div "Form" at bounding box center [120, 11] width 14 height 9
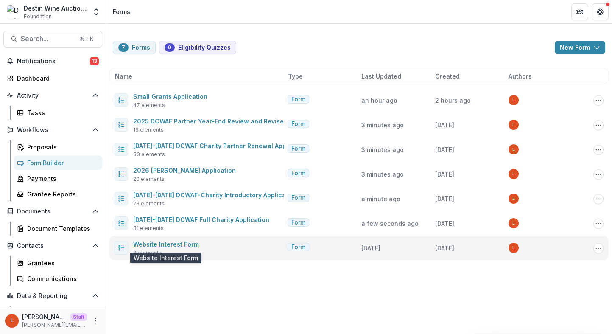
click at [181, 242] on link "Website Interest Form" at bounding box center [166, 243] width 66 height 7
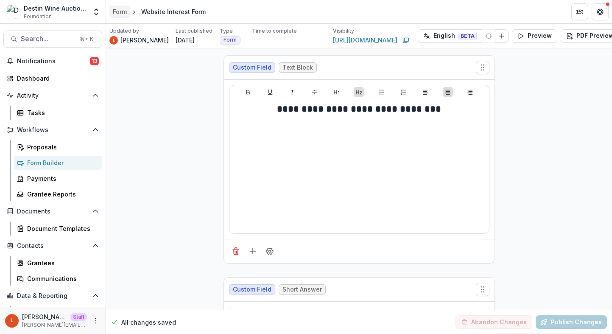
click at [117, 8] on div "Form" at bounding box center [120, 11] width 14 height 9
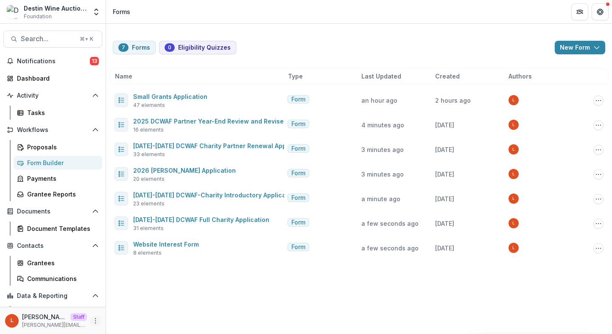
click at [93, 322] on icon "More" at bounding box center [95, 320] width 7 height 7
click at [133, 299] on link "User Settings" at bounding box center [148, 303] width 91 height 14
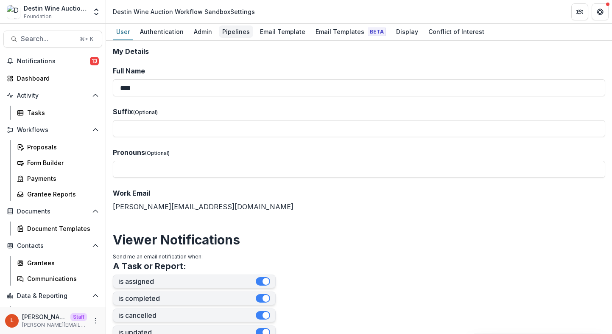
click at [229, 34] on div "Pipelines" at bounding box center [236, 31] width 34 height 12
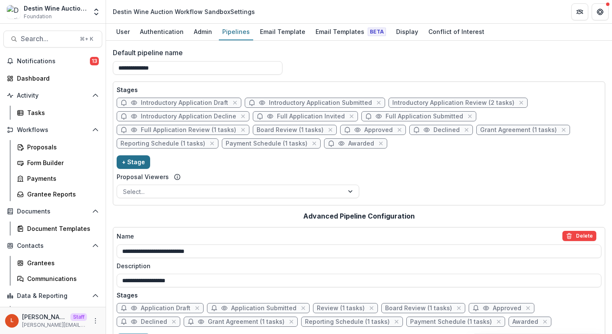
click at [135, 162] on button "+ Stage" at bounding box center [133, 162] width 33 height 14
select select "*****"
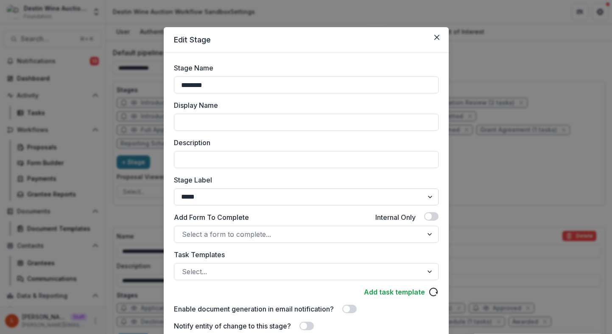
click at [229, 196] on select "******* ***** ********* ****** ******* ******** ******** ******* ********* ****…" at bounding box center [306, 196] width 265 height 17
click at [174, 188] on select "******* ***** ********* ****** ******* ******** ******** ******* ********* ****…" at bounding box center [306, 196] width 265 height 17
click at [208, 88] on input "********" at bounding box center [306, 84] width 265 height 17
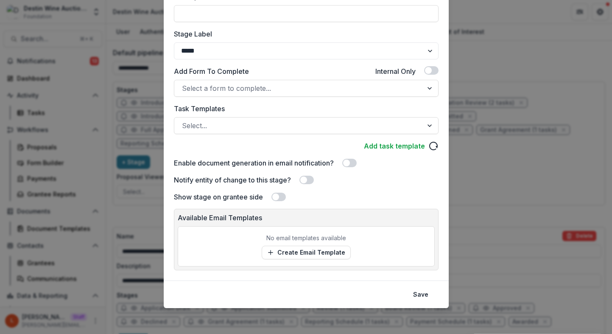
scroll to position [147, 0]
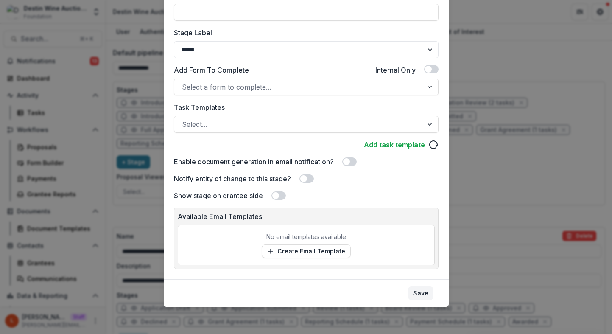
type input "**********"
drag, startPoint x: 417, startPoint y: 290, endPoint x: 305, endPoint y: 189, distance: 151.3
click at [305, 189] on section "**********" at bounding box center [306, 93] width 285 height 427
click at [276, 197] on span at bounding box center [275, 195] width 7 height 7
click at [305, 182] on span at bounding box center [306, 178] width 14 height 8
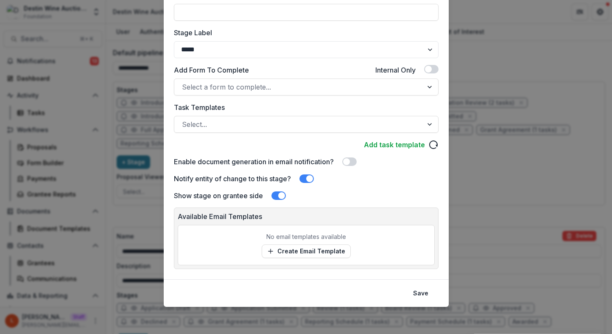
click at [417, 292] on button "Save" at bounding box center [420, 293] width 25 height 14
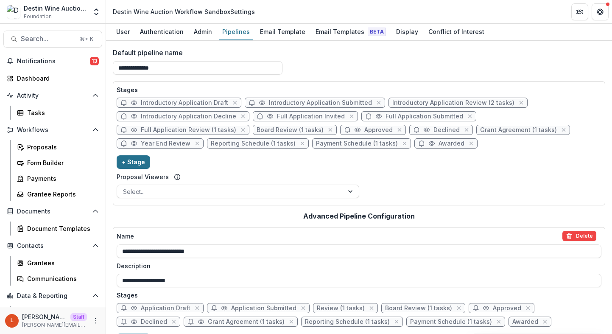
click at [130, 160] on button "+ Stage" at bounding box center [133, 162] width 33 height 14
select select "*****"
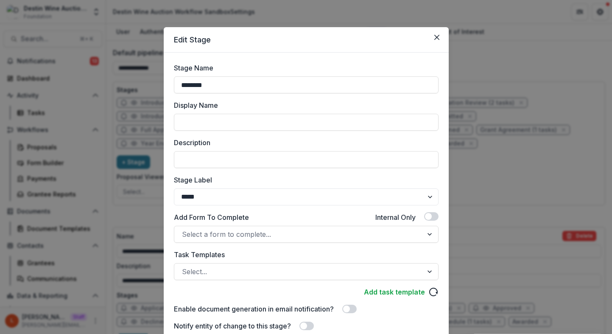
drag, startPoint x: 207, startPoint y: 86, endPoint x: 161, endPoint y: 81, distance: 46.0
click at [161, 81] on div "Edit Stage Stage Name ******** Display Name Description Stage Label ******* ***…" at bounding box center [306, 167] width 612 height 334
type input "**********"
click at [218, 195] on select "******* ***** ********* ****** ******* ******** ******** ******* ********* ****…" at bounding box center [306, 196] width 265 height 17
select select "*********"
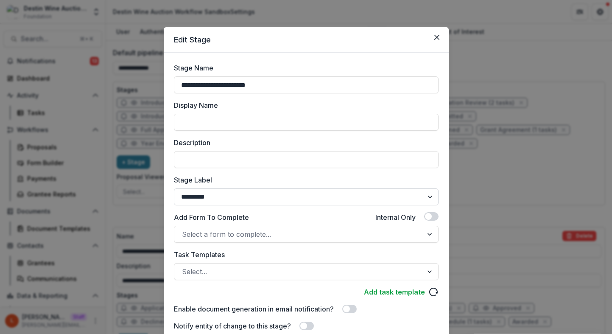
click at [174, 188] on select "******* ***** ********* ****** ******* ******** ******** ******* ********* ****…" at bounding box center [306, 196] width 265 height 17
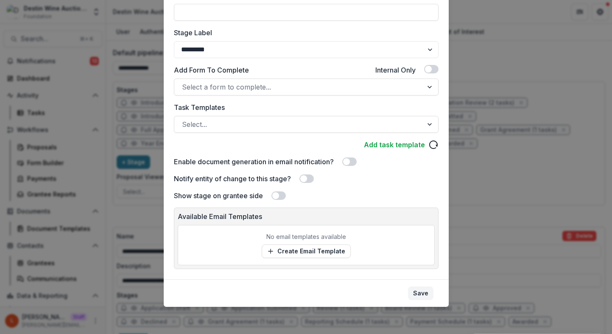
click at [421, 287] on button "Save" at bounding box center [420, 293] width 25 height 14
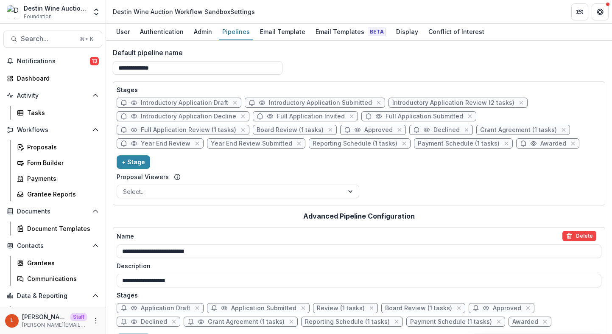
click at [243, 142] on span "Year End Review Submitted" at bounding box center [251, 143] width 81 height 7
select select "*********"
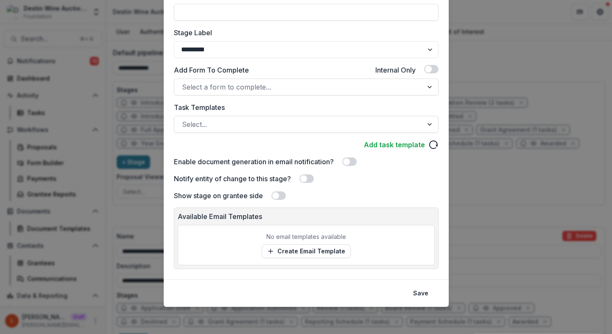
click at [310, 180] on span at bounding box center [306, 178] width 14 height 8
click at [276, 194] on span at bounding box center [275, 195] width 7 height 7
click at [426, 290] on button "Save" at bounding box center [420, 293] width 25 height 14
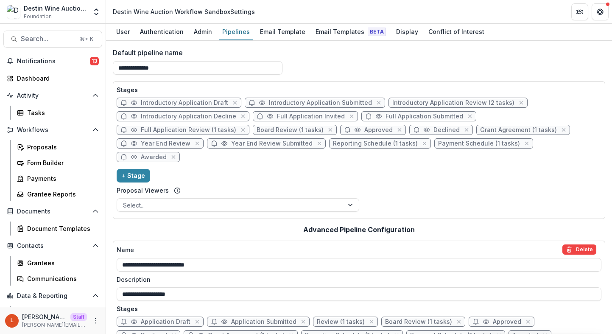
click at [173, 143] on span "Year End Review" at bounding box center [166, 143] width 50 height 7
select select "*****"
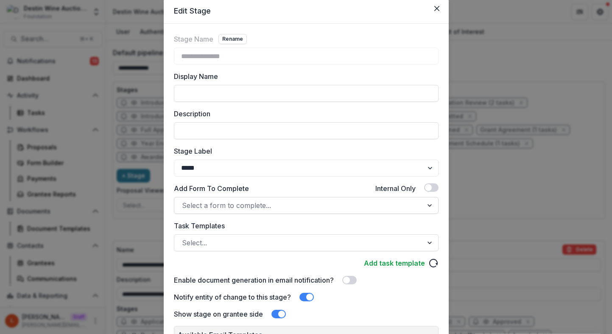
scroll to position [33, 0]
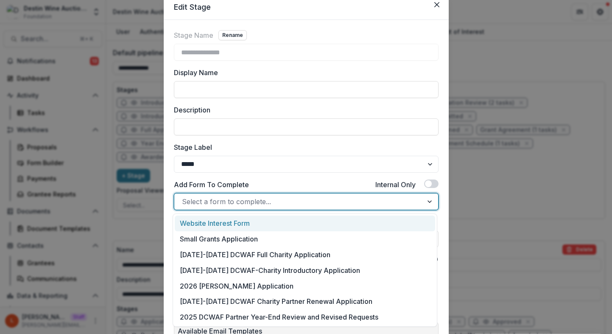
click at [223, 203] on div at bounding box center [298, 201] width 233 height 12
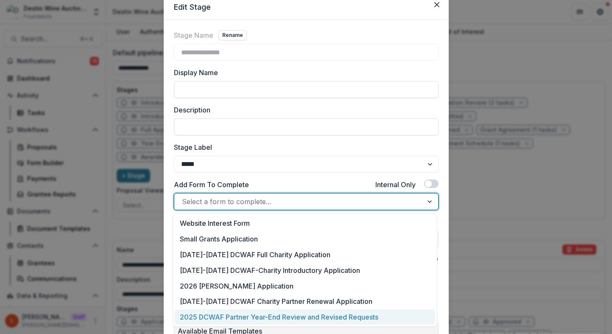
click at [234, 312] on div "2025 DCWAF Partner Year-End Review and Revised Requests" at bounding box center [305, 317] width 260 height 16
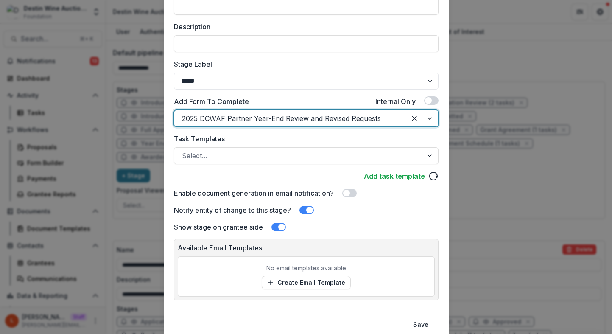
scroll to position [147, 0]
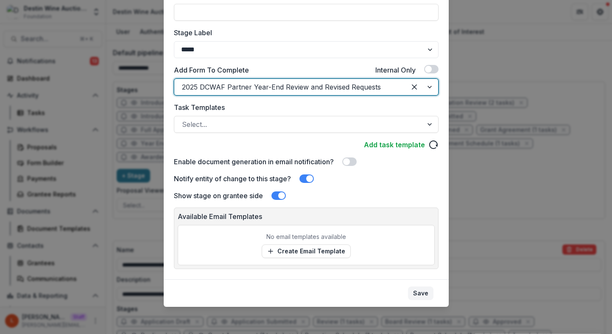
click at [420, 294] on button "Save" at bounding box center [420, 293] width 25 height 14
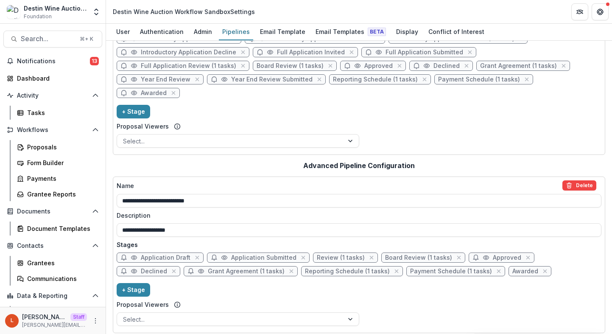
scroll to position [65, 0]
click at [132, 282] on button "+ Stage" at bounding box center [133, 289] width 33 height 14
select select "*****"
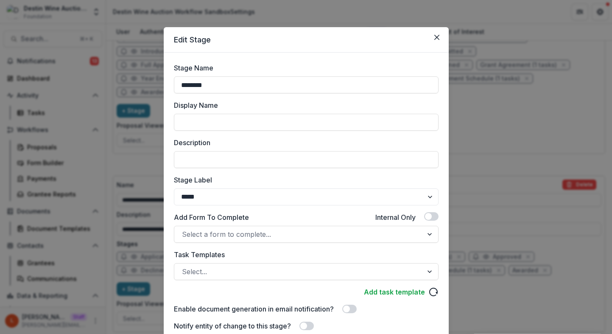
drag, startPoint x: 209, startPoint y: 86, endPoint x: 128, endPoint y: 71, distance: 83.1
click at [128, 71] on div "Edit Stage Stage Name ******** Display Name Description Stage Label ******* ***…" at bounding box center [306, 167] width 612 height 334
type input "**********"
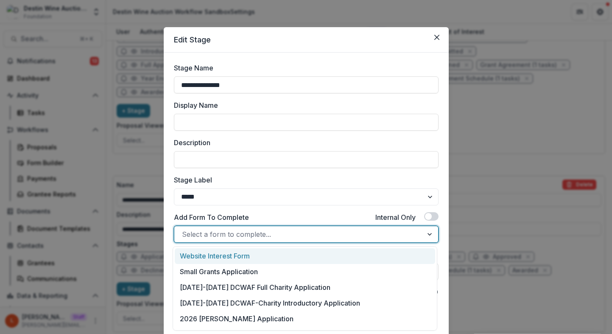
click at [226, 232] on div at bounding box center [298, 234] width 233 height 12
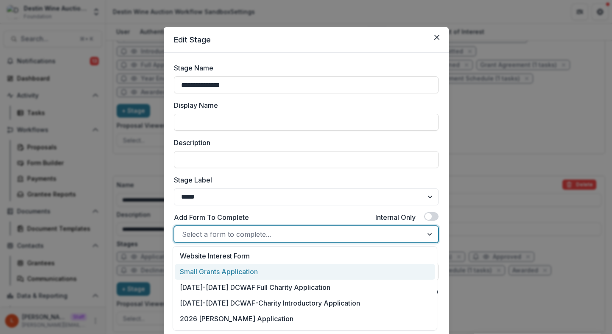
scroll to position [29, 0]
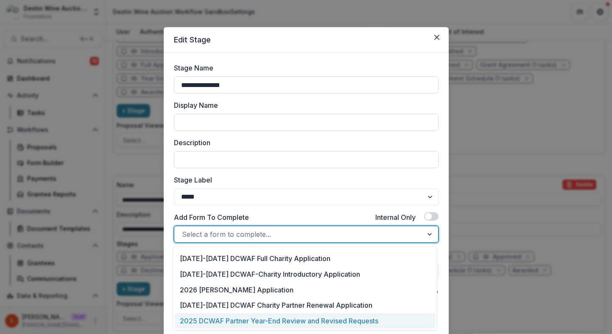
click at [254, 318] on div "2025 DCWAF Partner Year-End Review and Revised Requests" at bounding box center [305, 321] width 260 height 16
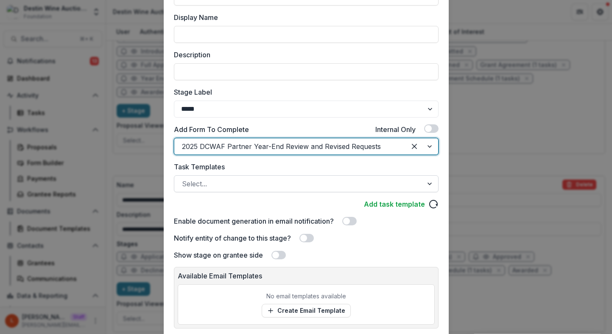
scroll to position [142, 0]
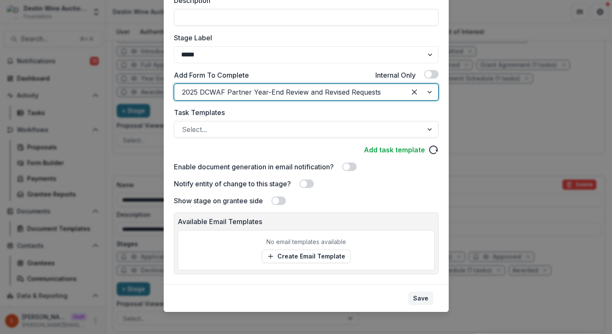
click at [420, 299] on button "Save" at bounding box center [420, 298] width 25 height 14
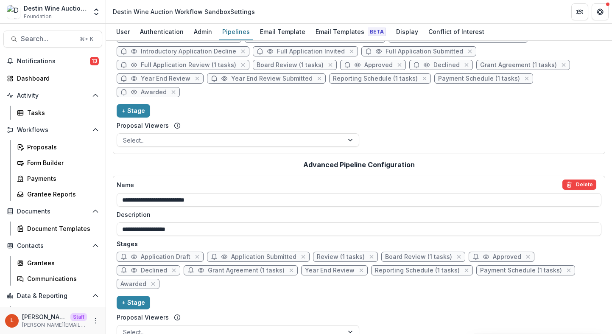
click at [305, 267] on span "Year End Review" at bounding box center [330, 270] width 50 height 7
select select "*****"
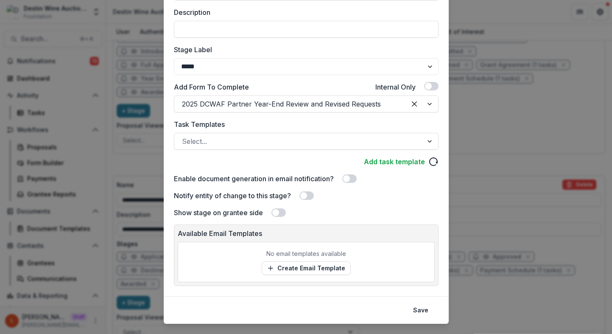
scroll to position [147, 0]
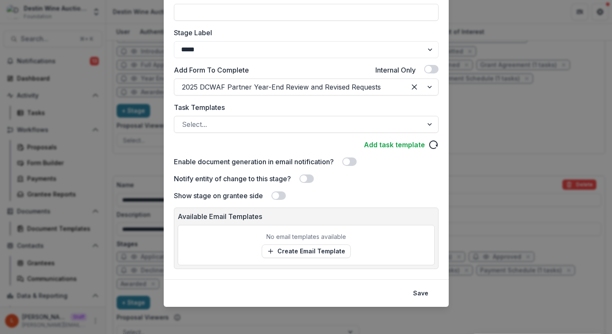
click at [304, 181] on span at bounding box center [303, 178] width 7 height 7
click at [279, 192] on span at bounding box center [278, 195] width 14 height 8
click at [416, 289] on button "Save" at bounding box center [420, 293] width 25 height 14
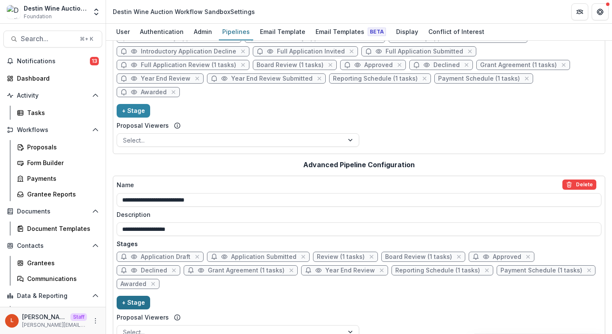
click at [129, 296] on button "+ Stage" at bounding box center [133, 303] width 33 height 14
select select "*****"
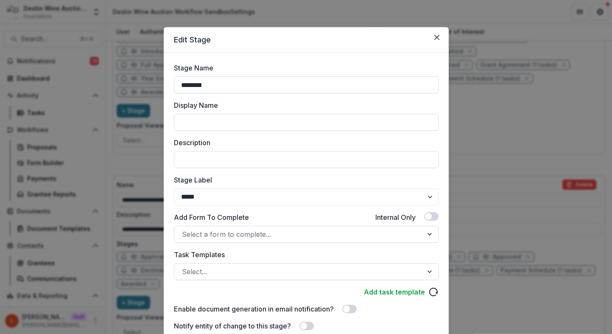
drag, startPoint x: 213, startPoint y: 87, endPoint x: 131, endPoint y: 81, distance: 82.0
click at [131, 81] on div "Edit Stage Stage Name ******** Display Name Description Stage Label ******* ***…" at bounding box center [306, 167] width 612 height 334
type input "**********"
click at [223, 197] on select "******* ***** ********* ****** ******* ******** ******** ******* ********* ****…" at bounding box center [306, 196] width 265 height 17
select select "*********"
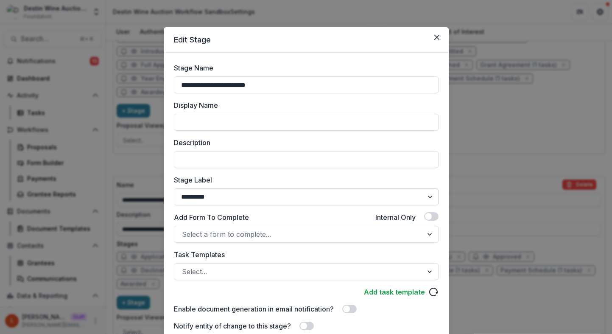
click at [174, 188] on select "******* ***** ********* ****** ******* ******** ******** ******* ********* ****…" at bounding box center [306, 196] width 265 height 17
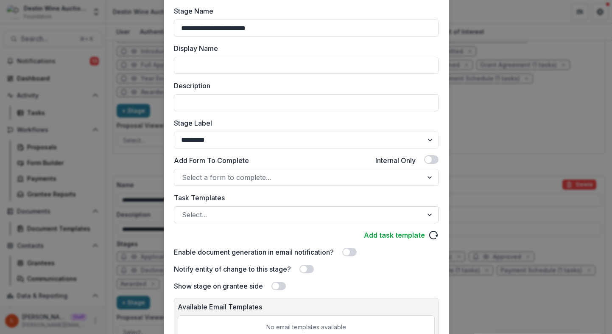
scroll to position [132, 0]
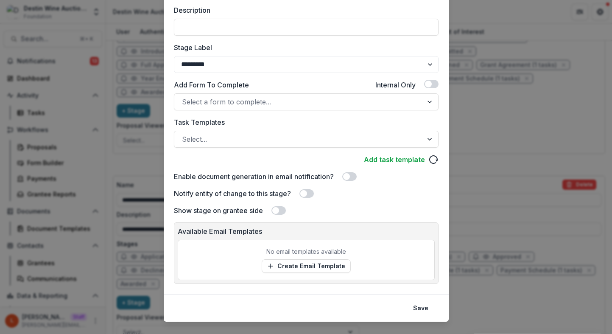
click at [311, 195] on span at bounding box center [306, 193] width 14 height 8
click at [274, 212] on span at bounding box center [275, 210] width 7 height 7
click at [420, 310] on button "Save" at bounding box center [420, 308] width 25 height 14
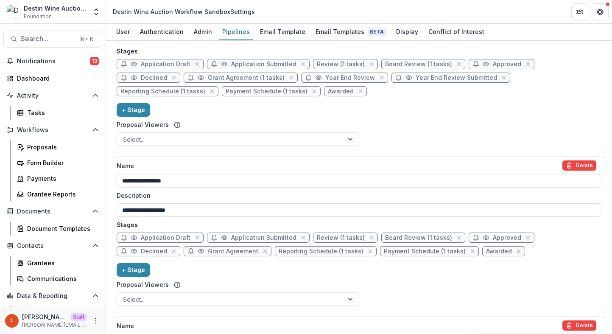
scroll to position [258, 0]
drag, startPoint x: 201, startPoint y: 271, endPoint x: 331, endPoint y: 7, distance: 293.9
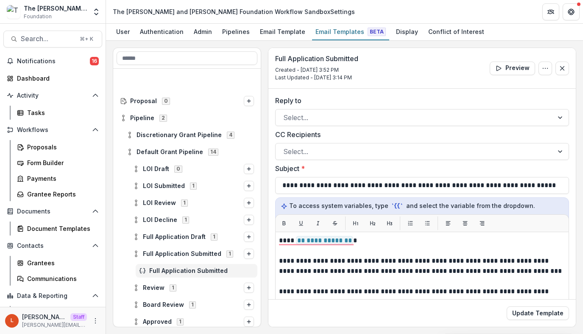
scroll to position [79, 0]
